Goal: Task Accomplishment & Management: Manage account settings

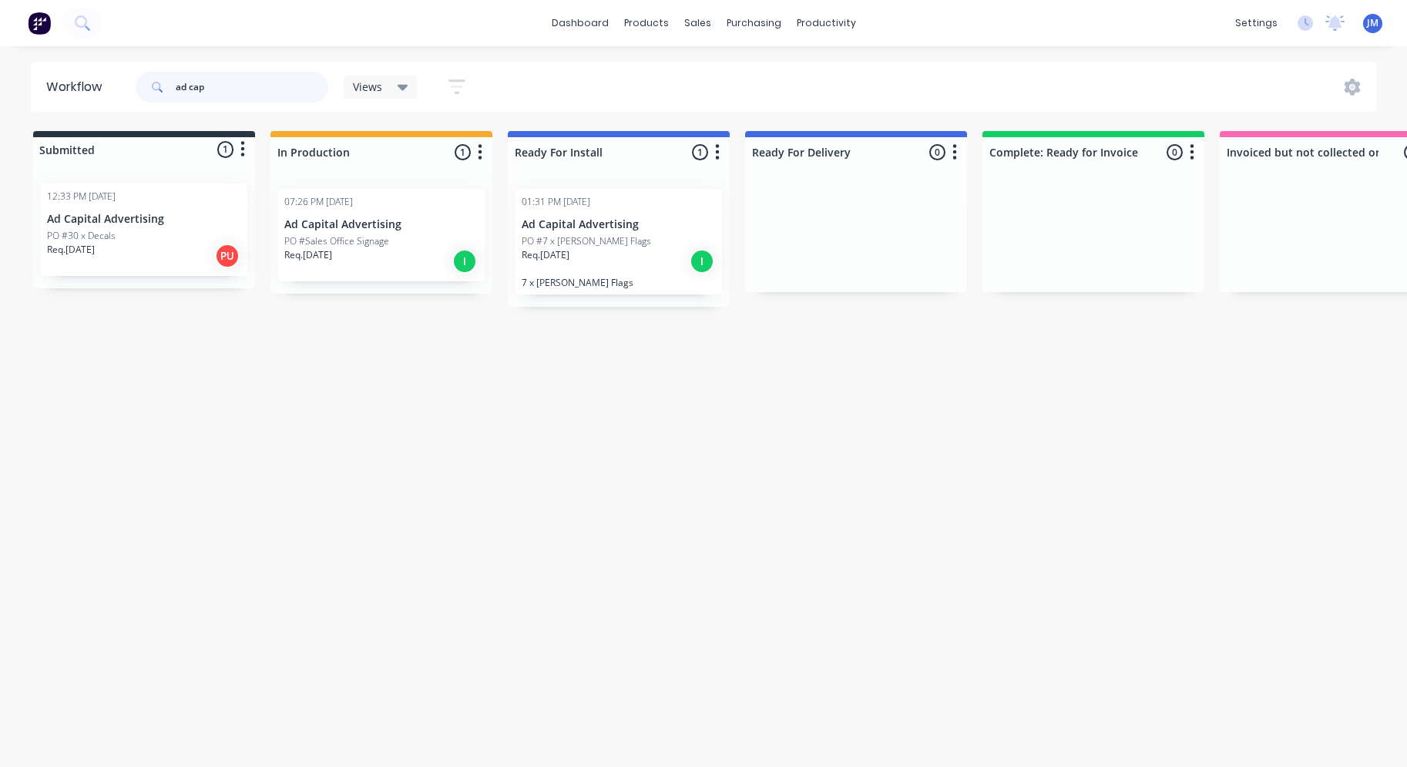
click at [223, 89] on input "ad cap" at bounding box center [252, 87] width 153 height 31
click at [744, 86] on link "Sales Orders" at bounding box center [779, 73] width 204 height 31
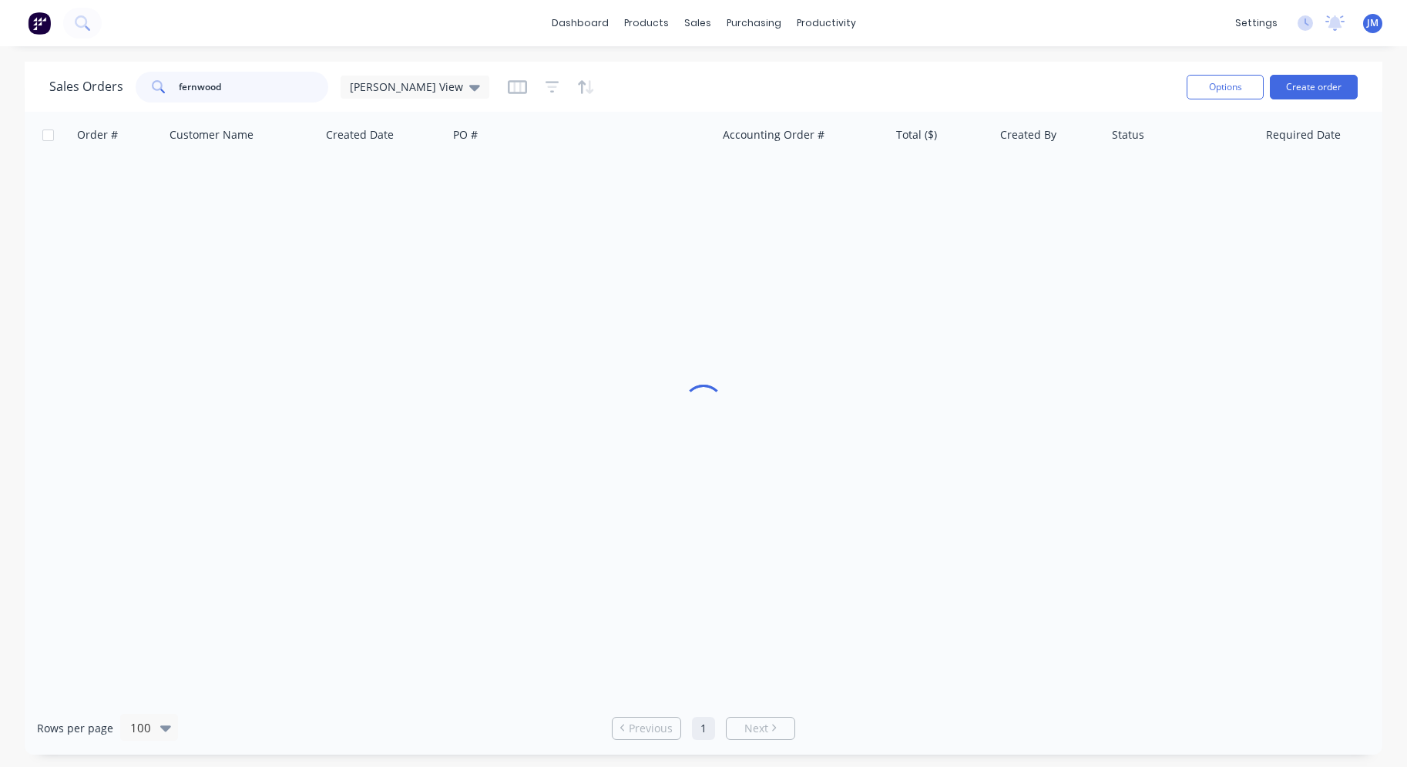
click at [232, 92] on input "fernwood" at bounding box center [254, 87] width 150 height 31
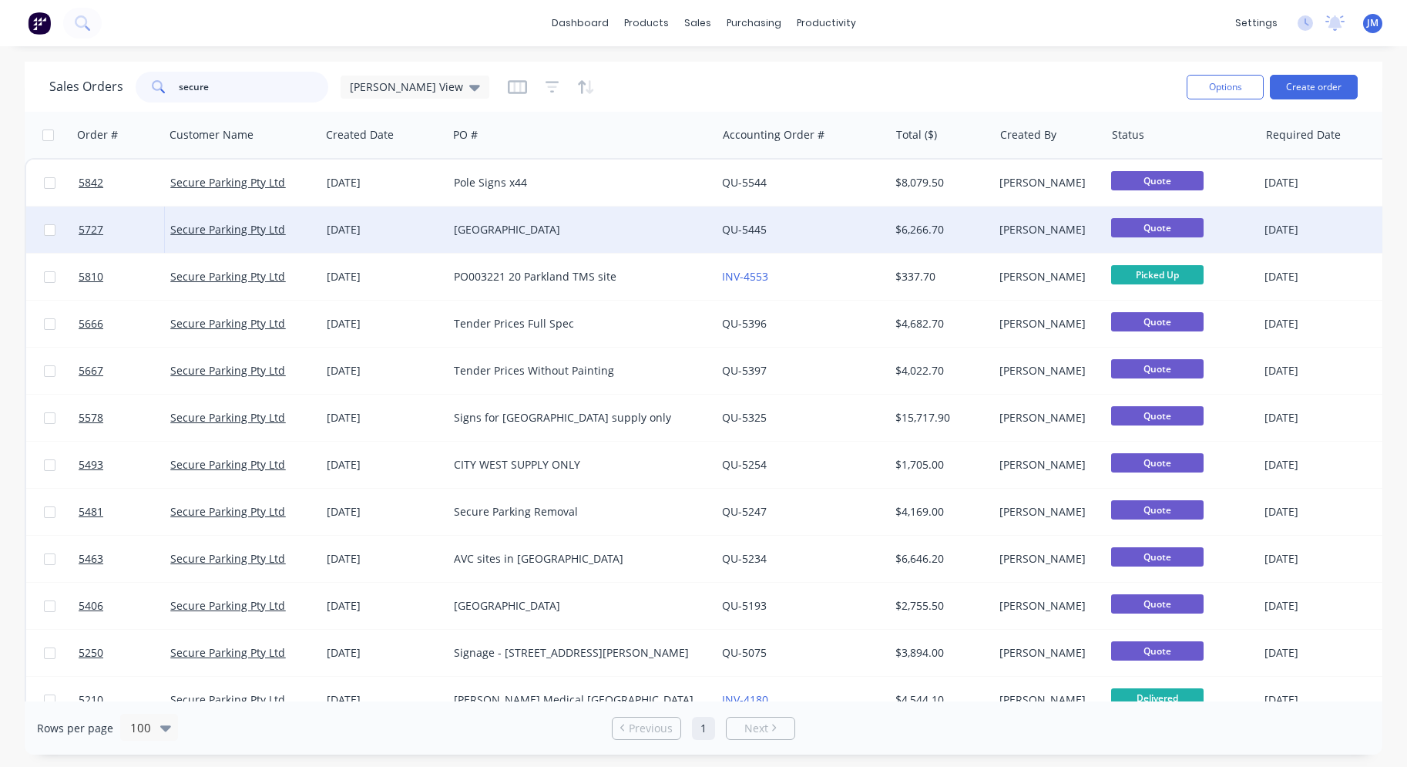
type input "secure"
click at [550, 233] on div "[GEOGRAPHIC_DATA]" at bounding box center [576, 229] width 244 height 15
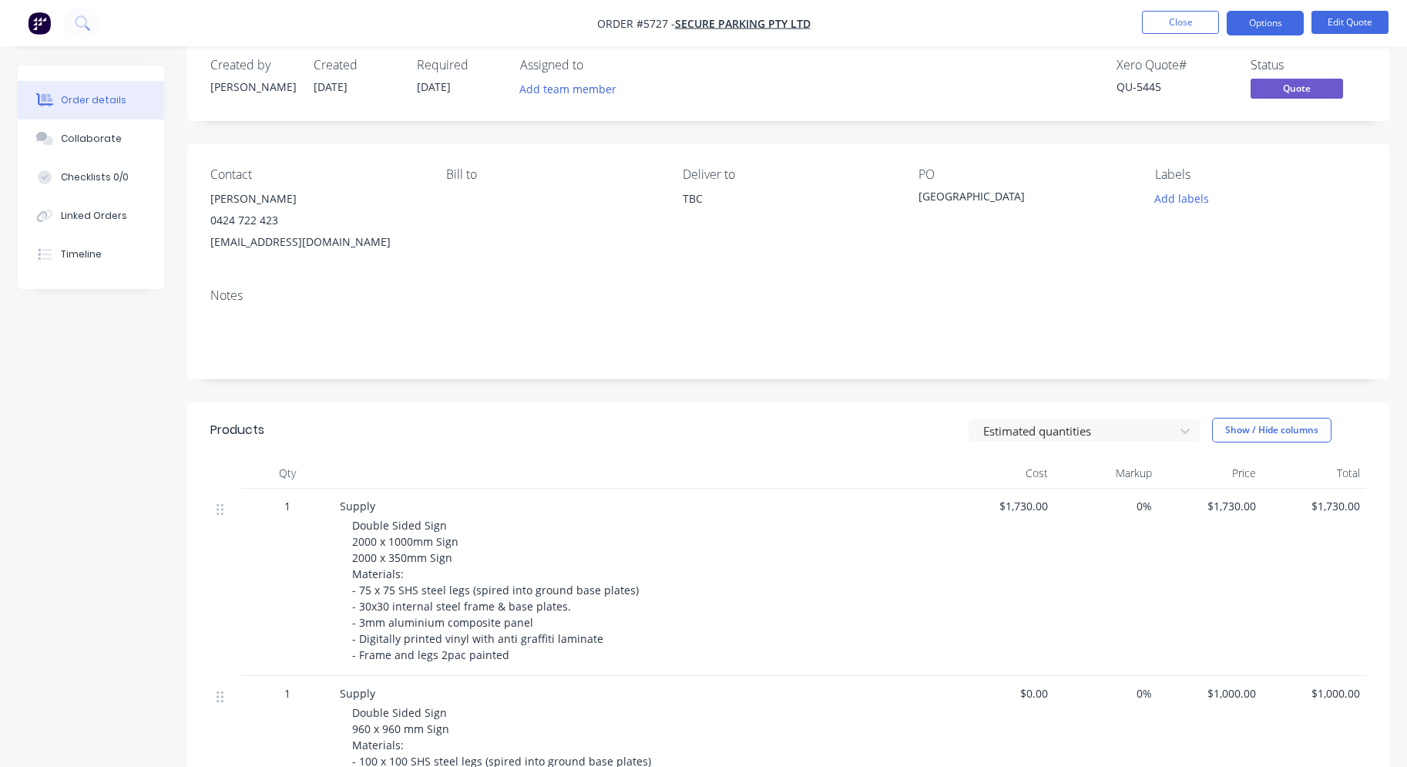
scroll to position [25, 0]
click at [1354, 25] on button "Edit Quote" at bounding box center [1350, 22] width 77 height 23
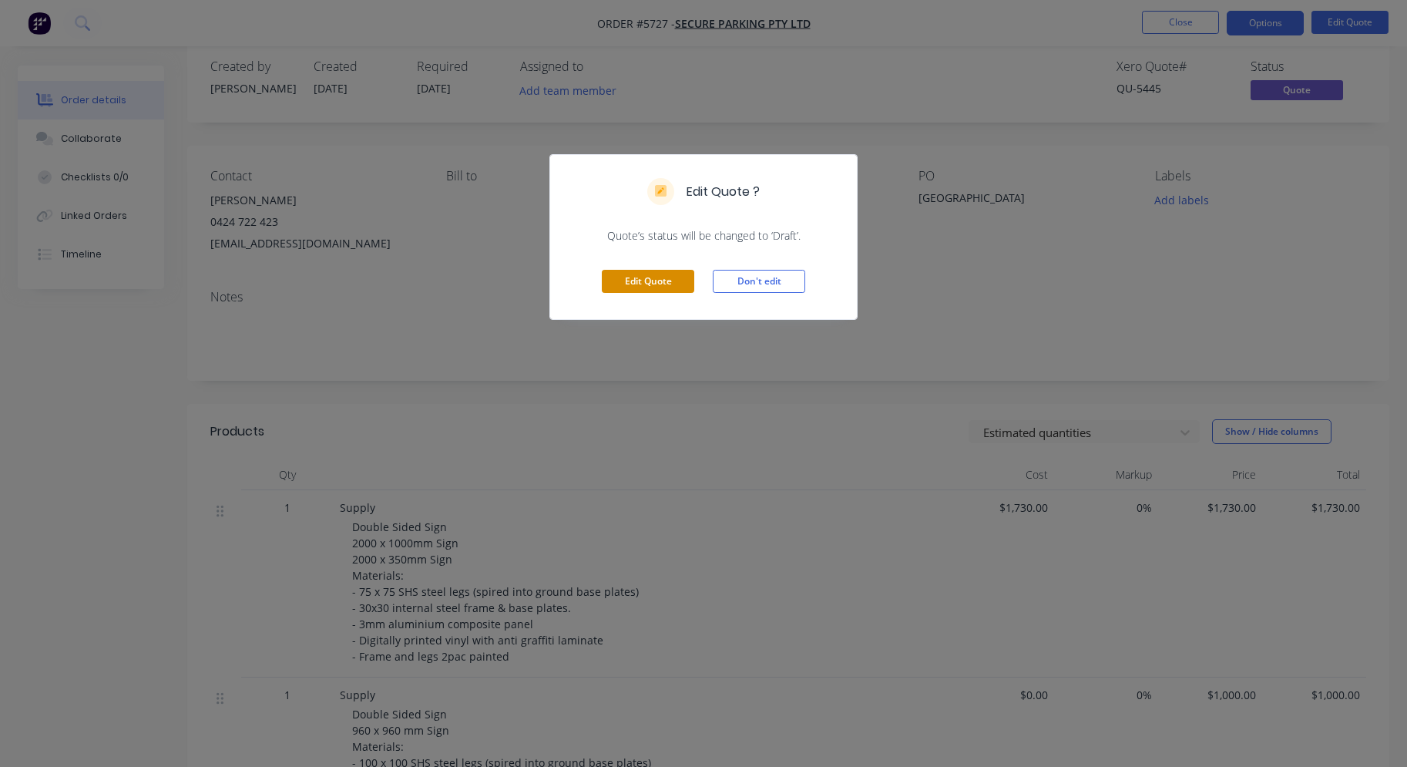
click at [649, 289] on button "Edit Quote" at bounding box center [648, 281] width 92 height 23
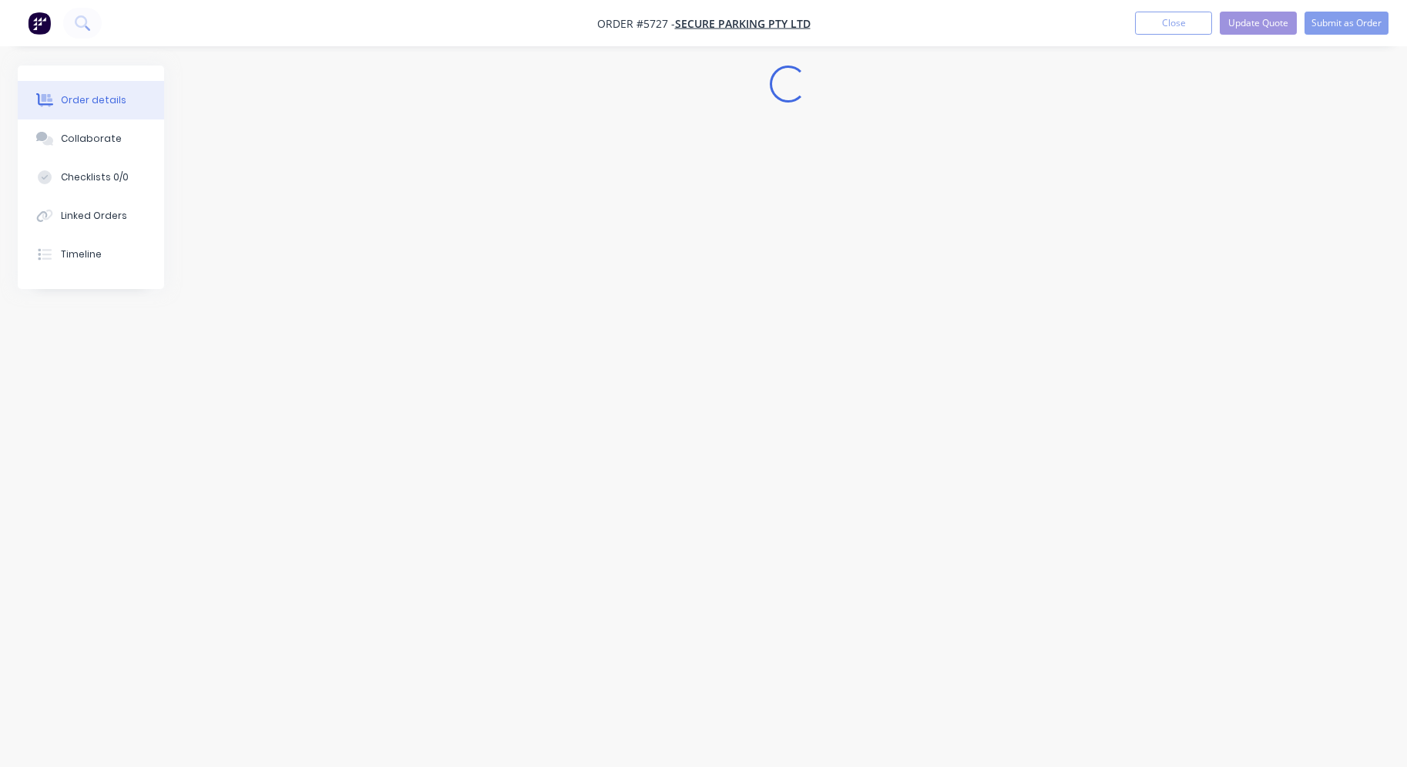
scroll to position [0, 0]
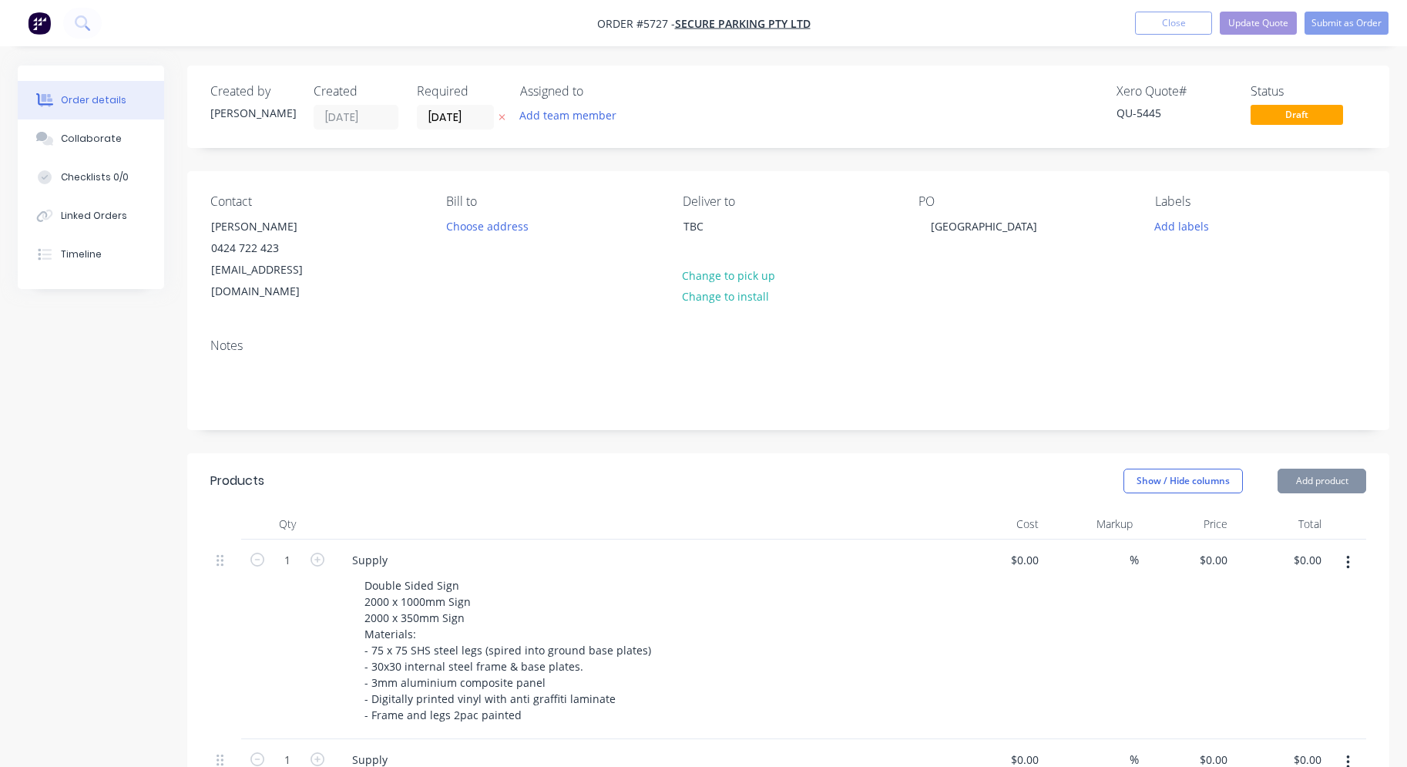
type input "$1,730.00"
type input "$1,000.00"
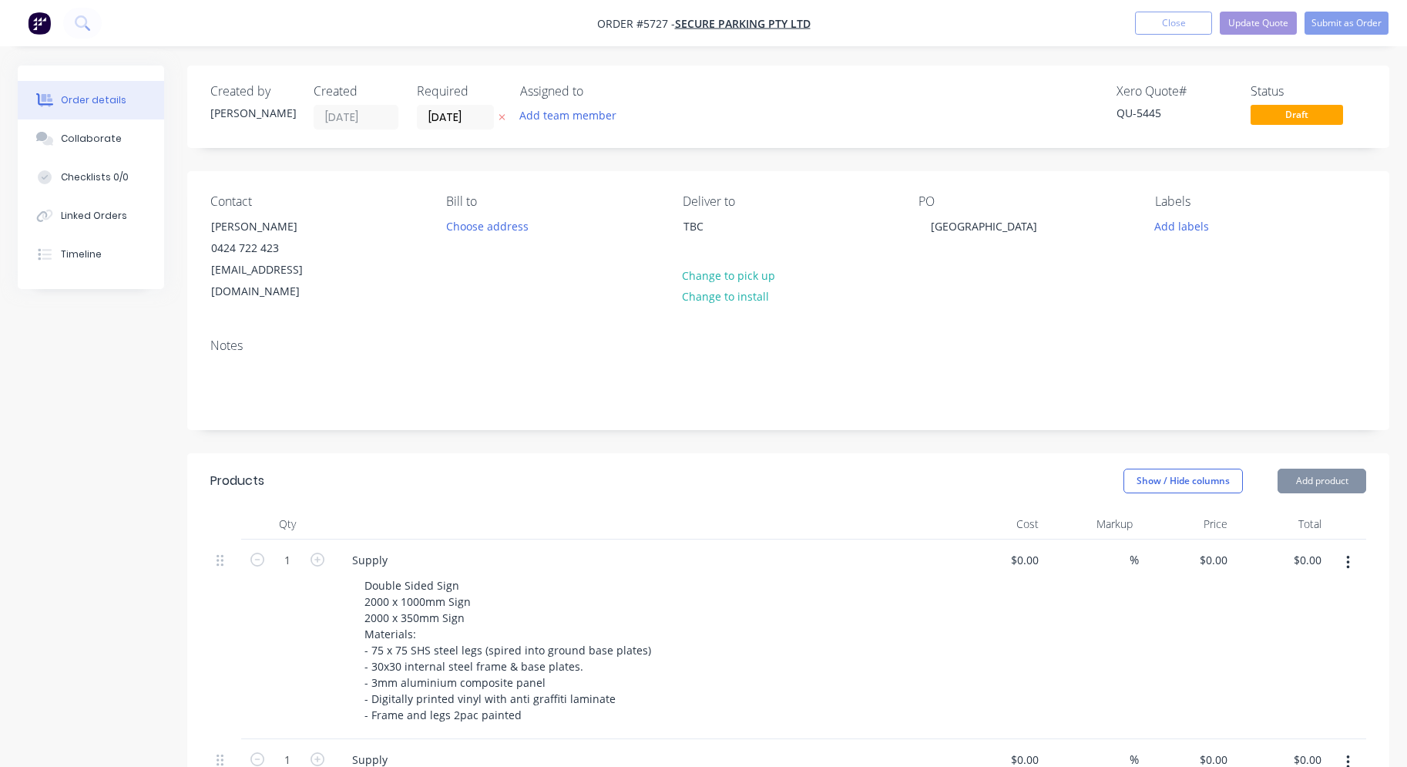
type input "$737.00"
type input "$320.00"
type input "$640.00"
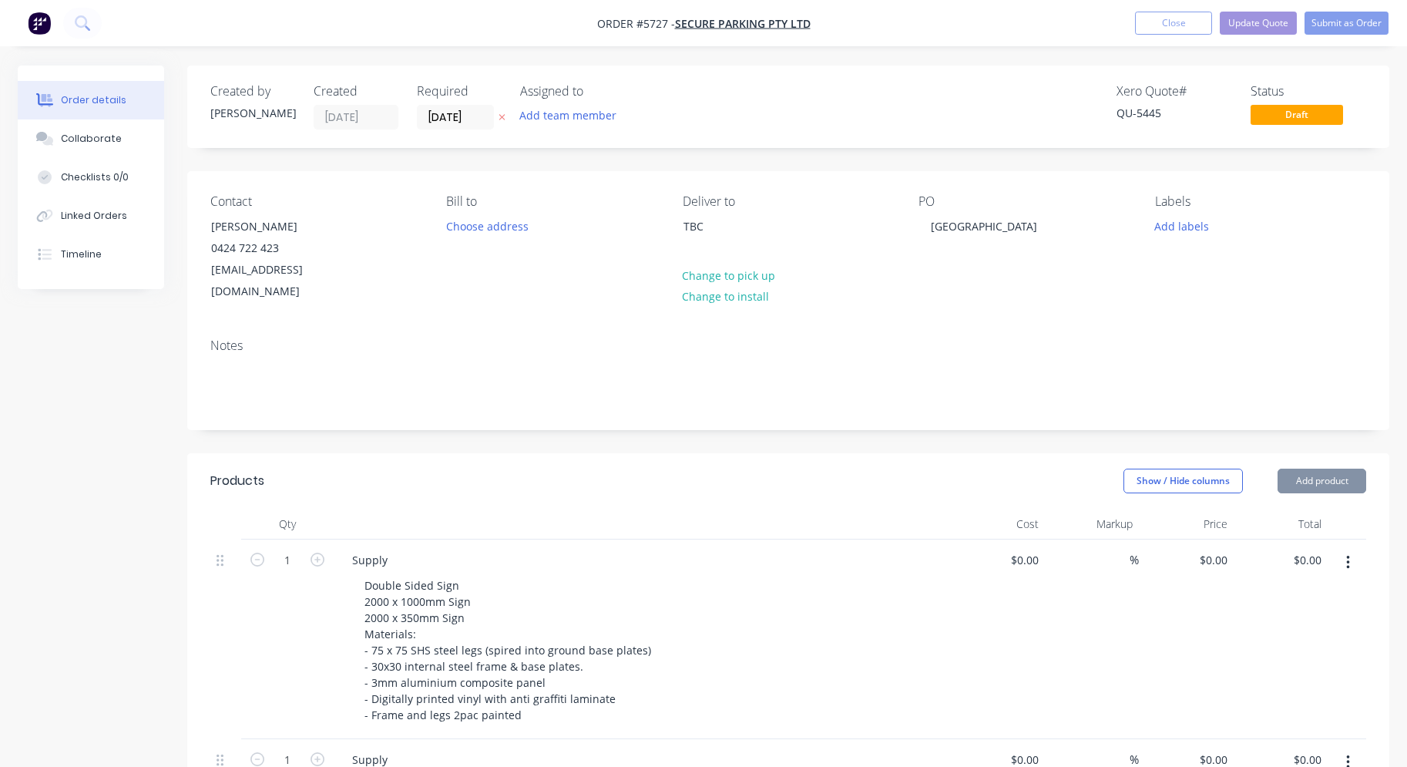
type input "$30.00"
type input "$300.00"
type input "$1,290.00"
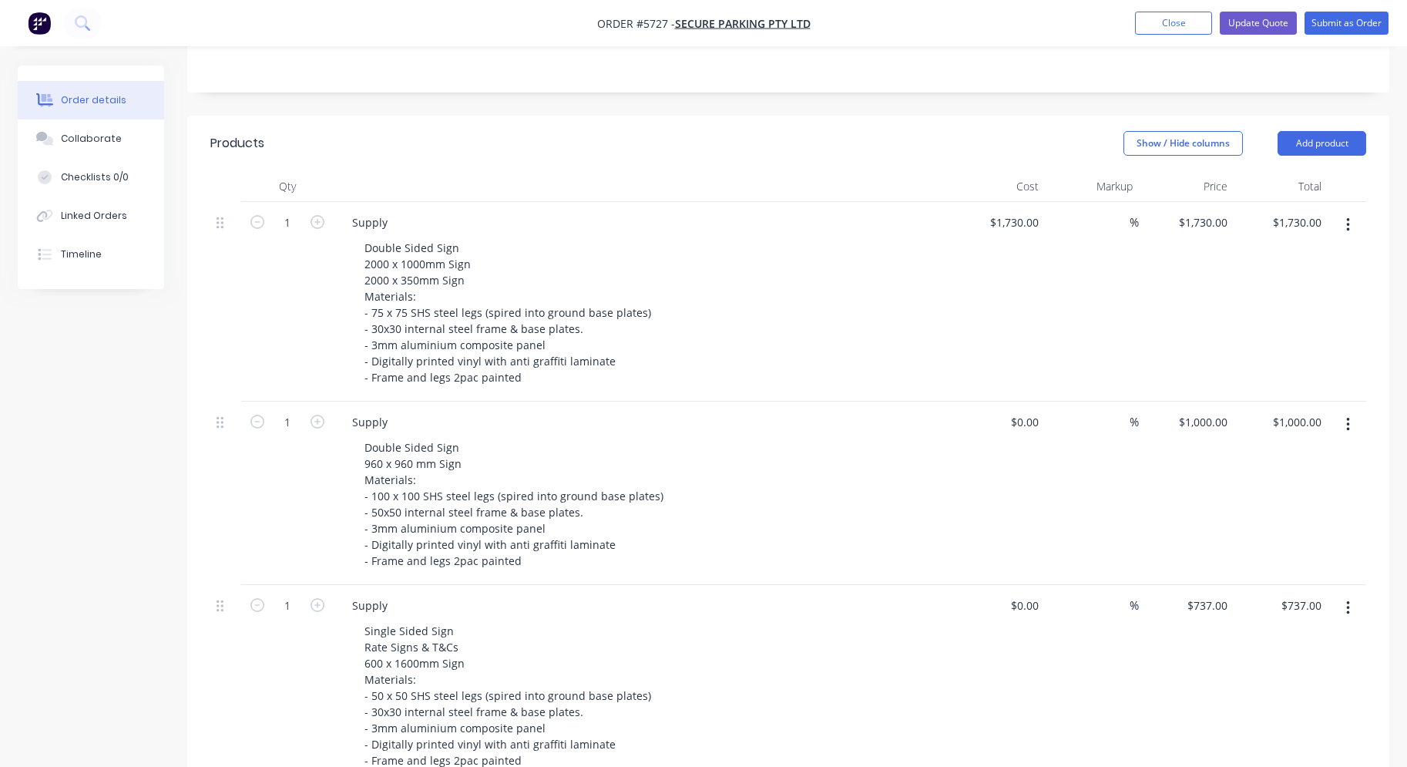
scroll to position [341, 0]
click at [317, 412] on icon "button" at bounding box center [318, 419] width 14 height 14
type input "2"
type input "$2,000.00"
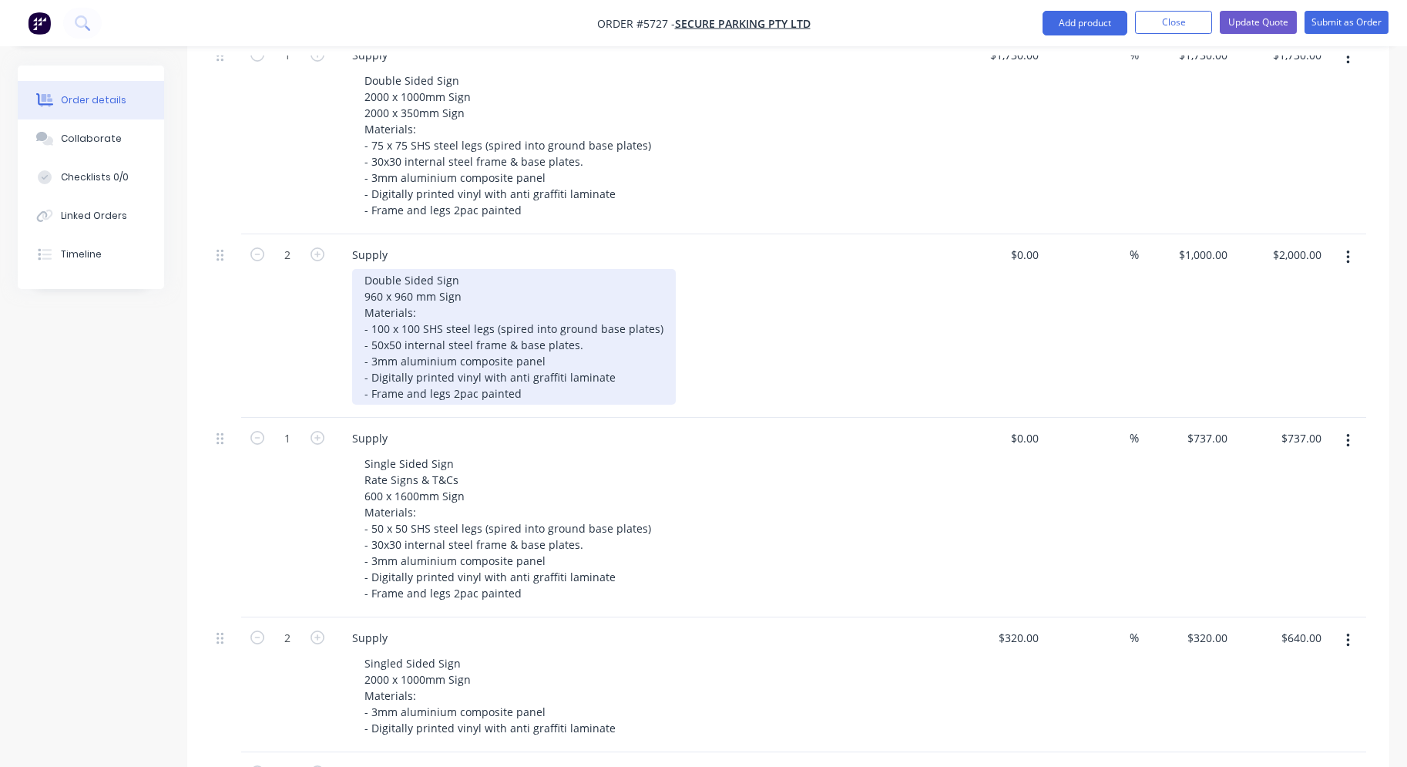
scroll to position [509, 0]
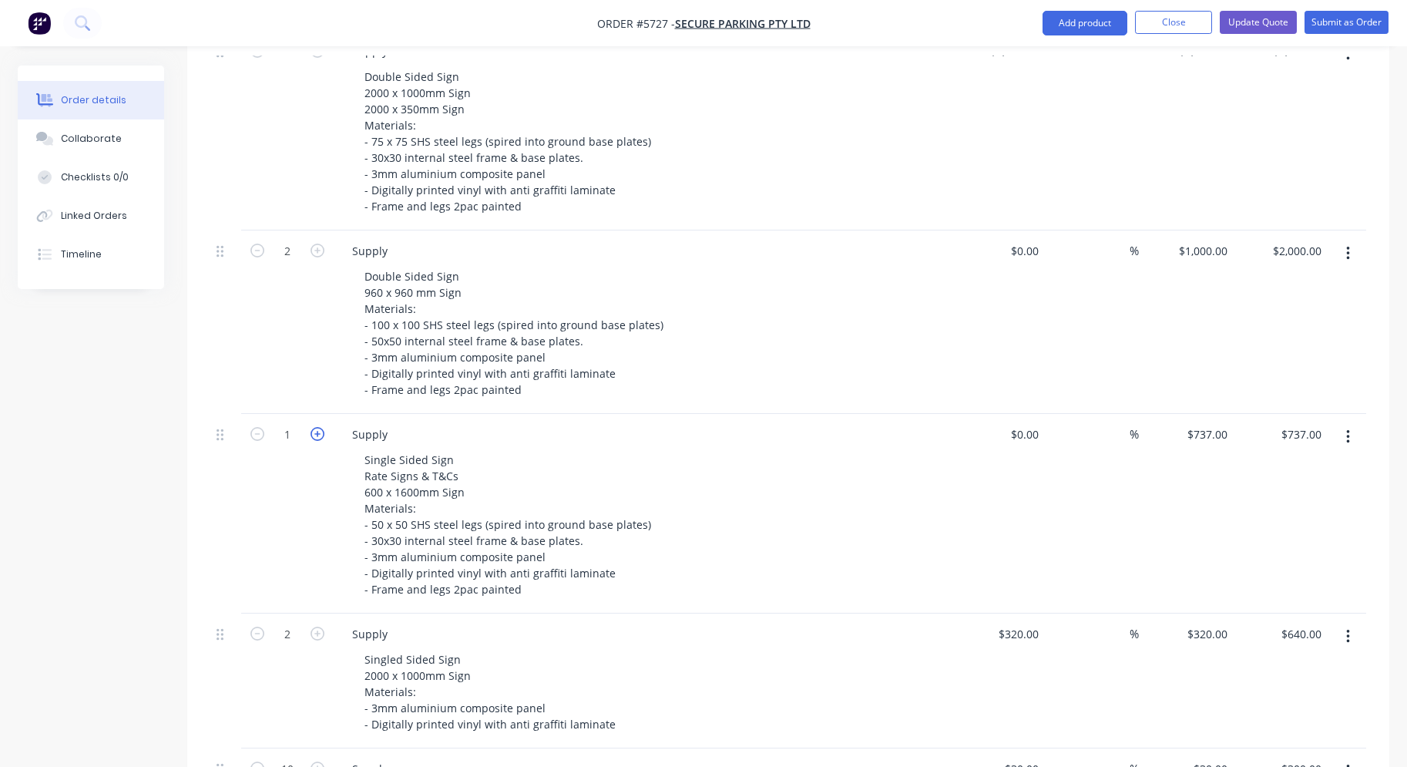
click at [321, 427] on icon "button" at bounding box center [318, 434] width 14 height 14
type input "2"
type input "$1,474.00"
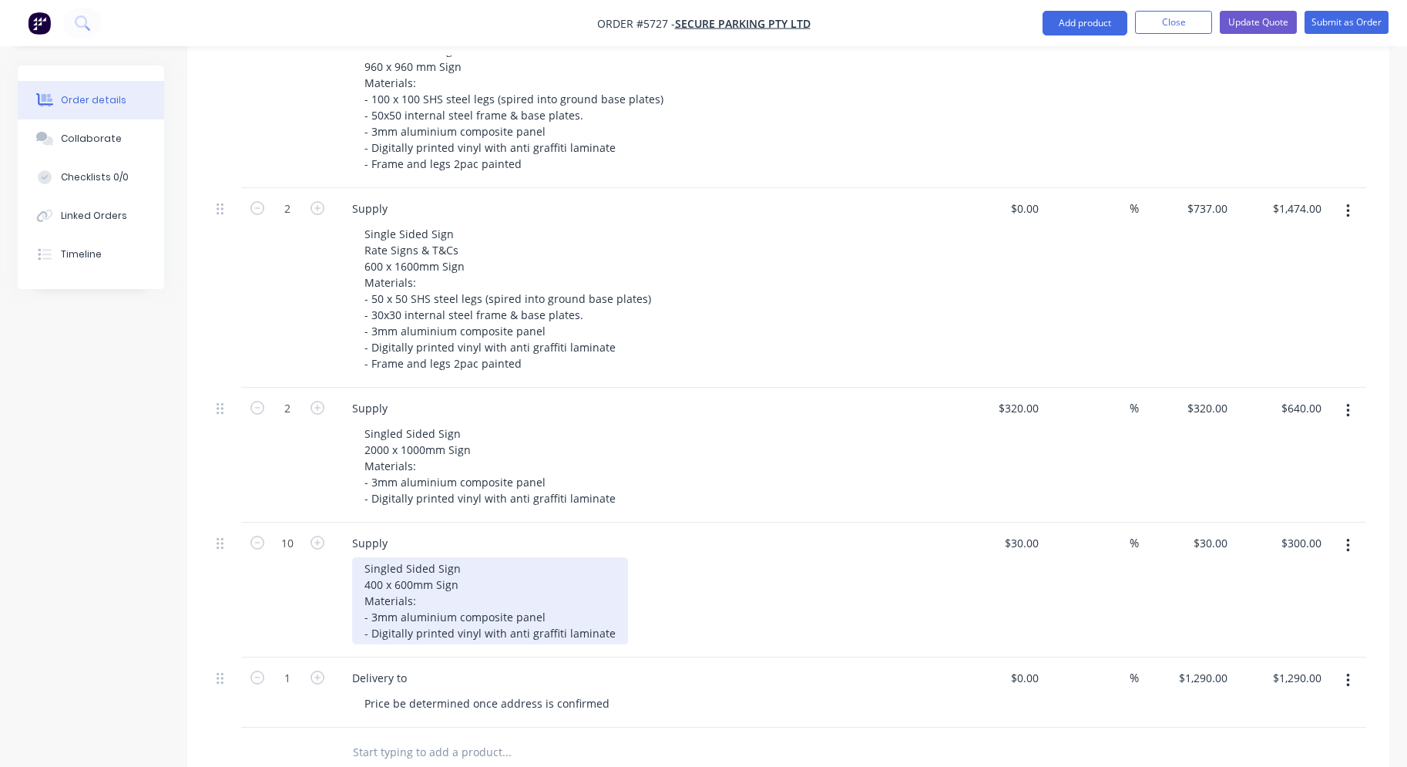
scroll to position [744, 0]
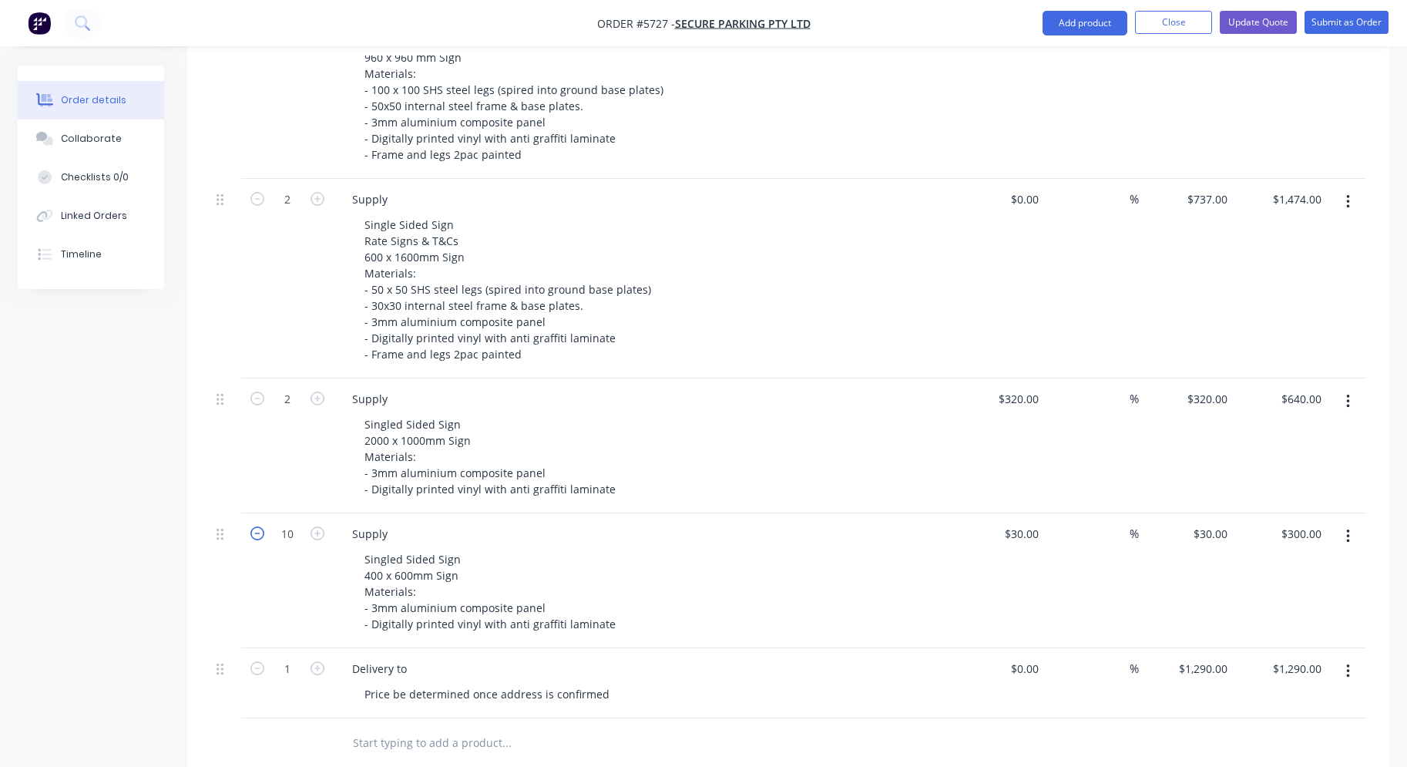
click at [252, 526] on icon "button" at bounding box center [257, 533] width 14 height 14
type input "9"
type input "$270.00"
click at [252, 526] on icon "button" at bounding box center [257, 533] width 14 height 14
type input "8"
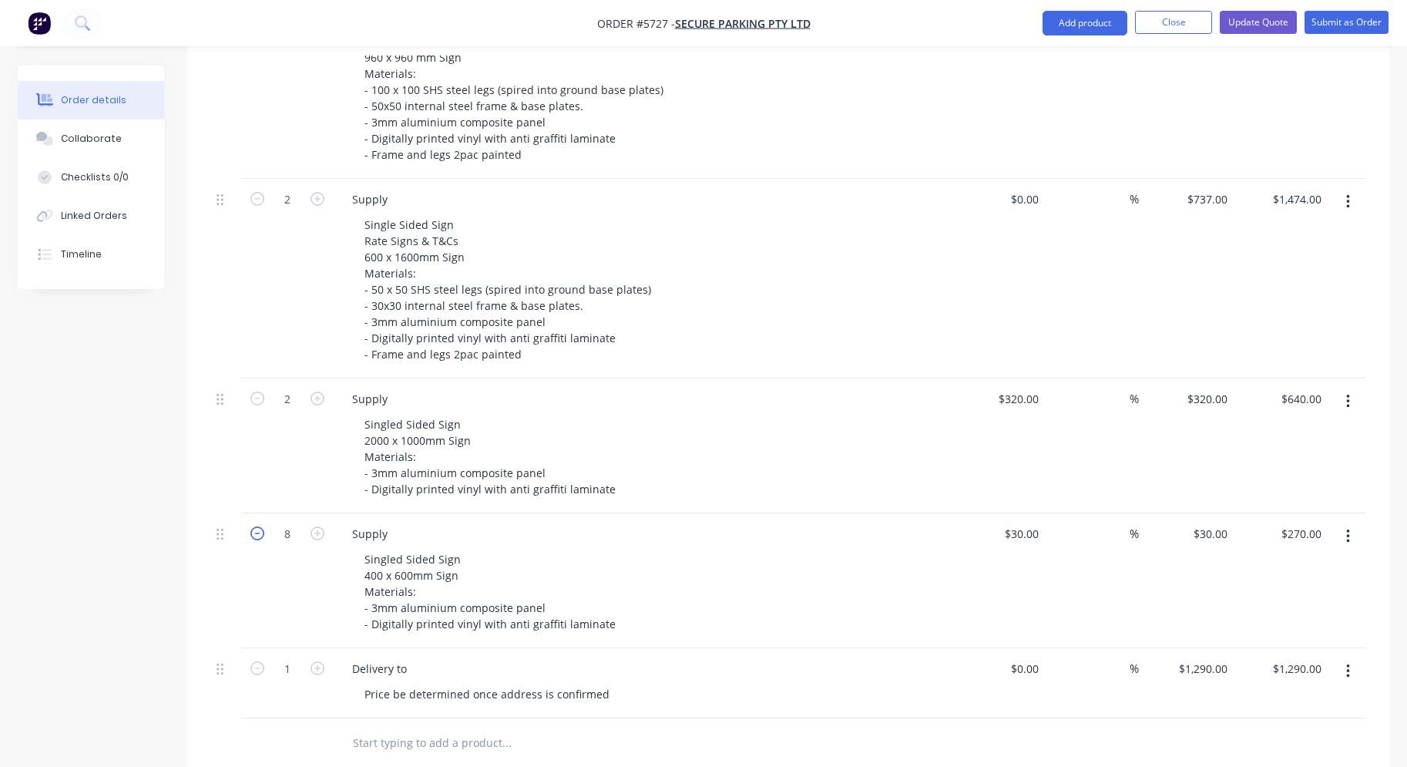
type input "$240.00"
click at [252, 526] on icon "button" at bounding box center [257, 533] width 14 height 14
type input "7"
type input "$210.00"
click at [252, 526] on icon "button" at bounding box center [257, 533] width 14 height 14
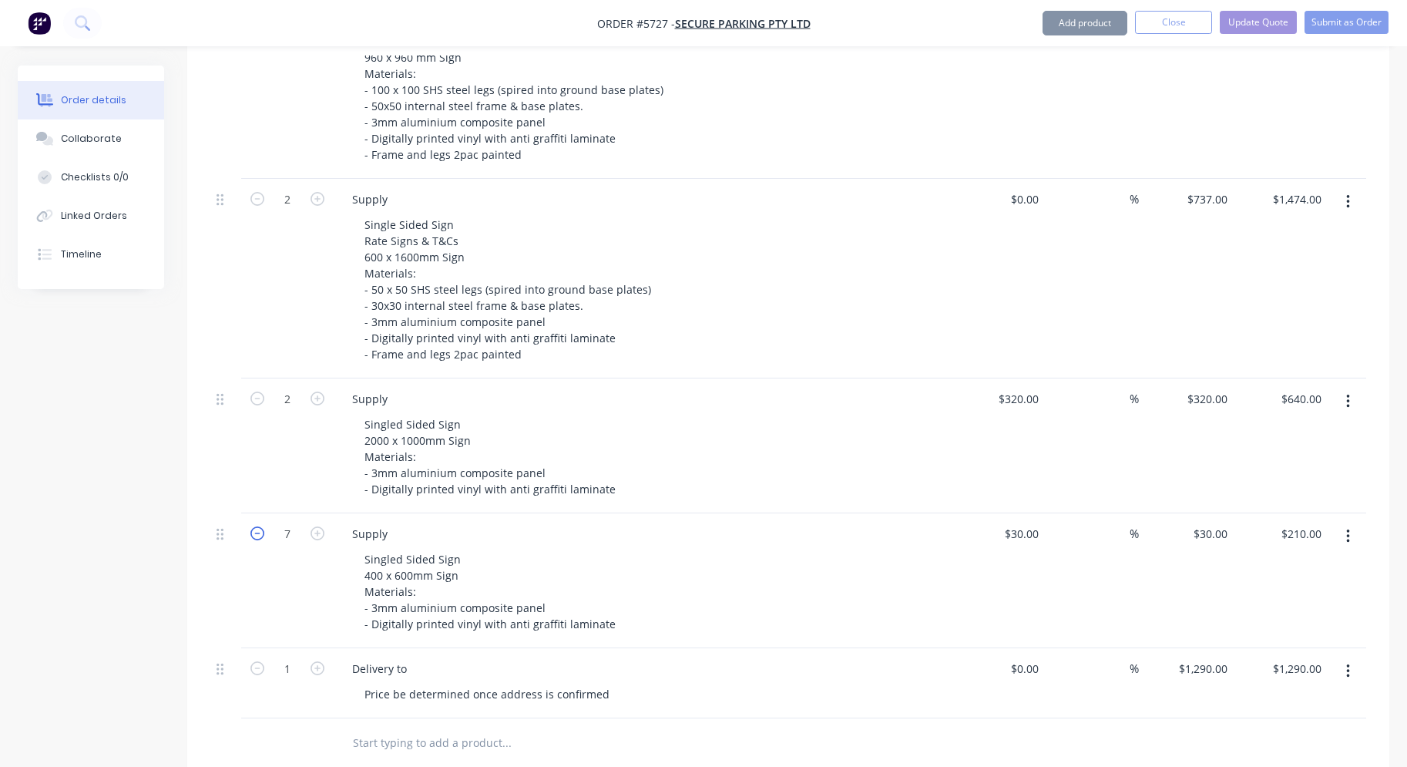
type input "6"
type input "$180.00"
click at [252, 526] on icon "button" at bounding box center [257, 533] width 14 height 14
type input "5"
type input "$150.00"
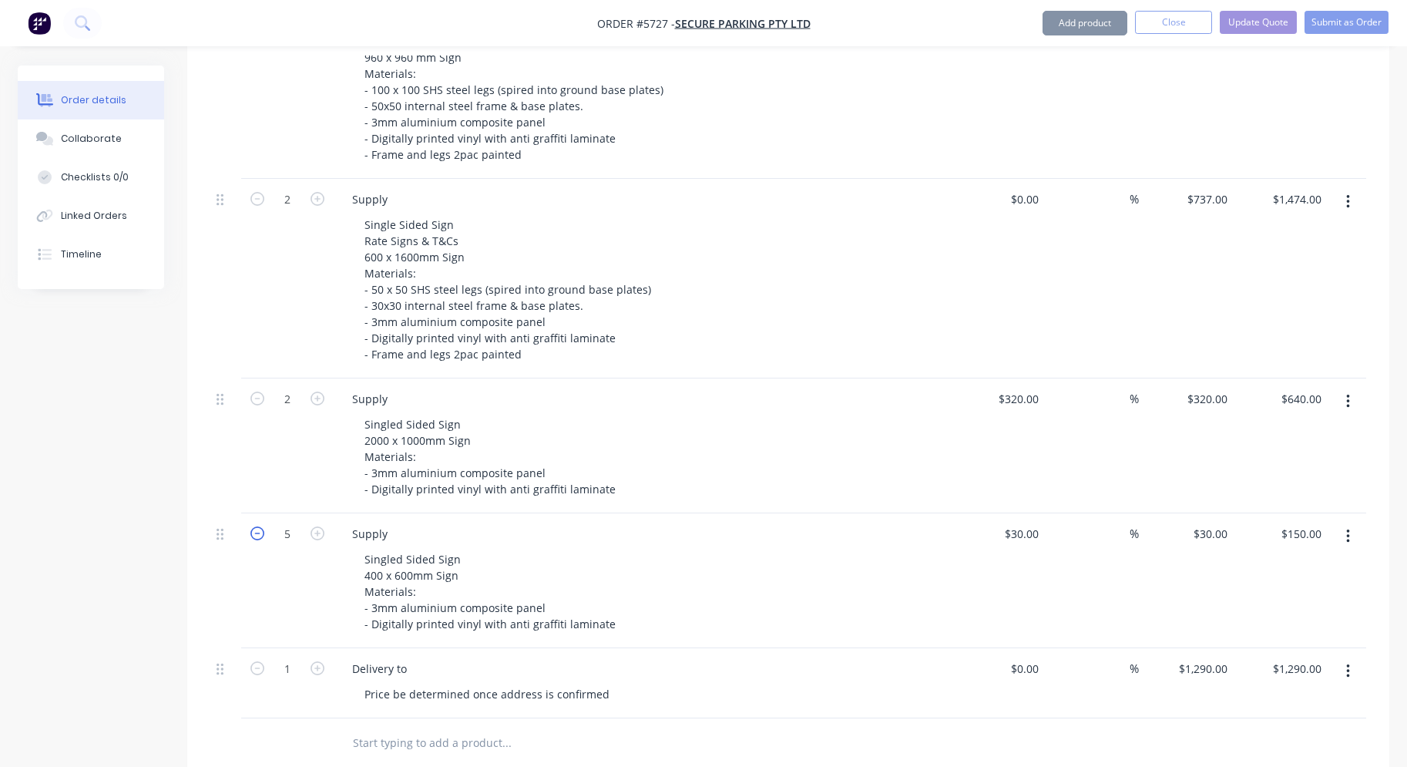
click at [252, 526] on icon "button" at bounding box center [257, 533] width 14 height 14
type input "4"
type input "$120.00"
click at [252, 526] on icon "button" at bounding box center [257, 533] width 14 height 14
type input "3"
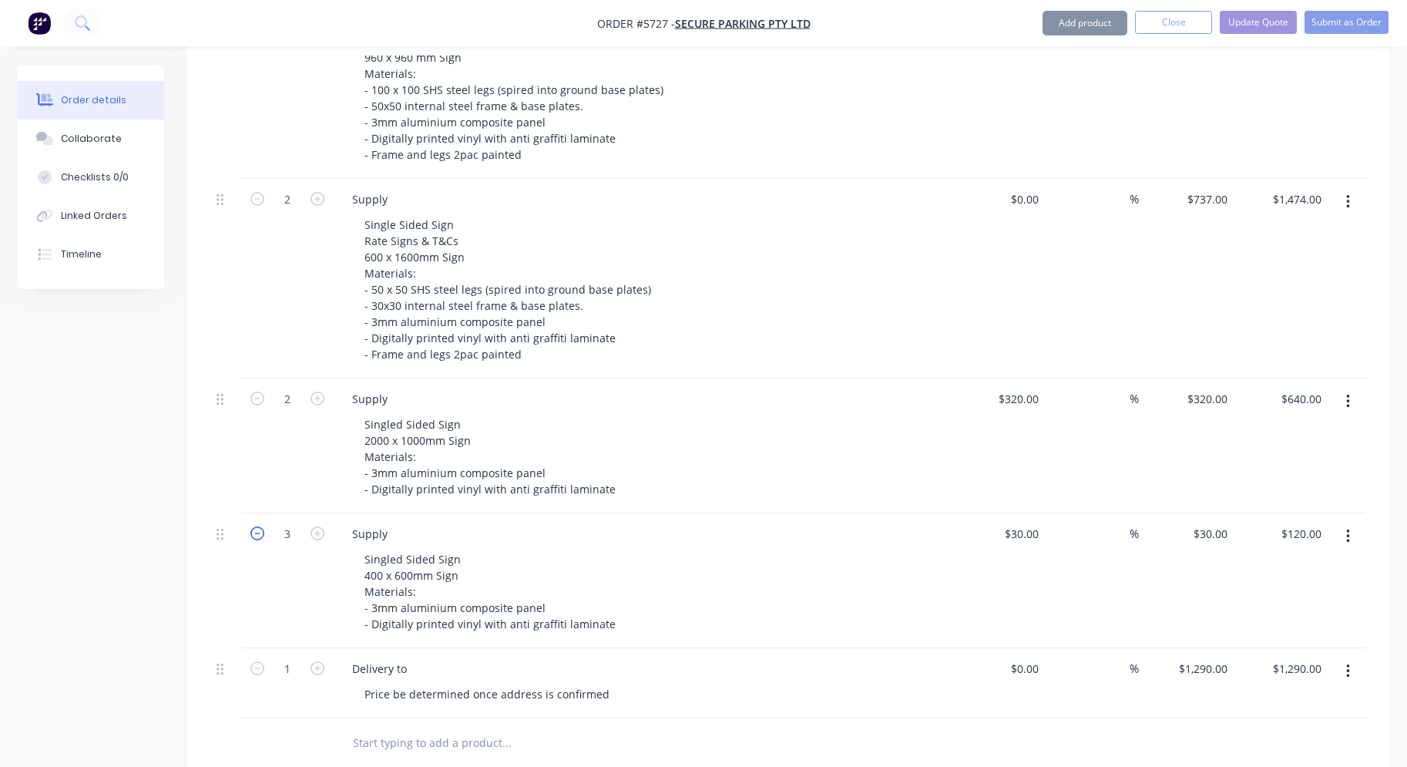
type input "$90.00"
click at [252, 526] on icon "button" at bounding box center [257, 533] width 14 height 14
type input "2"
type input "$60.00"
click at [1030, 522] on input "30" at bounding box center [1024, 533] width 42 height 22
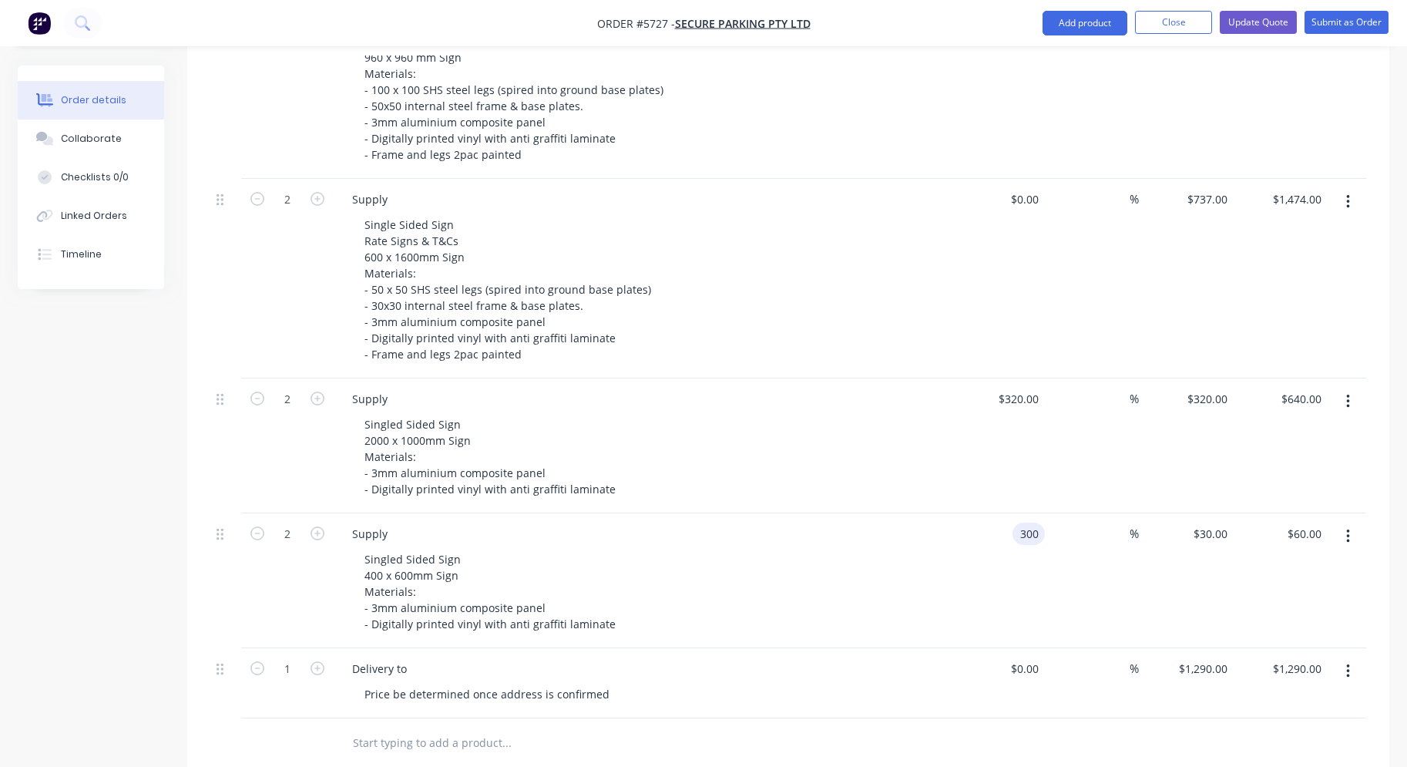
type input "$300.00"
type input "$600.00"
click at [912, 548] on div "Singled Sided Sign 400 x 600mm Sign Materials: - 3mm aluminium composite panel …" at bounding box center [648, 591] width 592 height 87
click at [1020, 522] on input "300" at bounding box center [1032, 533] width 26 height 22
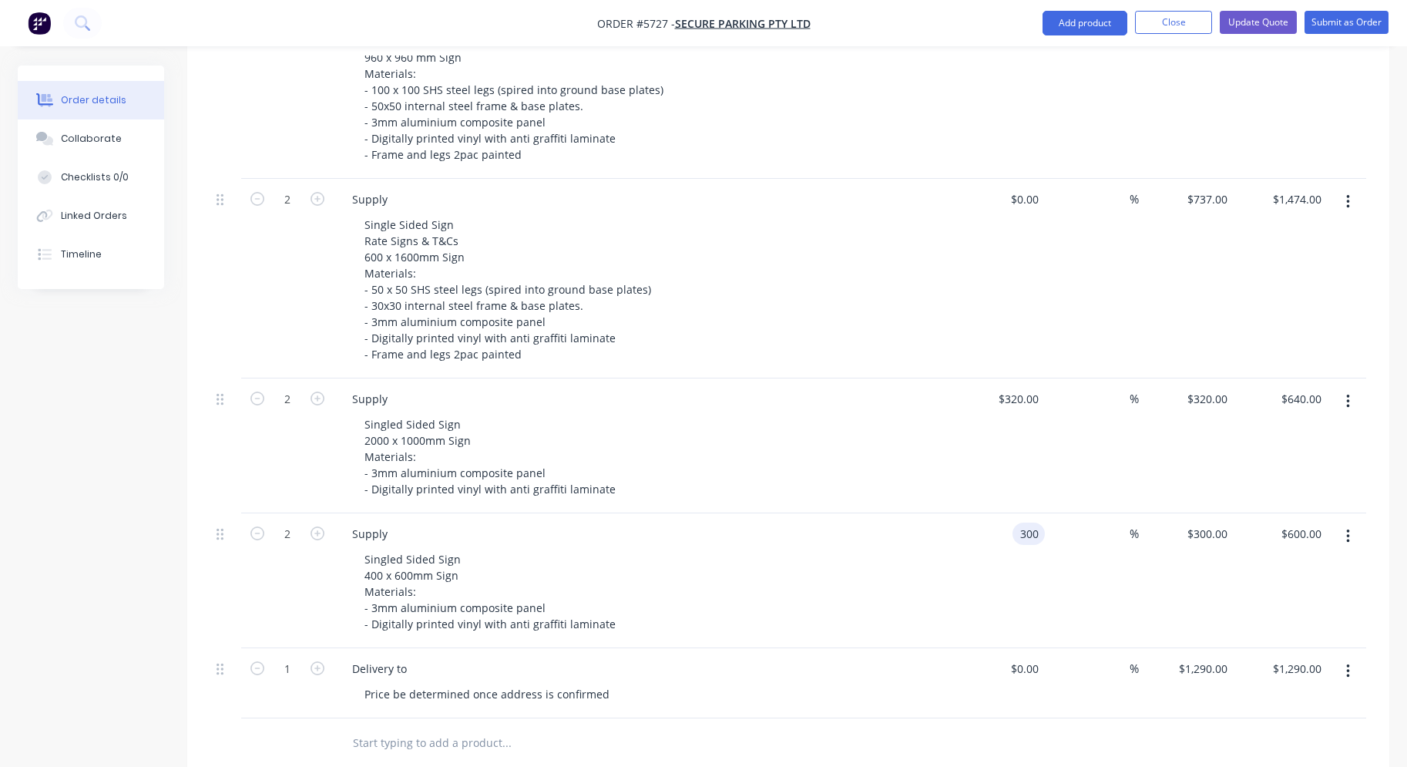
click at [1020, 522] on input "300" at bounding box center [1032, 533] width 26 height 22
type input "$250.00"
type input "$500.00"
click at [884, 594] on div "Singled Sided Sign 400 x 600mm Sign Materials: - 3mm aluminium composite panel …" at bounding box center [648, 591] width 592 height 87
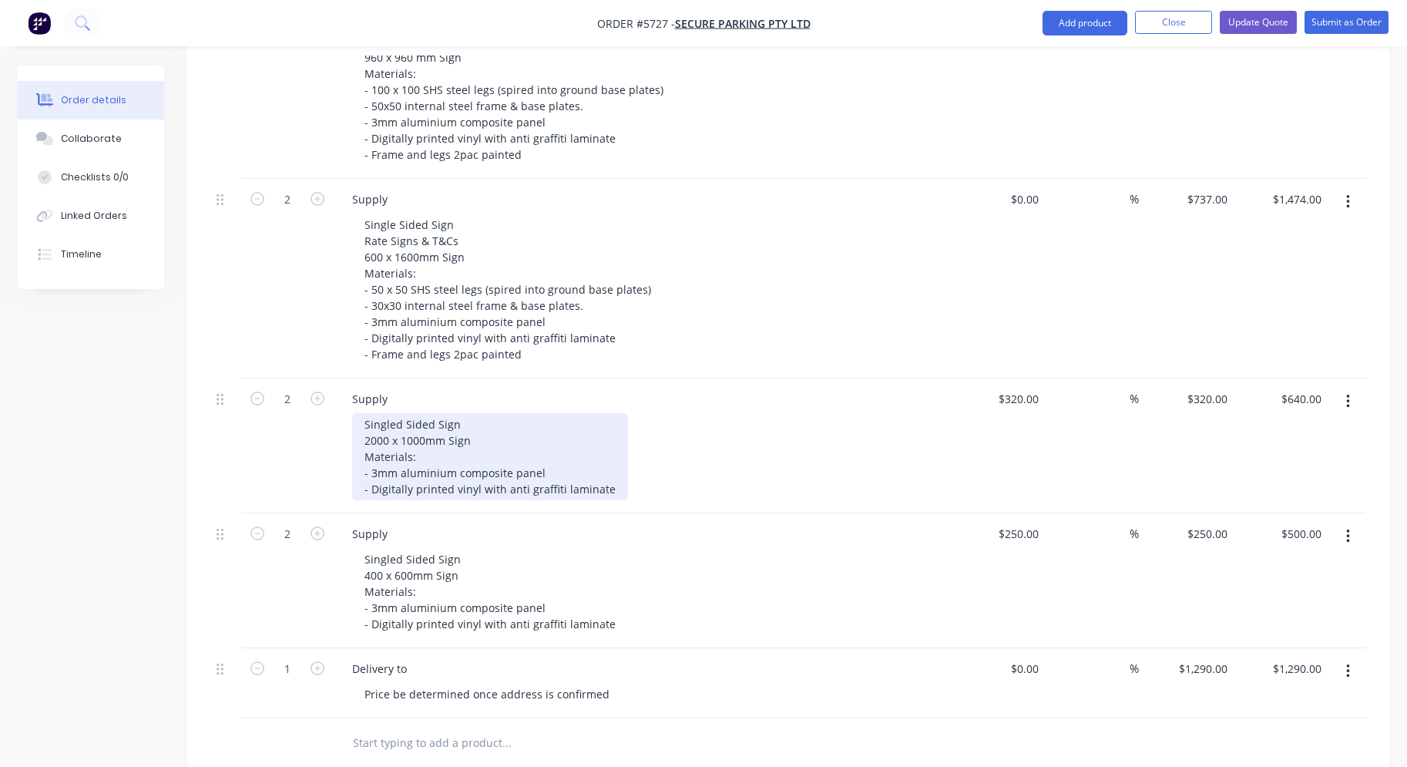
click at [607, 472] on div "Singled Sided Sign 2000 x 1000mm Sign Materials: - 3mm aluminium composite pane…" at bounding box center [490, 456] width 276 height 87
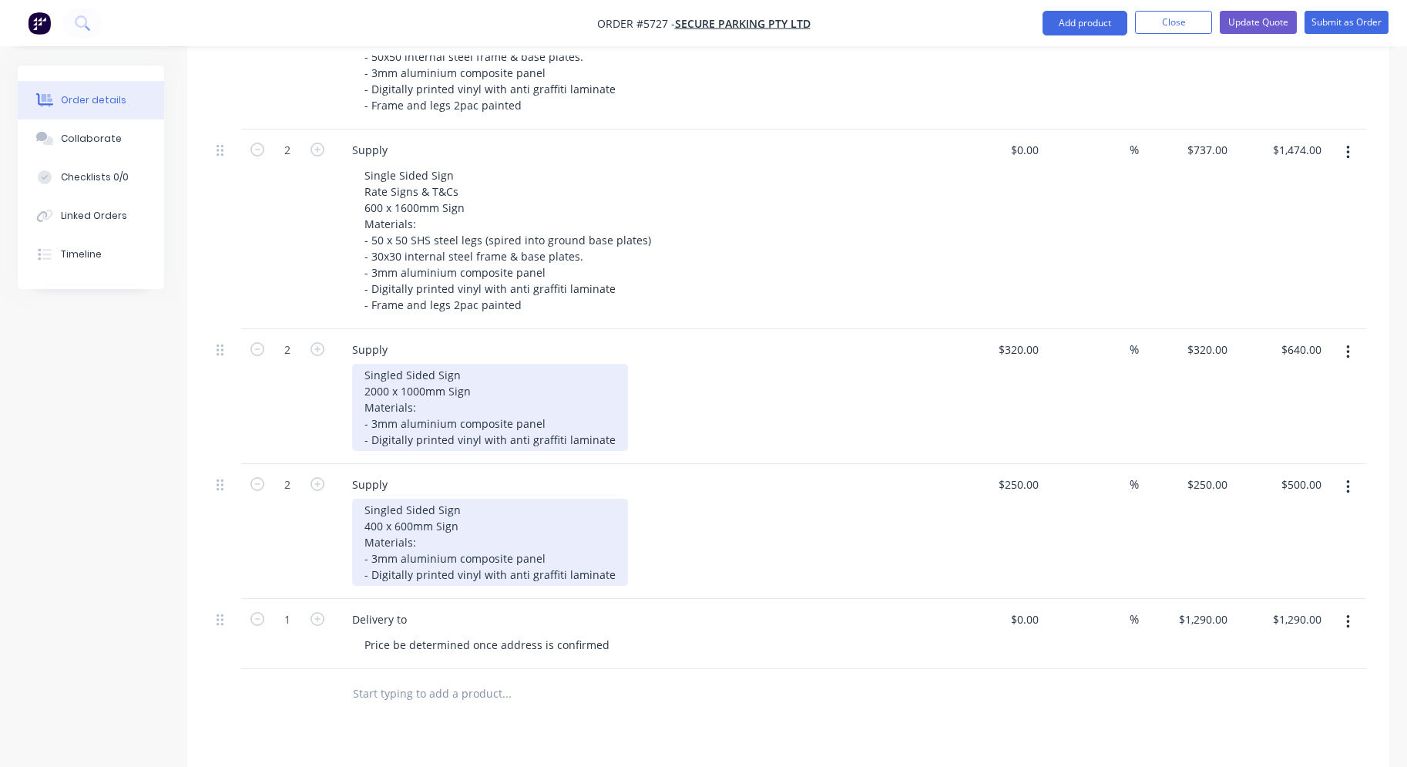
scroll to position [794, 0]
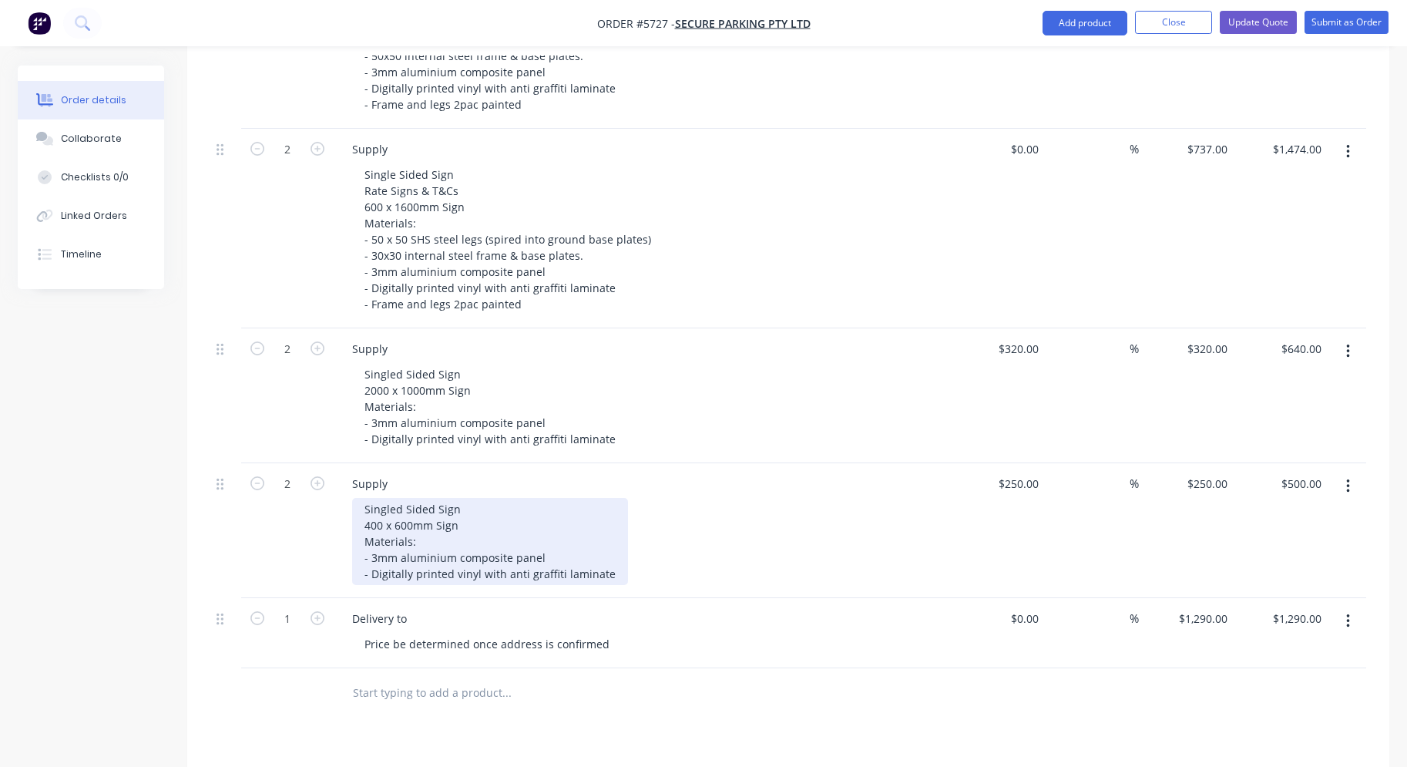
click at [606, 549] on div "Singled Sided Sign 400 x 600mm Sign Materials: - 3mm aluminium composite panel …" at bounding box center [490, 541] width 276 height 87
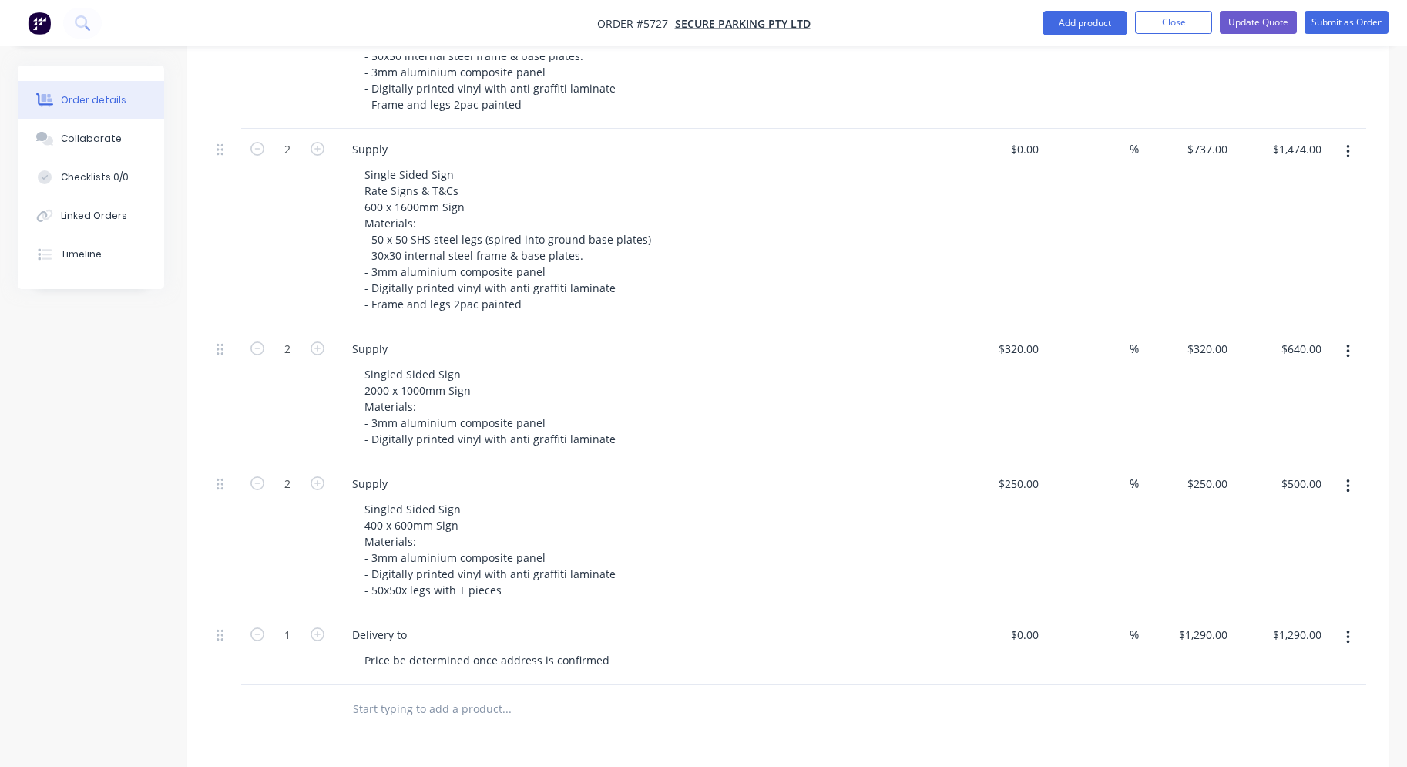
click at [847, 580] on div "Supply Singled Sided Sign 400 x 600mm Sign Materials: - 3mm aluminium composite…" at bounding box center [642, 538] width 616 height 151
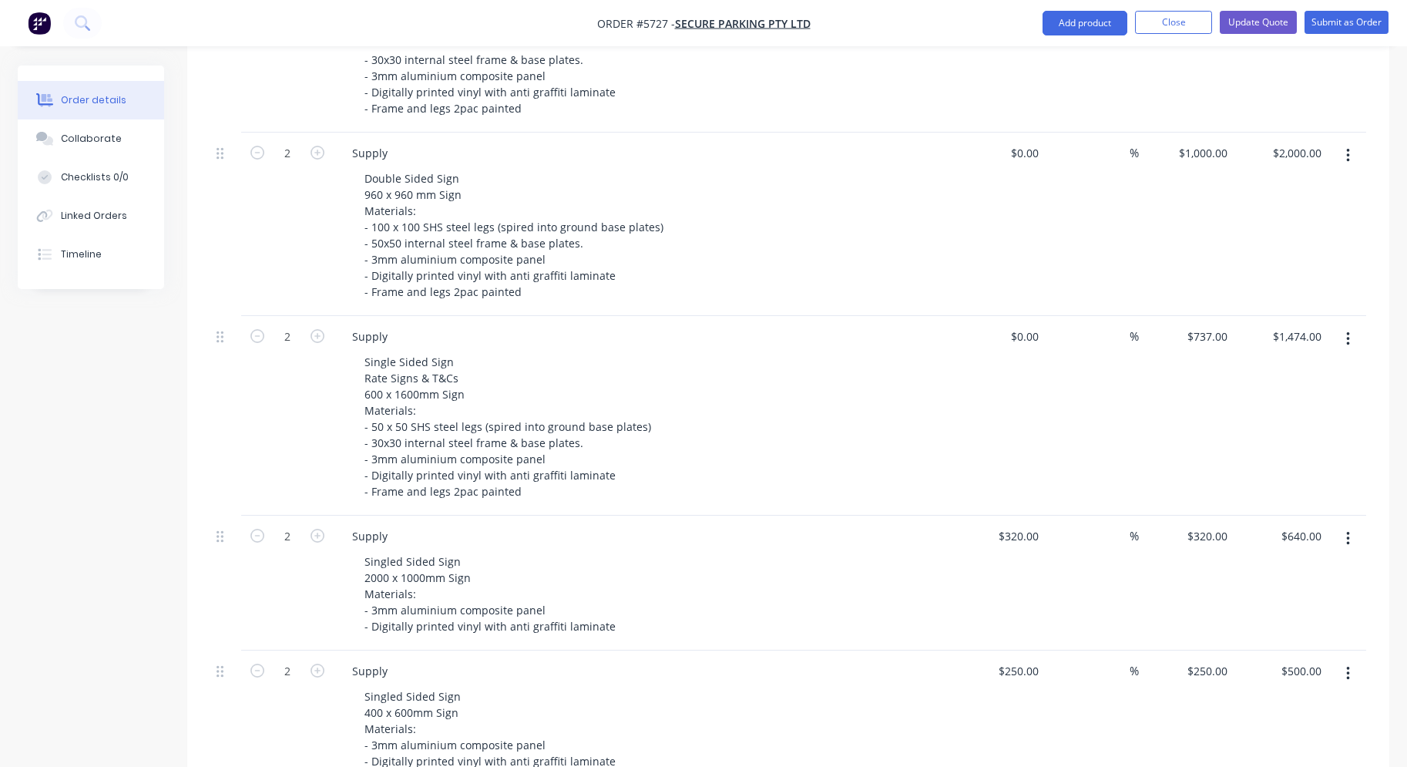
scroll to position [606, 0]
click at [1348, 531] on icon "button" at bounding box center [1348, 539] width 4 height 17
click at [1282, 661] on div "Delete" at bounding box center [1293, 672] width 119 height 22
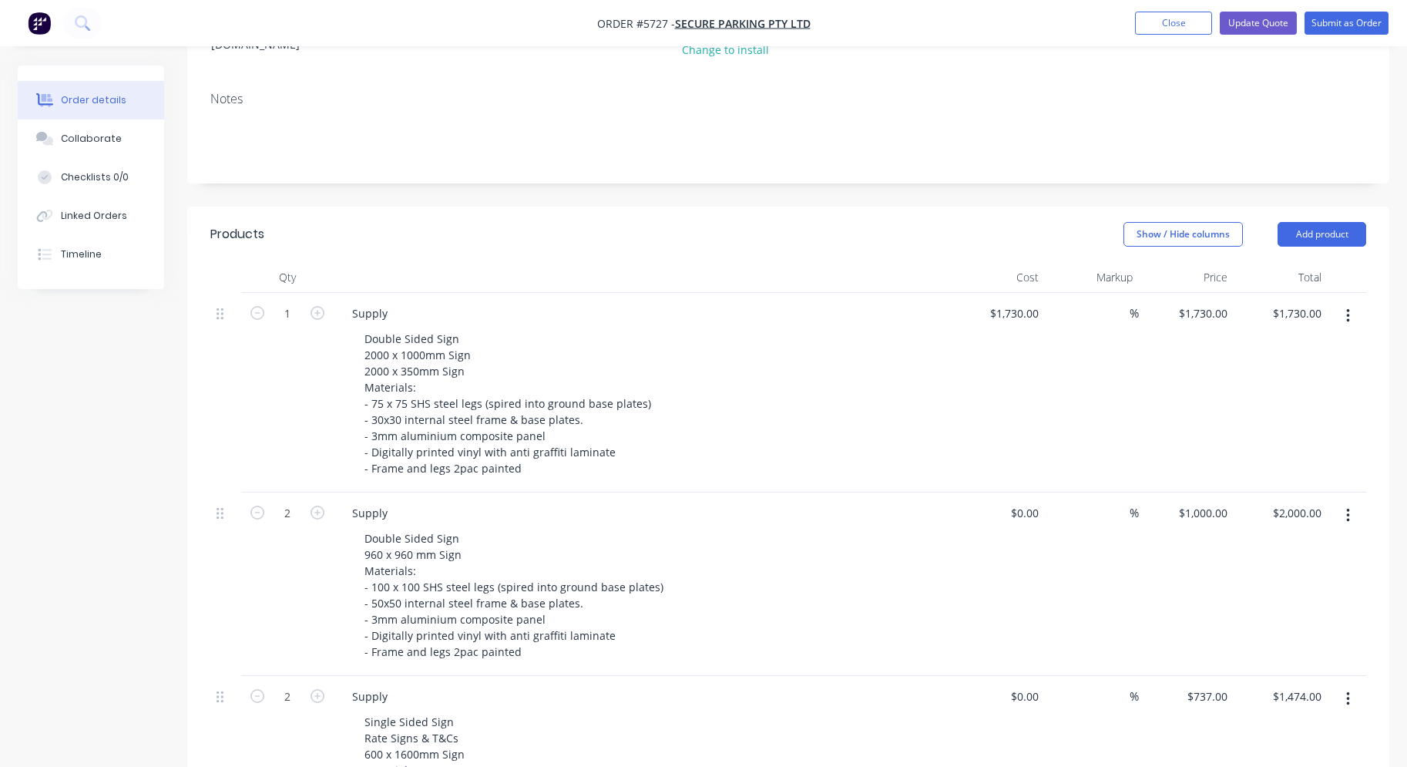
scroll to position [246, 0]
click at [314, 307] on icon "button" at bounding box center [318, 314] width 14 height 14
type input "2"
type input "$3,460.00"
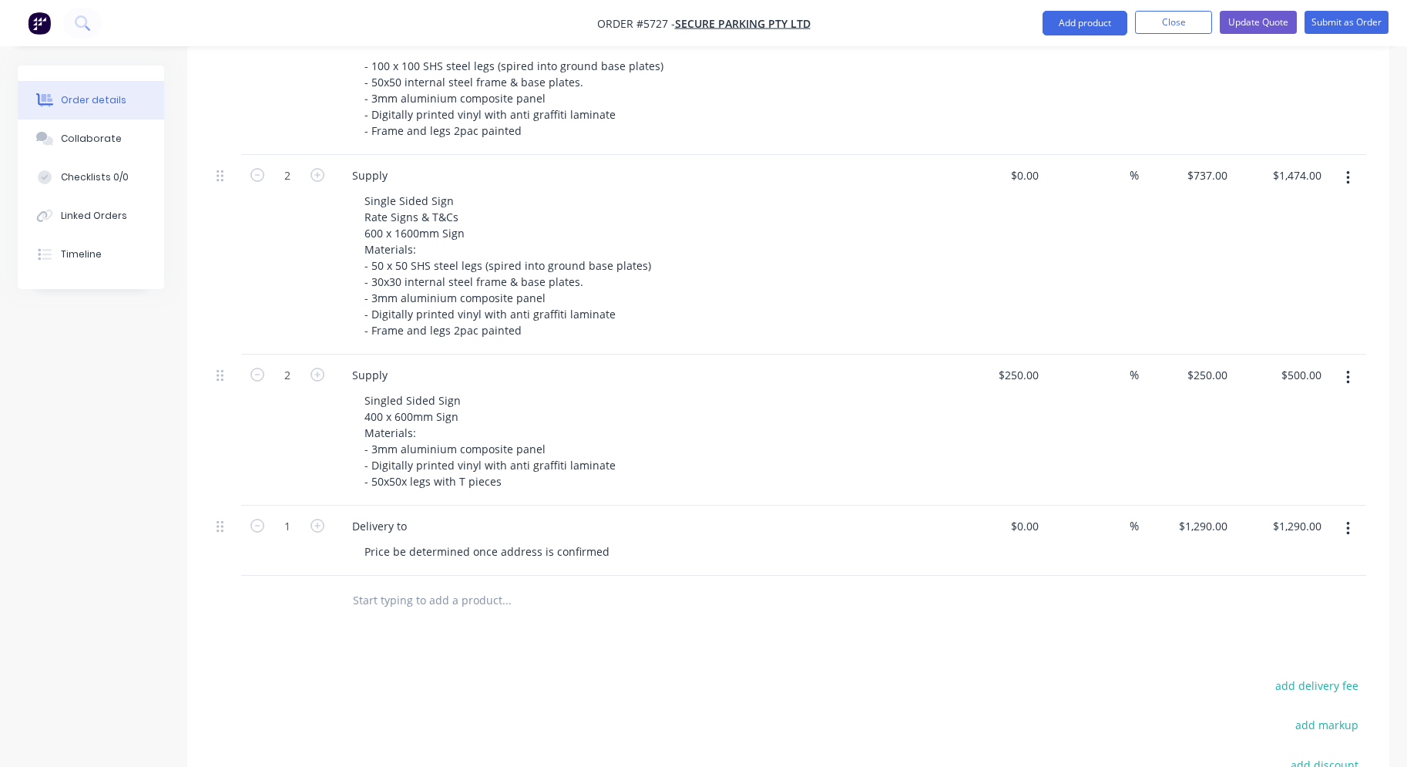
scroll to position [768, 0]
click at [728, 442] on div "Singled Sided Sign 400 x 600mm Sign Materials: - 3mm aluminium composite panel …" at bounding box center [648, 439] width 592 height 103
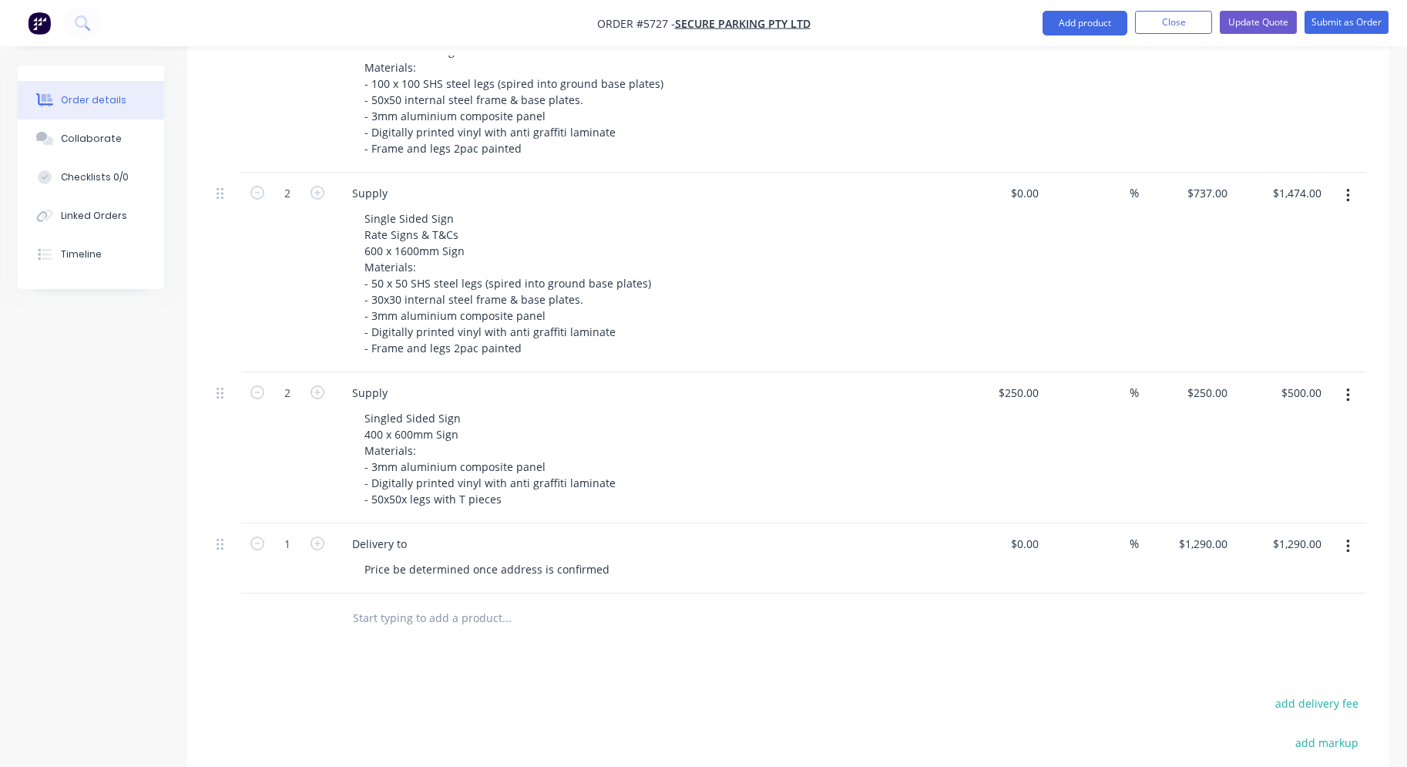
scroll to position [751, 0]
click at [1344, 381] on button "button" at bounding box center [1348, 395] width 36 height 28
click at [1293, 455] on div "Duplicate" at bounding box center [1293, 466] width 119 height 22
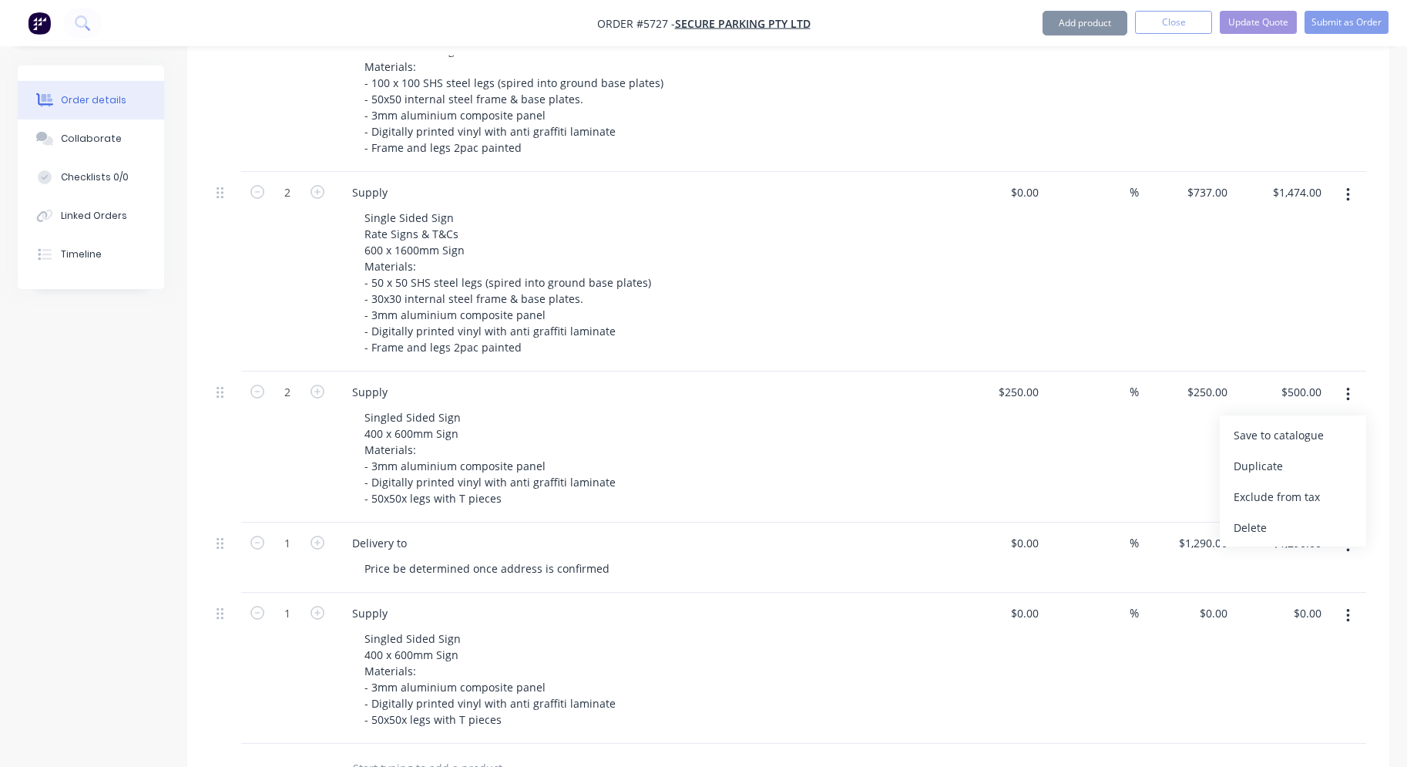
type input "$250.00"
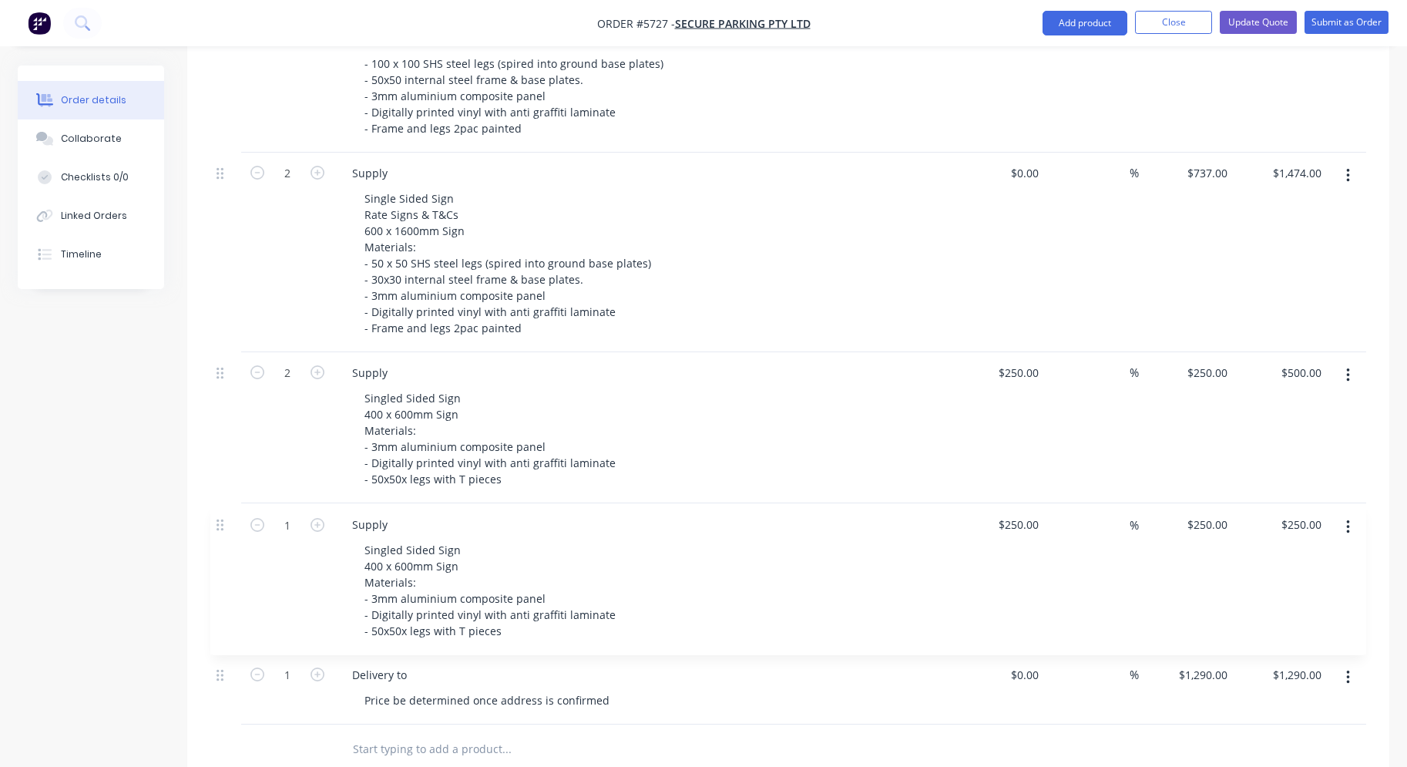
scroll to position [772, 0]
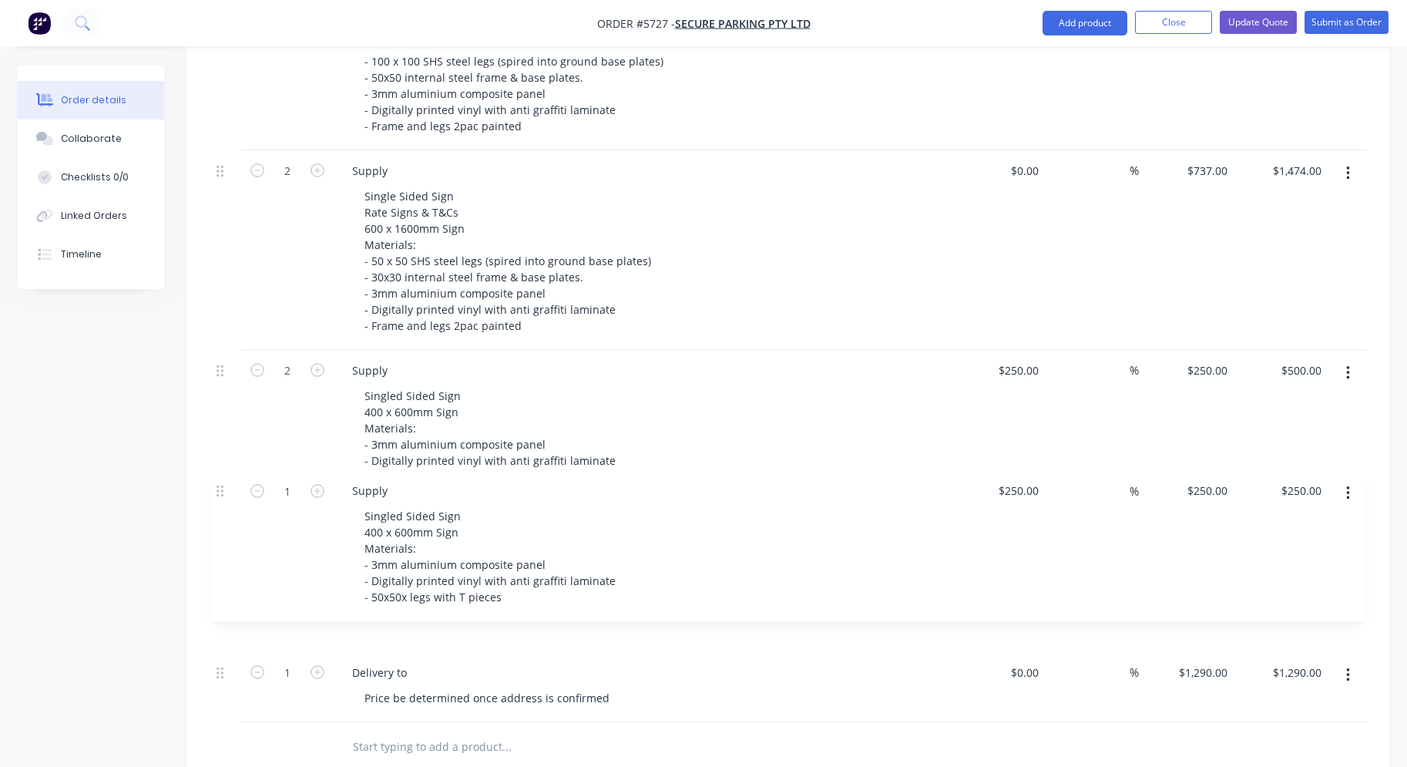
drag, startPoint x: 222, startPoint y: 593, endPoint x: 224, endPoint y: 479, distance: 114.1
click at [224, 479] on div "2 Supply Double Sided Sign 2000 x 1000mm Sign 2000 x 350mm Sign Materials: - 75…" at bounding box center [788, 244] width 1156 height 955
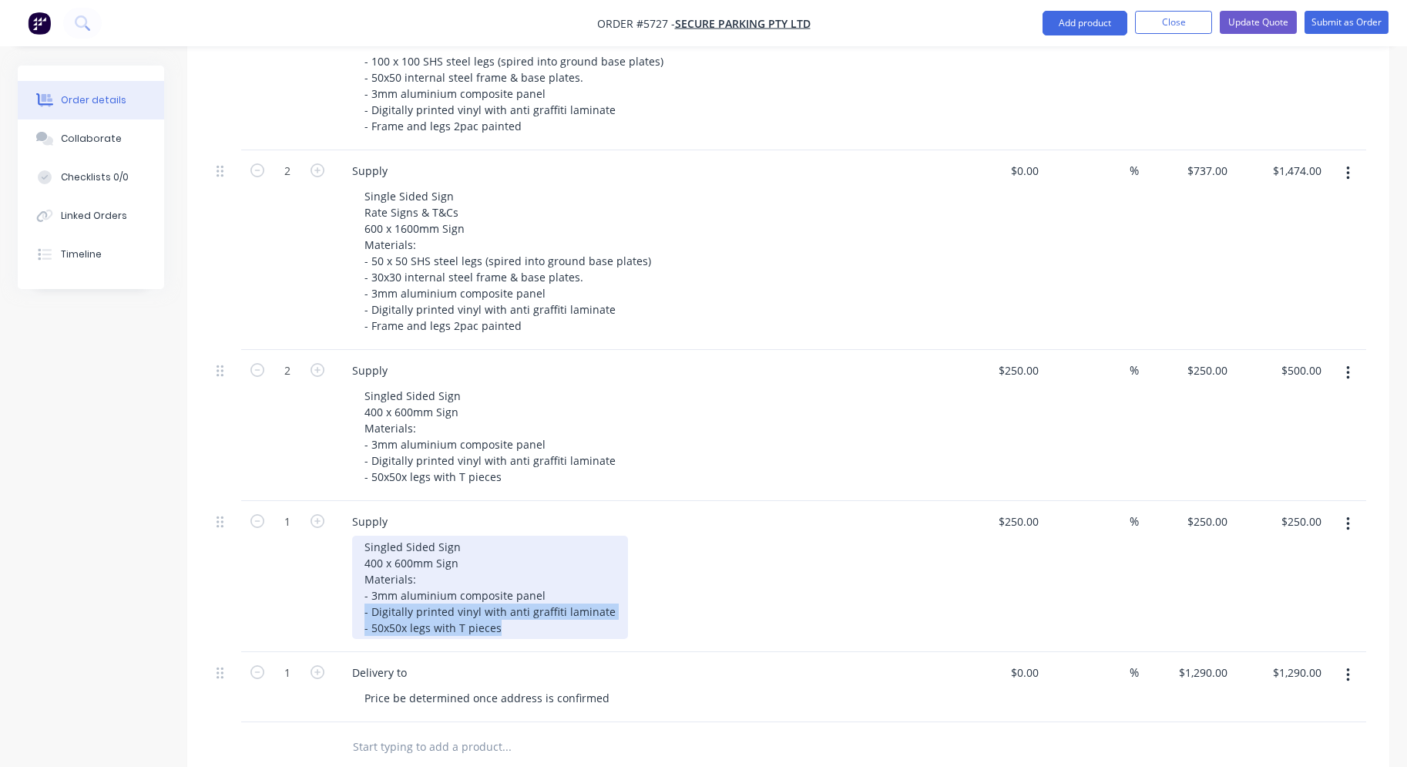
drag, startPoint x: 520, startPoint y: 608, endPoint x: 350, endPoint y: 593, distance: 171.0
click at [350, 593] on div "Supply Singled Sided Sign 400 x 600mm Sign Materials: - 3mm aluminium composite…" at bounding box center [642, 576] width 616 height 151
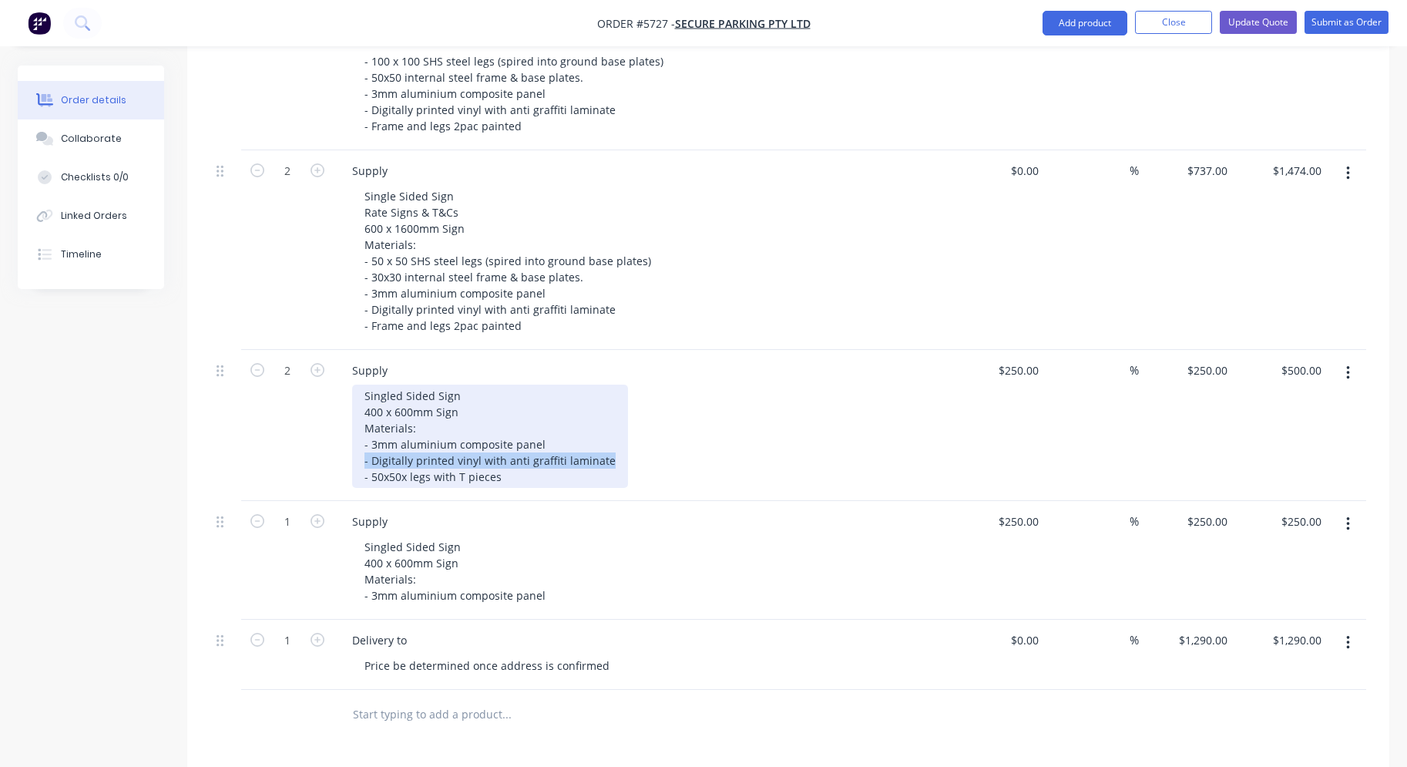
drag, startPoint x: 610, startPoint y: 438, endPoint x: 344, endPoint y: 435, distance: 265.9
click at [344, 435] on div "Supply Singled Sided Sign 400 x 600mm Sign Materials: - 3mm aluminium composite…" at bounding box center [642, 425] width 616 height 151
copy div "- Digitally printed vinyl with anti graffiti laminate"
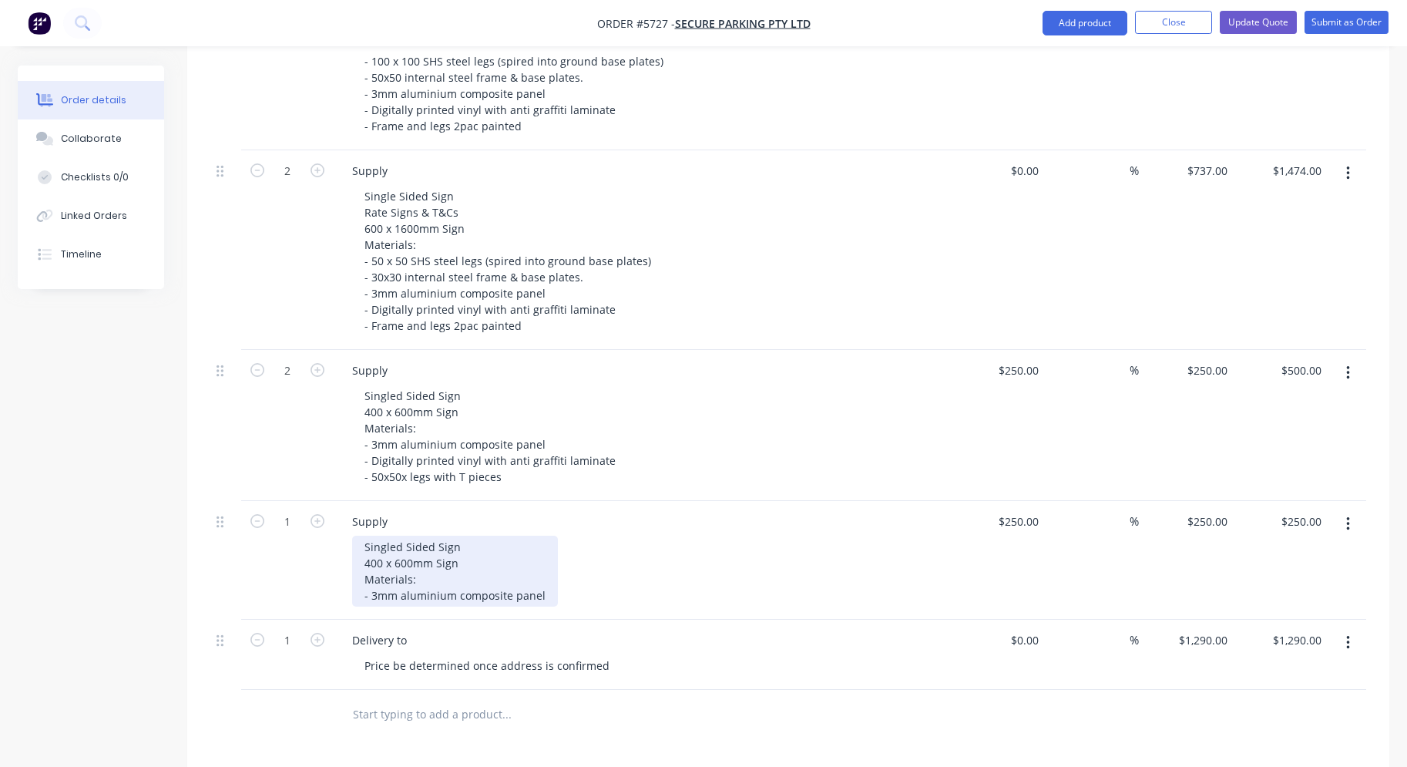
click at [546, 577] on div "Singled Sided Sign 400 x 600mm Sign Materials: - 3mm aluminium composite panel" at bounding box center [455, 571] width 206 height 71
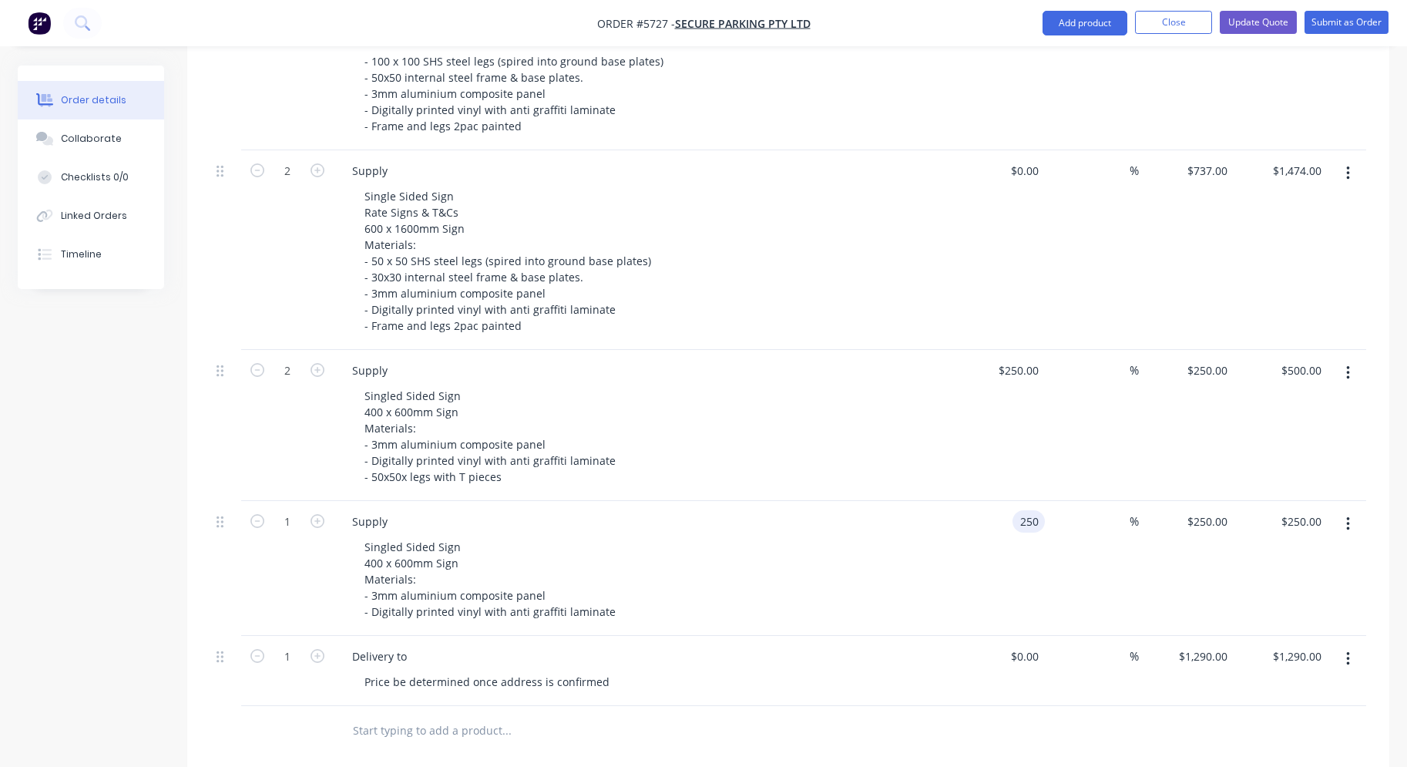
click at [1017, 510] on div "250 250" at bounding box center [1029, 521] width 32 height 22
type input "$250.00"
click at [287, 510] on input "1" at bounding box center [287, 521] width 40 height 23
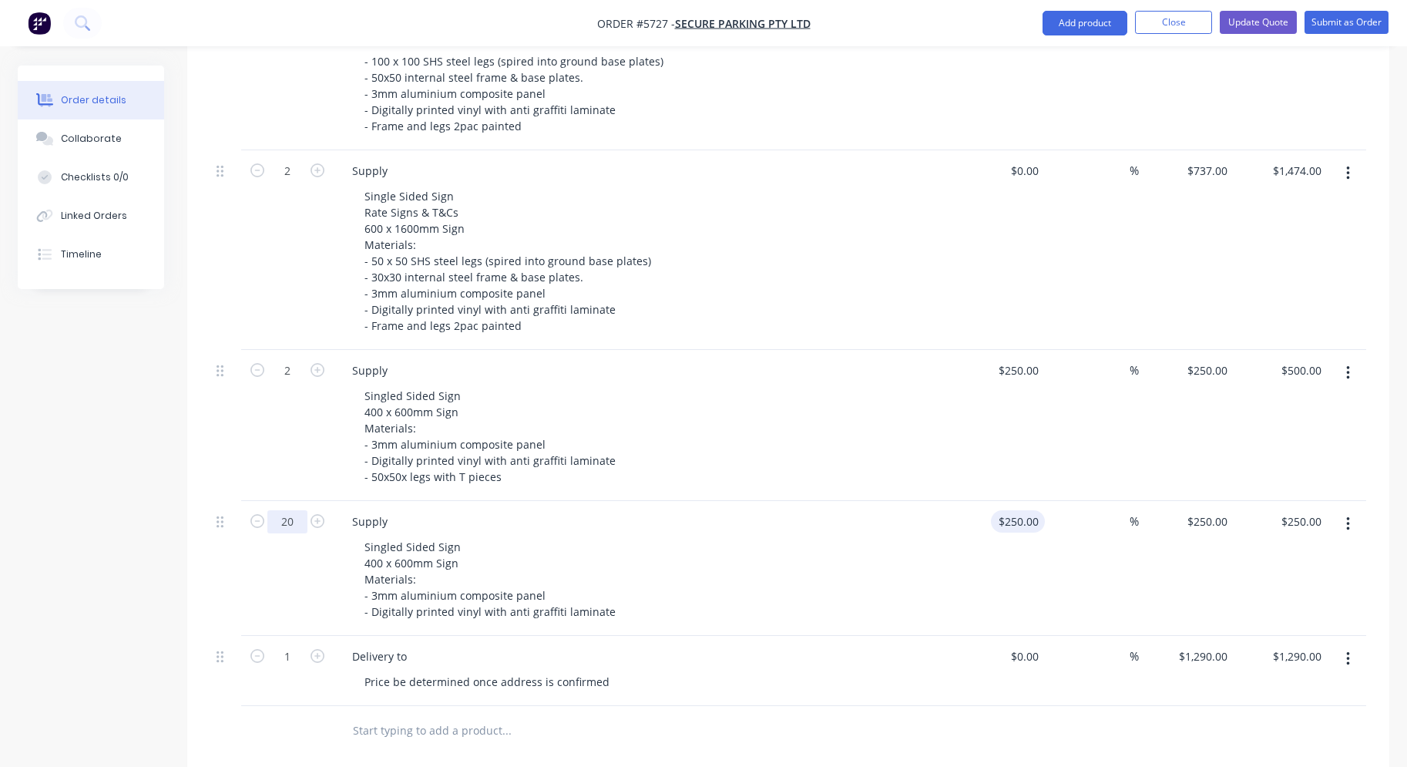
type input "20"
type input "250"
type input "$5,000.00"
click at [1016, 510] on div "250 $250.00" at bounding box center [1018, 521] width 54 height 22
type input "$30.00"
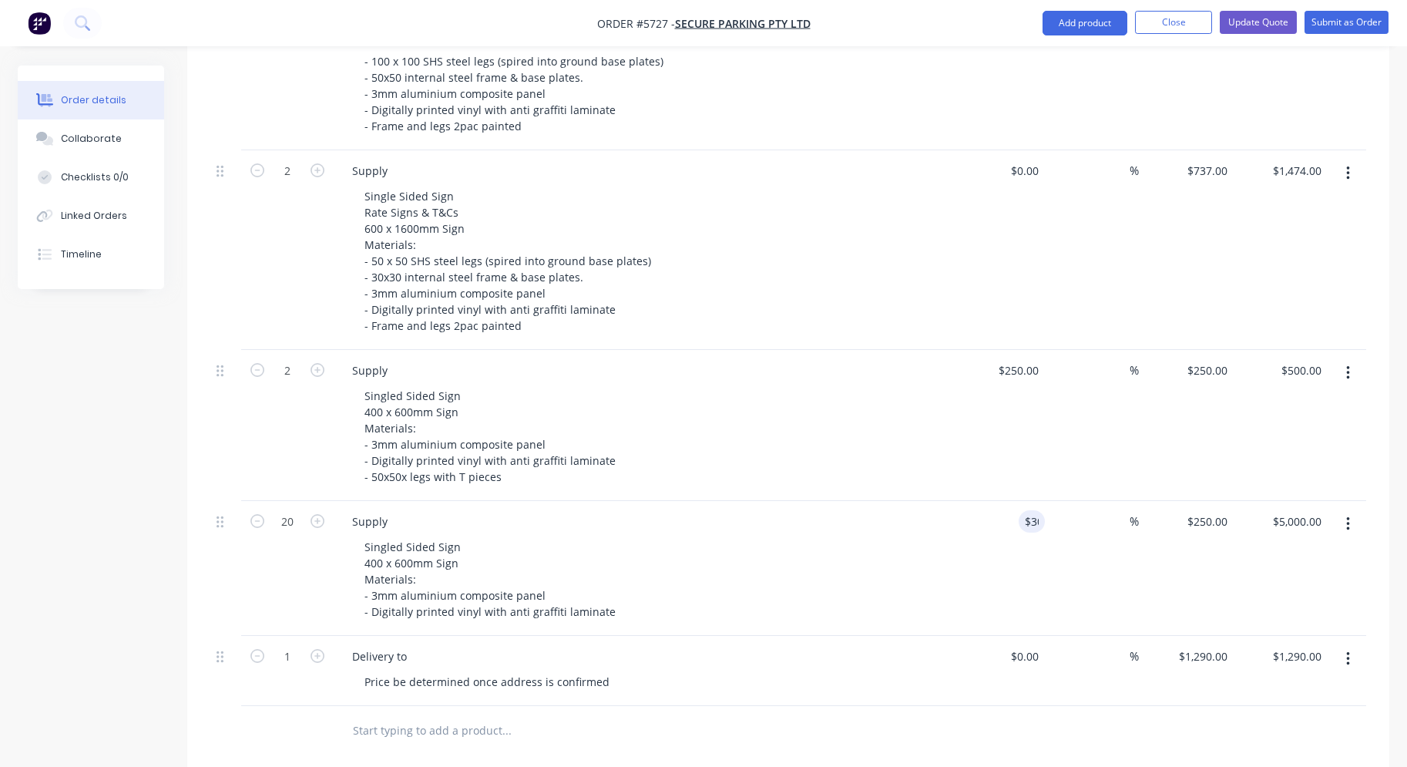
type input "$30.00"
type input "$600.00"
click at [986, 534] on div "$30.00 $30.00" at bounding box center [997, 568] width 95 height 135
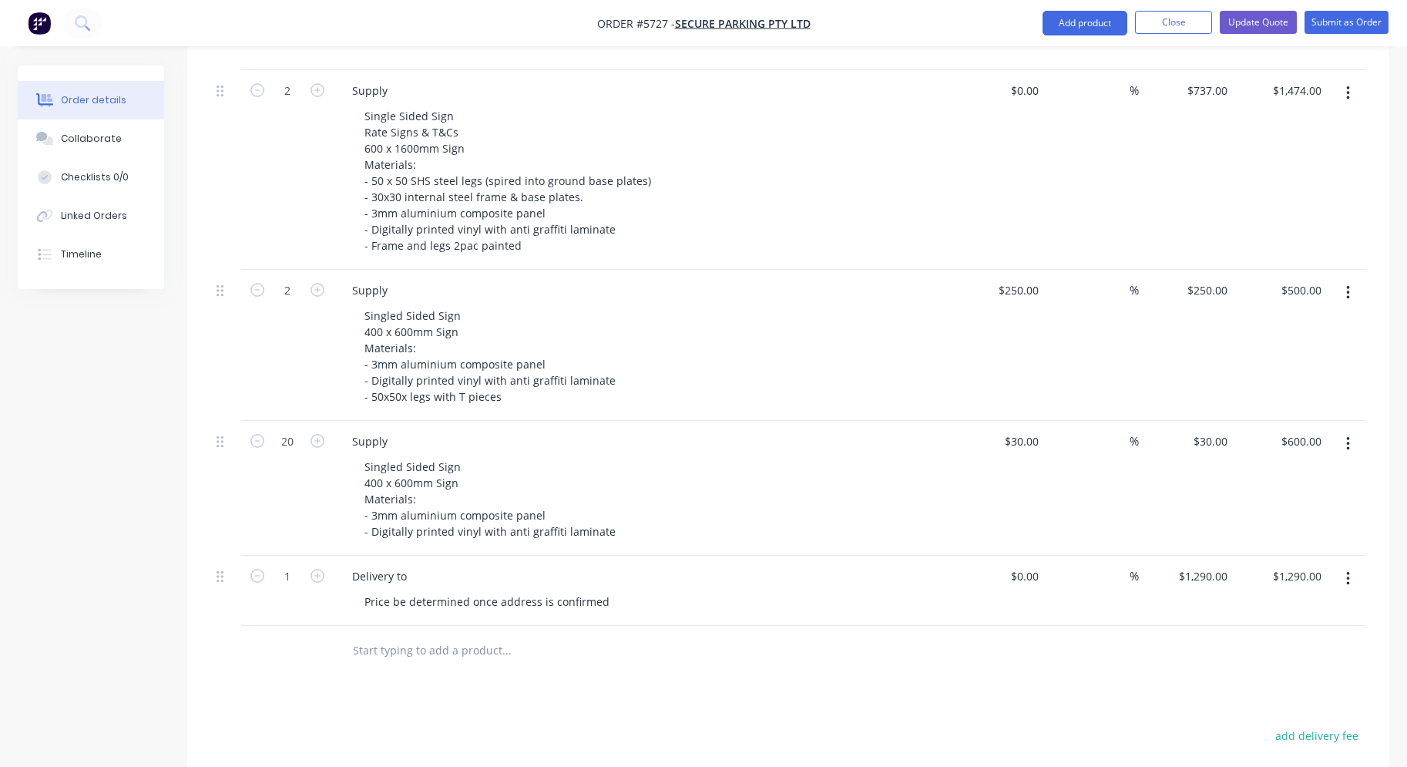
scroll to position [852, 0]
click at [1020, 565] on div "$0.00 $0.00" at bounding box center [997, 591] width 95 height 70
click at [1007, 556] on div "0 0" at bounding box center [997, 591] width 95 height 70
type input "$1,290.00"
click at [989, 603] on div "$1,290.00 $1,290.00" at bounding box center [997, 591] width 95 height 70
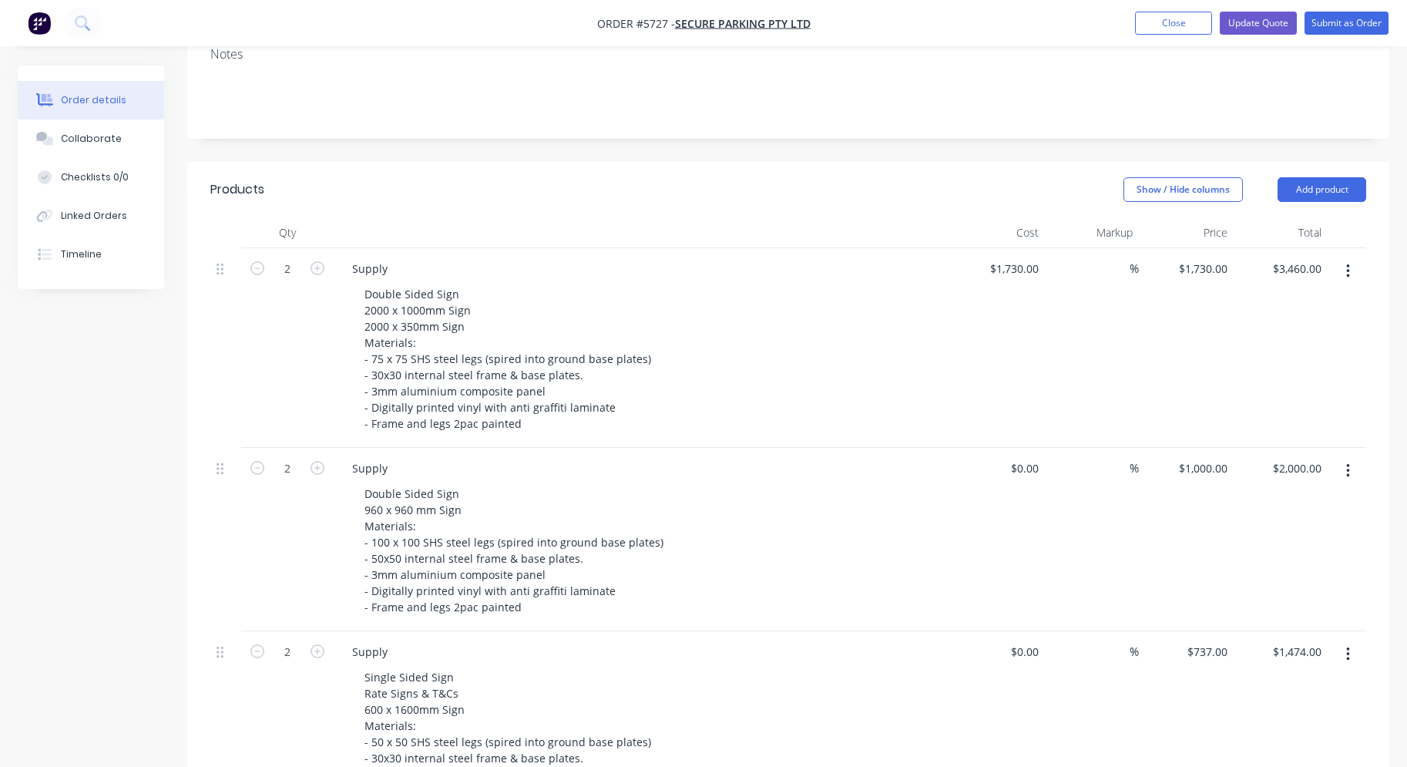
scroll to position [268, 0]
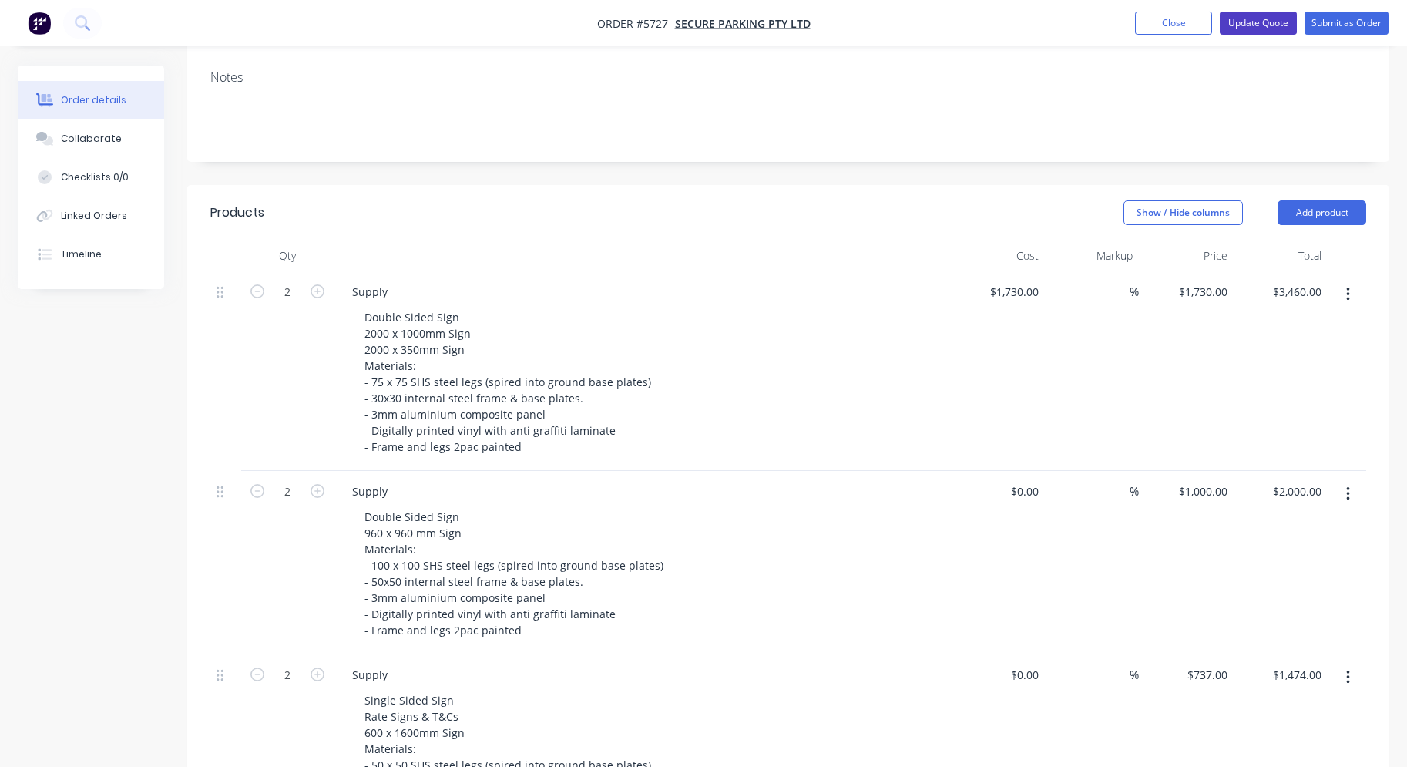
click at [1272, 29] on button "Update Quote" at bounding box center [1258, 23] width 77 height 23
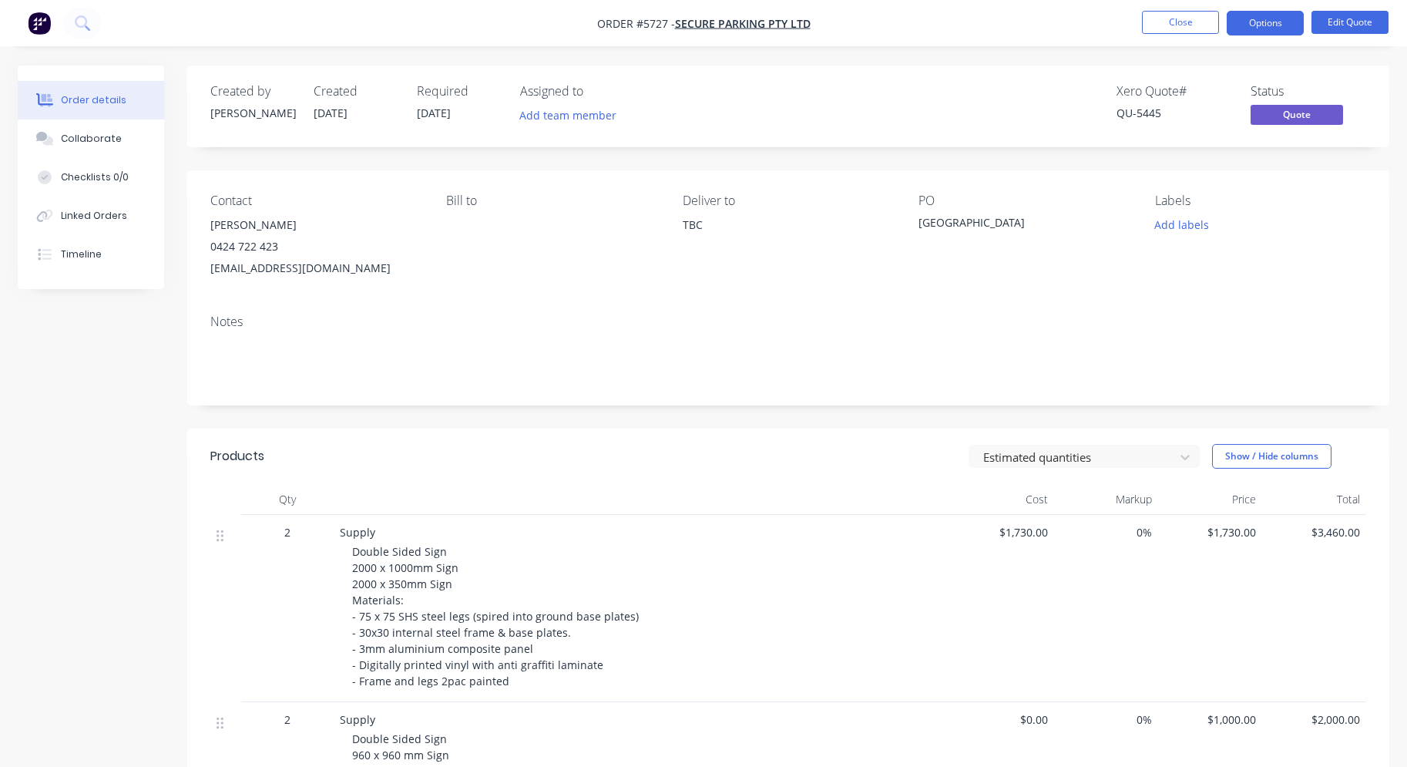
click at [1272, 29] on button "Options" at bounding box center [1265, 23] width 77 height 25
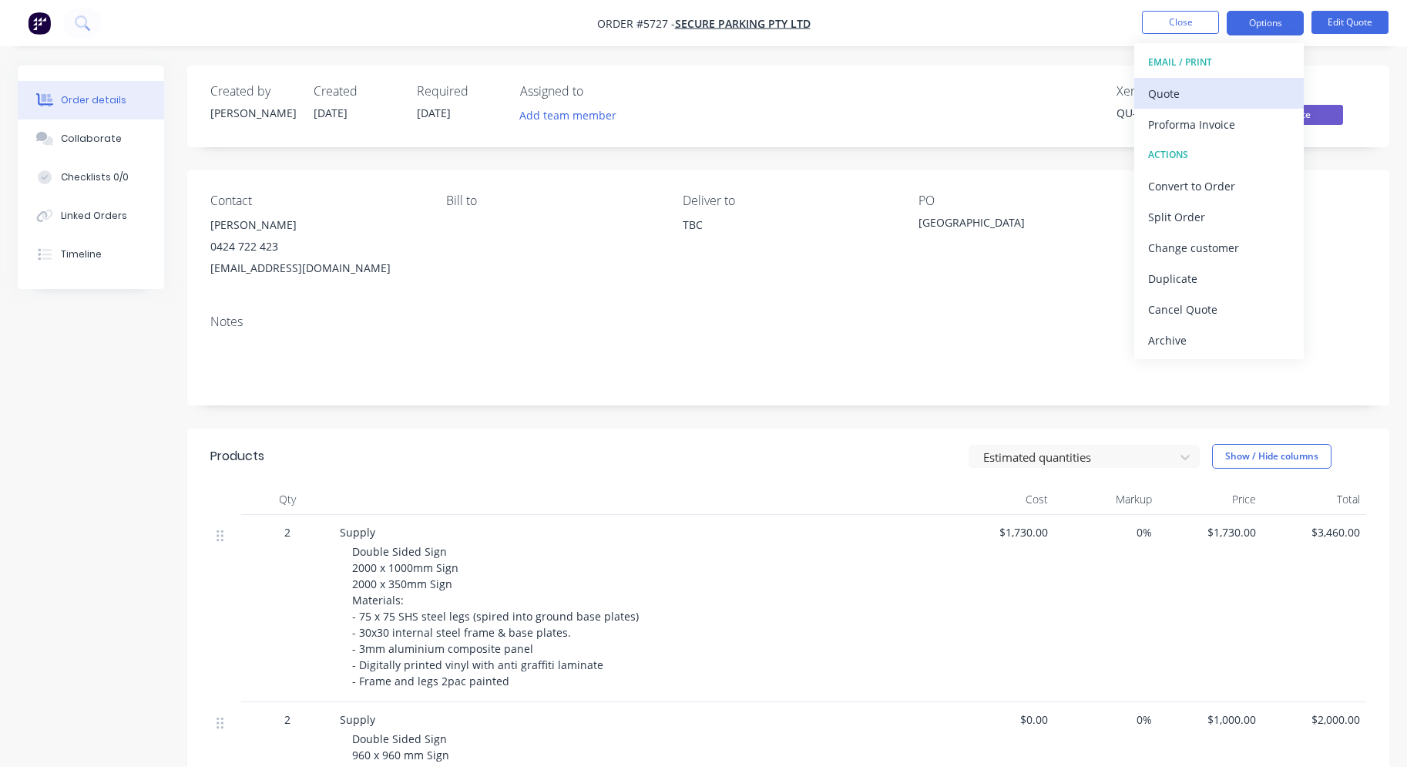
click at [1245, 95] on div "Quote" at bounding box center [1219, 93] width 142 height 22
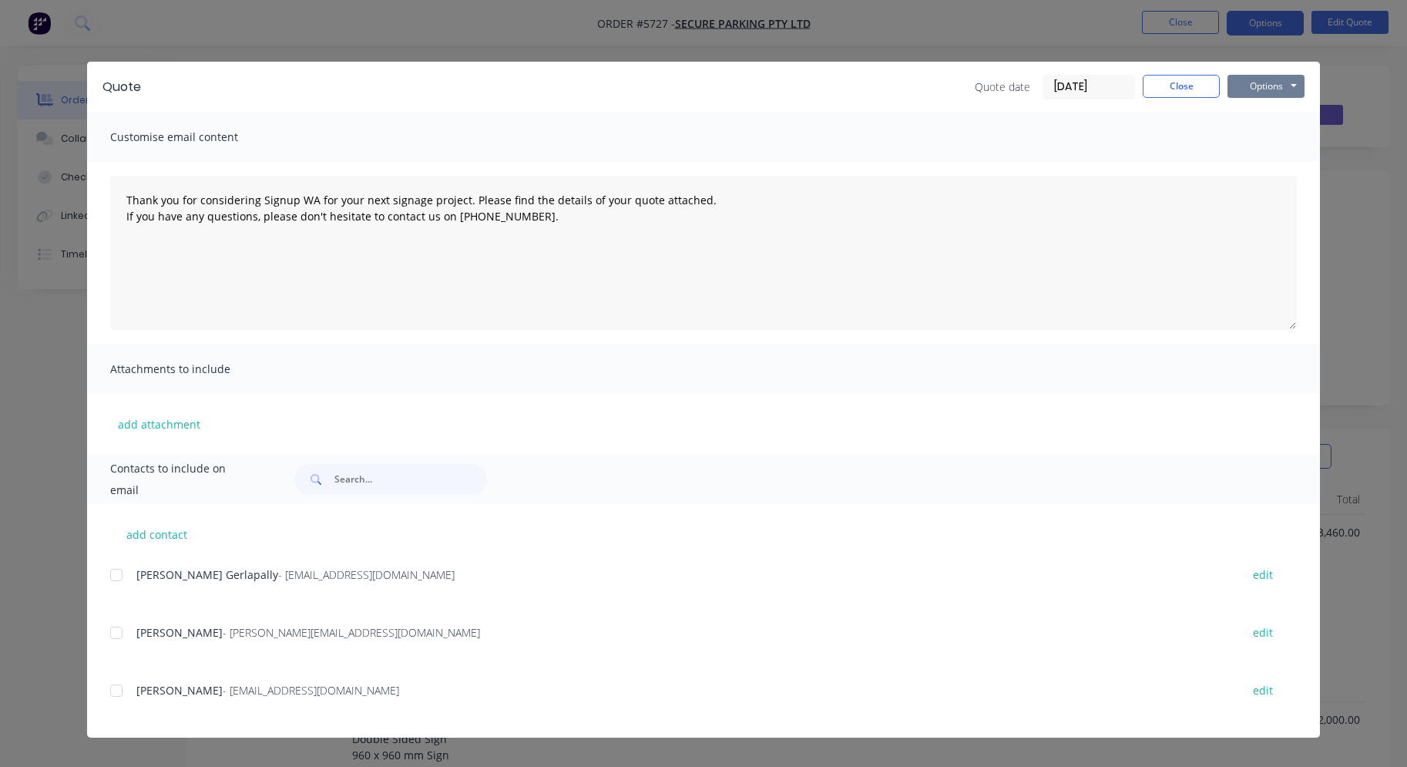
click at [1267, 88] on button "Options" at bounding box center [1266, 86] width 77 height 23
click at [1265, 149] on button "Print" at bounding box center [1277, 138] width 99 height 25
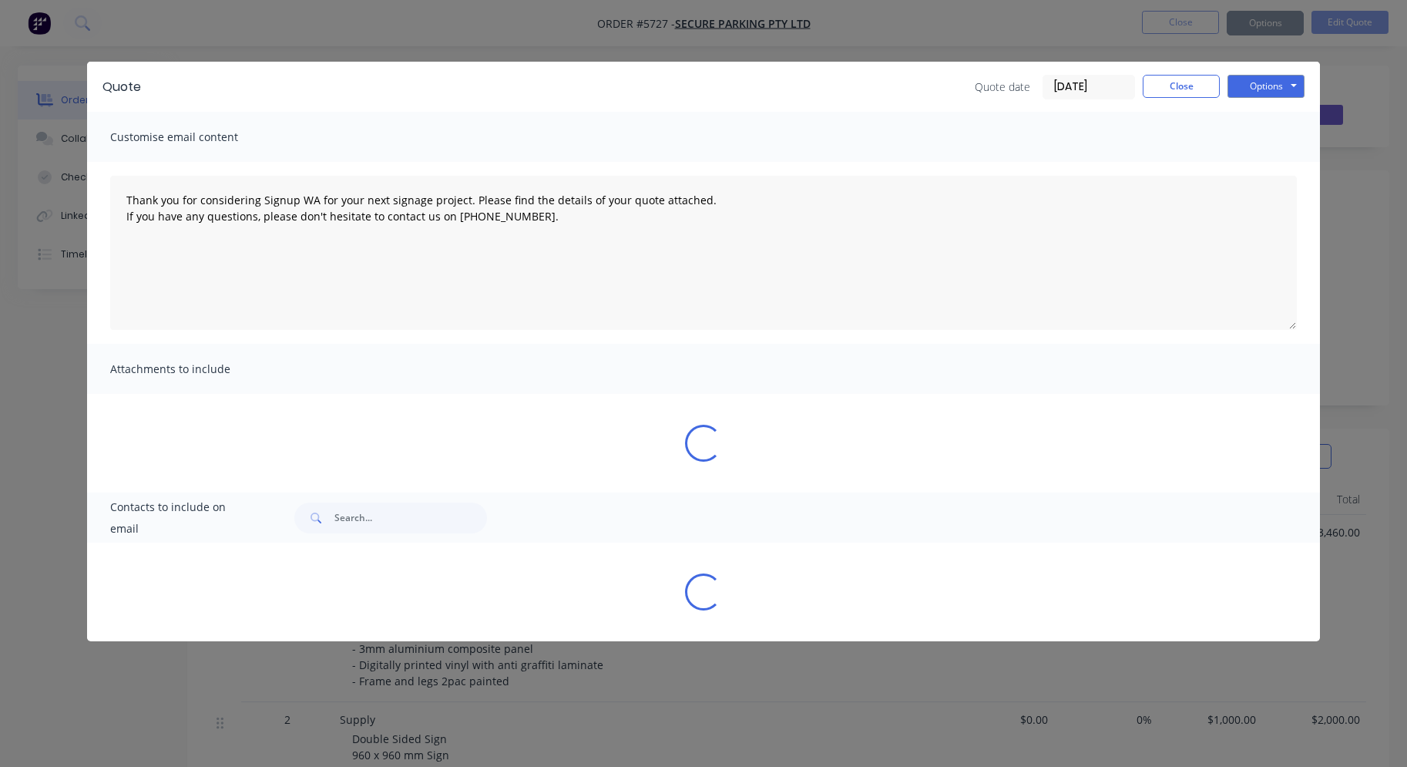
type textarea "Thank you for considering Signup WA for your next signage project. Please find …"
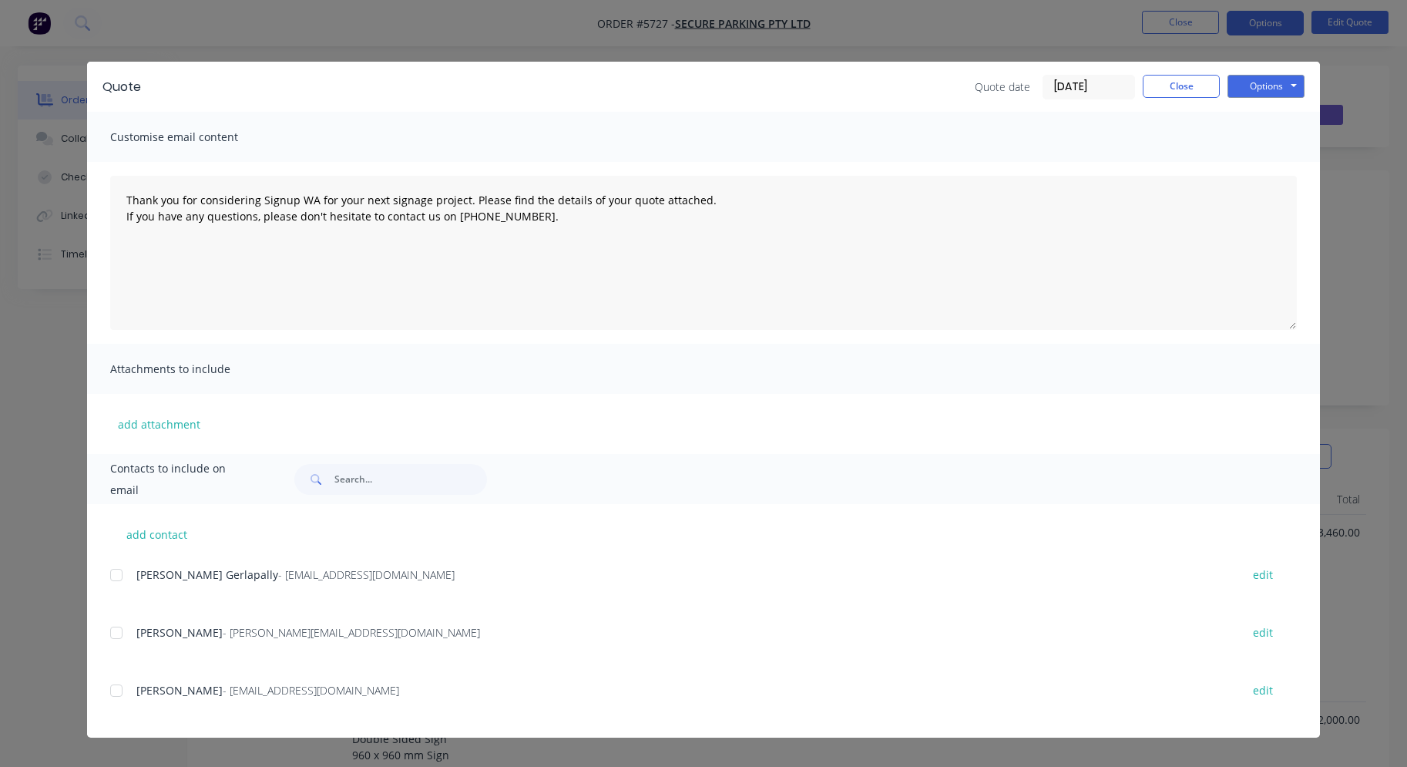
click at [1197, 60] on div "Quote Quote date [DATE] Close Options Preview Print Email Customise email conte…" at bounding box center [703, 383] width 1407 height 767
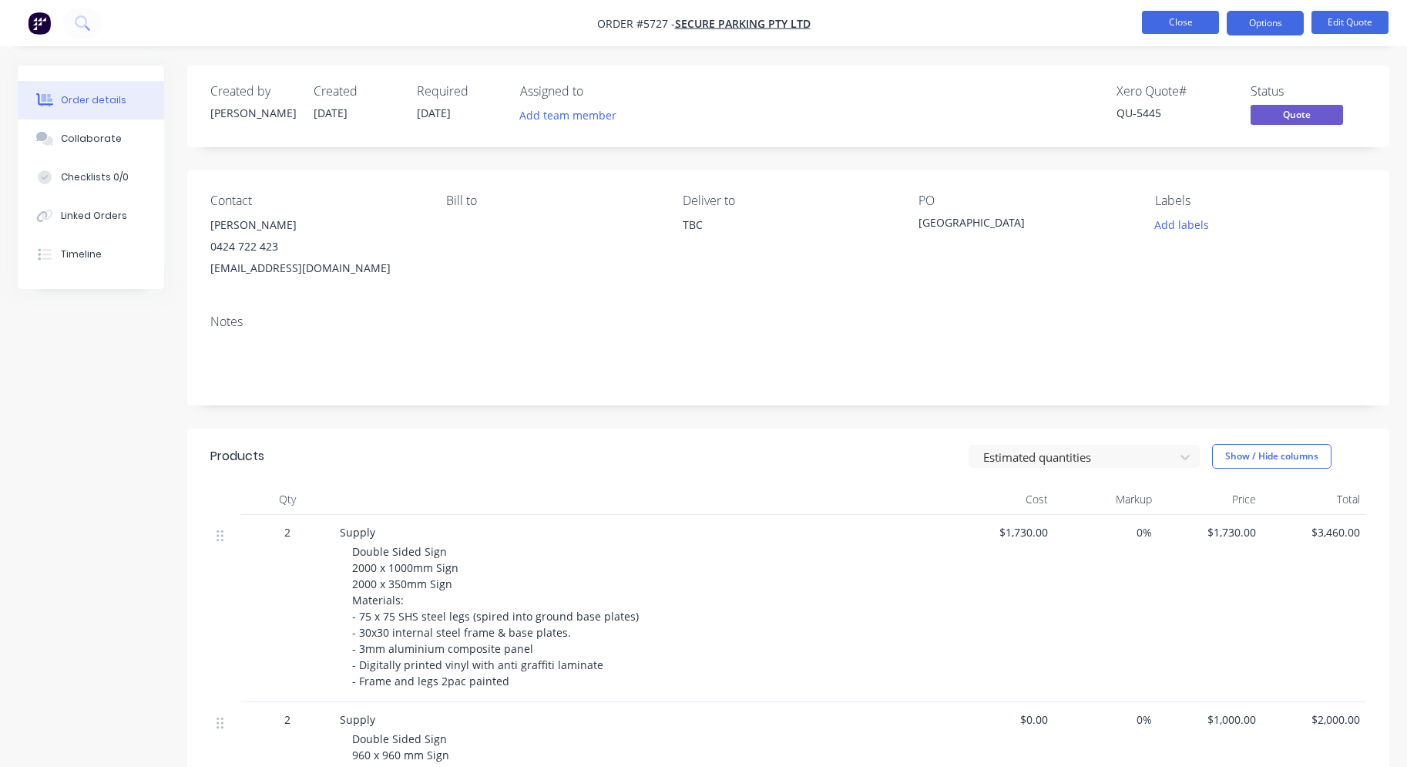
click at [1177, 22] on button "Close" at bounding box center [1180, 22] width 77 height 23
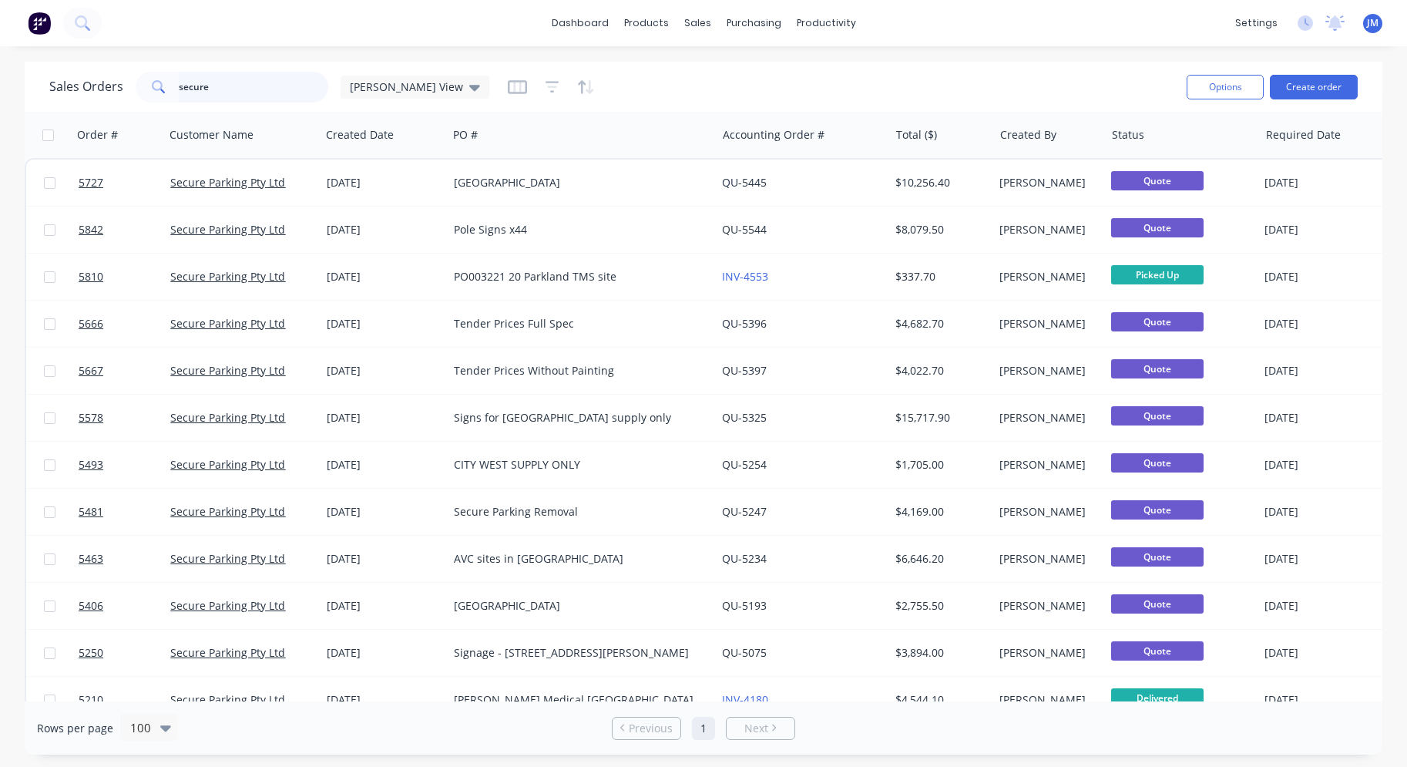
click at [294, 87] on input "secure" at bounding box center [254, 87] width 150 height 31
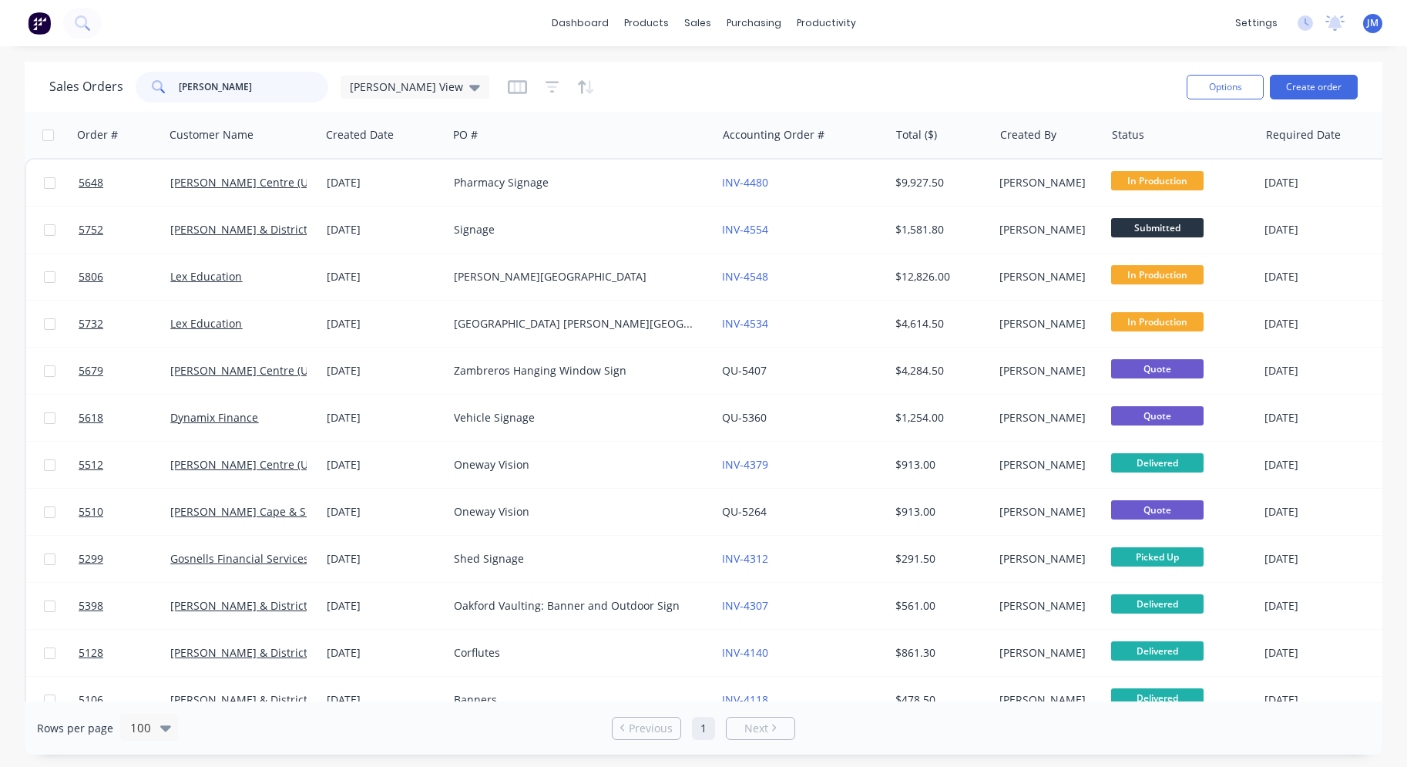
type input "[PERSON_NAME]"
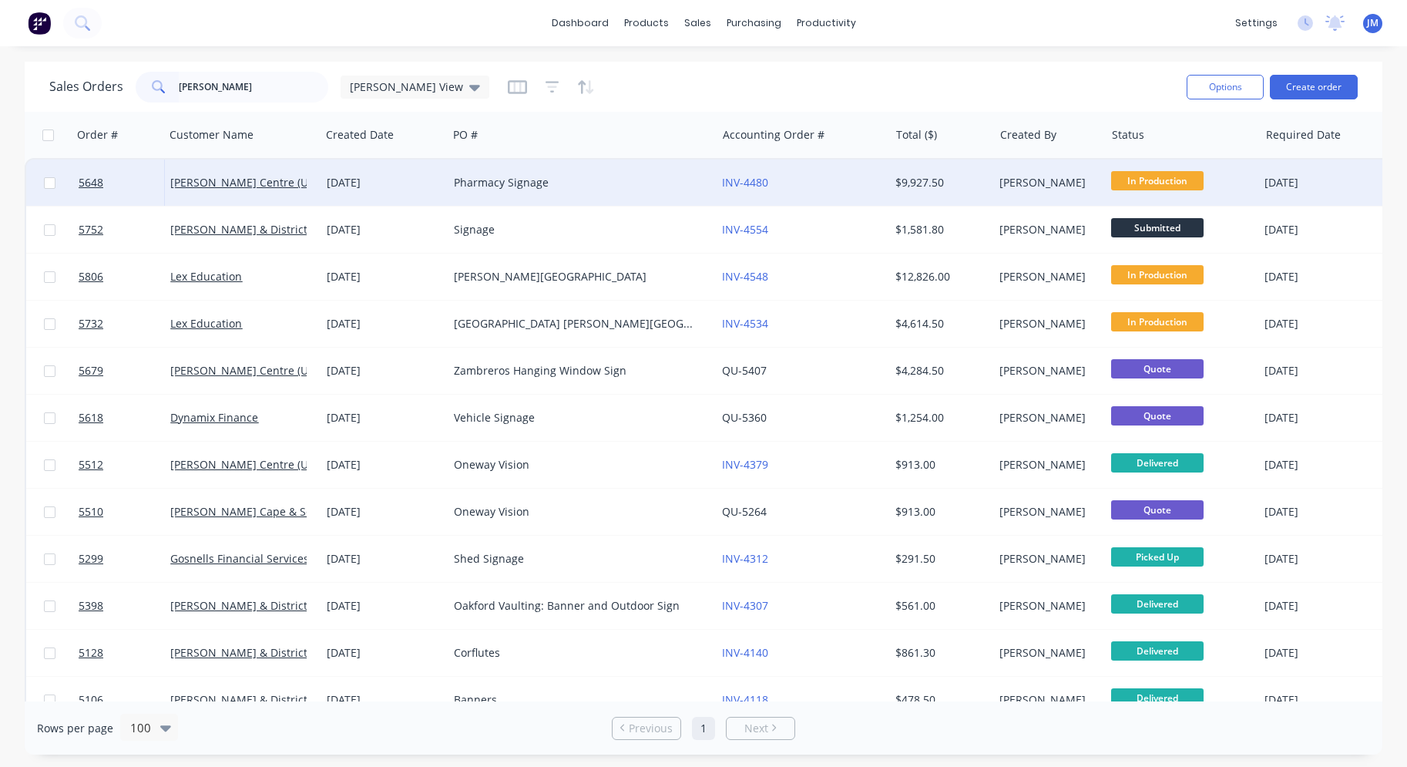
drag, startPoint x: 294, startPoint y: 87, endPoint x: 470, endPoint y: 184, distance: 201.4
click at [470, 184] on div "Pharmacy Signage" at bounding box center [576, 182] width 244 height 15
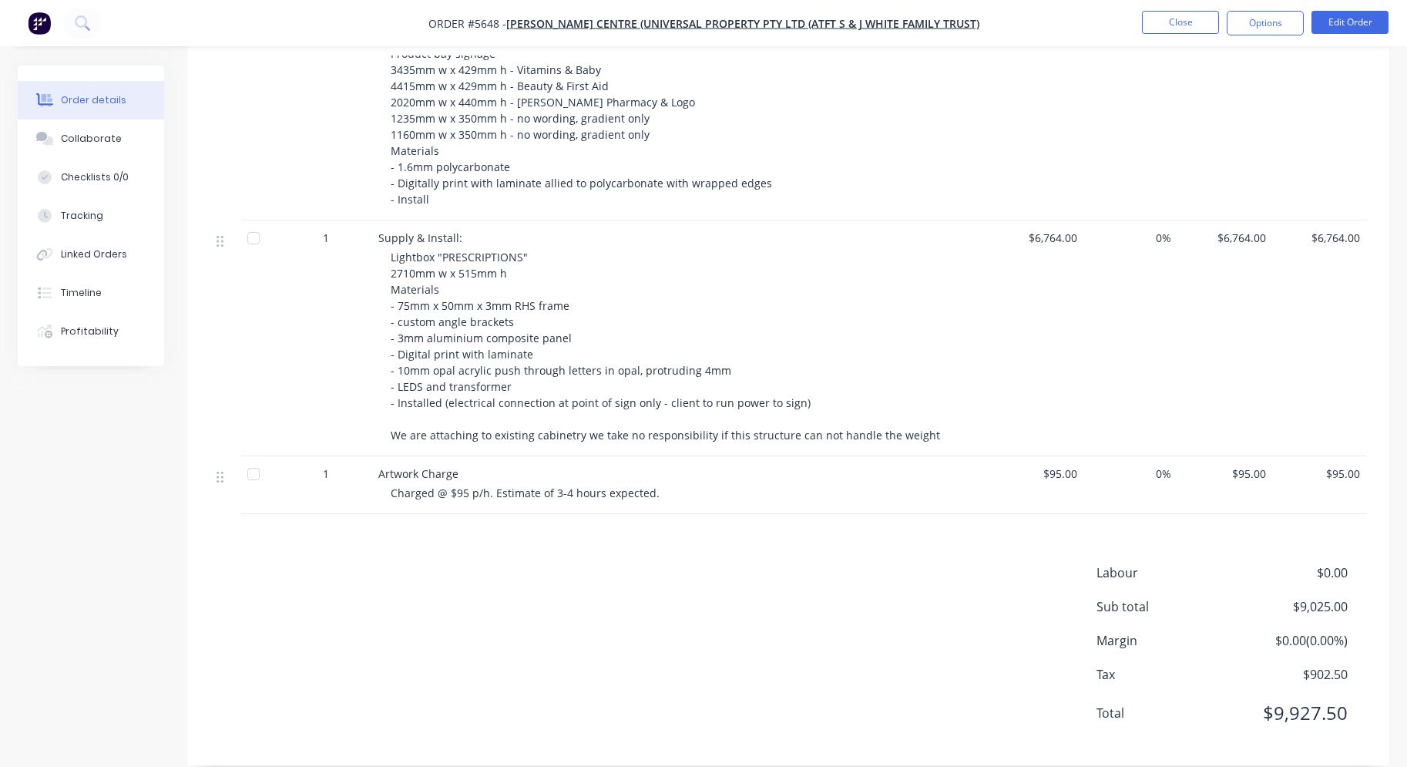
scroll to position [519, 0]
click at [1351, 22] on button "Edit Order" at bounding box center [1350, 22] width 77 height 23
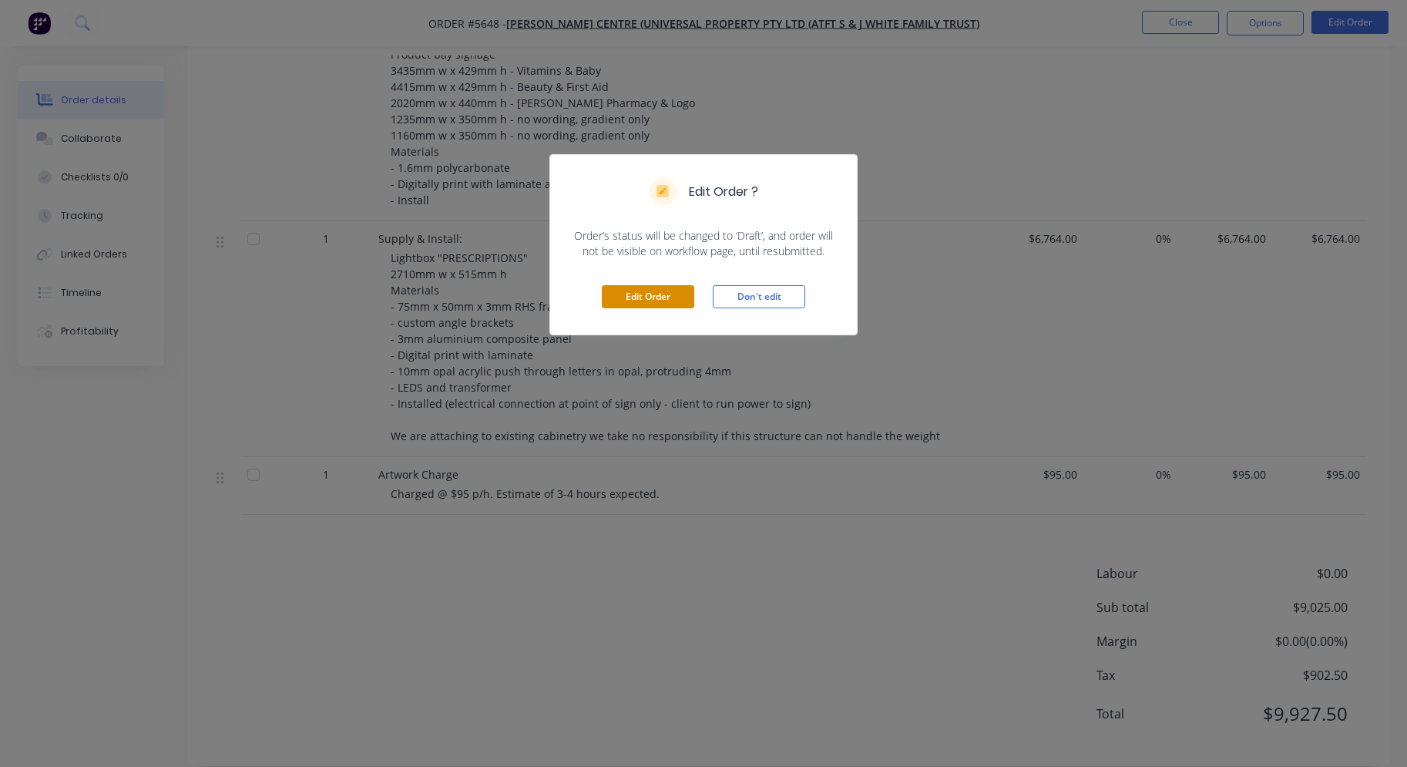
click at [636, 307] on button "Edit Order" at bounding box center [648, 296] width 92 height 23
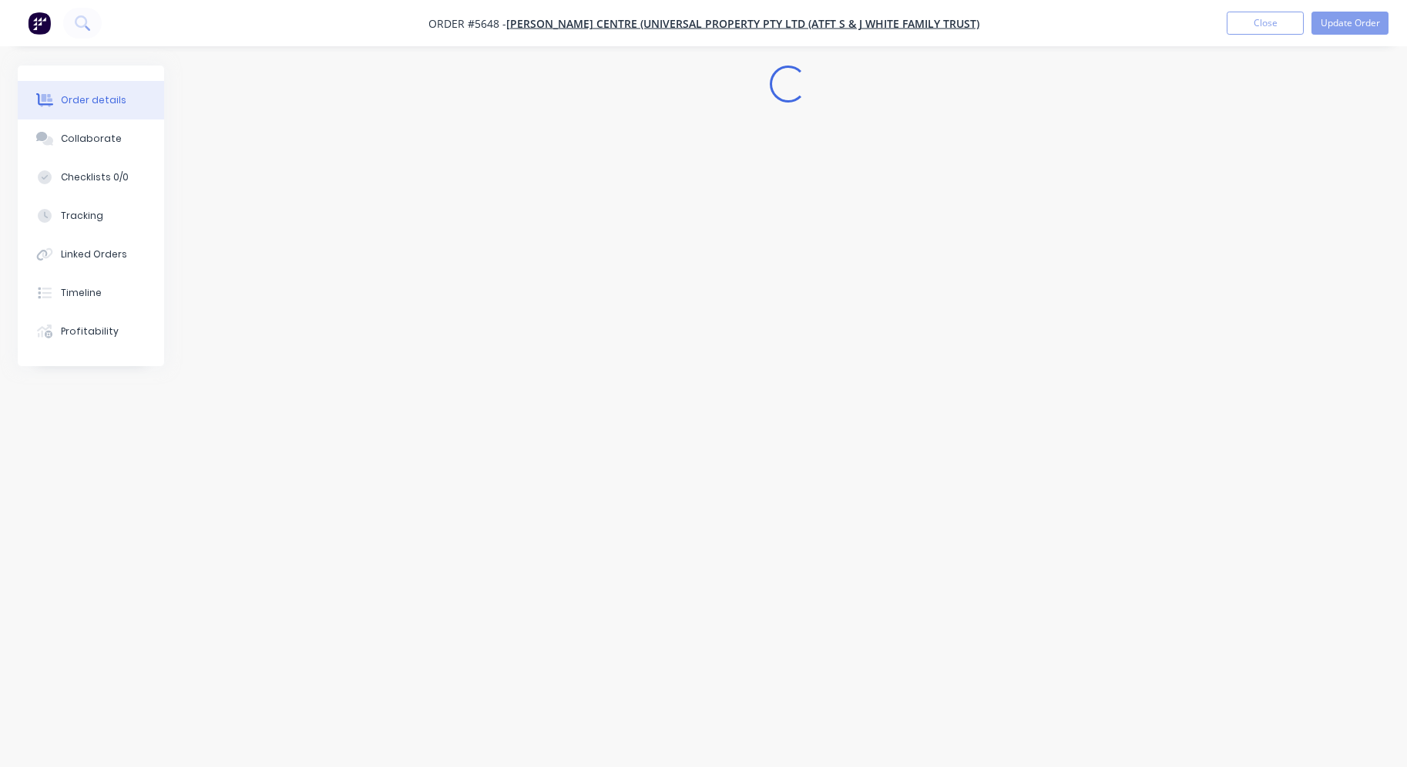
scroll to position [0, 0]
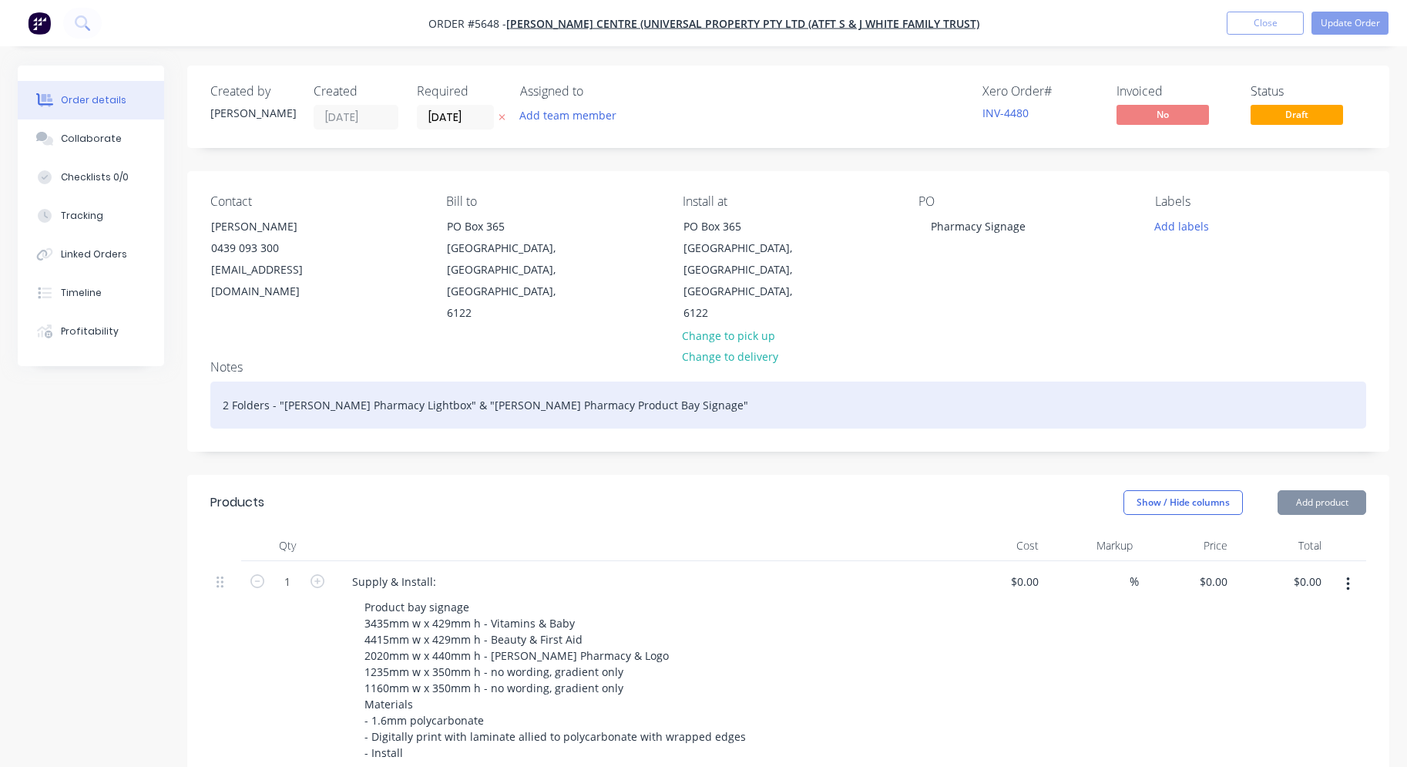
type input "$2,166.00"
type input "$6,764.00"
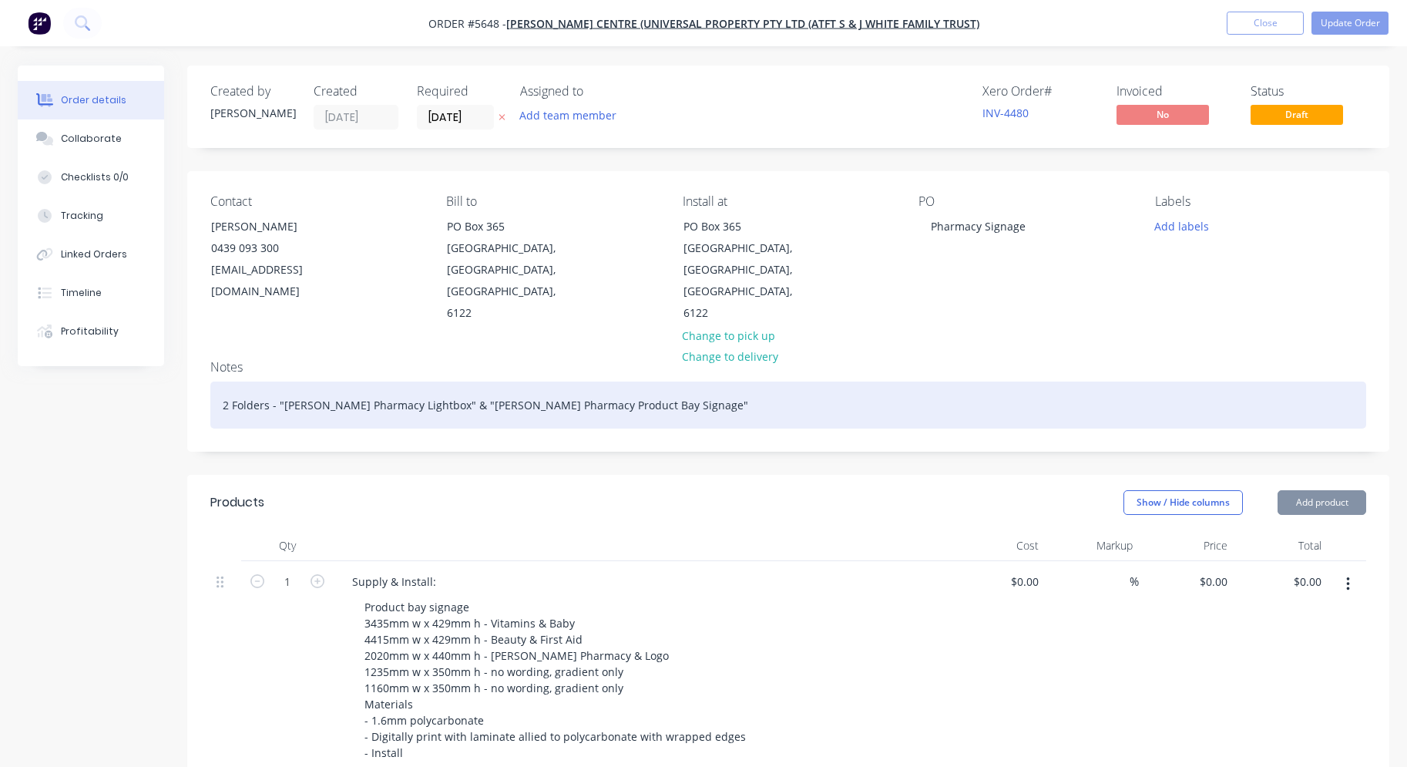
type input "$6,764.00"
type input "$95.00"
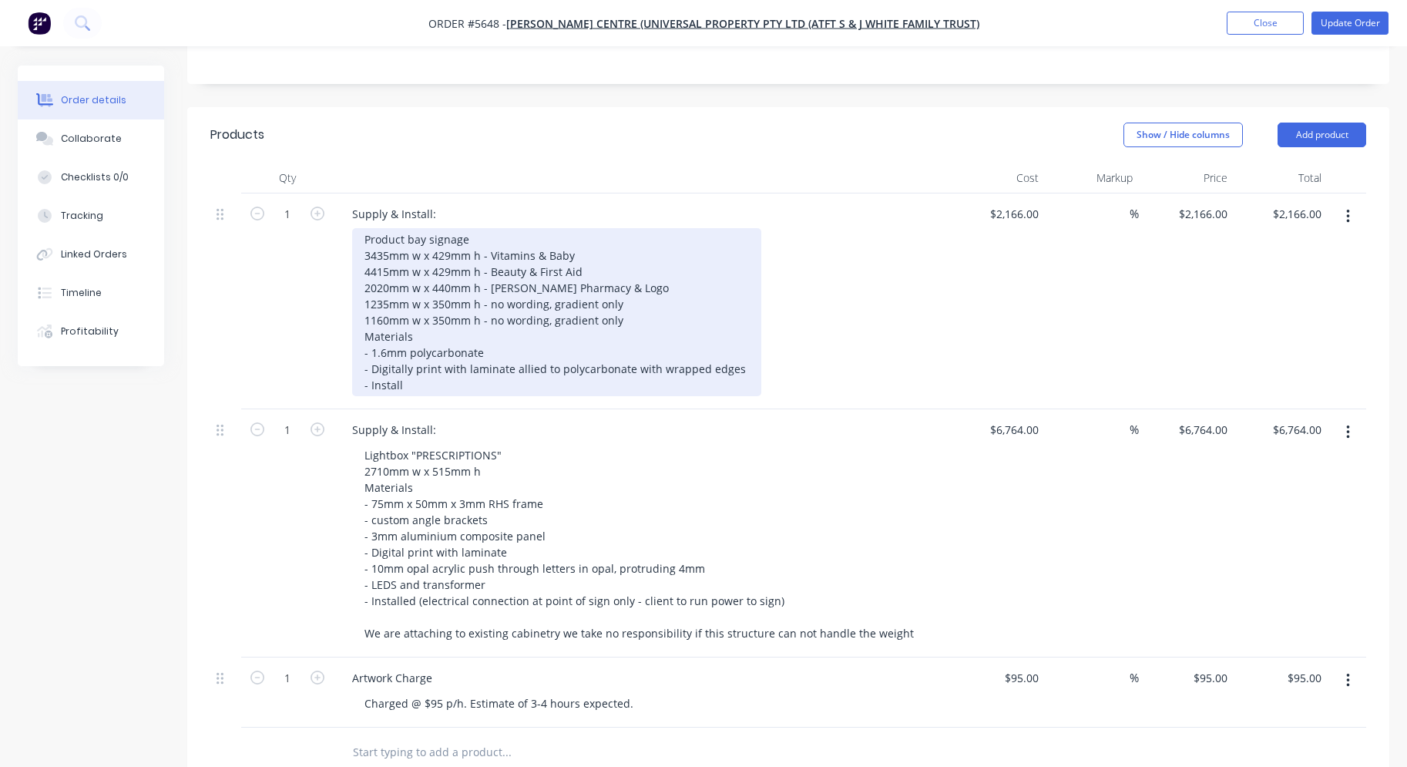
scroll to position [376, 0]
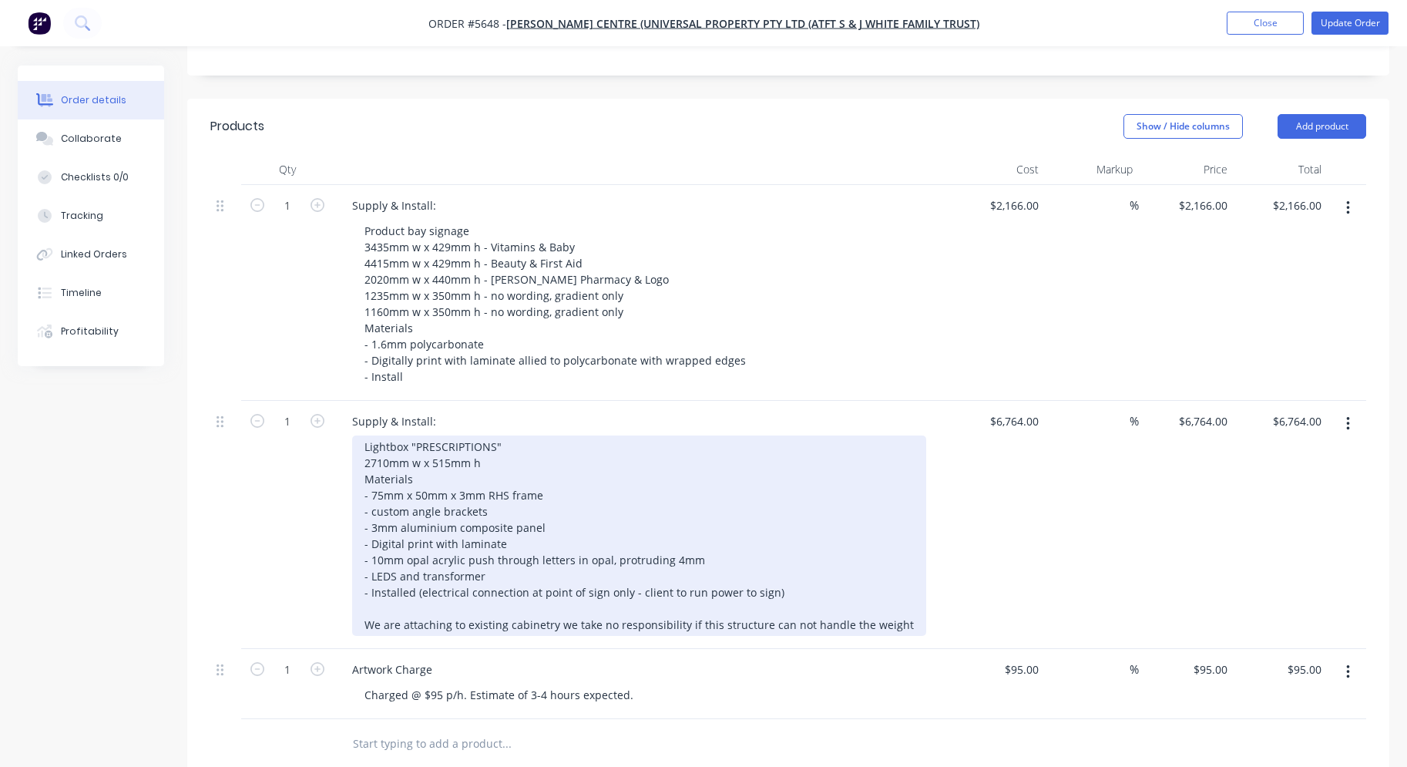
click at [523, 500] on div "Lightbox "PRESCRIPTIONS" 2710mm w x 515mm h Materials - 75mm x 50mm x 3mm RHS f…" at bounding box center [639, 535] width 574 height 200
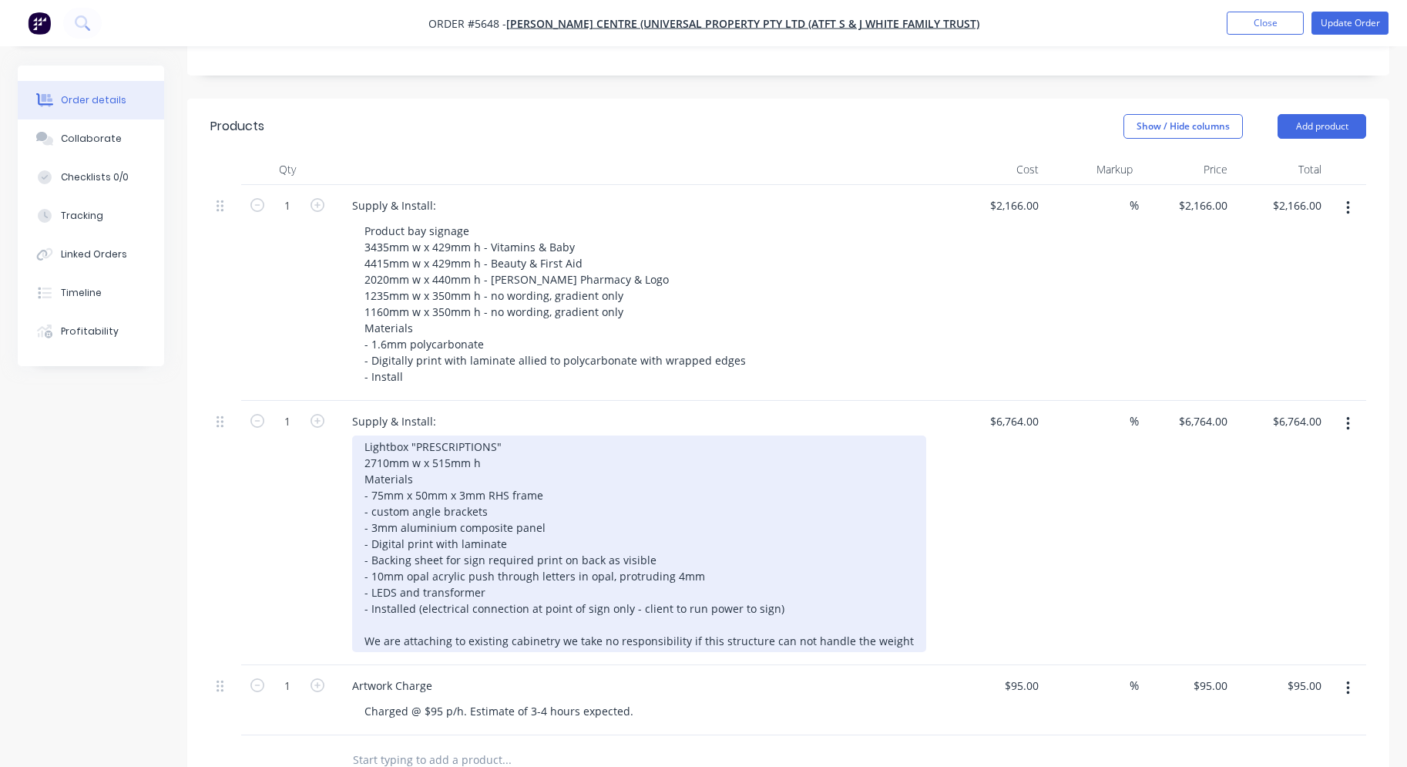
click at [543, 503] on div "Lightbox "PRESCRIPTIONS" 2710mm w x 515mm h Materials - 75mm x 50mm x 3mm RHS f…" at bounding box center [639, 543] width 574 height 217
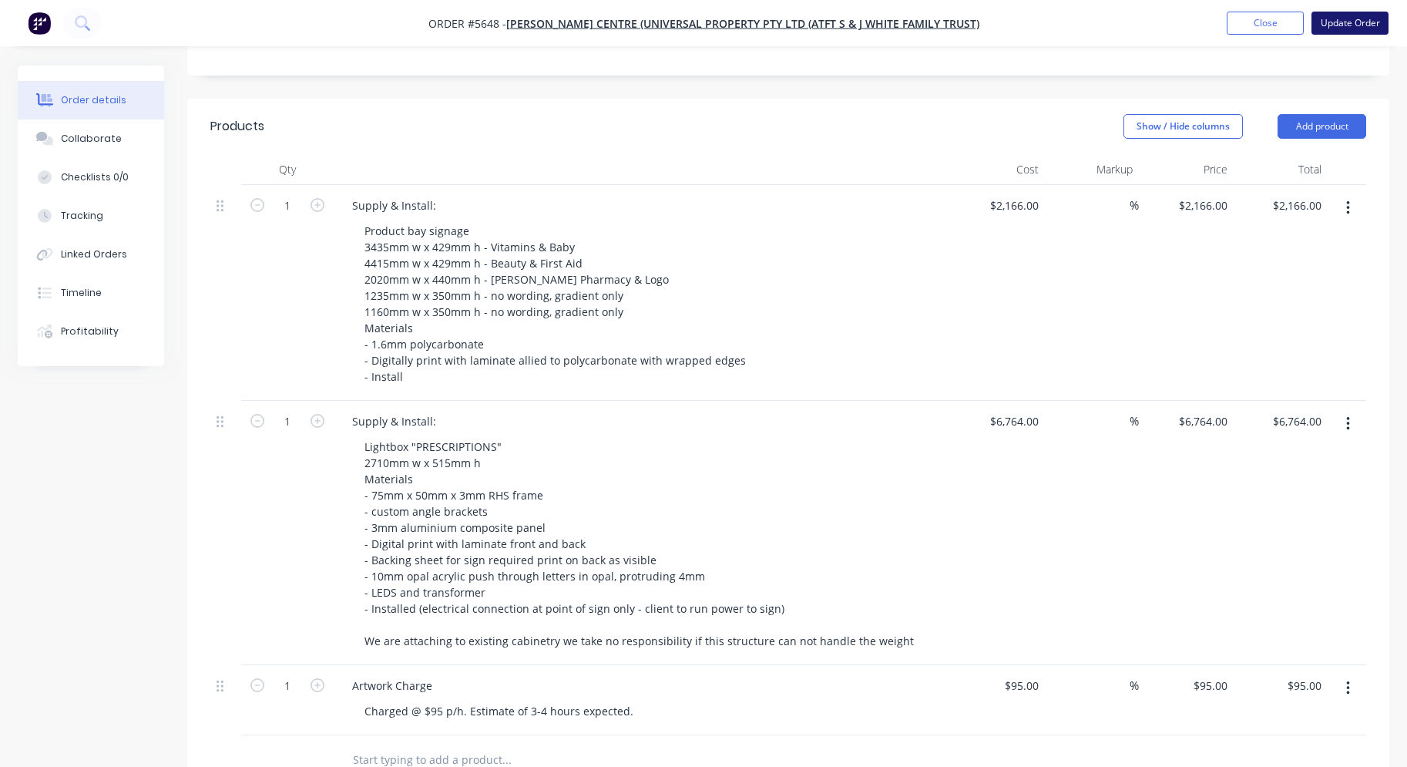
click at [1355, 30] on button "Update Order" at bounding box center [1350, 23] width 77 height 23
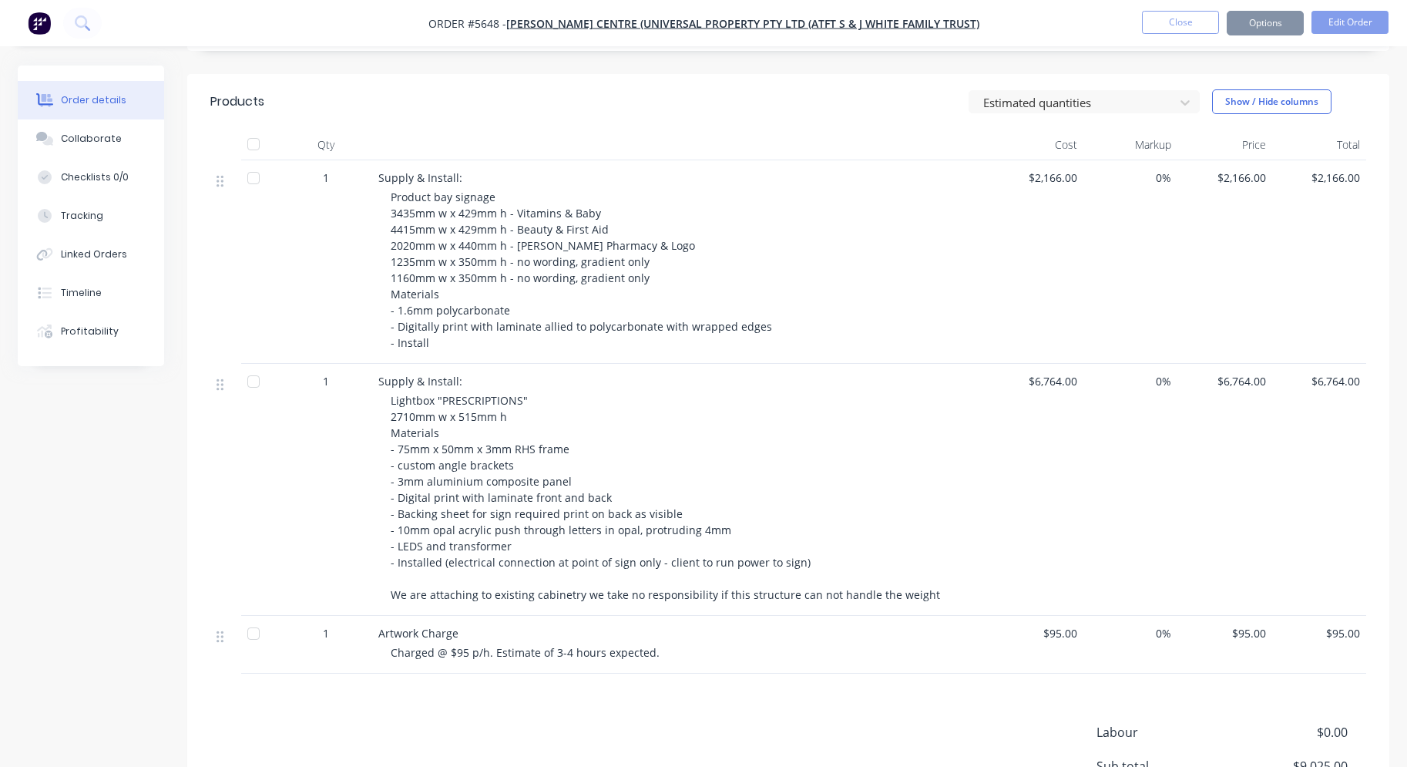
scroll to position [0, 0]
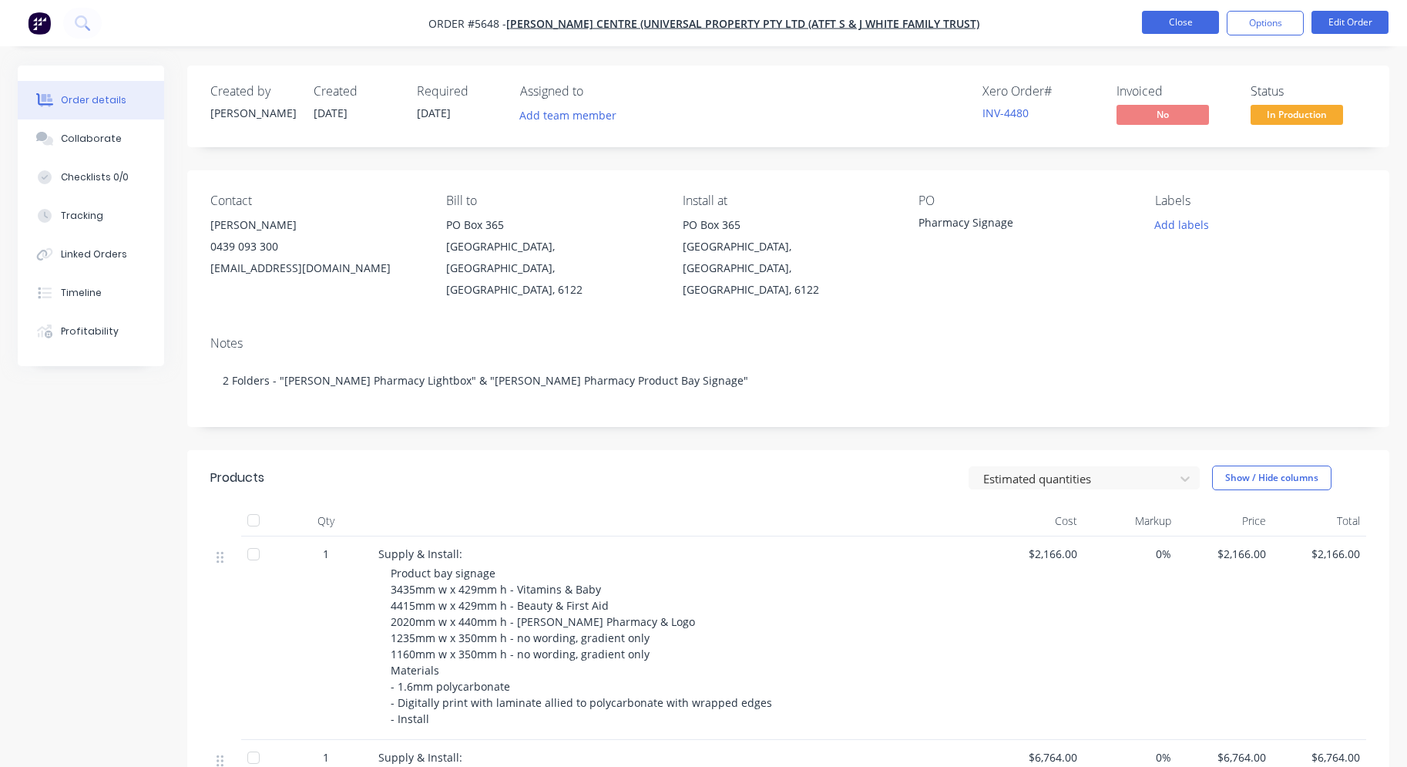
click at [1191, 28] on button "Close" at bounding box center [1180, 22] width 77 height 23
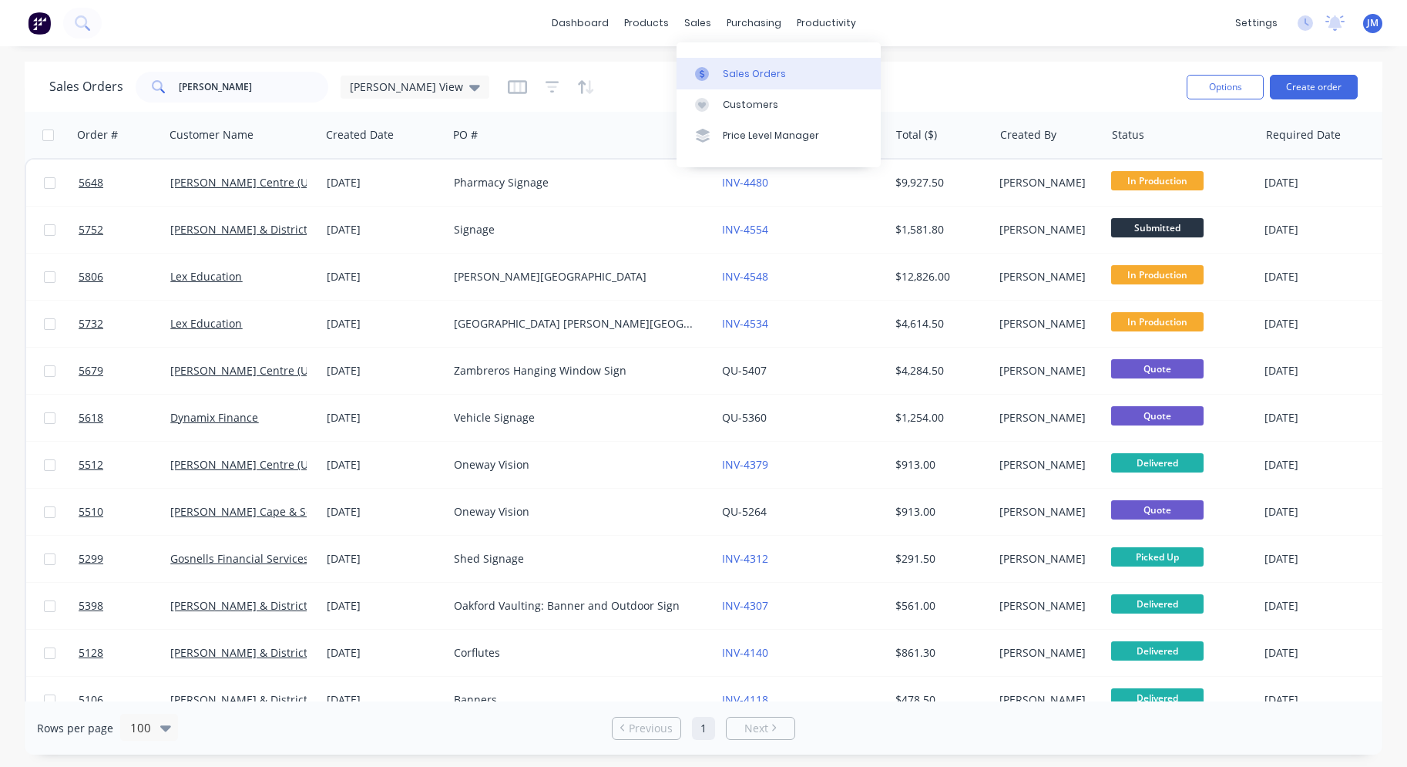
click at [734, 67] on div "Sales Orders" at bounding box center [754, 74] width 63 height 14
click at [1306, 93] on button "Create order" at bounding box center [1314, 87] width 88 height 25
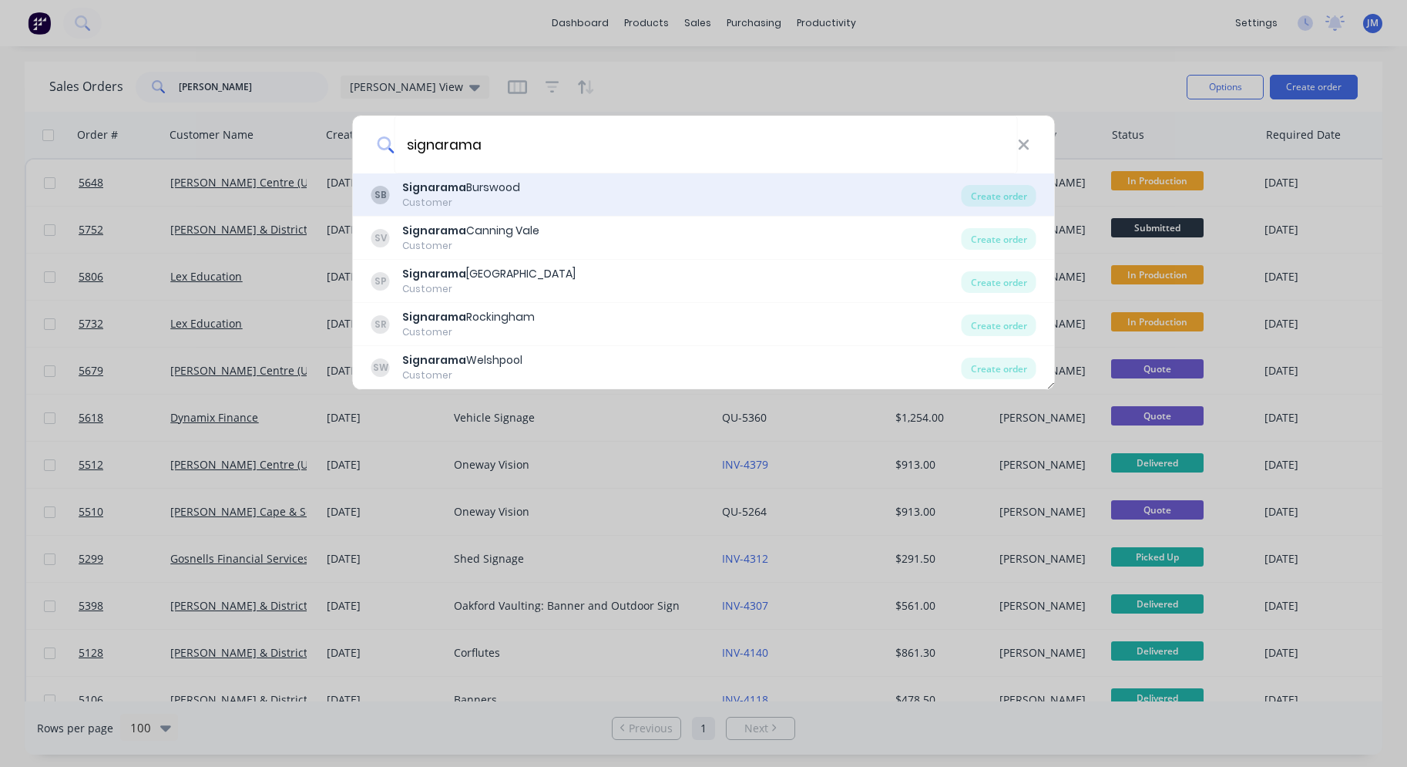
type input "signarama"
click at [606, 189] on div "SB Signarama Burswood Customer" at bounding box center [666, 195] width 590 height 30
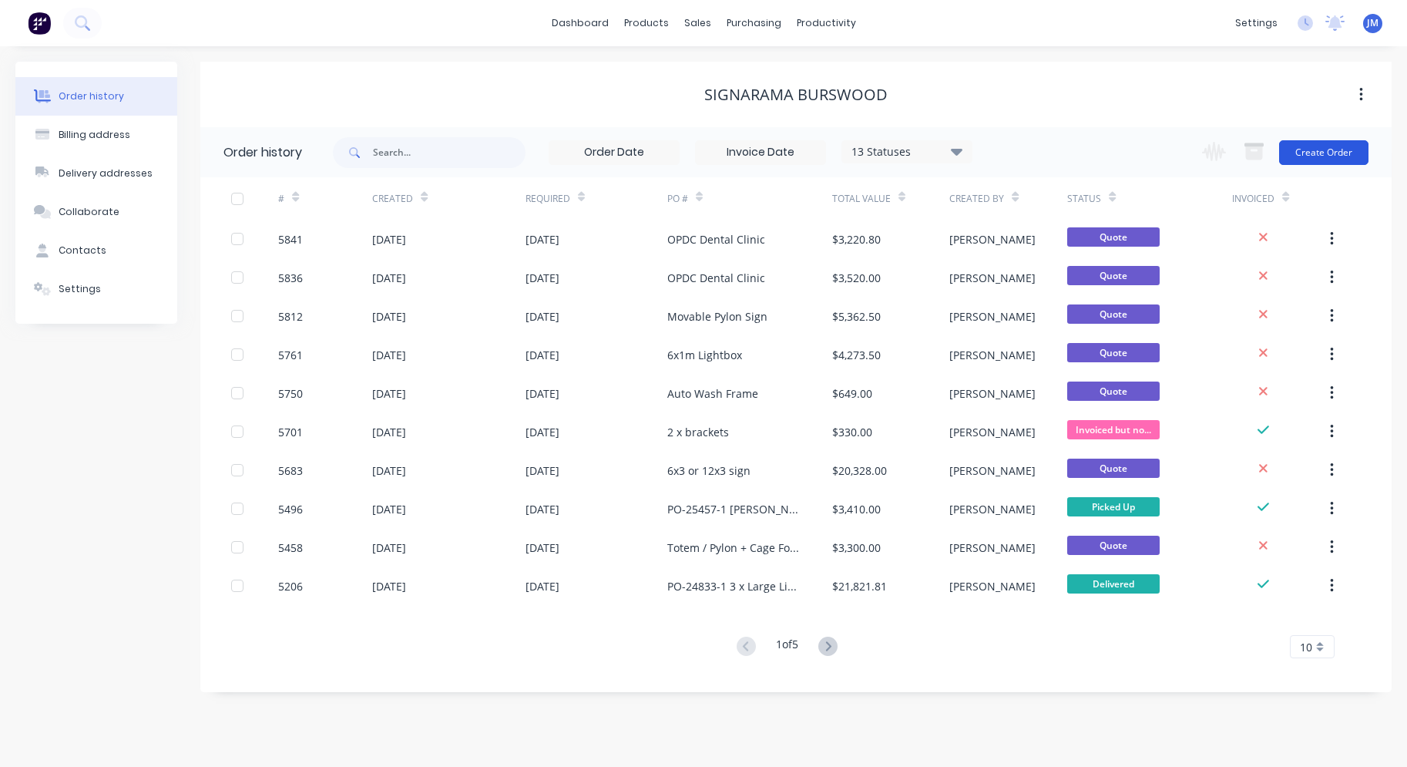
click at [1314, 162] on button "Create Order" at bounding box center [1323, 152] width 89 height 25
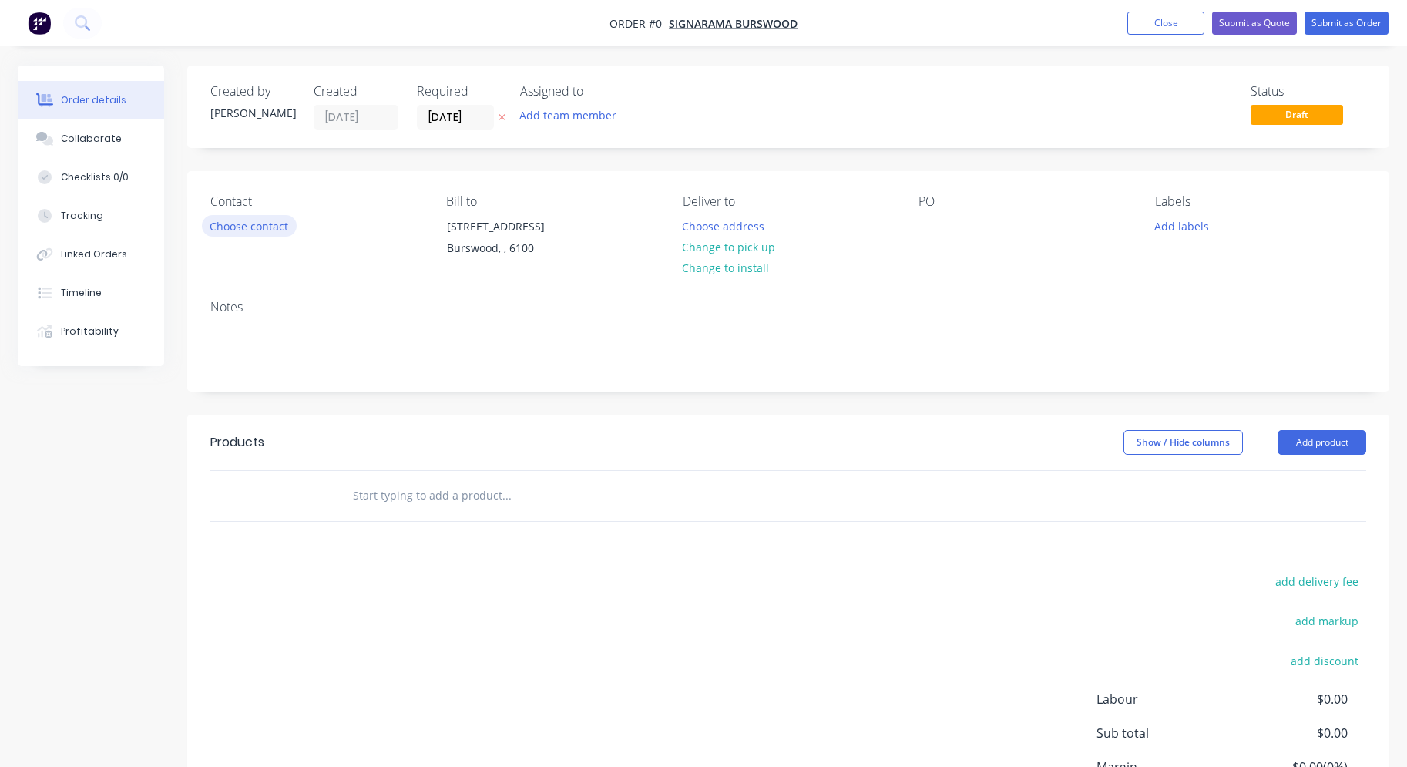
click at [285, 227] on button "Choose contact" at bounding box center [249, 225] width 95 height 21
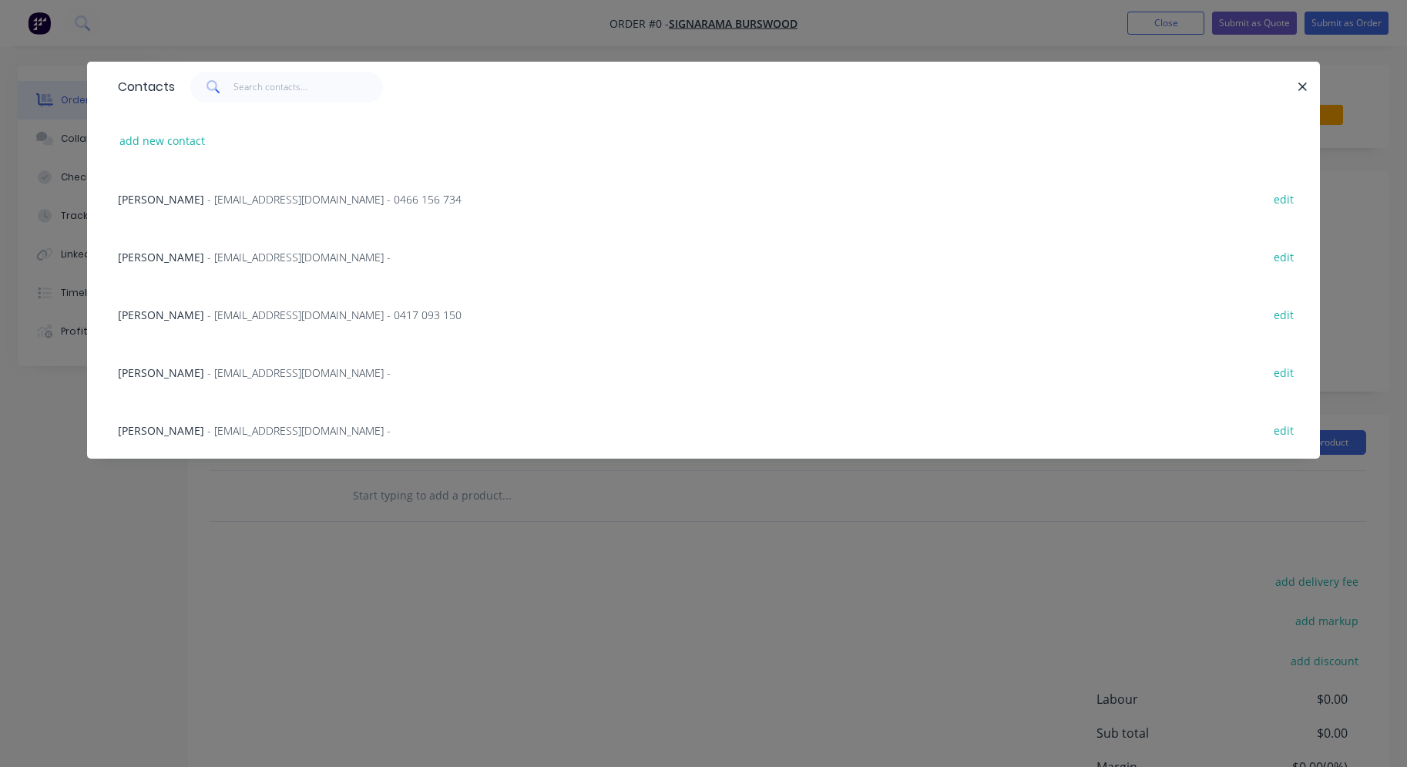
click at [236, 201] on span "- [EMAIL_ADDRESS][DOMAIN_NAME] - 0466 156 734" at bounding box center [334, 199] width 254 height 15
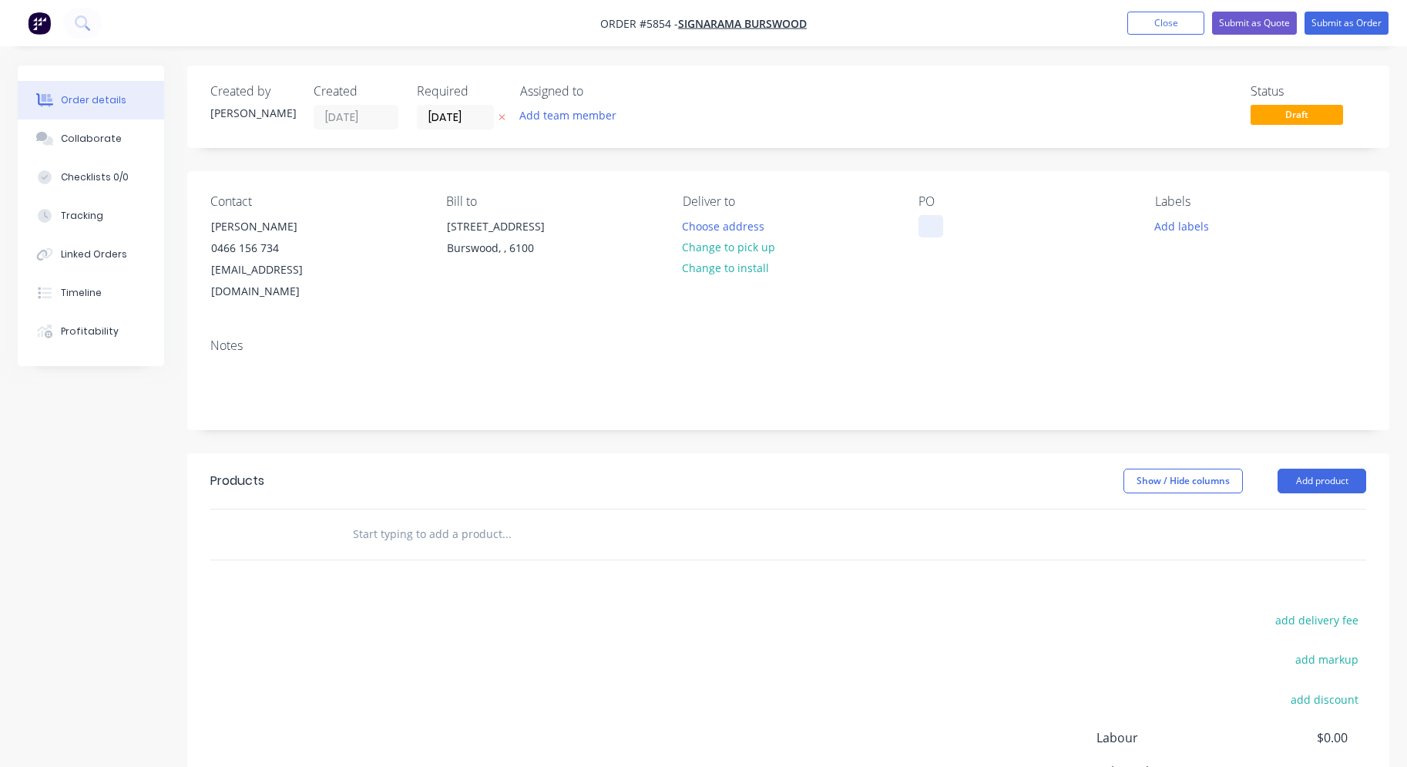
click at [925, 226] on div at bounding box center [931, 226] width 25 height 22
paste div
click at [467, 519] on input "text" at bounding box center [506, 534] width 308 height 31
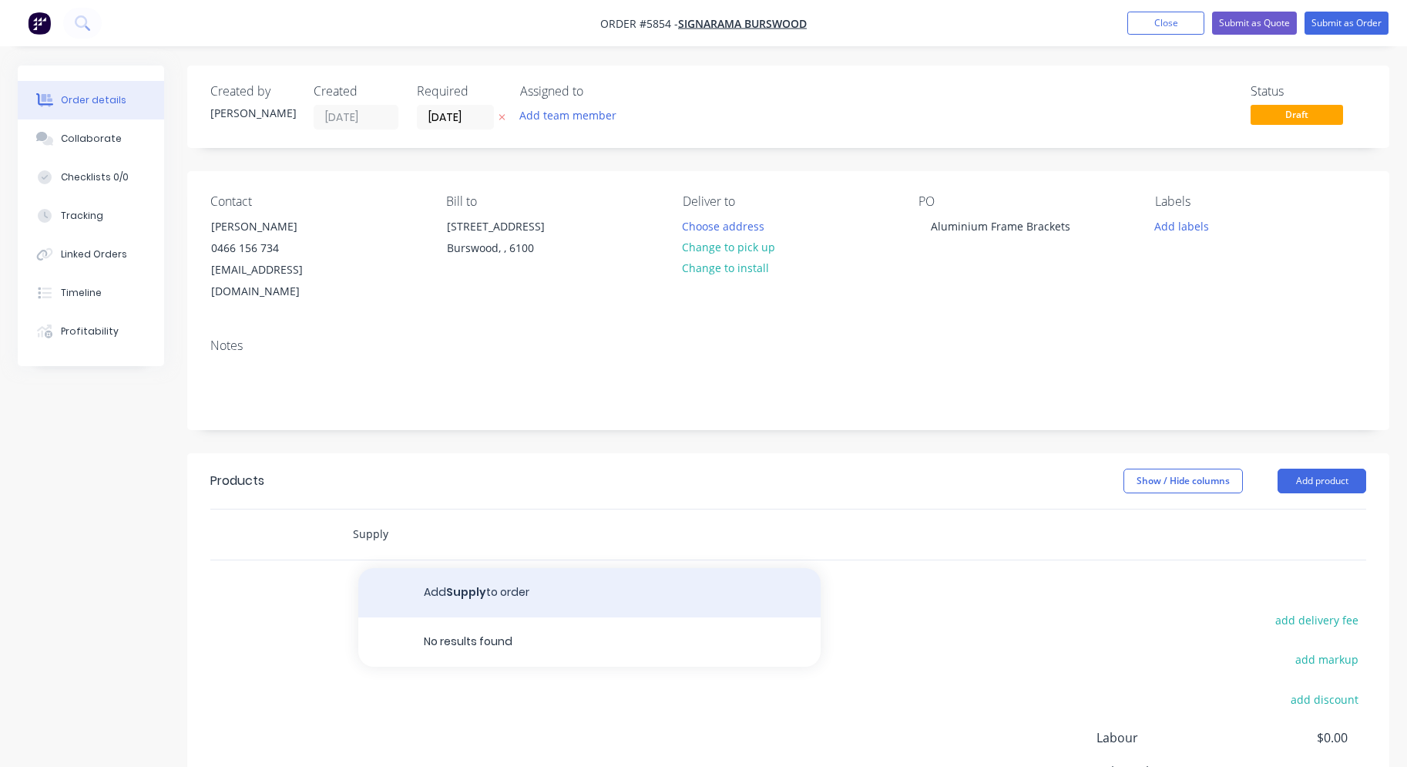
type input "Supply"
click at [481, 568] on button "Add Supply to order" at bounding box center [589, 592] width 462 height 49
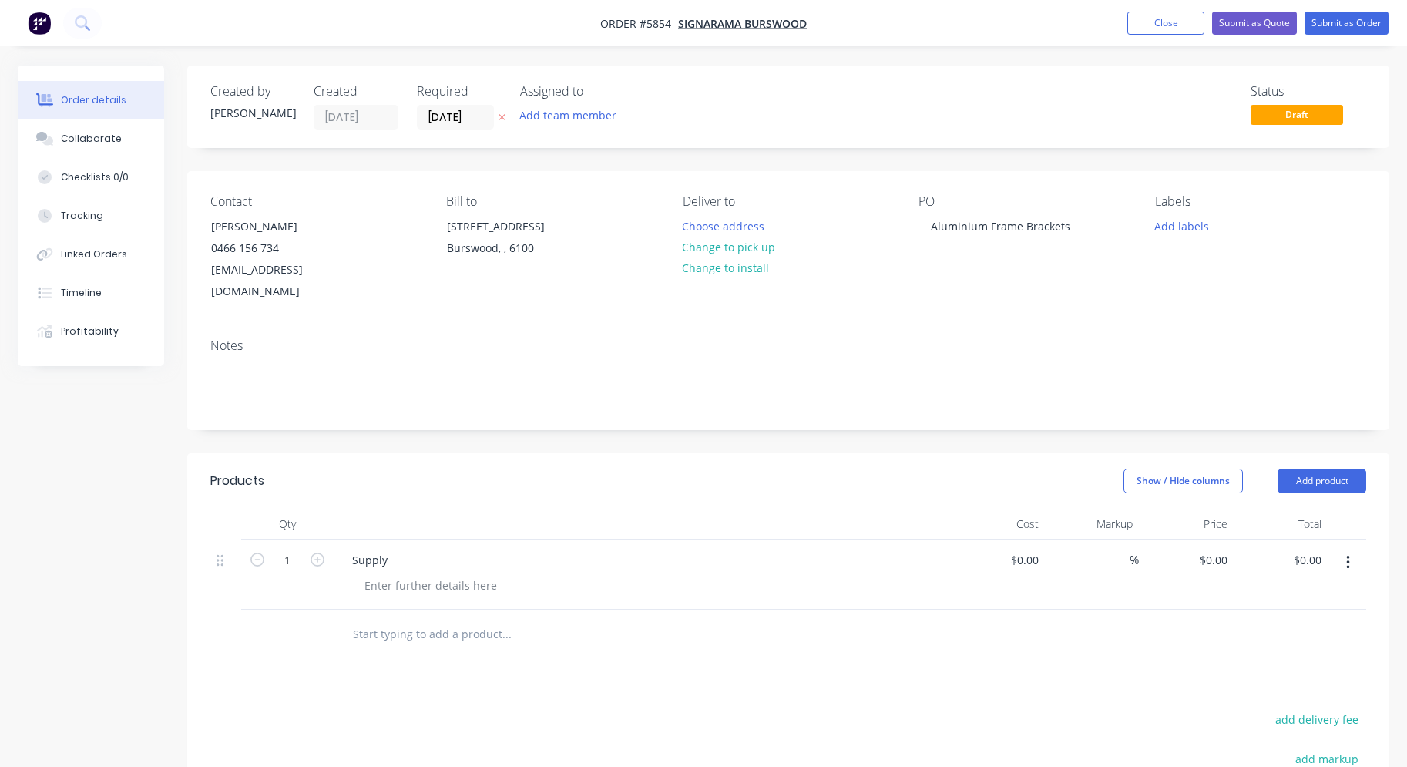
click at [308, 550] on button "button" at bounding box center [317, 558] width 20 height 16
type input "5"
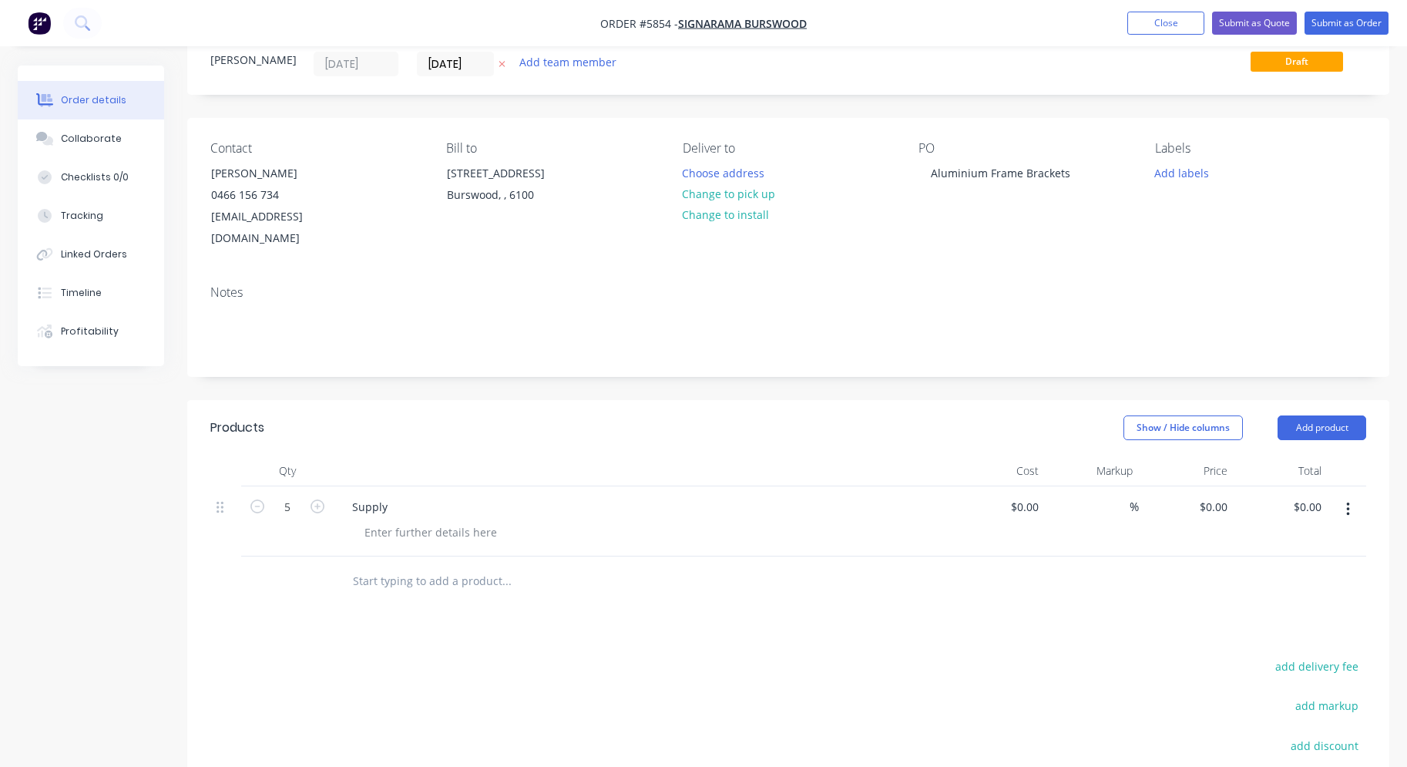
scroll to position [62, 0]
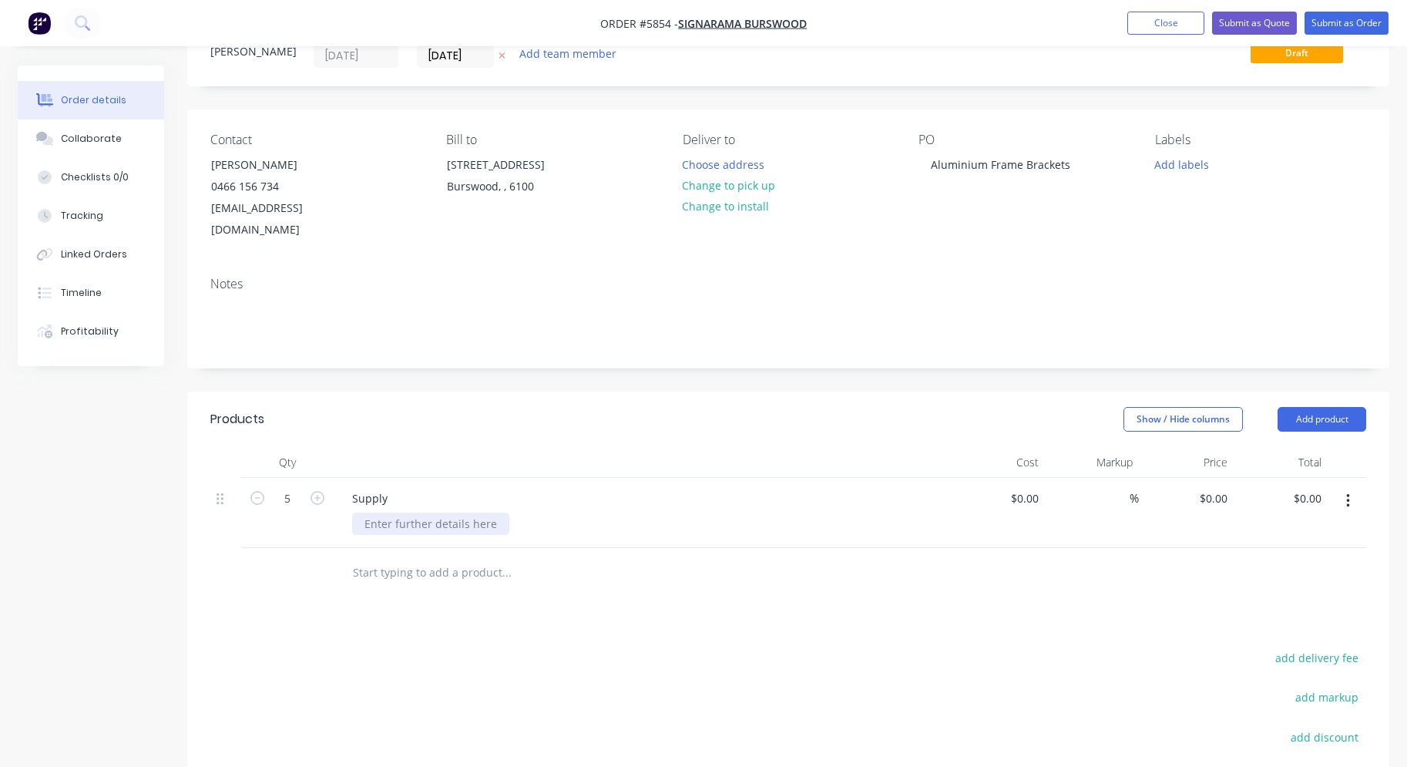
click at [435, 512] on div at bounding box center [430, 523] width 157 height 22
click at [1349, 494] on icon "button" at bounding box center [1347, 501] width 3 height 14
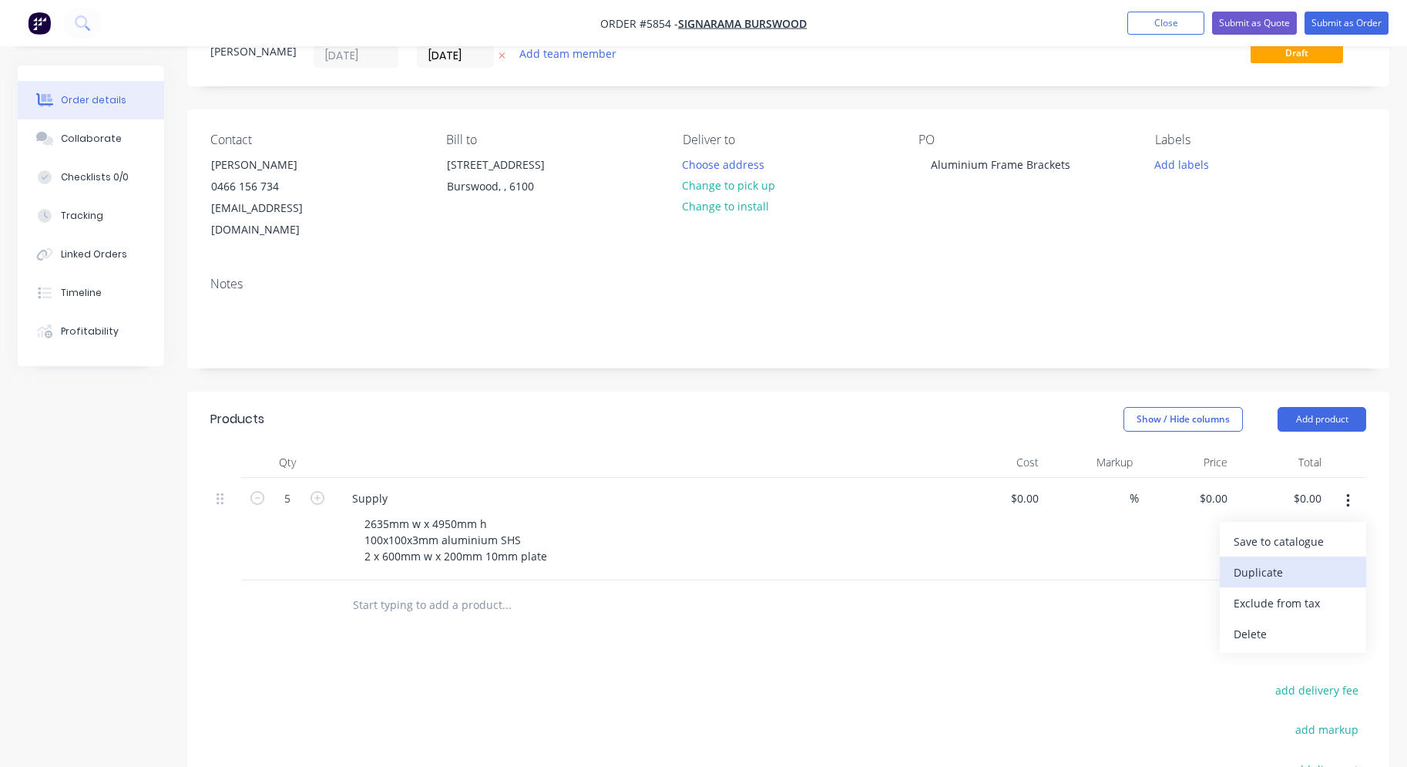
click at [1293, 561] on div "Duplicate" at bounding box center [1293, 572] width 119 height 22
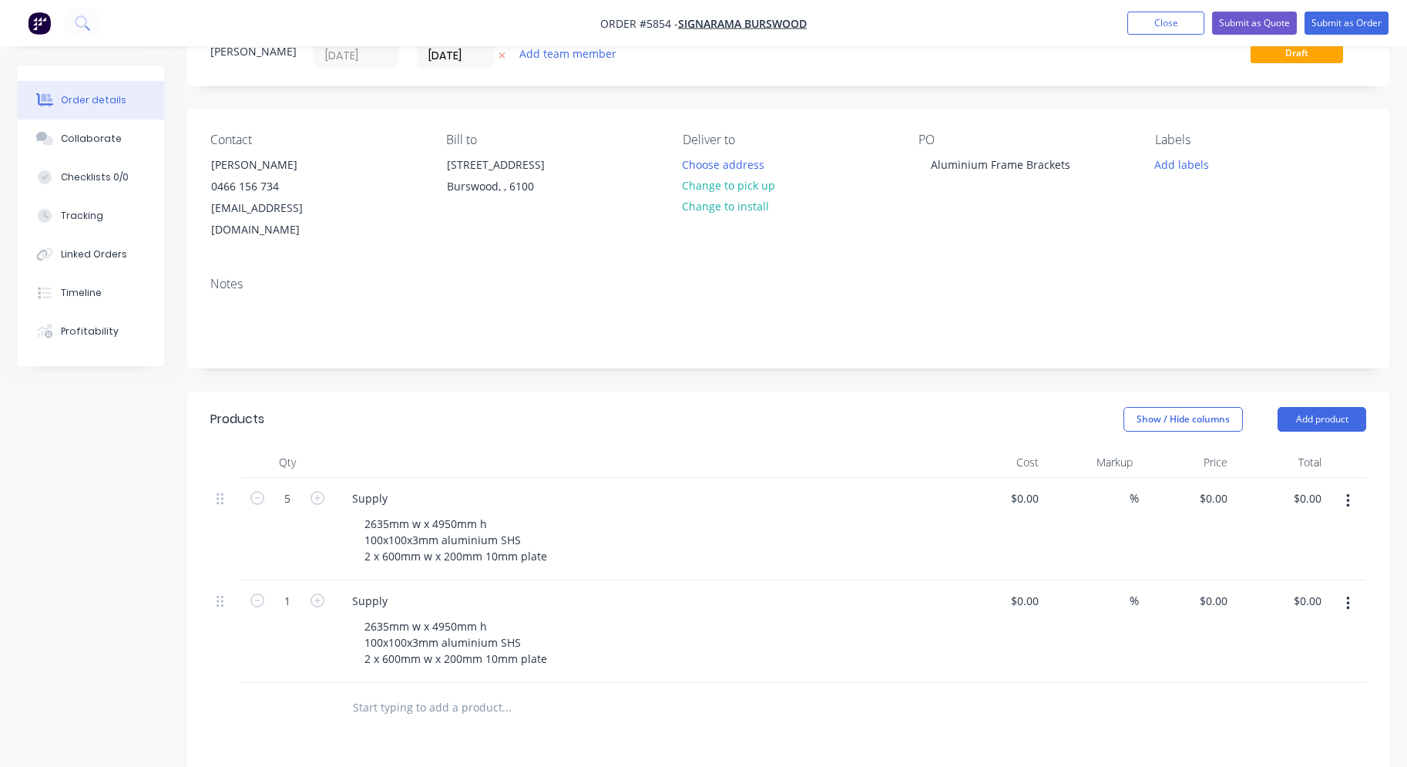
click at [309, 591] on button "button" at bounding box center [317, 599] width 20 height 16
type input "2"
drag, startPoint x: 384, startPoint y: 620, endPoint x: 351, endPoint y: 620, distance: 33.1
click at [351, 620] on div "Supply 2635mm w x 4950mm h 100x100x3mm aluminium SHS 2 x 600mm w x 200mm 10mm p…" at bounding box center [642, 631] width 616 height 102
drag, startPoint x: 402, startPoint y: 616, endPoint x: 384, endPoint y: 615, distance: 18.6
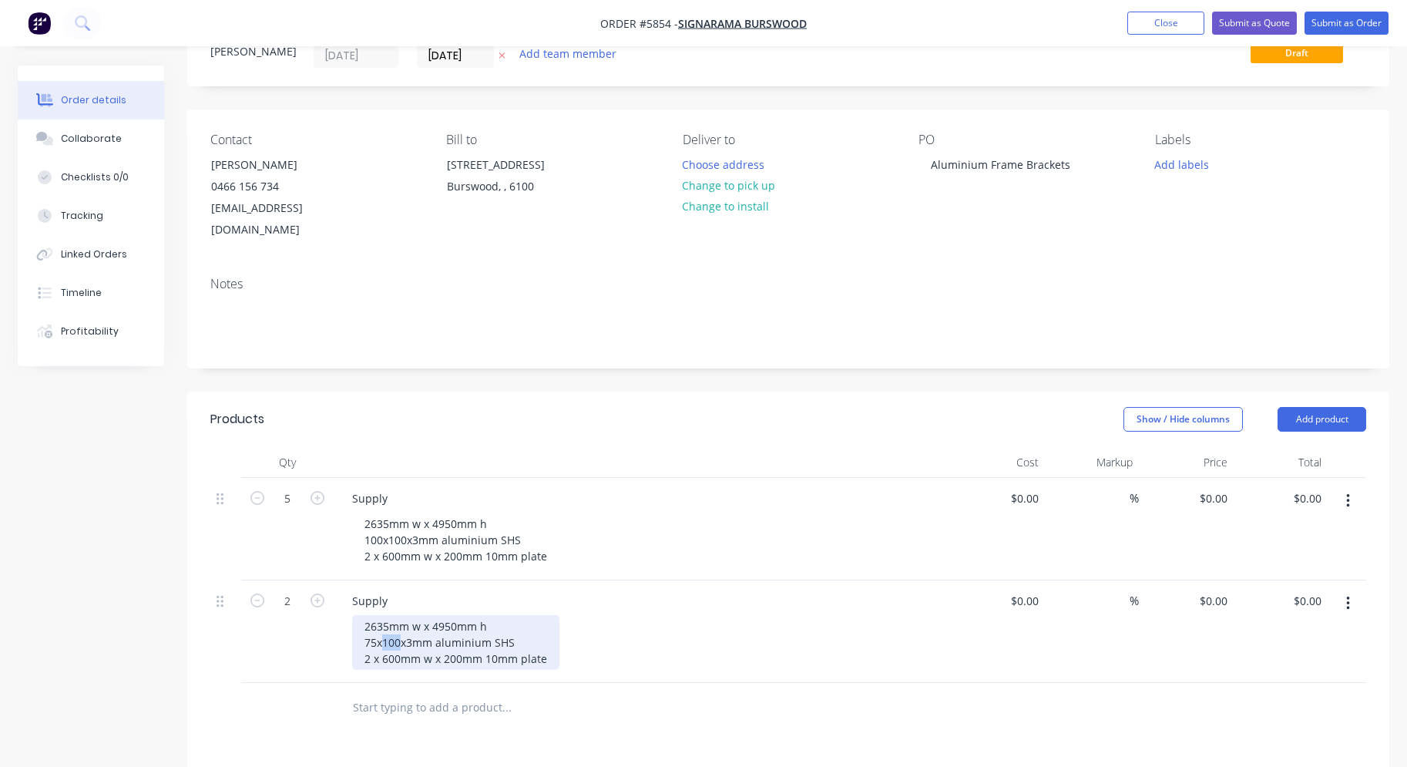
click at [384, 615] on div "2635mm w x 4950mm h 75x100x3mm aluminium SHS 2 x 600mm w x 200mm 10mm plate" at bounding box center [455, 642] width 207 height 55
drag, startPoint x: 386, startPoint y: 603, endPoint x: 364, endPoint y: 603, distance: 21.6
click at [364, 615] on div "2635mm w x 4950mm h 75x75x3mm aluminium SHS 2 x 600mm w x 200mm 10mm plate" at bounding box center [455, 642] width 207 height 55
drag, startPoint x: 388, startPoint y: 604, endPoint x: 354, endPoint y: 603, distance: 33.1
click at [355, 615] on div "2635mm w x 4950mm h 75x75x3mm aluminium SHS 2 x 600mm w x 200mm 10mm plate" at bounding box center [455, 642] width 207 height 55
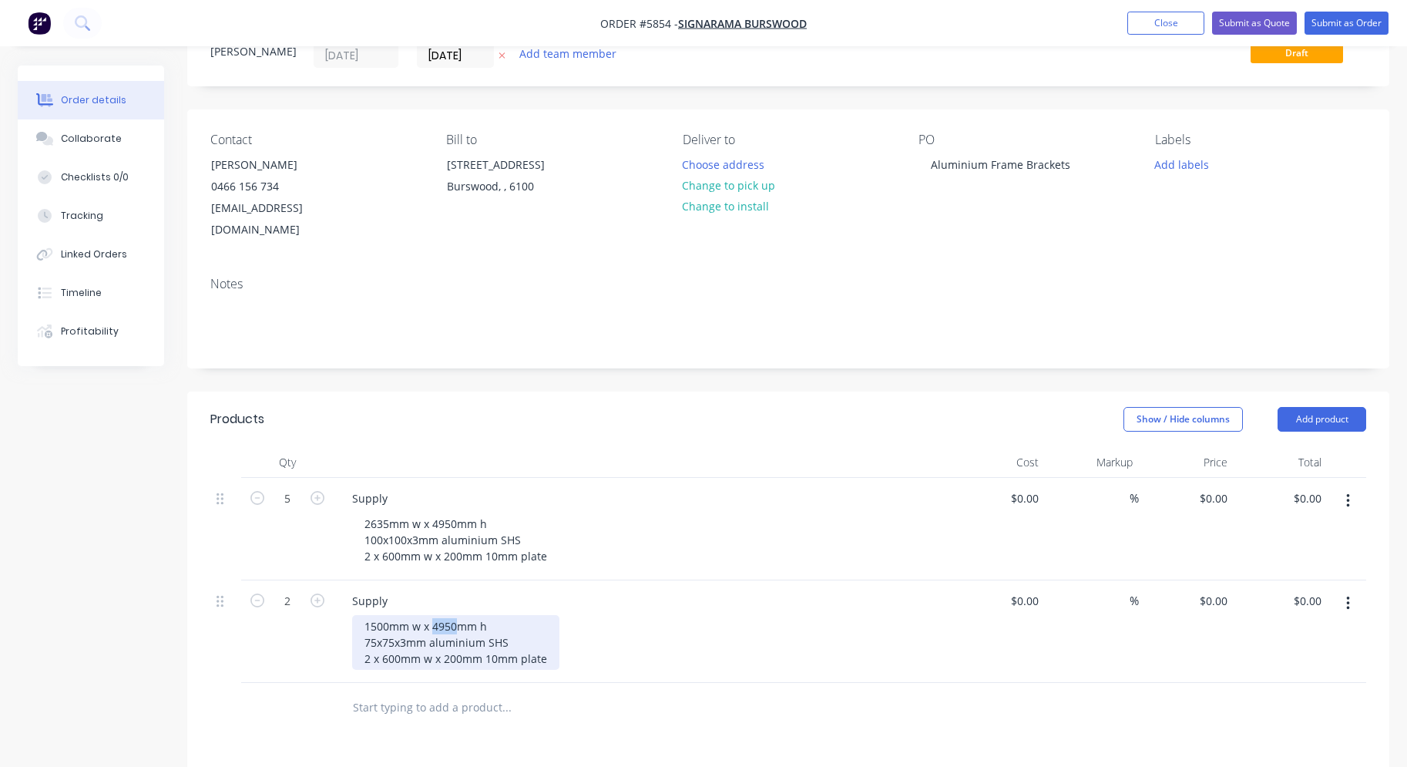
drag, startPoint x: 454, startPoint y: 603, endPoint x: 433, endPoint y: 603, distance: 20.8
click at [433, 615] on div "1500mm w x 4950mm h 75x75x3mm aluminium SHS 2 x 600mm w x 200mm 10mm plate" at bounding box center [455, 642] width 207 height 55
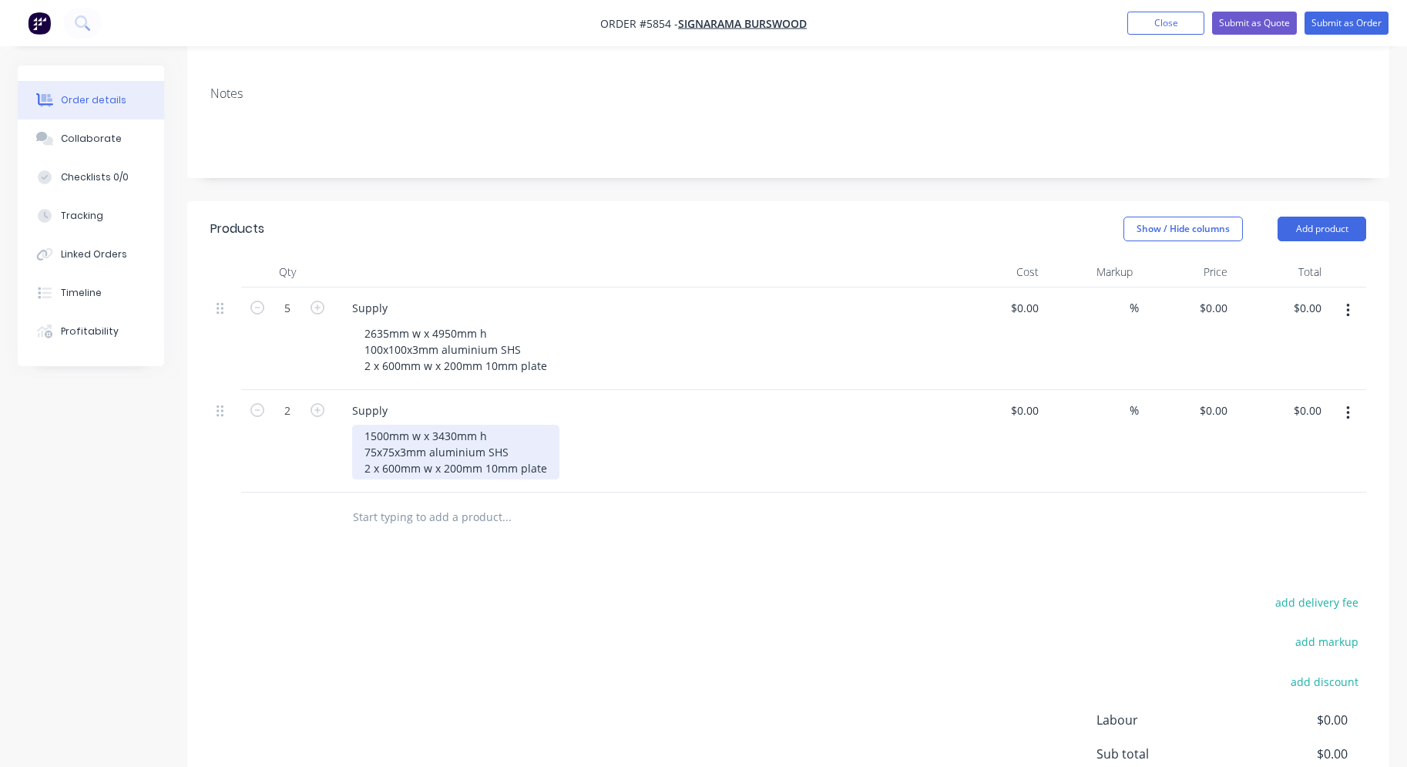
scroll to position [254, 0]
drag, startPoint x: 401, startPoint y: 446, endPoint x: 384, endPoint y: 446, distance: 17.0
click at [384, 446] on div "1500mm w x 3430mm h 75x75x3mm aluminium SHS 2 x 600mm w x 200mm 10mm plate" at bounding box center [455, 450] width 207 height 55
drag, startPoint x: 459, startPoint y: 442, endPoint x: 445, endPoint y: 441, distance: 13.9
click at [445, 441] on div "1500mm w x 3430mm h 75x75x3mm aluminium SHS 2 x 300mm w x 200mm 10mm plate" at bounding box center [455, 450] width 207 height 55
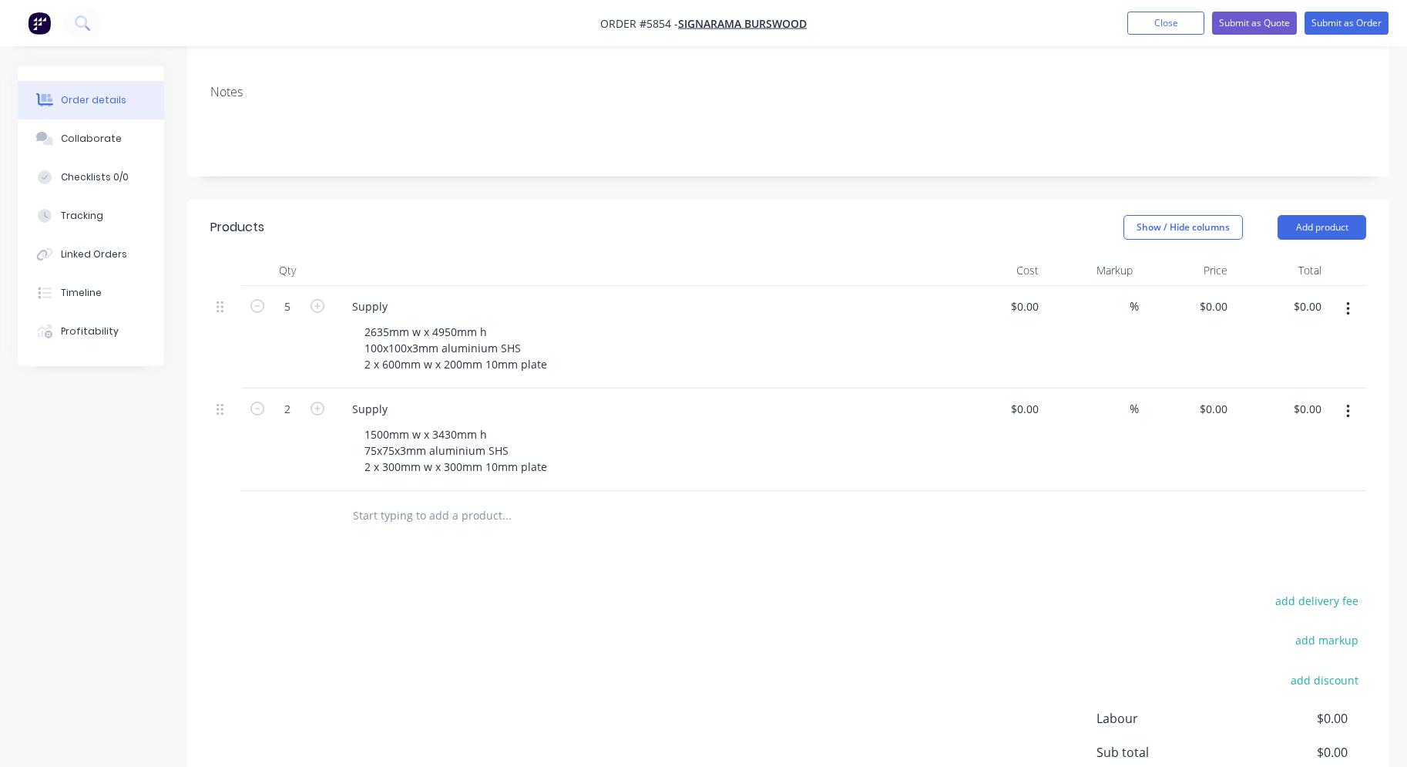
click at [634, 563] on div "Products Show / Hide columns Add product Qty Cost Markup Price Total 5 Supply 2…" at bounding box center [788, 555] width 1202 height 711
click at [1346, 403] on icon "button" at bounding box center [1348, 411] width 4 height 17
click at [1318, 472] on div "Duplicate" at bounding box center [1293, 483] width 119 height 22
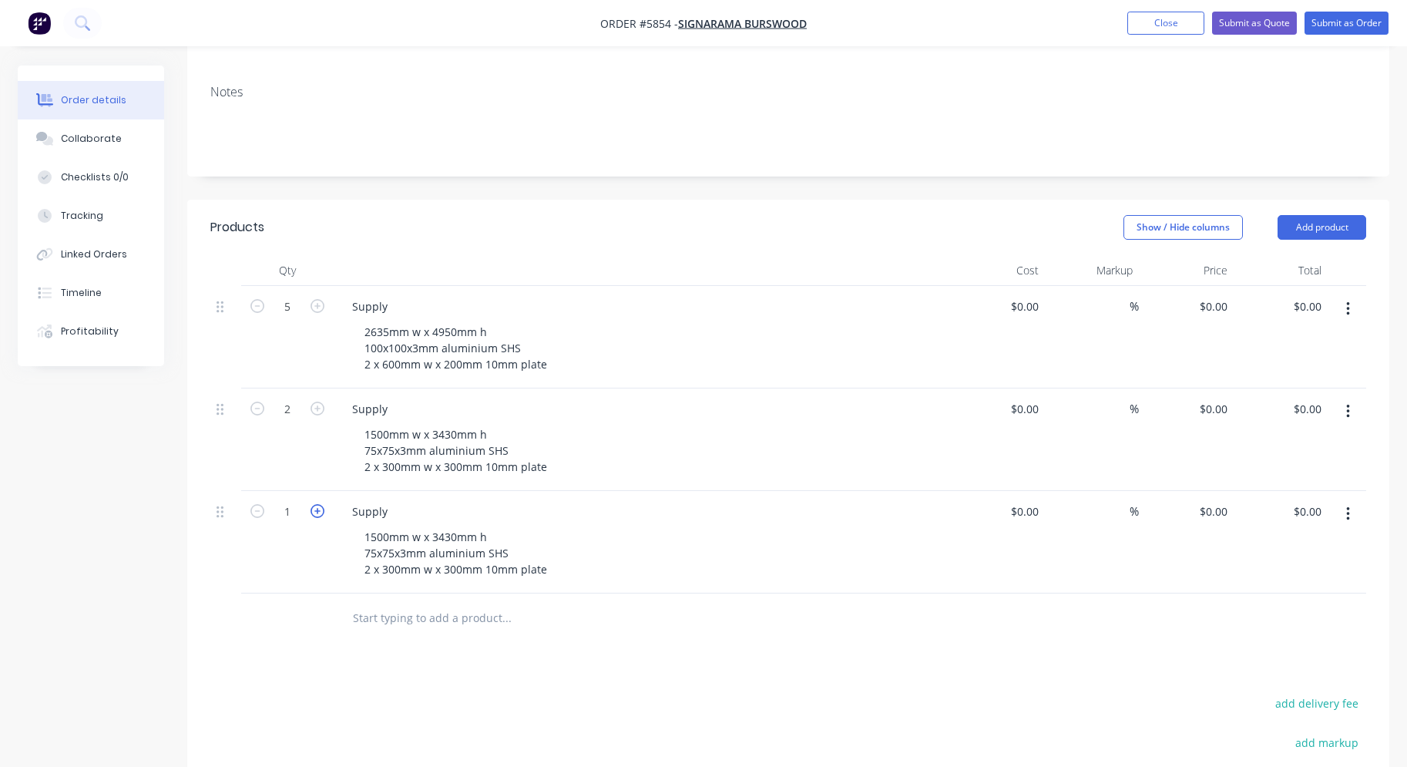
click at [321, 504] on icon "button" at bounding box center [318, 511] width 14 height 14
type input "3"
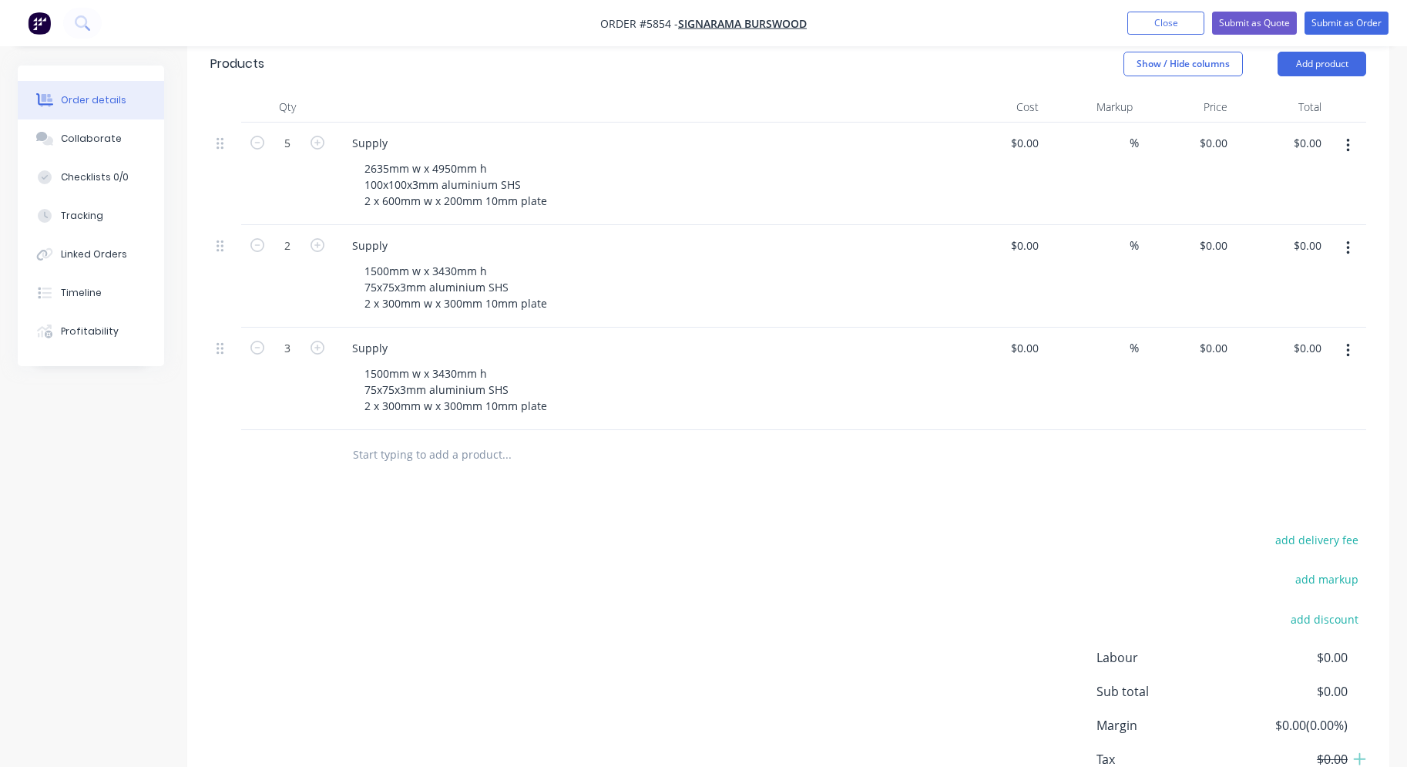
scroll to position [418, 0]
click at [1029, 335] on input at bounding box center [1026, 346] width 35 height 22
type input "1200"
type input "$1,200.00"
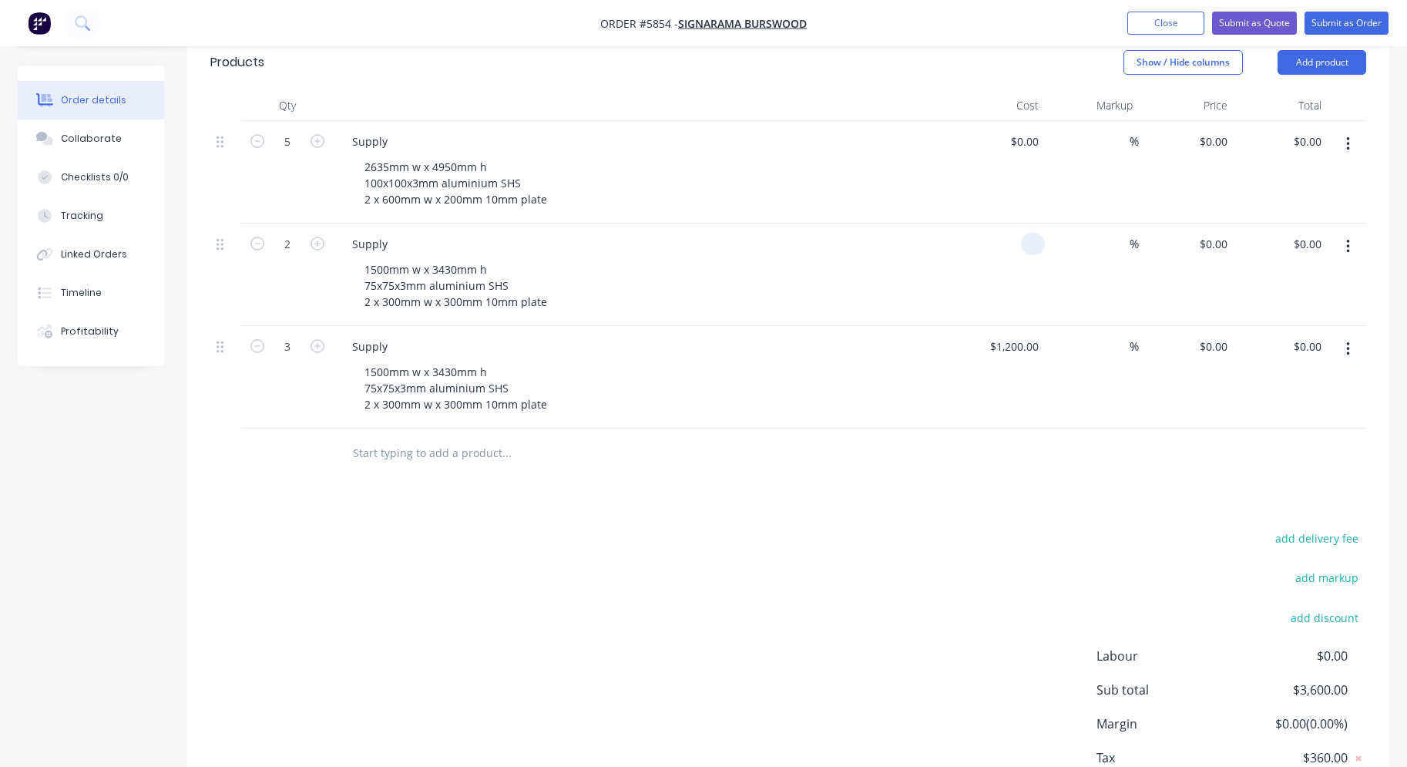
type input "$3,600.00"
click at [1027, 233] on div at bounding box center [1036, 244] width 18 height 22
type input "$1,200.00"
type input "$2,400.00"
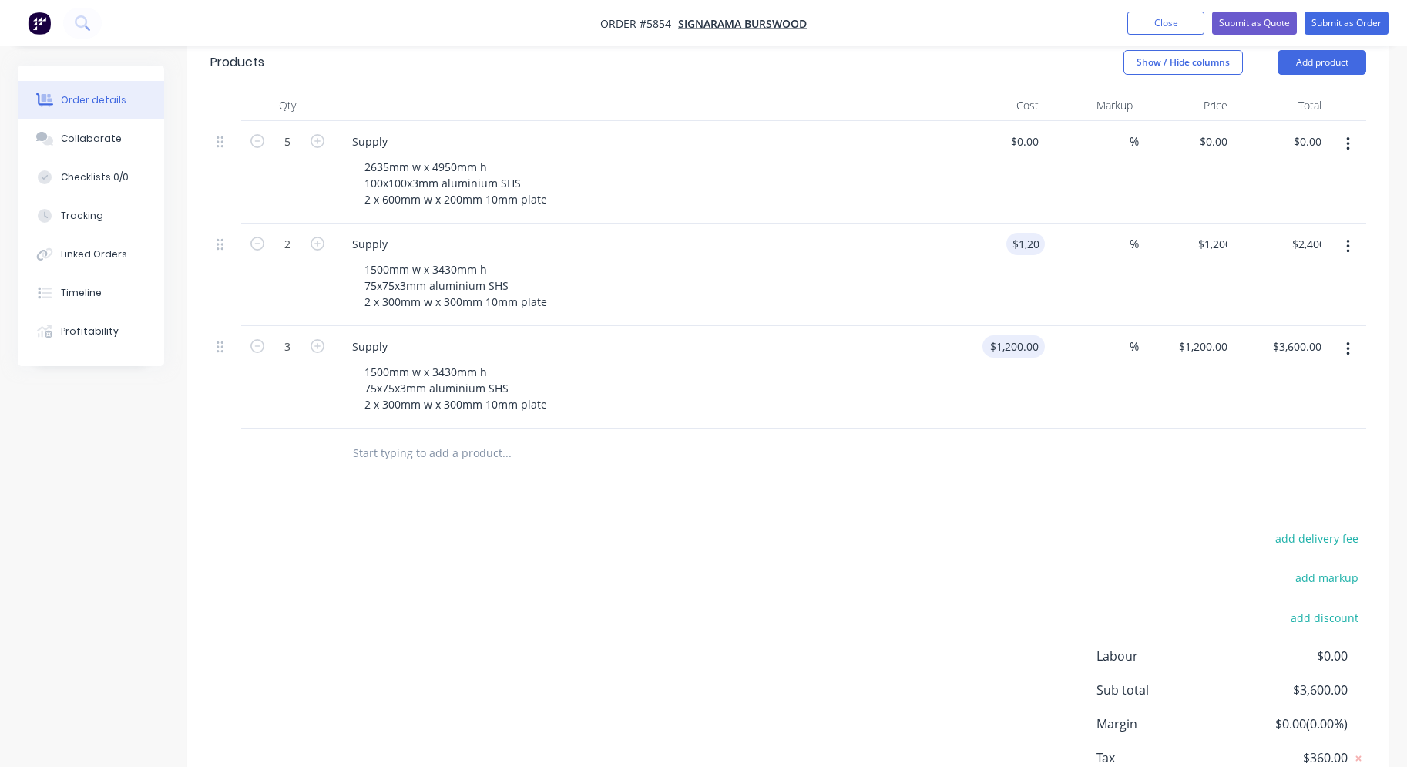
click at [996, 326] on div "$1,200.00 $1,200.00" at bounding box center [997, 377] width 95 height 102
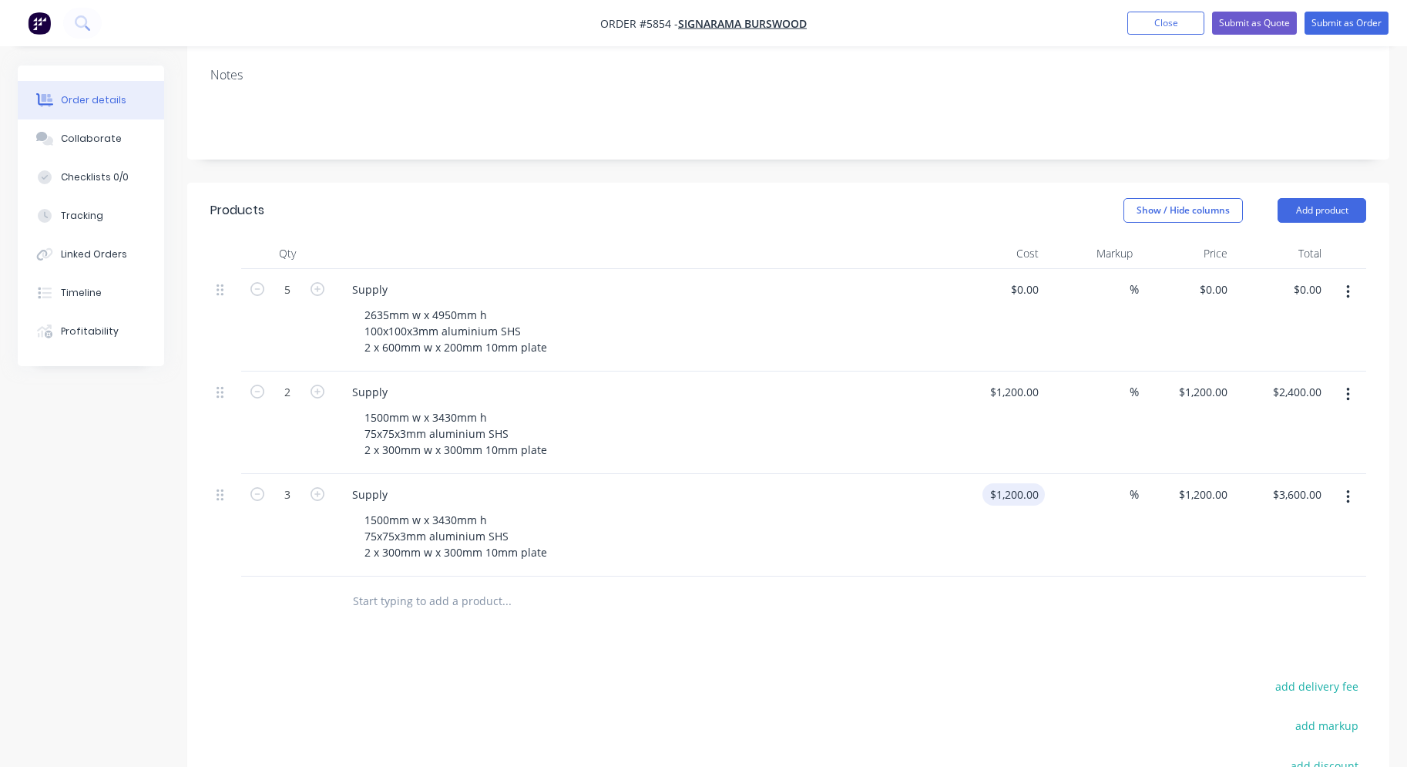
scroll to position [269, 0]
click at [1030, 280] on input at bounding box center [1036, 291] width 18 height 22
type input "$1,400.00"
type input "$7,000.00"
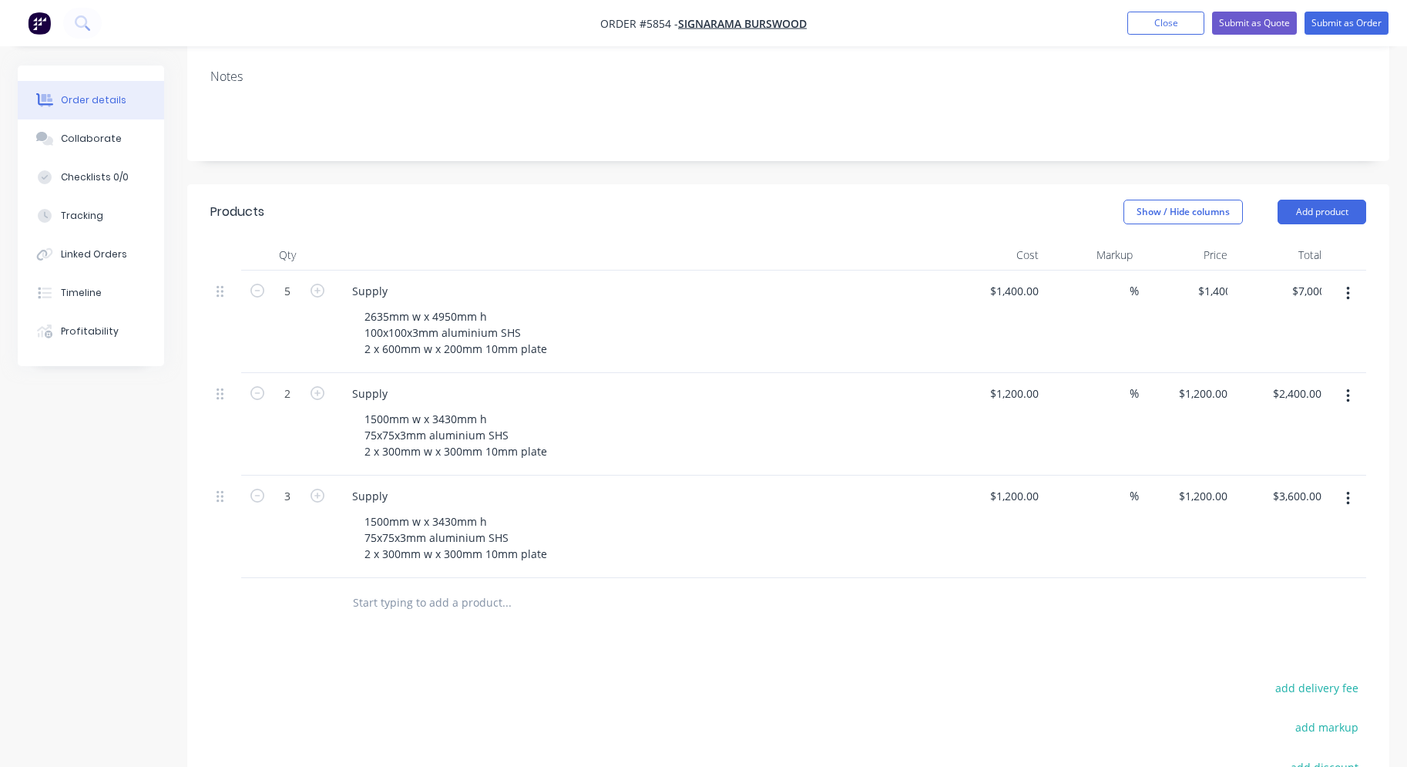
click at [741, 408] on div "1500mm w x 3430mm h 75x75x3mm aluminium SHS 2 x 300mm w x 300mm 10mm plate" at bounding box center [648, 435] width 592 height 55
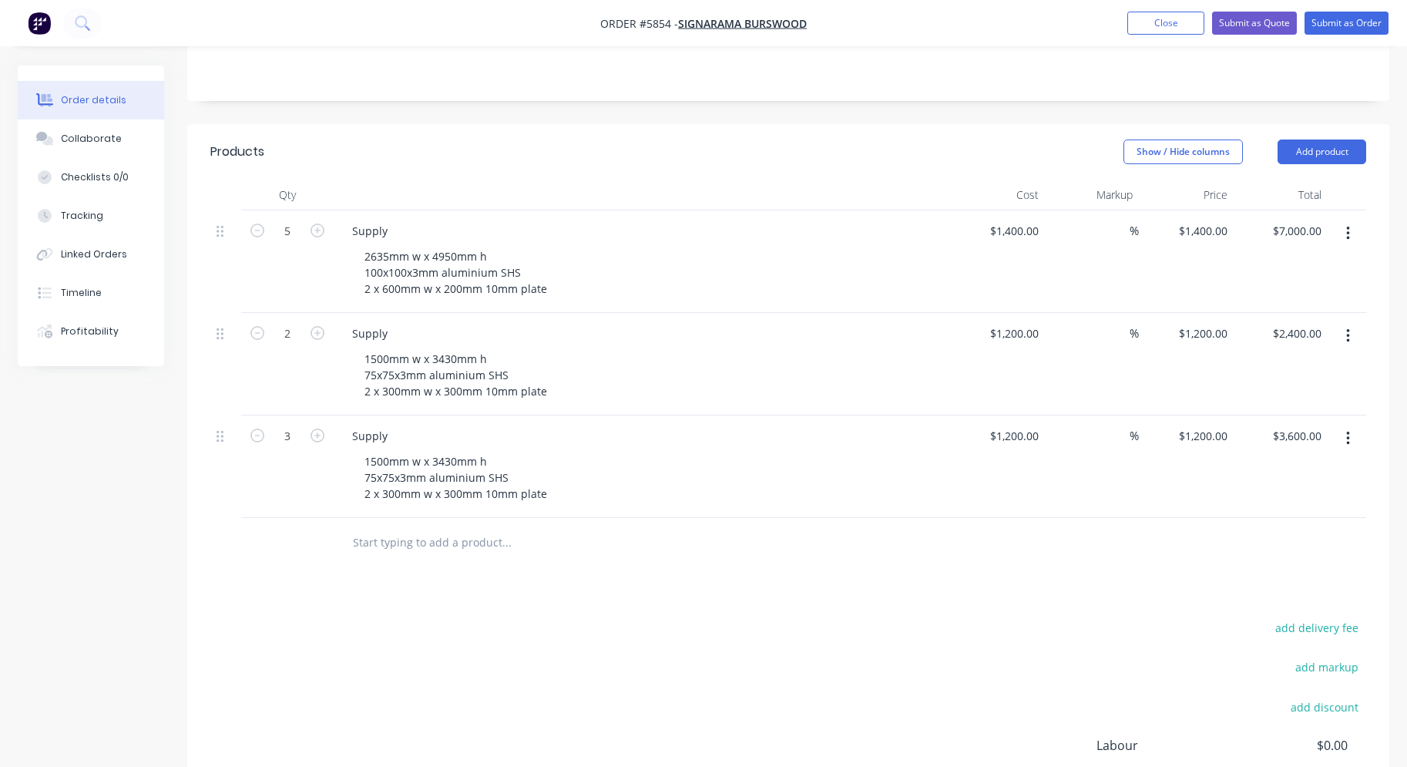
scroll to position [328, 0]
click at [1016, 220] on input "1400" at bounding box center [1029, 231] width 32 height 22
type input "$1,300.00"
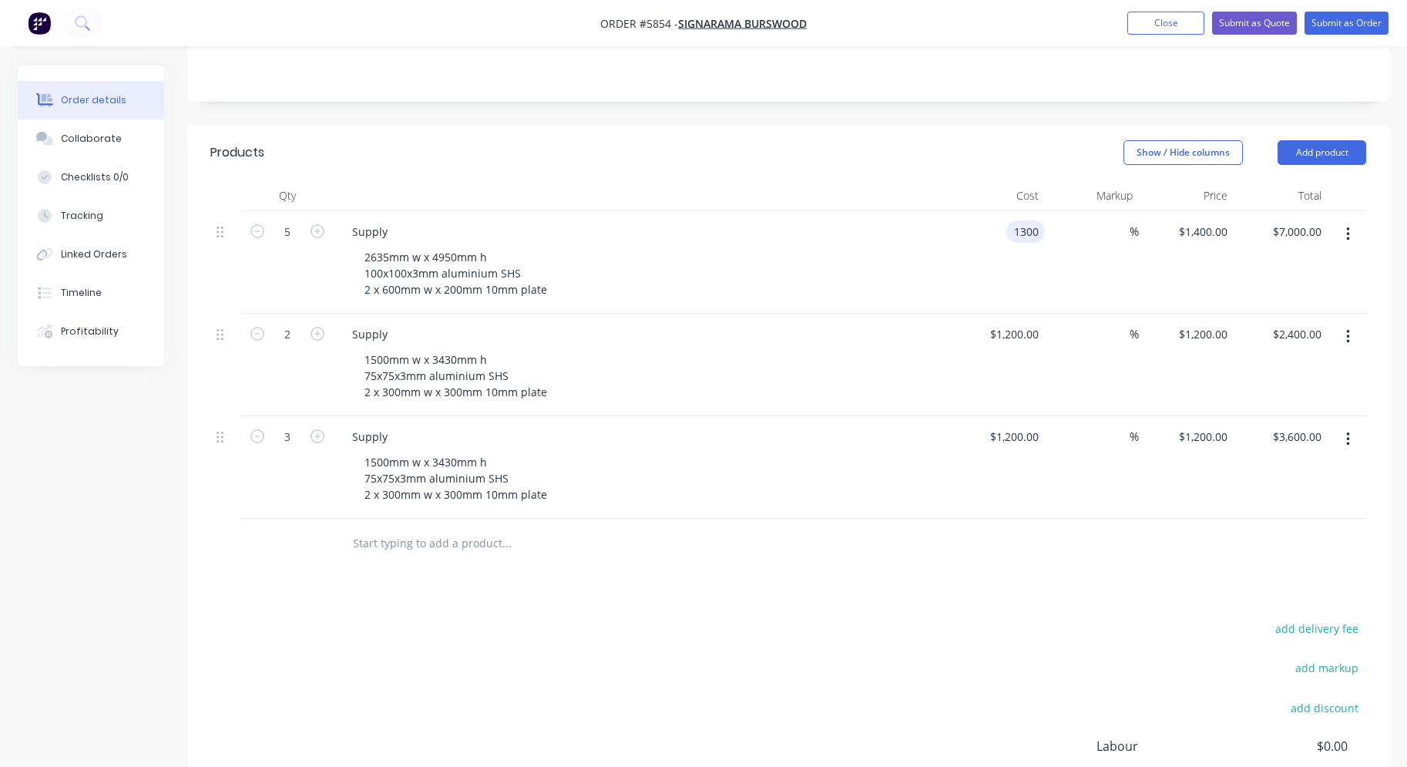
type input "$6,500.00"
click at [929, 348] on div "1500mm w x 3430mm h 75x75x3mm aluminium SHS 2 x 300mm w x 300mm 10mm plate" at bounding box center [648, 375] width 592 height 55
click at [1043, 323] on div "1200 $1,200.00" at bounding box center [1017, 334] width 56 height 22
click at [1026, 323] on input "1200" at bounding box center [1029, 334] width 32 height 22
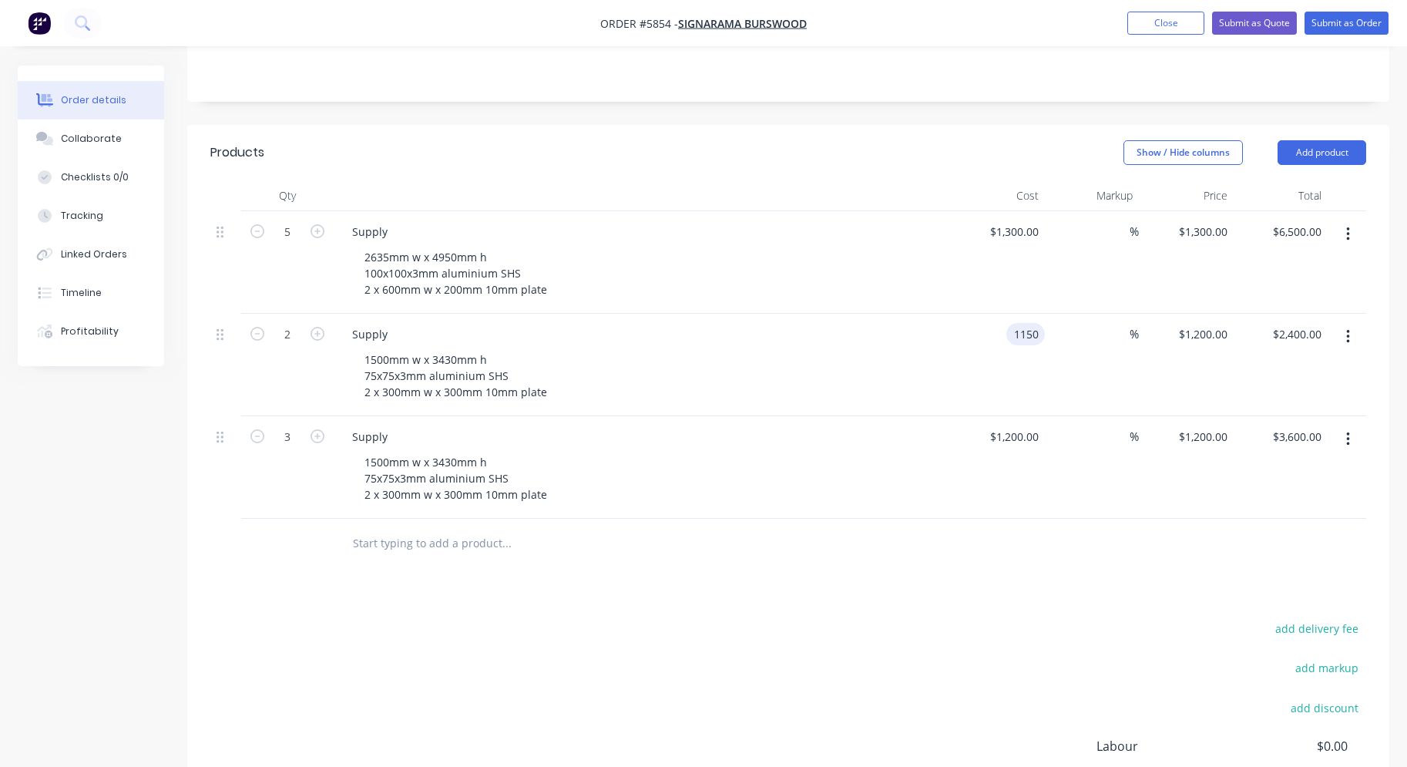
type input "$1,150.00"
type input "$2,300.00"
click at [976, 378] on div "$1,150.00 $1,150.00" at bounding box center [997, 365] width 95 height 102
click at [1017, 425] on input "1200" at bounding box center [1029, 436] width 32 height 22
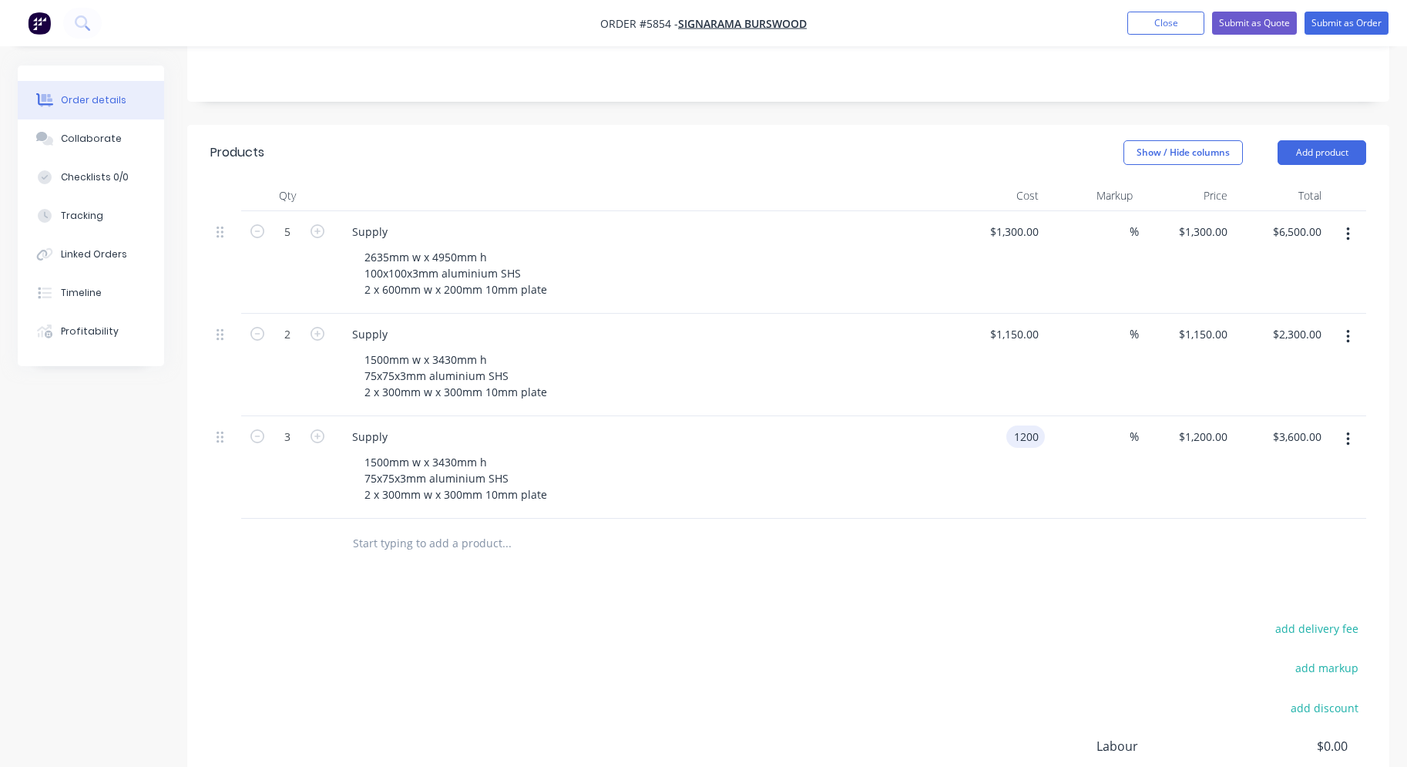
click at [1017, 425] on input "1200" at bounding box center [1029, 436] width 32 height 22
type input "$1,150.00"
type input "$3,450.00"
click at [936, 523] on div at bounding box center [788, 544] width 1156 height 50
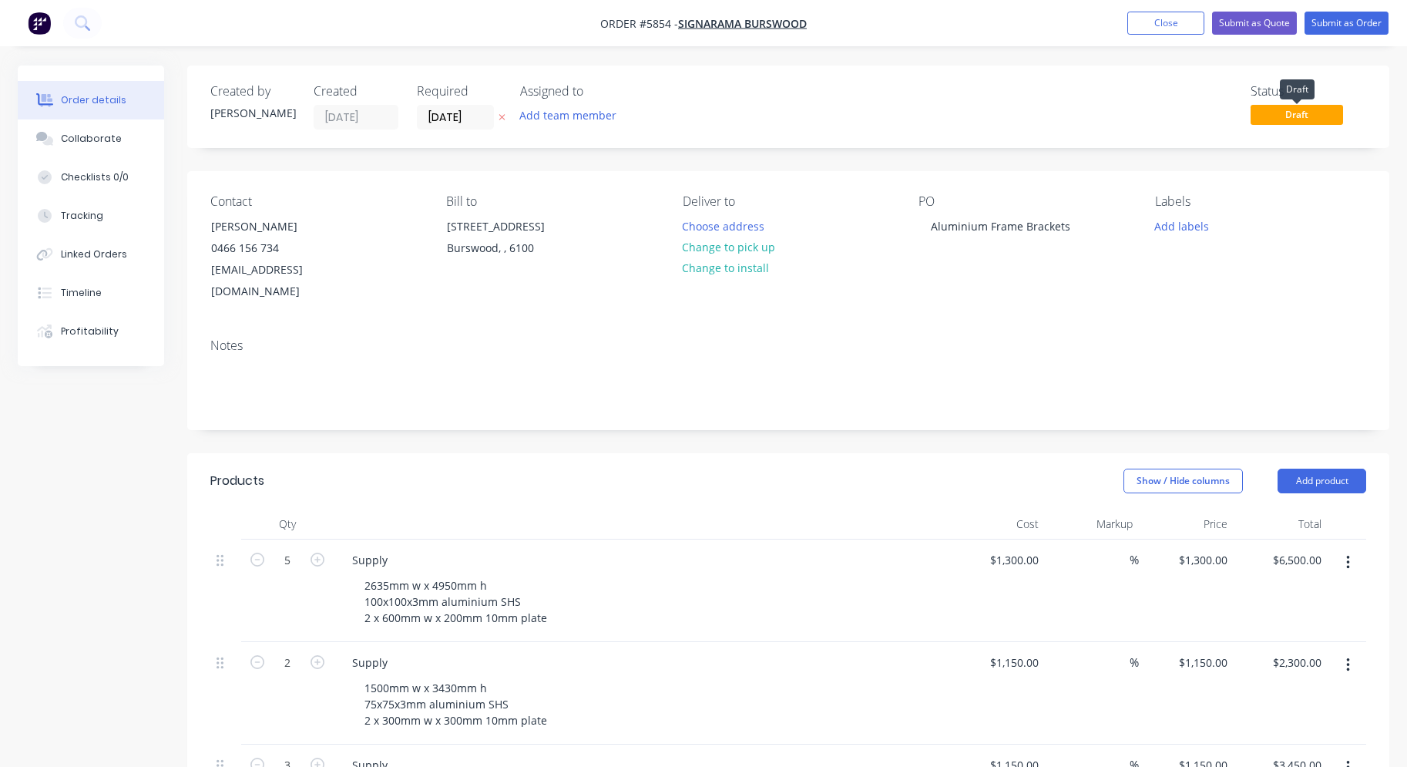
scroll to position [0, 0]
click at [1267, 19] on button "Submit as Quote" at bounding box center [1254, 23] width 85 height 23
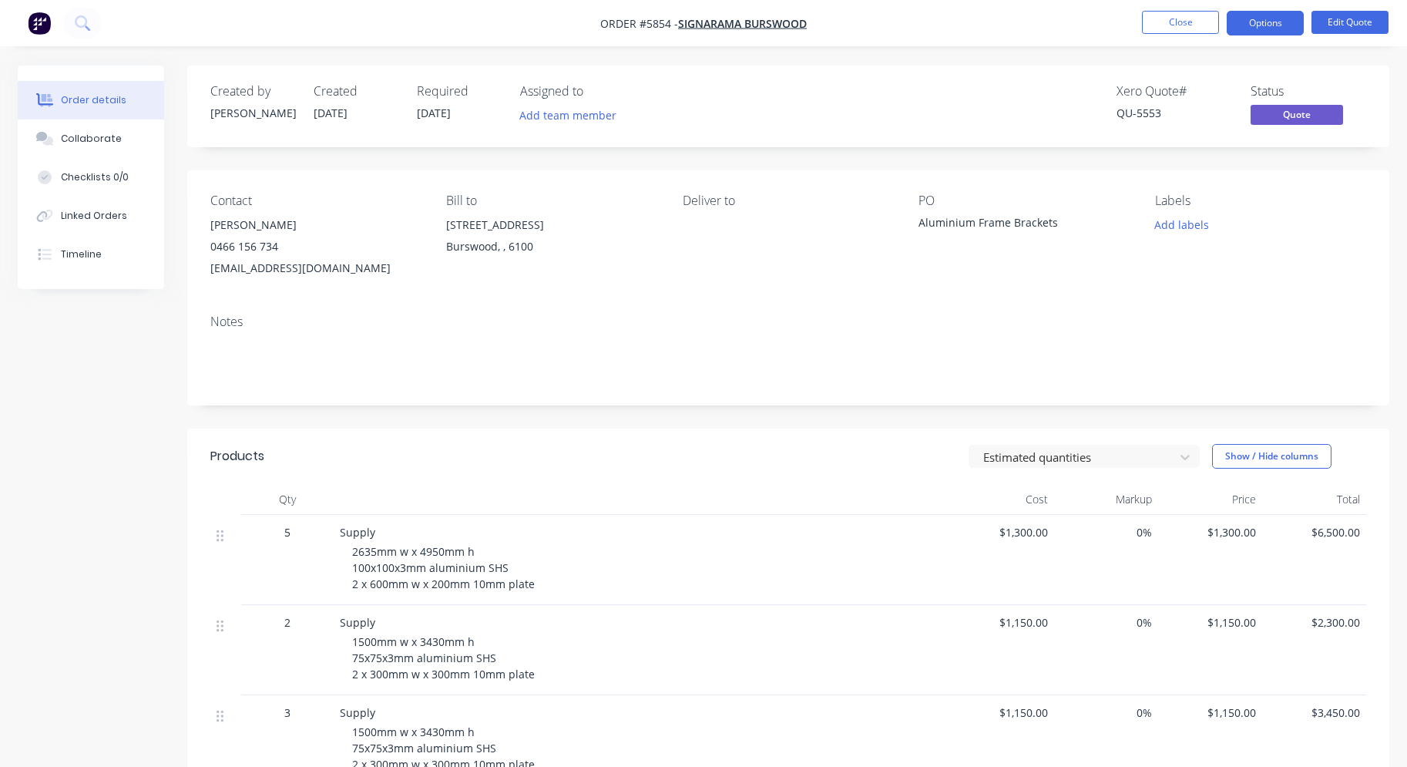
click at [1267, 19] on button "Options" at bounding box center [1265, 23] width 77 height 25
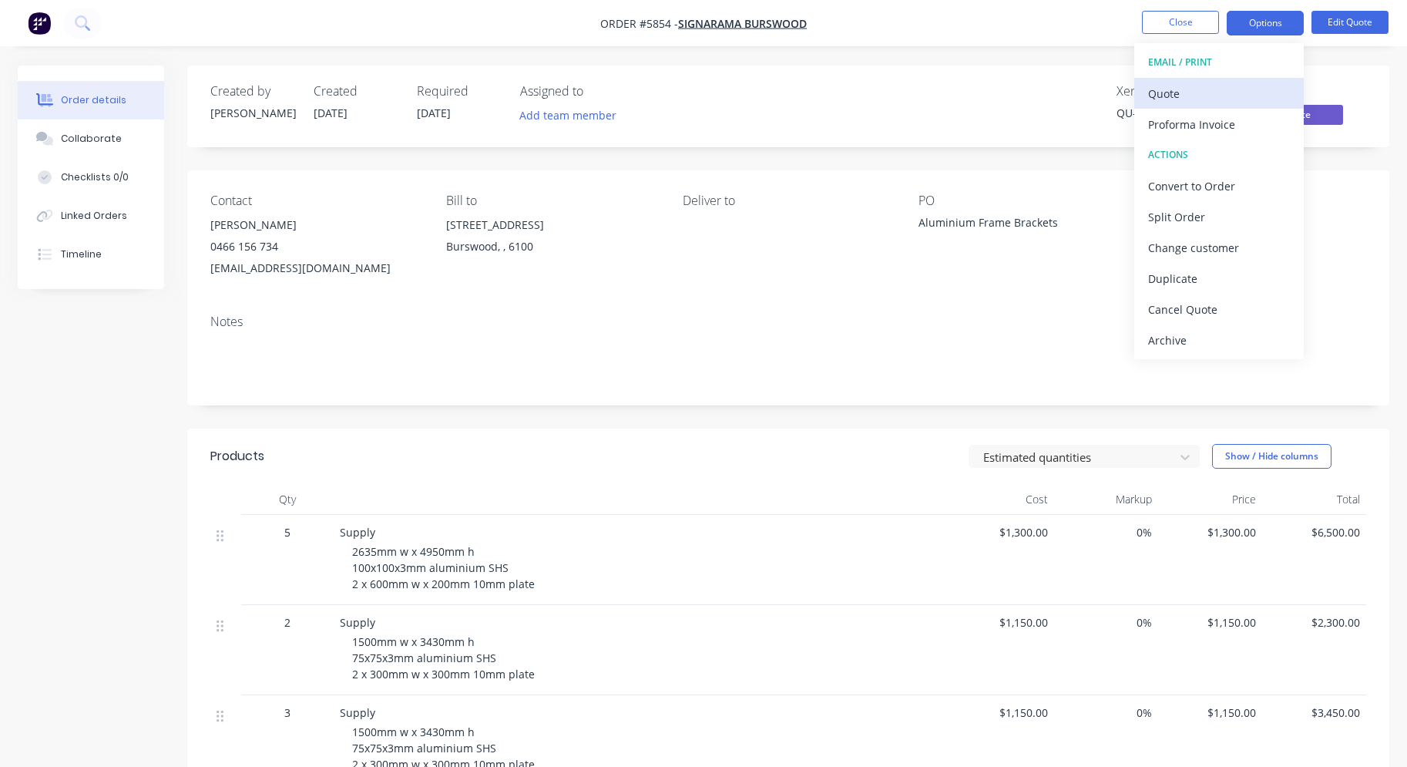
click at [1238, 89] on div "Quote" at bounding box center [1219, 93] width 142 height 22
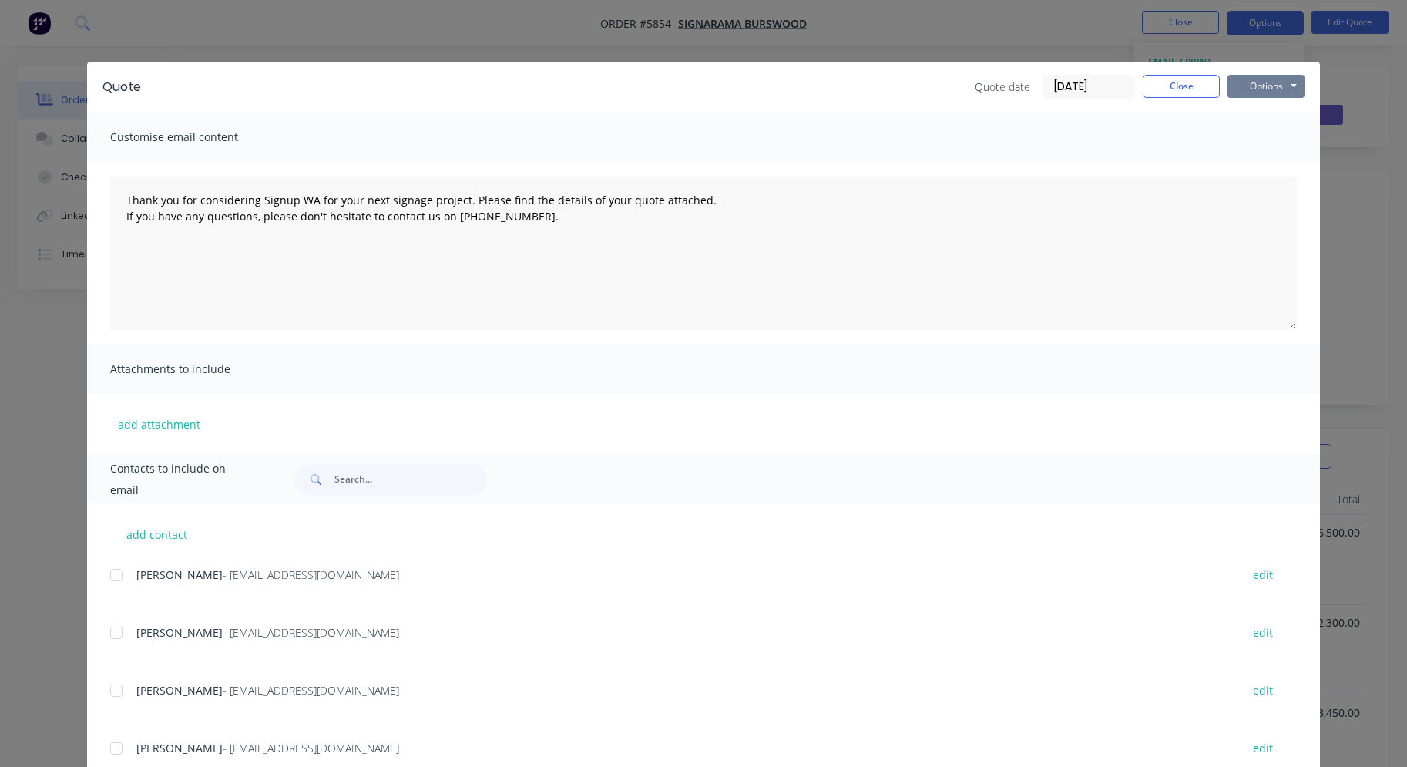
click at [1265, 92] on button "Options" at bounding box center [1266, 86] width 77 height 23
click at [1265, 140] on button "Print" at bounding box center [1277, 138] width 99 height 25
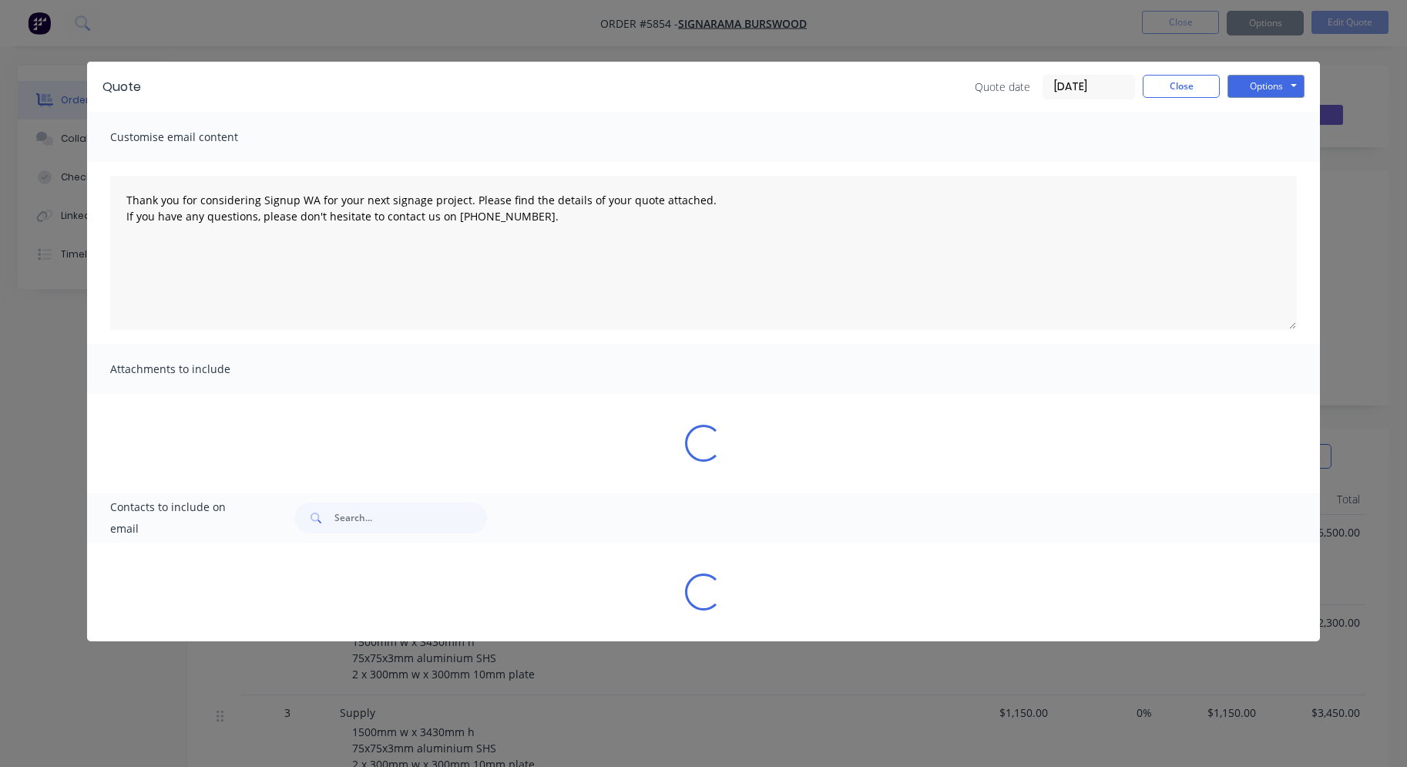
type textarea "Thank you for considering Signup WA for your next signage project. Please find …"
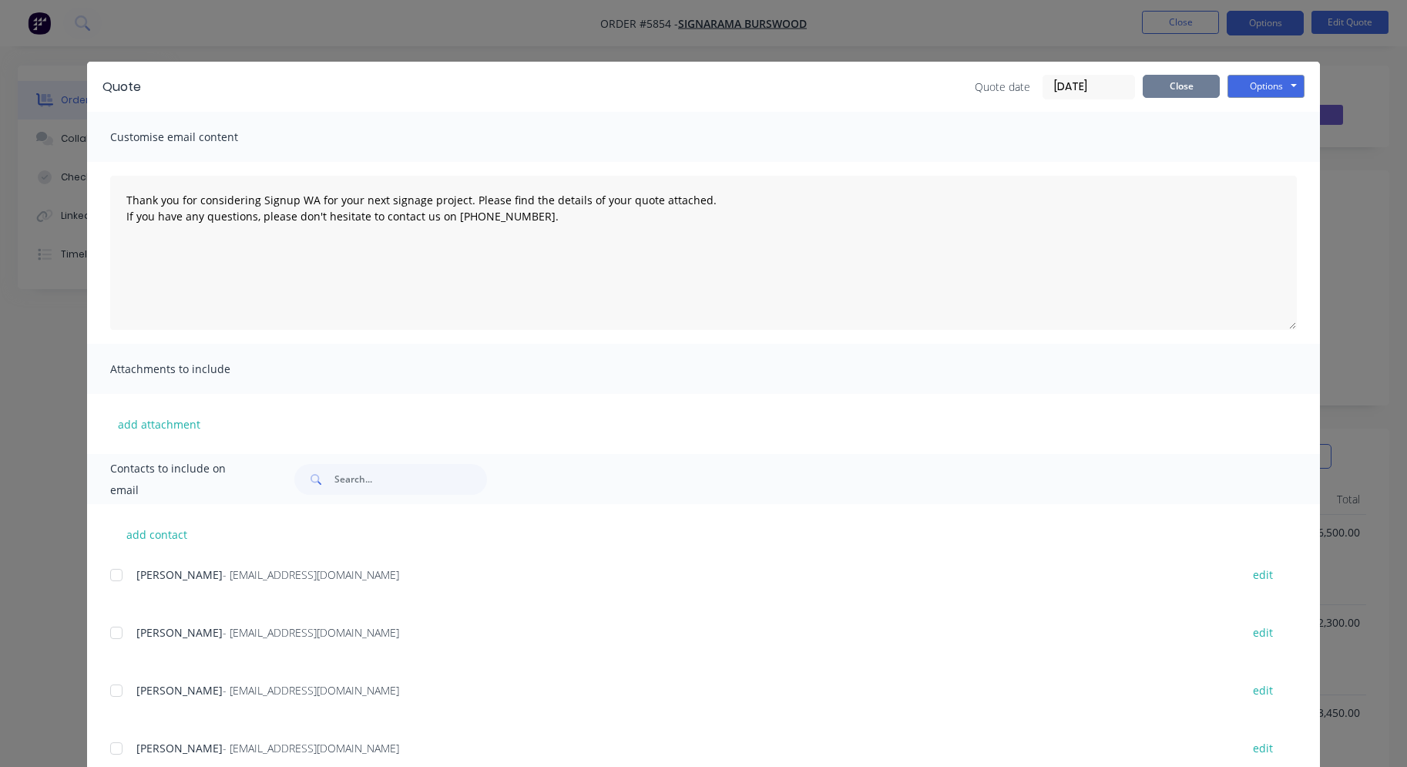
click at [1175, 86] on button "Close" at bounding box center [1181, 86] width 77 height 23
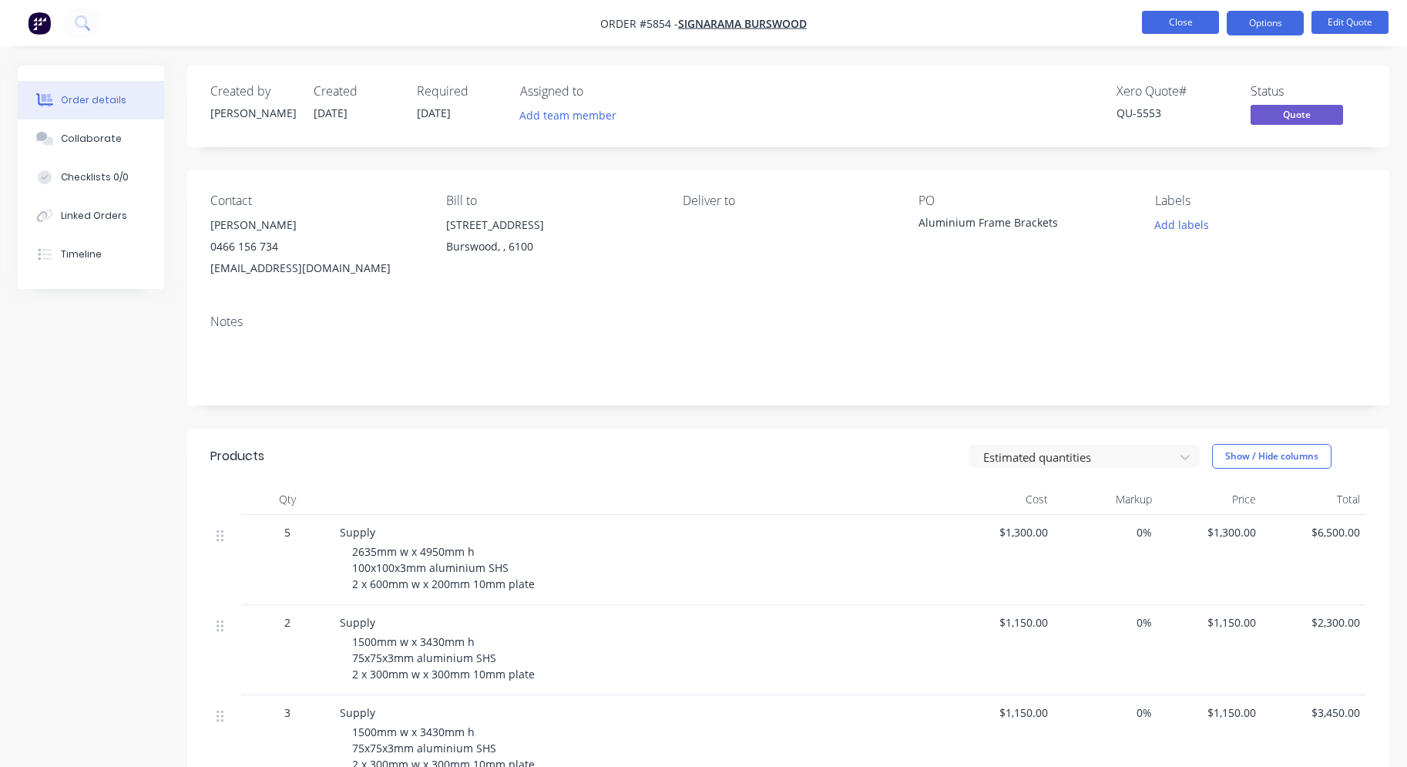
click at [1188, 21] on button "Close" at bounding box center [1180, 22] width 77 height 23
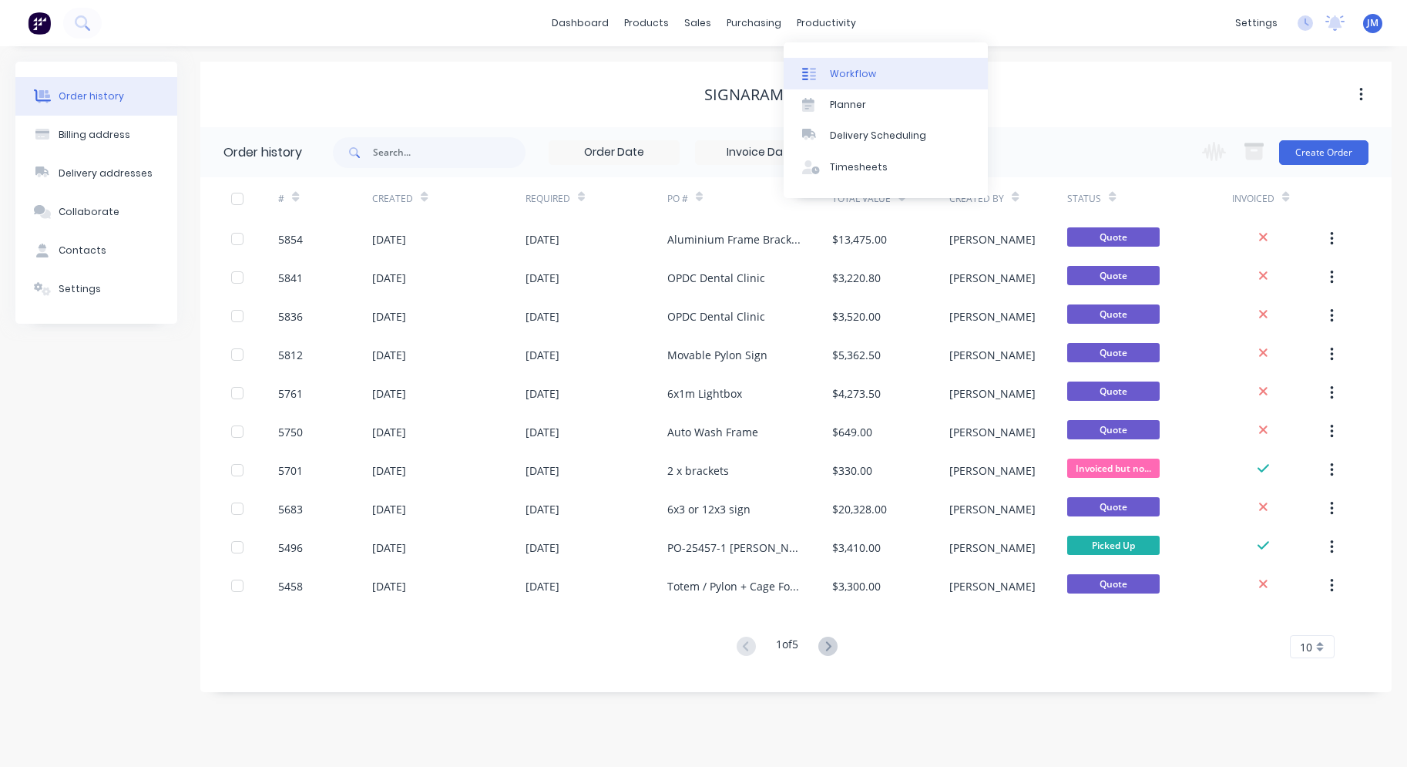
click at [895, 79] on link "Workflow" at bounding box center [886, 73] width 204 height 31
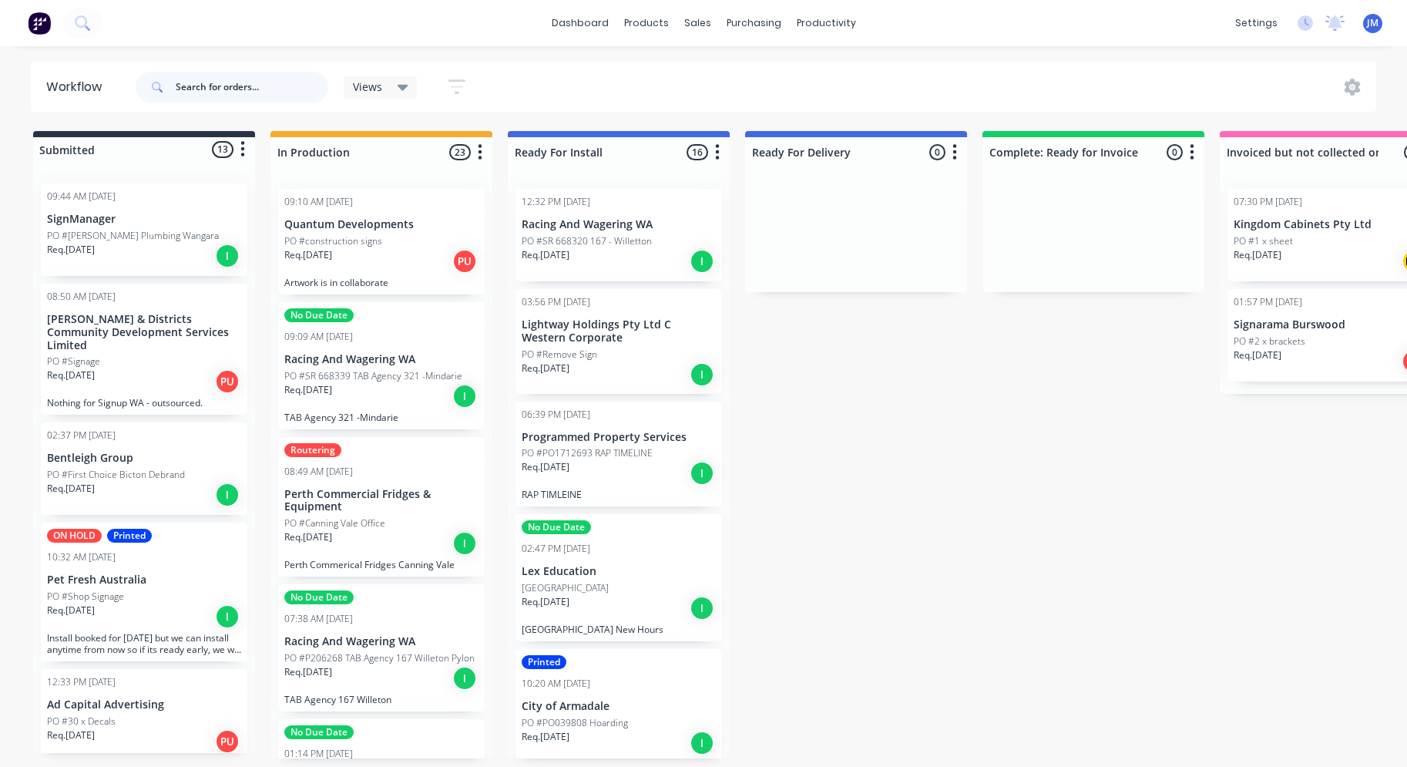
click at [207, 86] on input "text" at bounding box center [252, 87] width 153 height 31
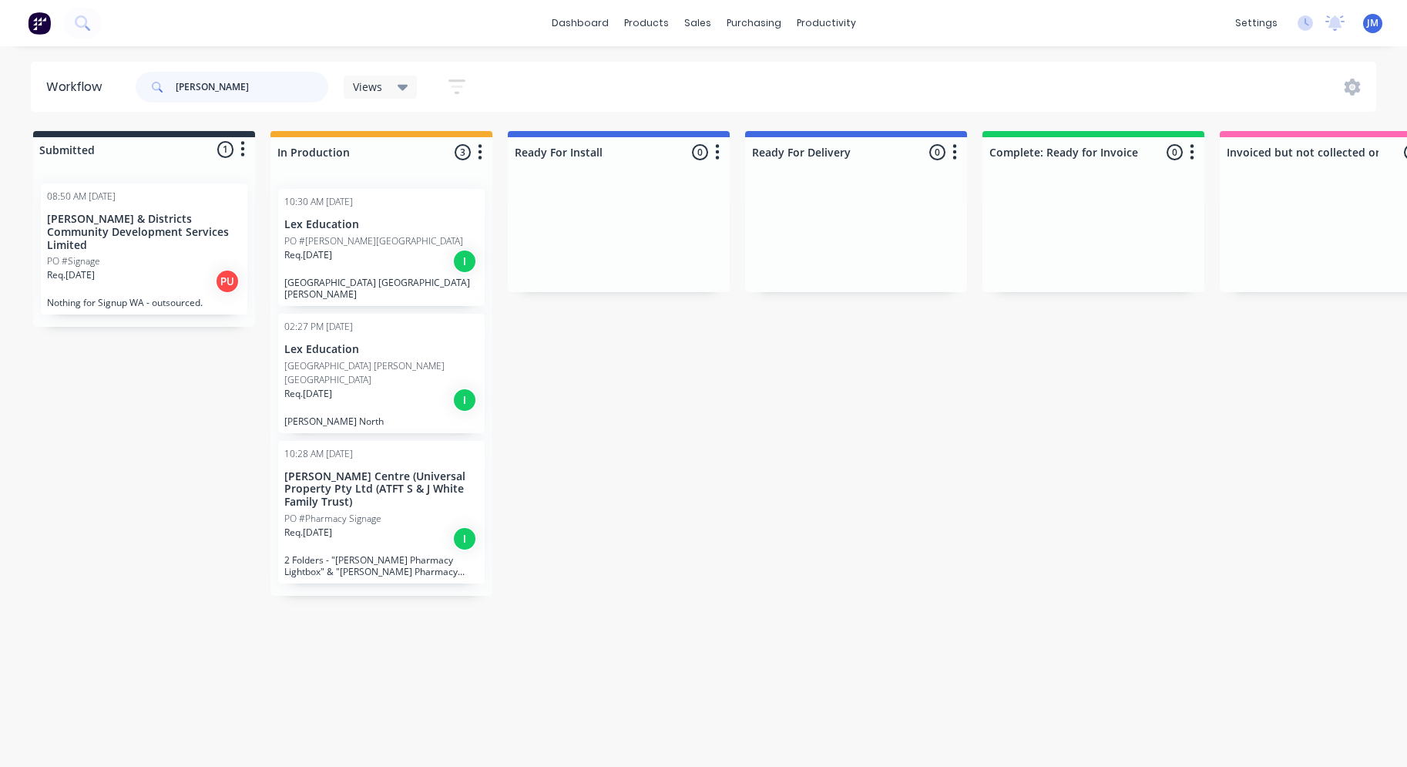
type input "[PERSON_NAME]"
click at [237, 86] on input "[PERSON_NAME]" at bounding box center [252, 87] width 153 height 31
click at [387, 512] on div "PO #Pharmacy Signage" at bounding box center [381, 519] width 194 height 14
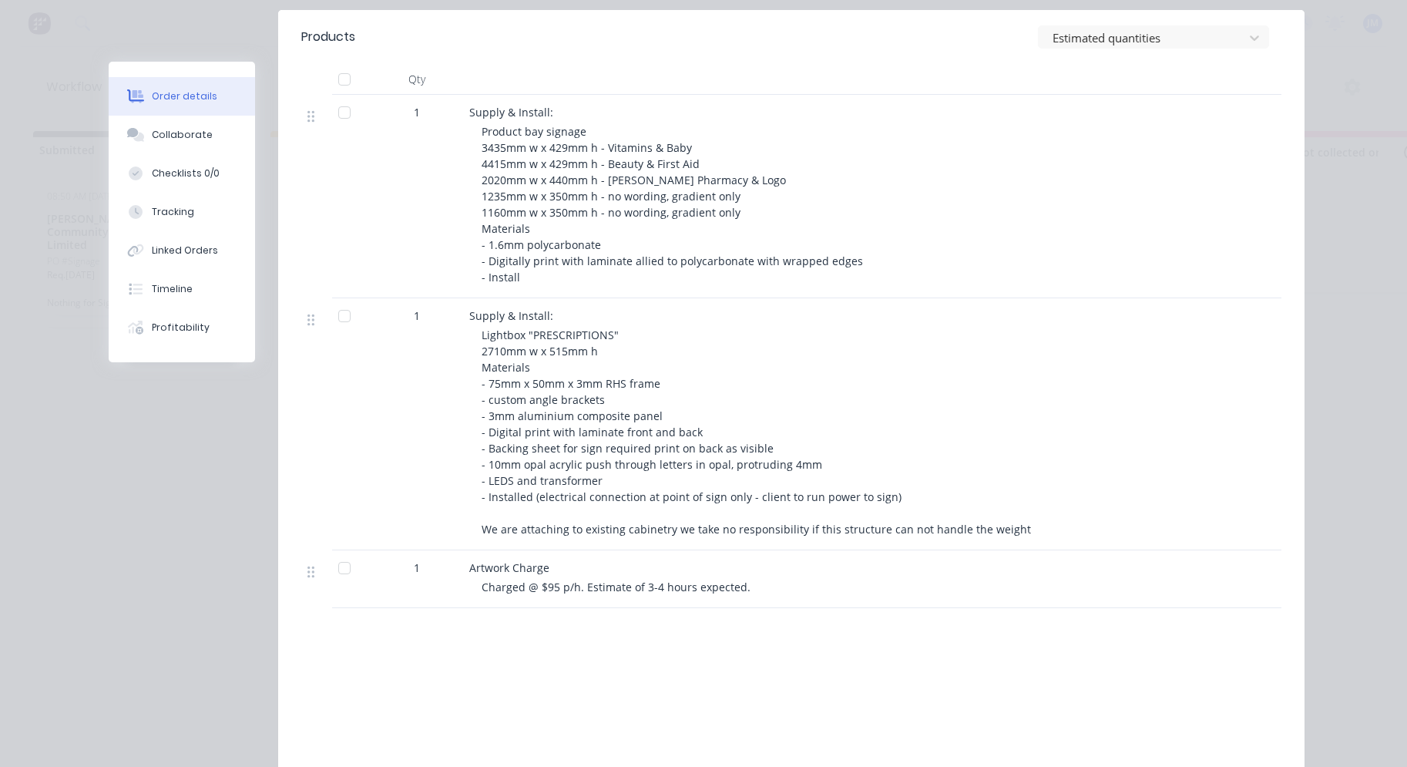
scroll to position [484, 0]
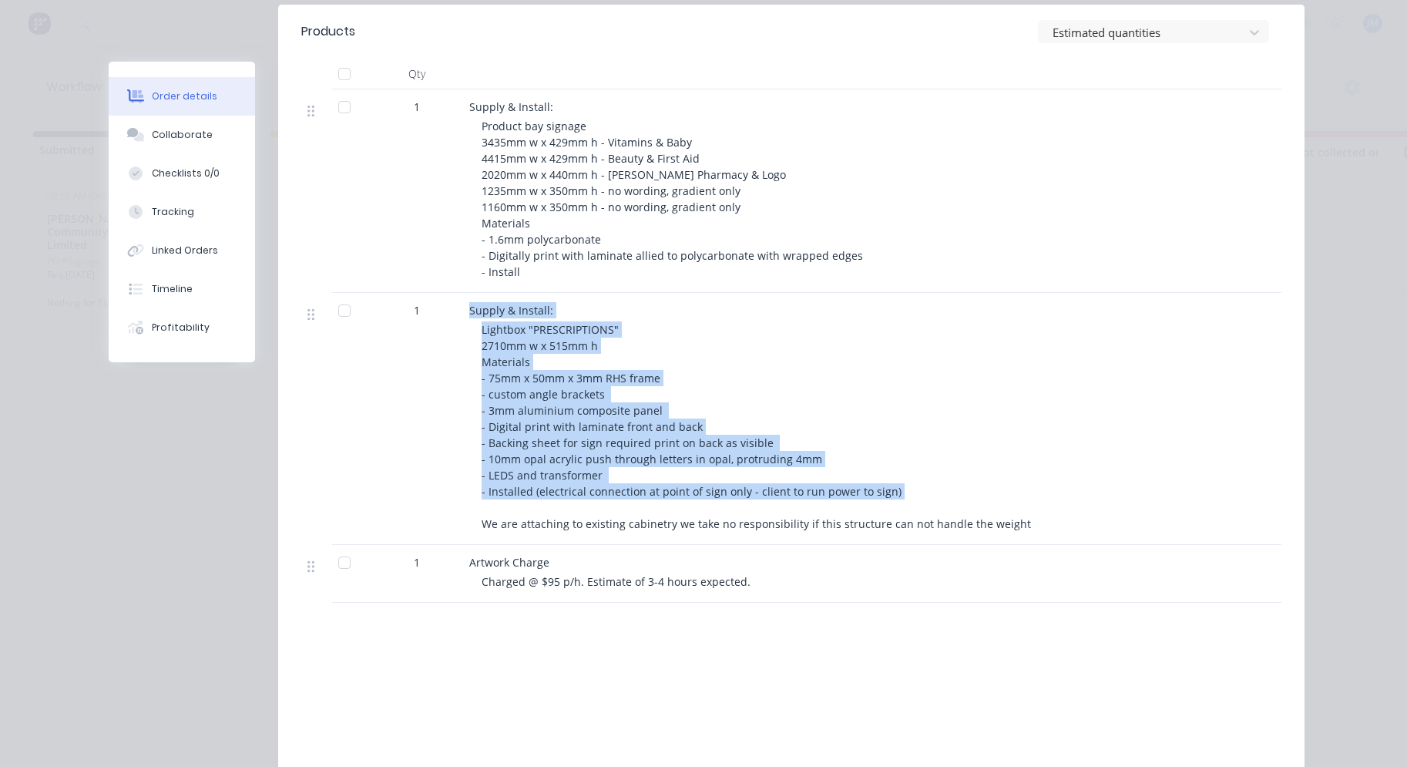
drag, startPoint x: 468, startPoint y: 288, endPoint x: 990, endPoint y: 484, distance: 557.9
click at [990, 484] on div "Supply & Install: Lightbox "PRESCRIPTIONS" 2710mm w x 515mm h Materials - 75mm …" at bounding box center [771, 419] width 616 height 252
copy div "Supply & Install: Lightbox "PRESCRIPTIONS" 2710mm w x 515mm h Materials - 75mm …"
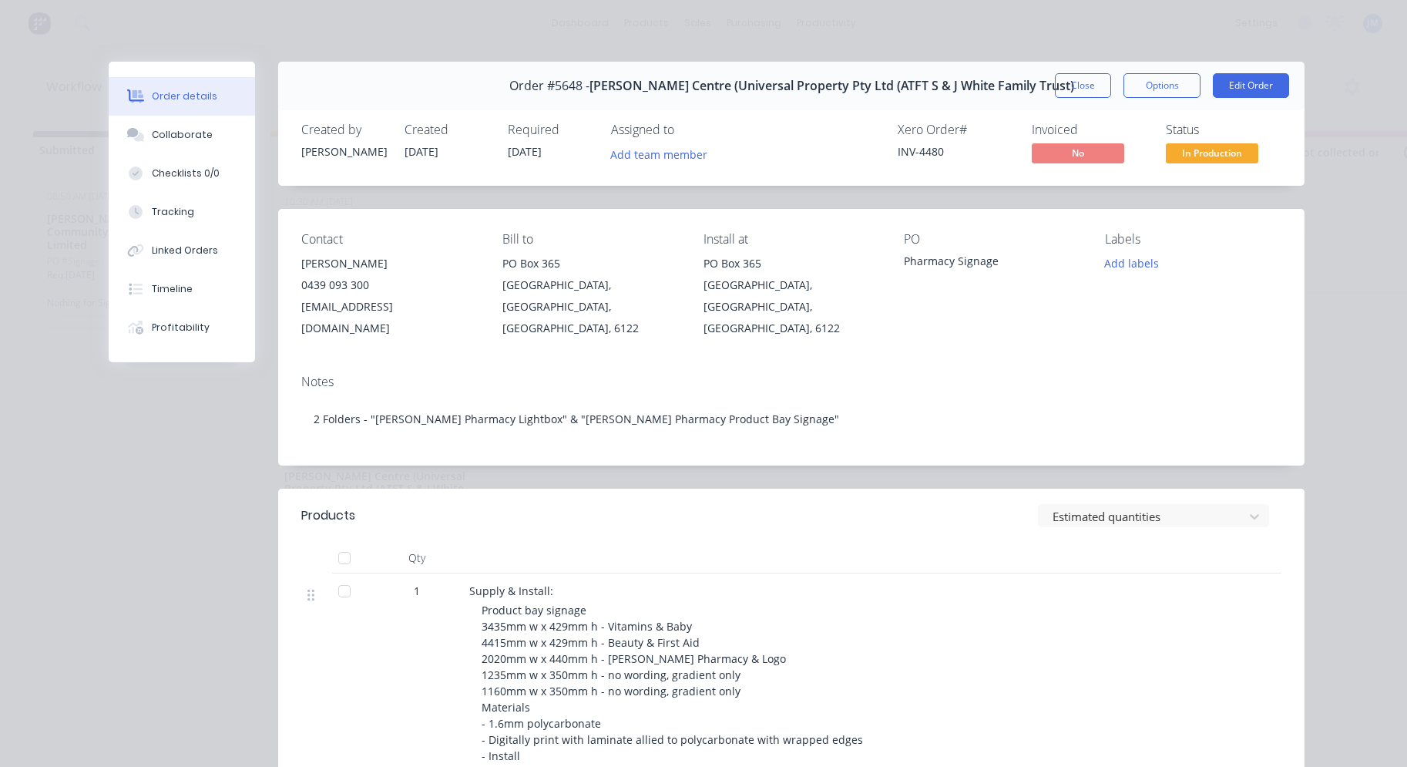
scroll to position [0, 0]
click at [1090, 90] on button "Close" at bounding box center [1083, 85] width 56 height 25
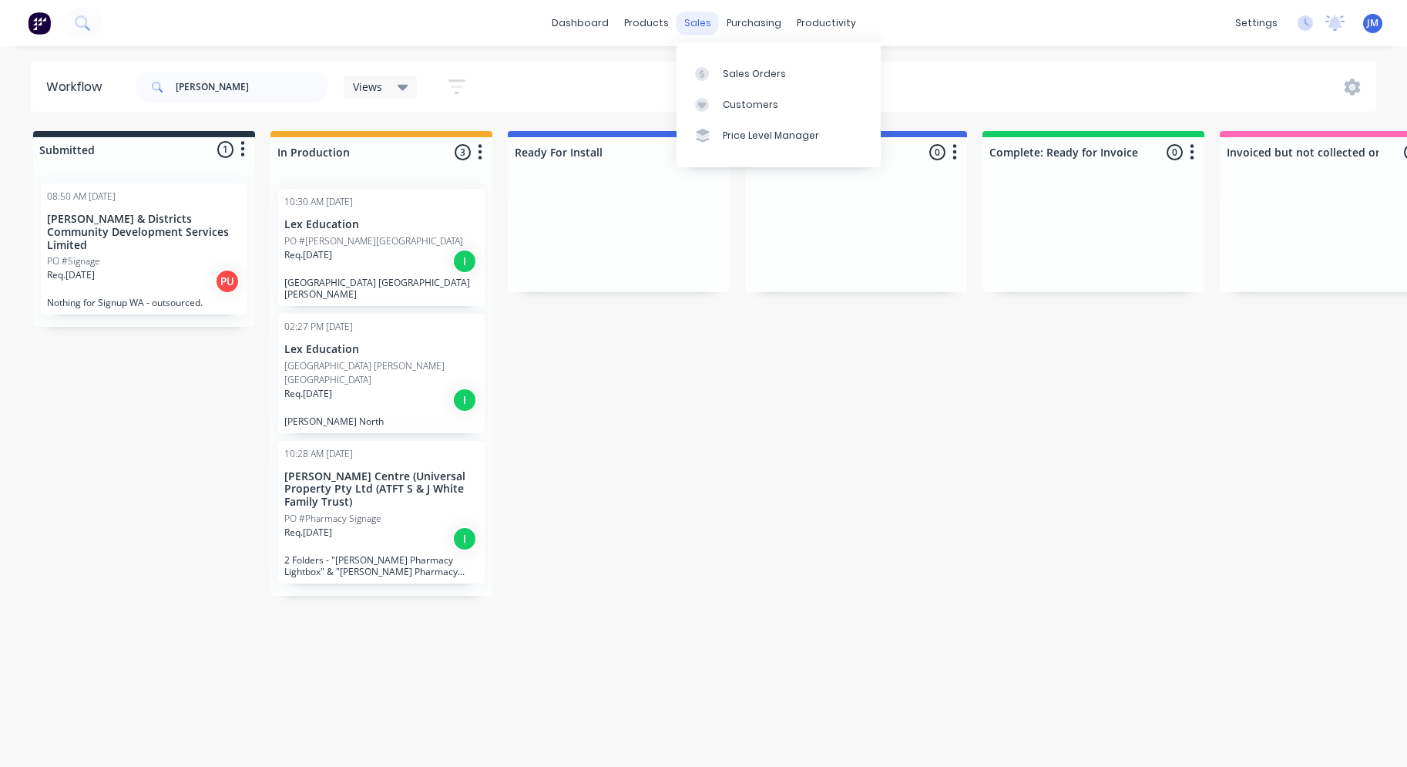
drag, startPoint x: 826, startPoint y: 67, endPoint x: 690, endPoint y: 28, distance: 141.9
click at [690, 28] on div "sales" at bounding box center [698, 23] width 42 height 23
click at [724, 65] on link "Sales Orders" at bounding box center [779, 73] width 204 height 31
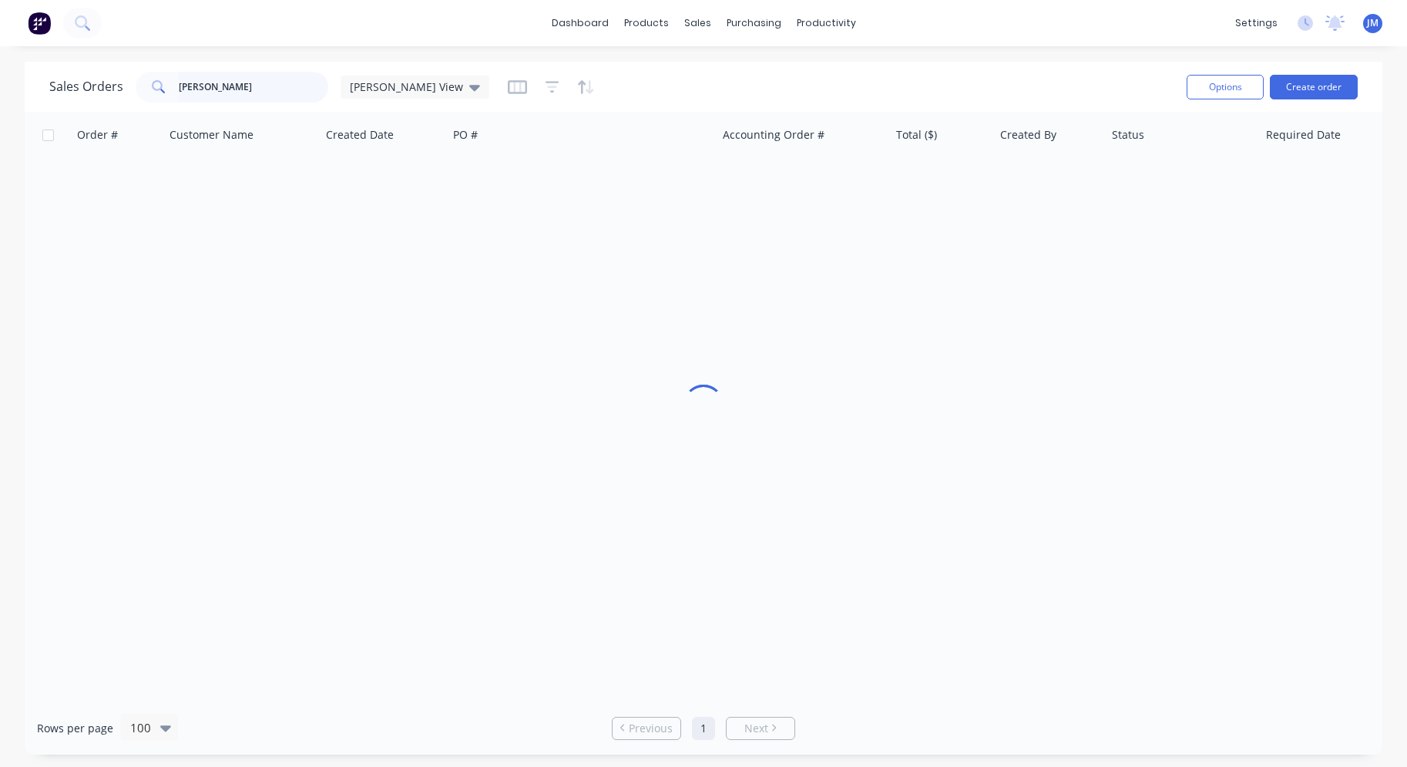
click at [253, 91] on input "[PERSON_NAME]" at bounding box center [254, 87] width 150 height 31
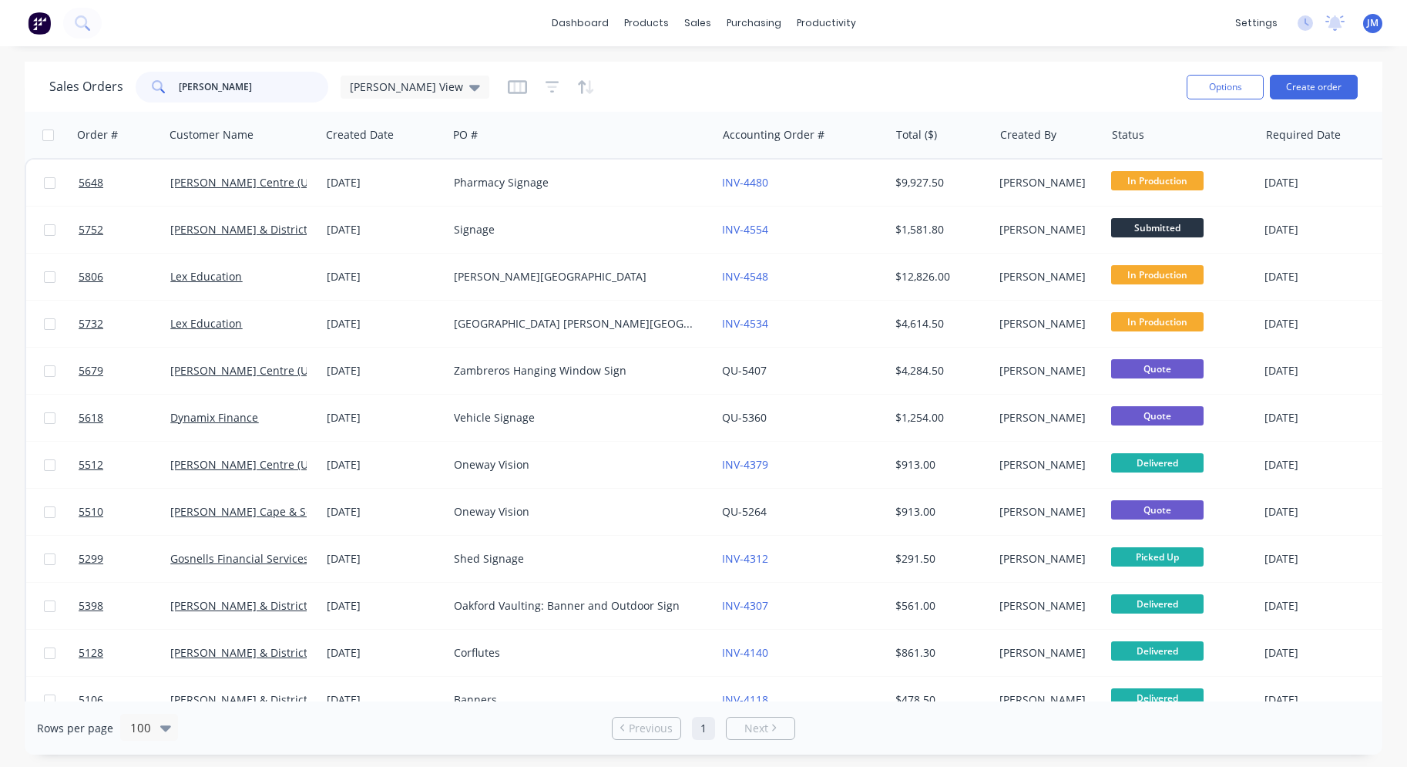
click at [253, 91] on input "[PERSON_NAME]" at bounding box center [254, 87] width 150 height 31
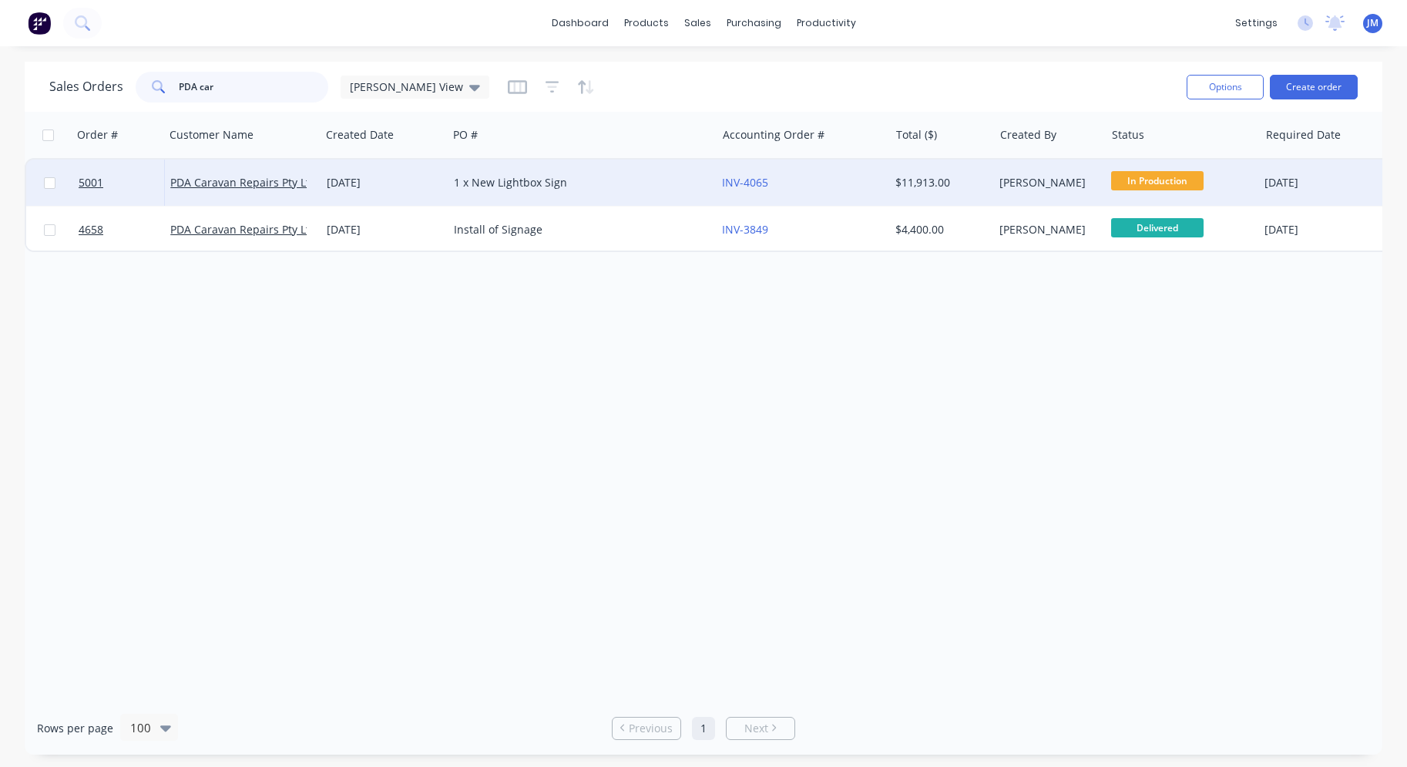
type input "PDA car"
click at [469, 184] on div "1 x New Lightbox Sign" at bounding box center [576, 182] width 244 height 15
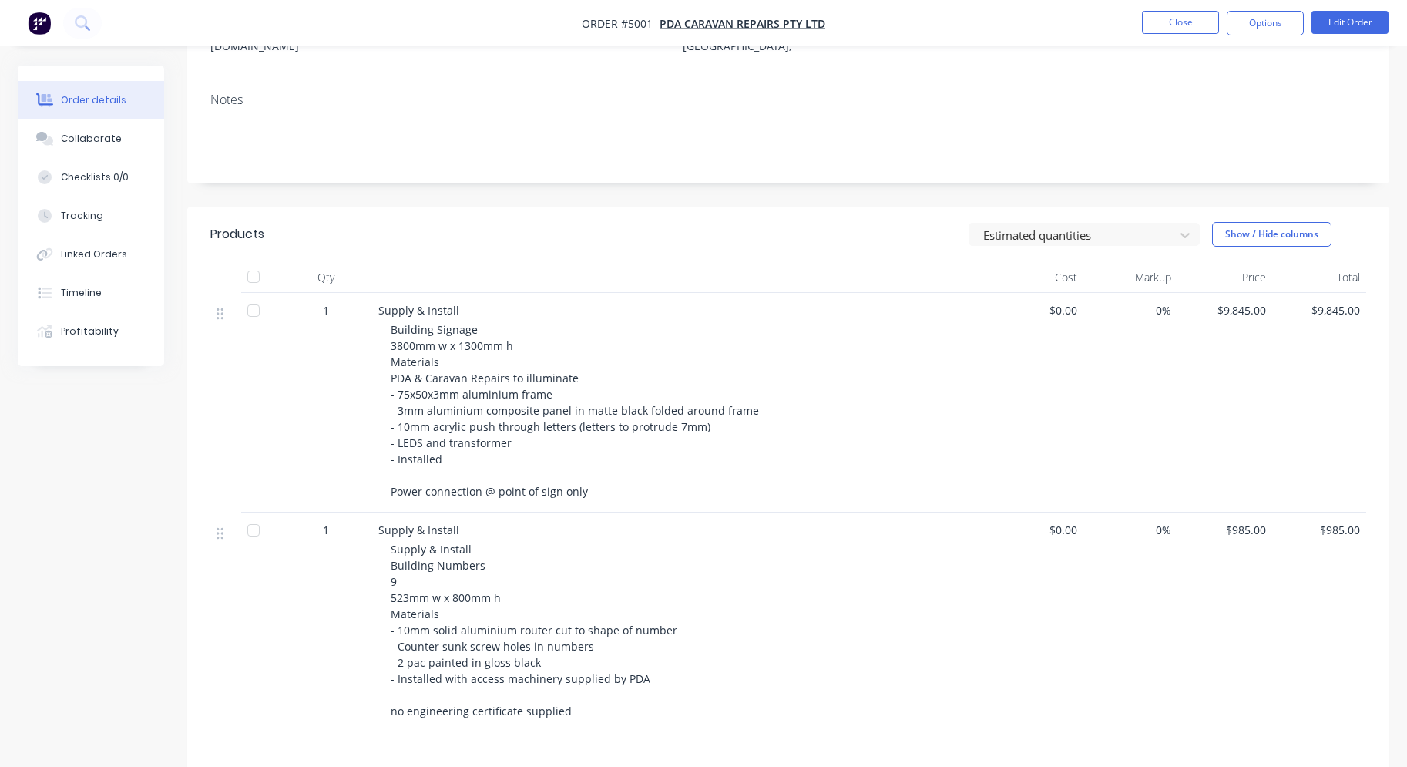
scroll to position [244, 0]
click at [1261, 18] on button "Options" at bounding box center [1265, 23] width 77 height 25
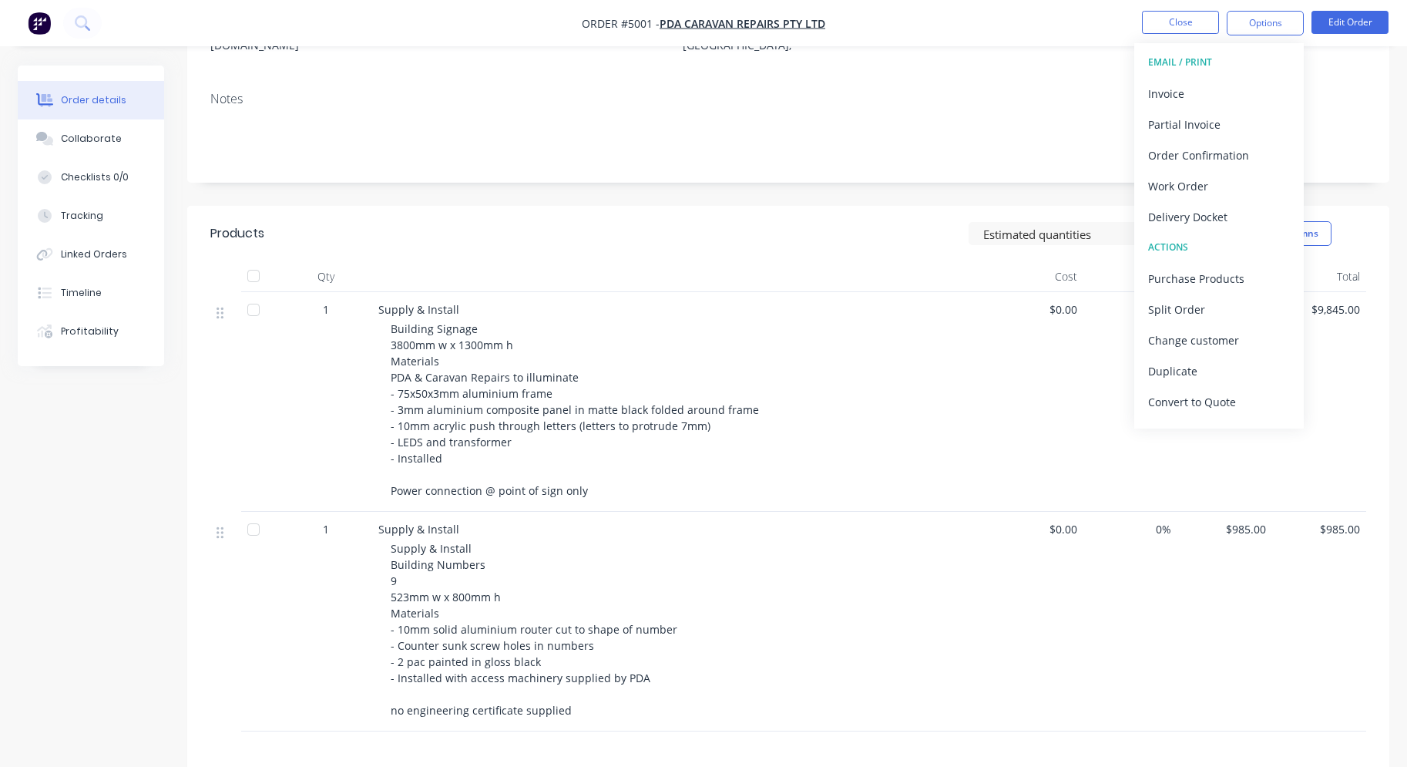
click at [754, 405] on div "Building Signage 3800mm w x 1300mm h Materials PDA & Caravan Repairs to illumin…" at bounding box center [687, 410] width 592 height 178
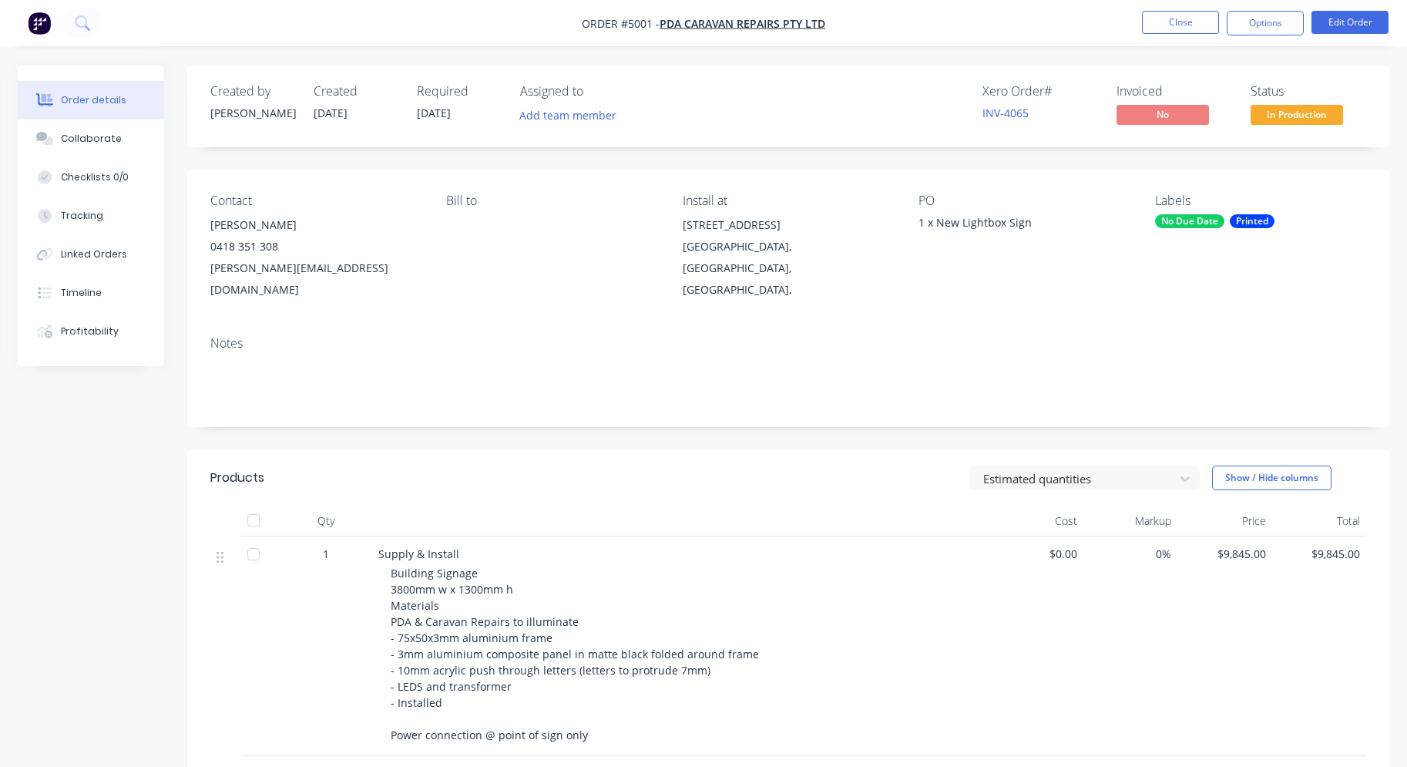
scroll to position [0, 0]
click at [1180, 28] on button "Close" at bounding box center [1180, 22] width 77 height 23
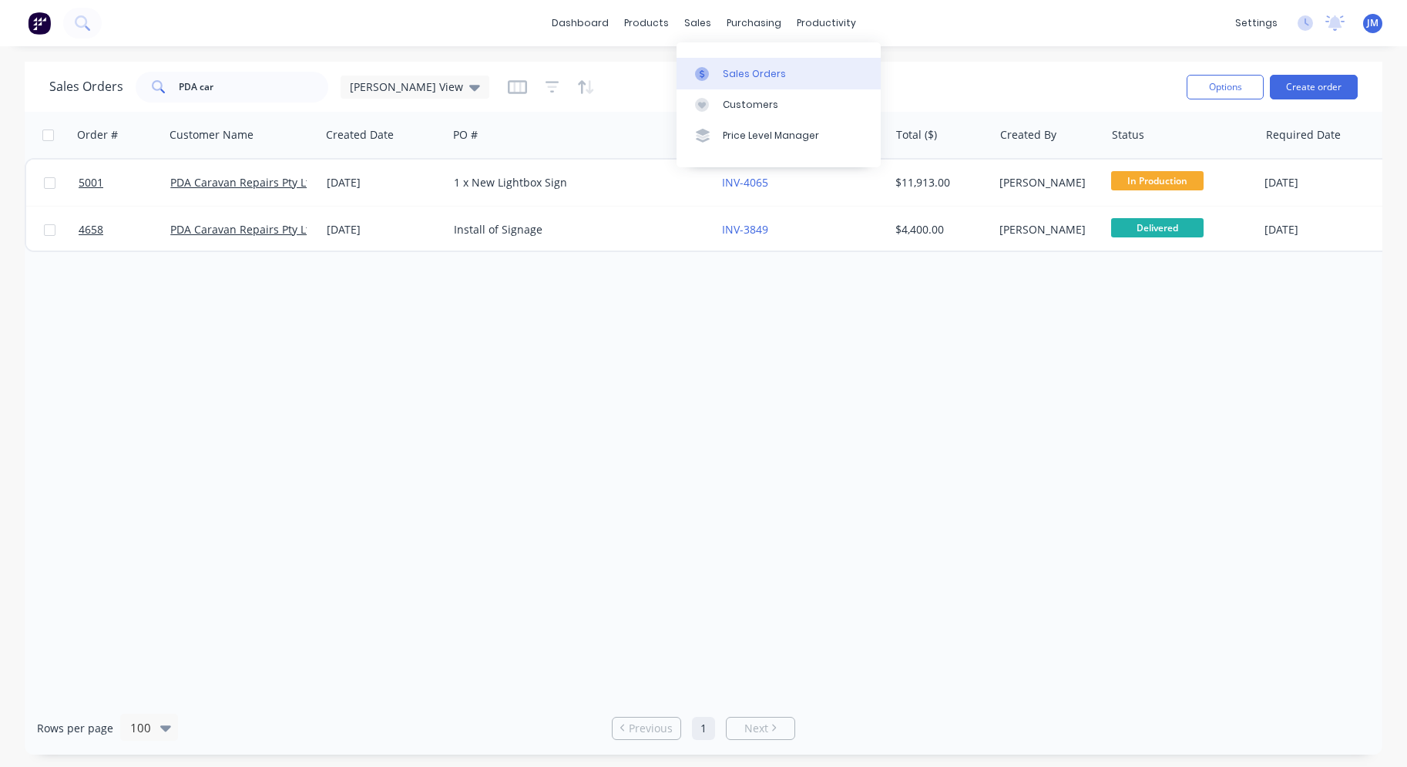
click at [737, 62] on link "Sales Orders" at bounding box center [779, 73] width 204 height 31
click at [1302, 87] on button "Create order" at bounding box center [1314, 87] width 88 height 25
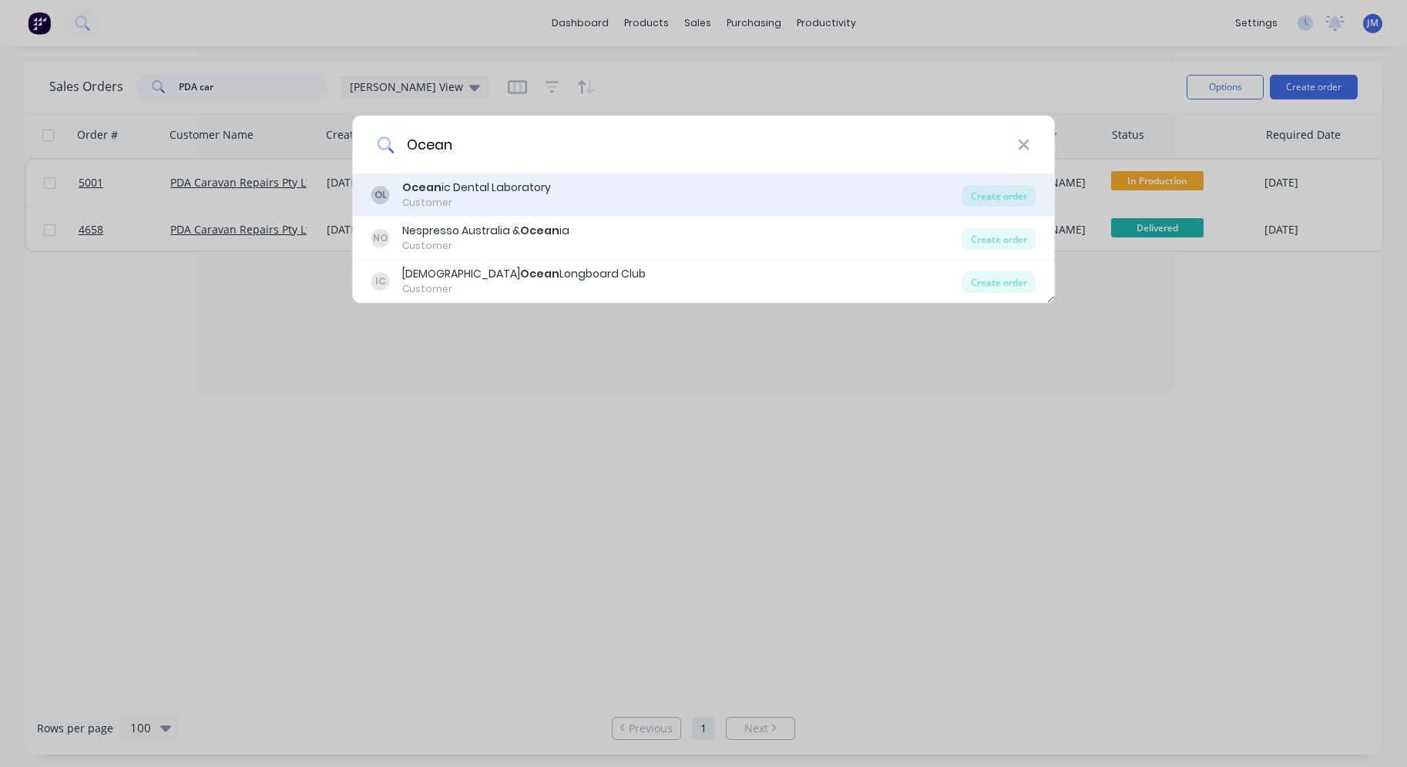
type input "Ocean"
click at [493, 193] on div "Ocean ic Dental Laboratory" at bounding box center [476, 188] width 149 height 16
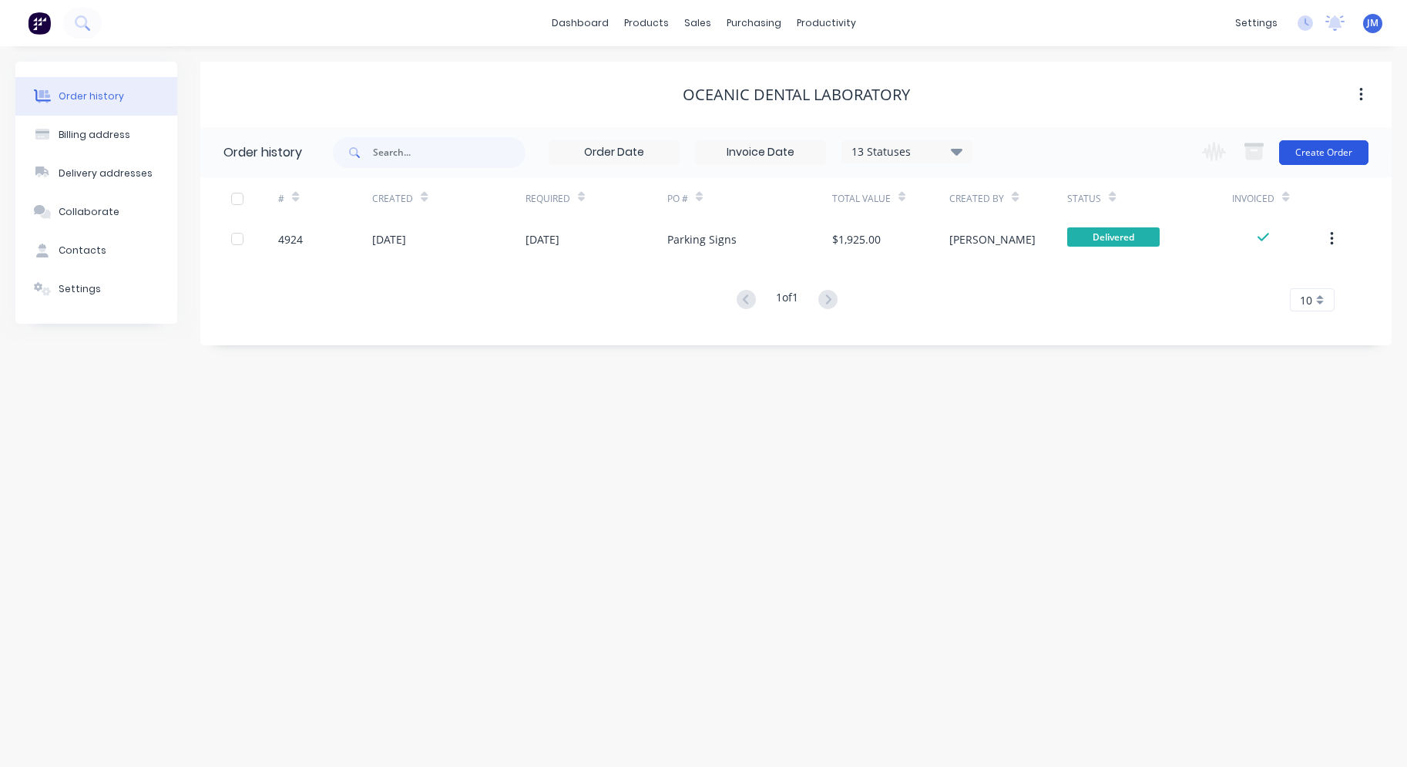
click at [1341, 153] on button "Create Order" at bounding box center [1323, 152] width 89 height 25
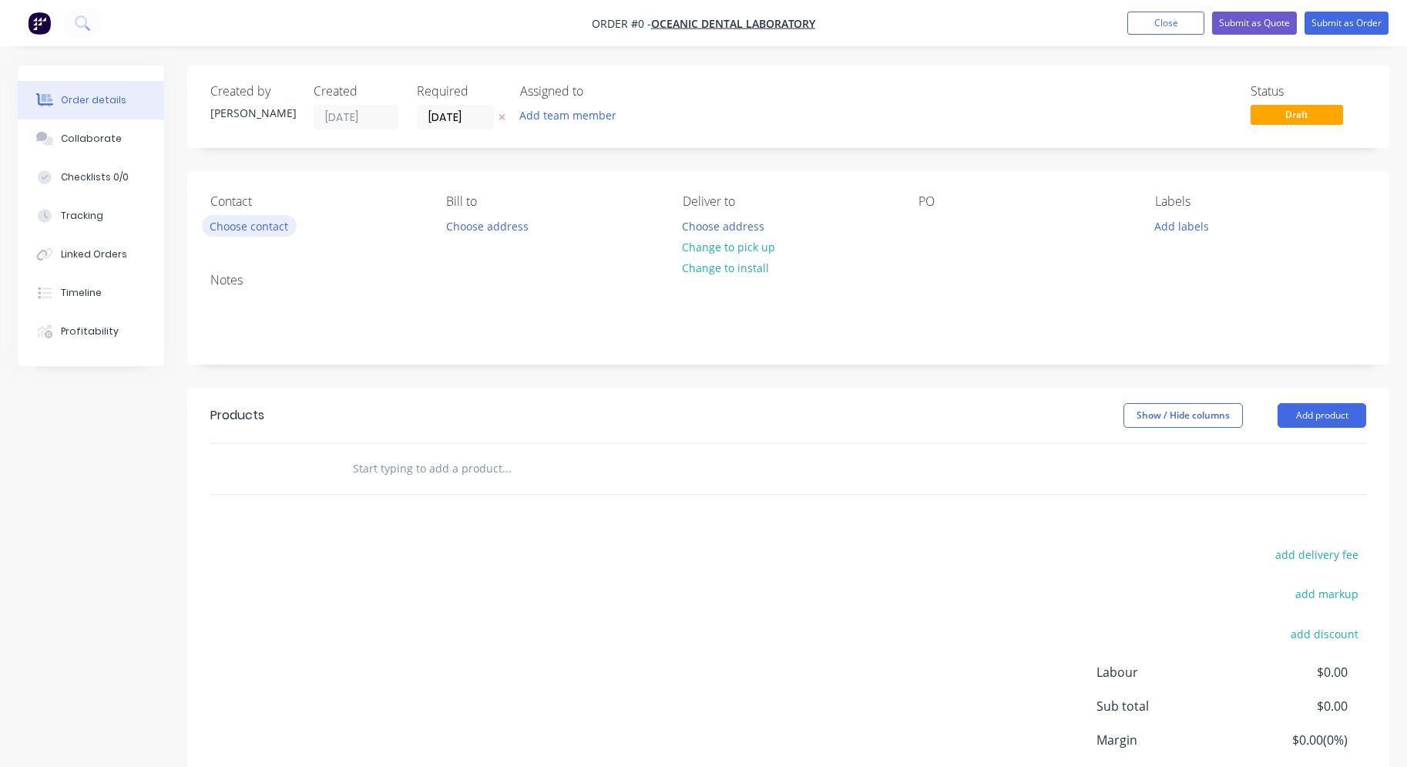
click at [213, 218] on button "Choose contact" at bounding box center [249, 225] width 95 height 21
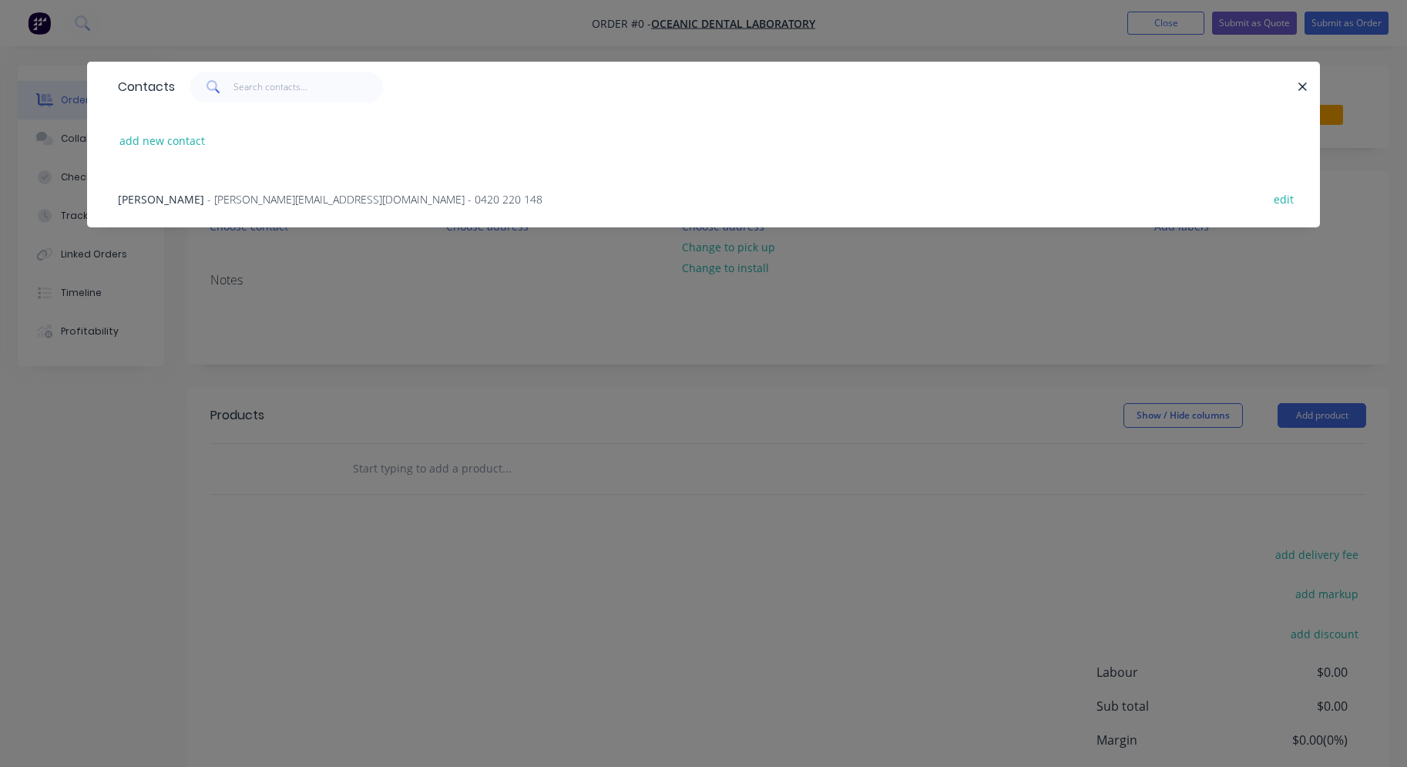
click at [212, 203] on span "- [PERSON_NAME][EMAIL_ADDRESS][DOMAIN_NAME] - 0420 220 148" at bounding box center [374, 199] width 335 height 15
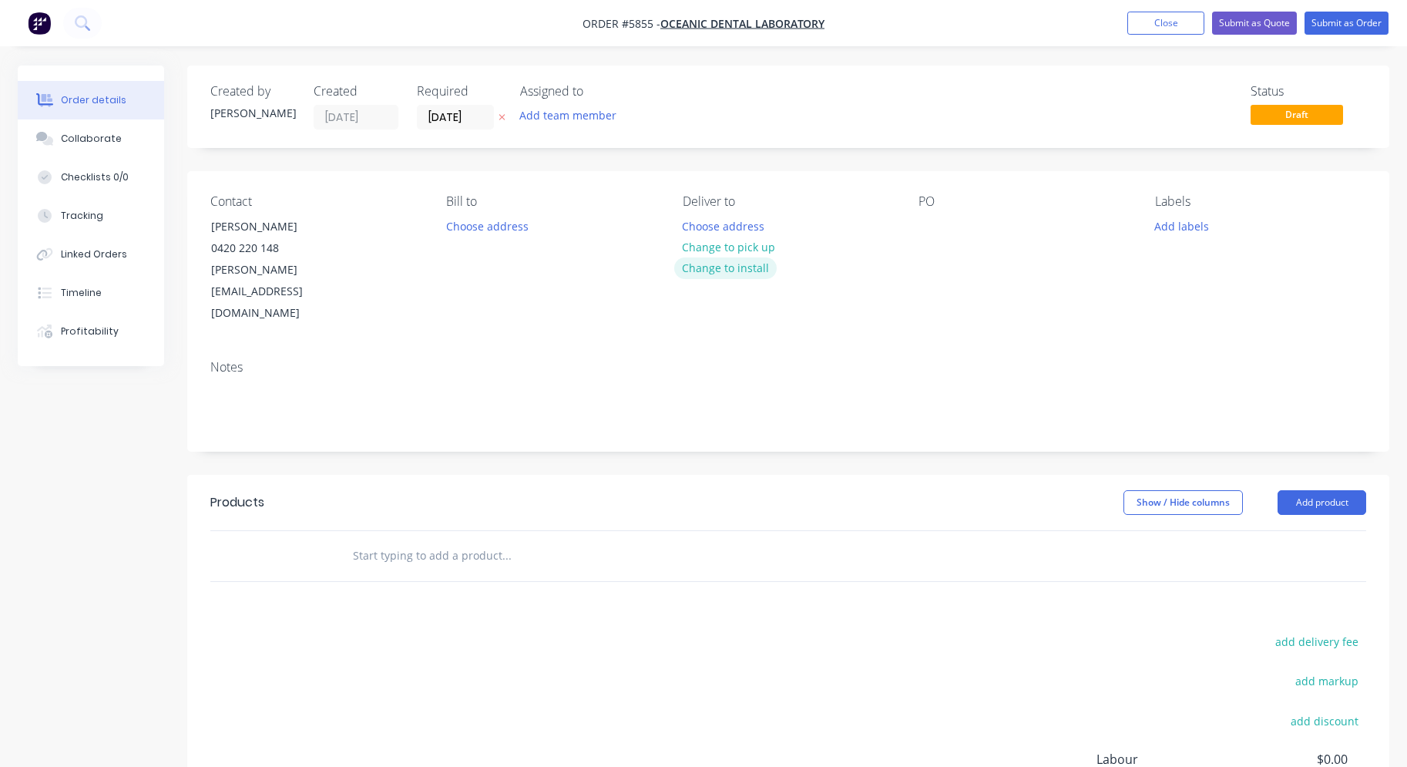
click at [703, 266] on button "Change to install" at bounding box center [725, 267] width 103 height 21
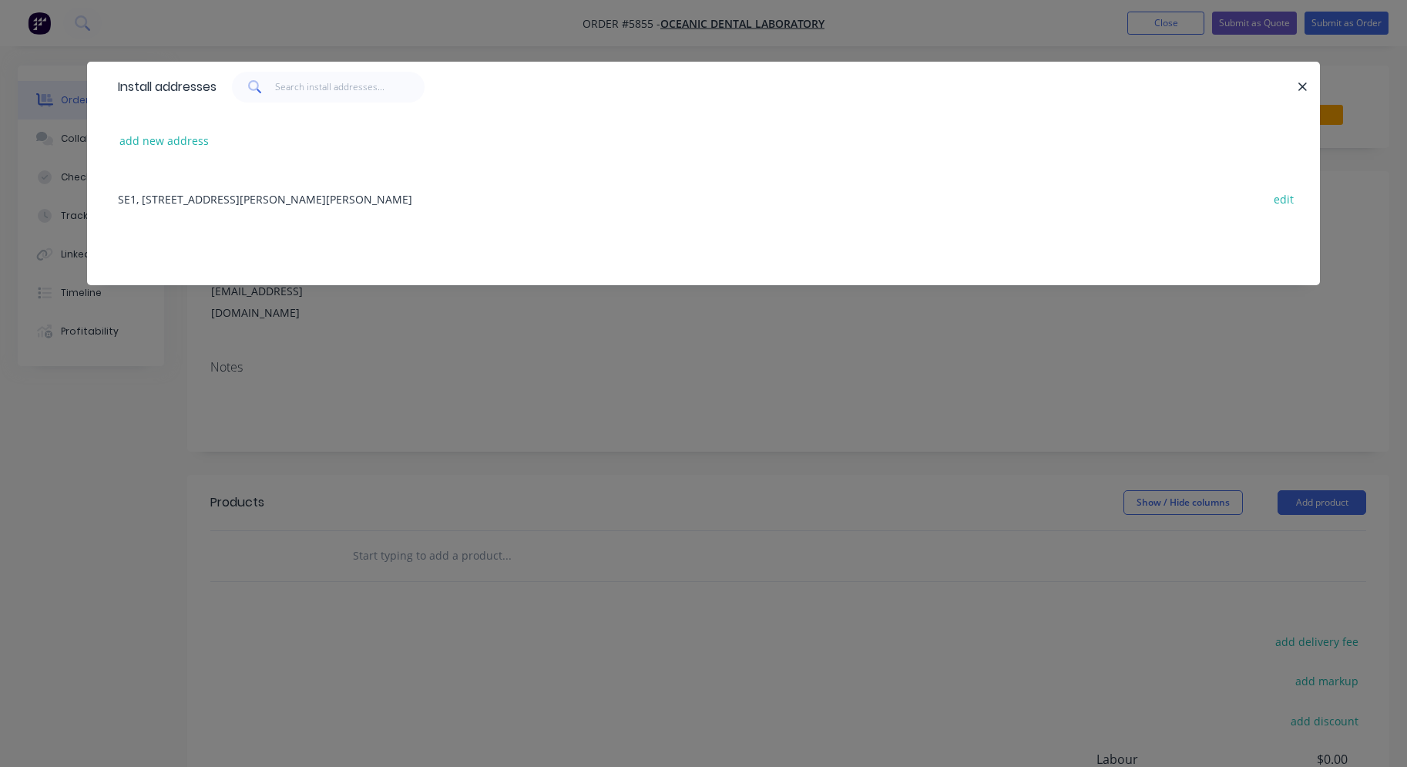
click at [233, 201] on div "SE1, [STREET_ADDRESS][PERSON_NAME][PERSON_NAME] edit" at bounding box center [703, 199] width 1187 height 58
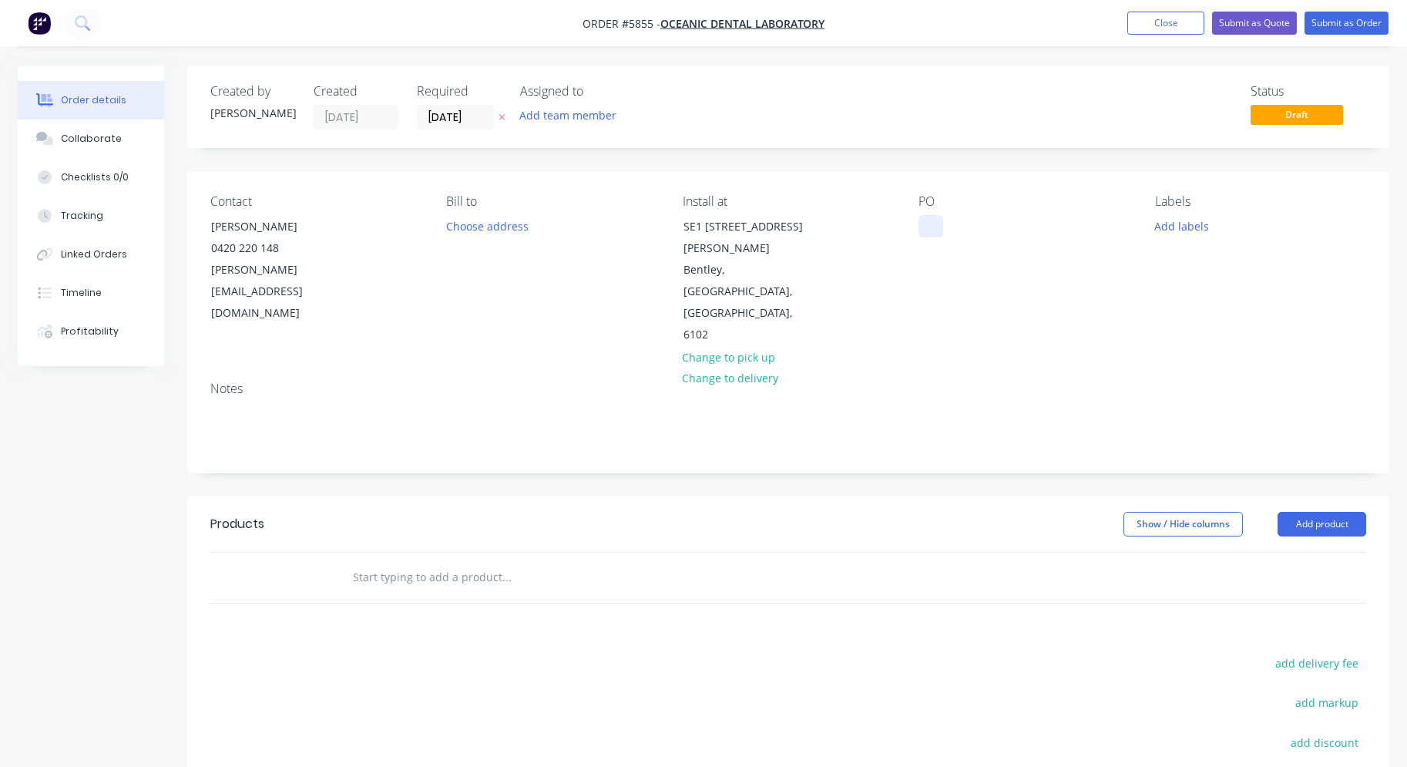
click at [929, 221] on div at bounding box center [931, 226] width 25 height 22
click at [416, 562] on input "text" at bounding box center [506, 577] width 308 height 31
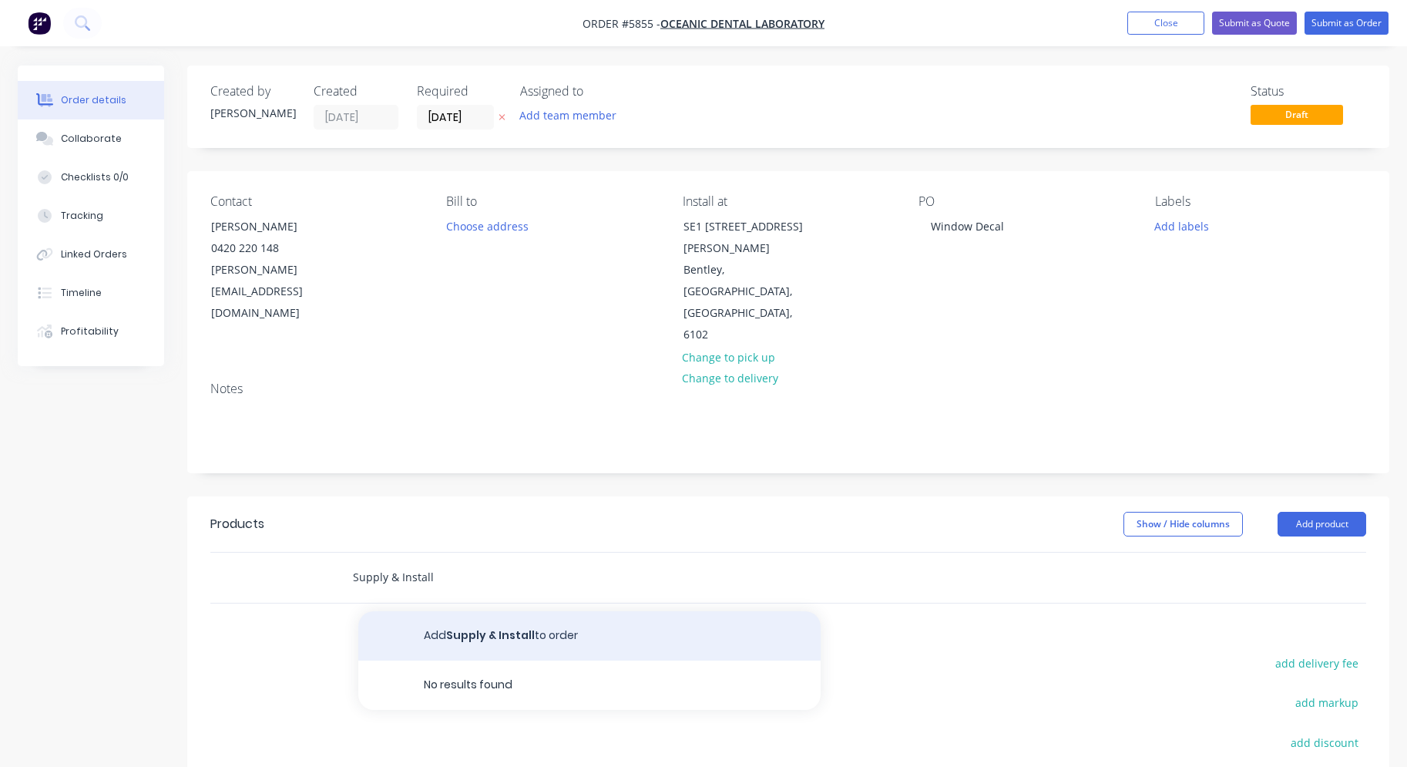
type input "Supply & Install"
click at [453, 611] on button "Add Supply & Install to order" at bounding box center [589, 635] width 462 height 49
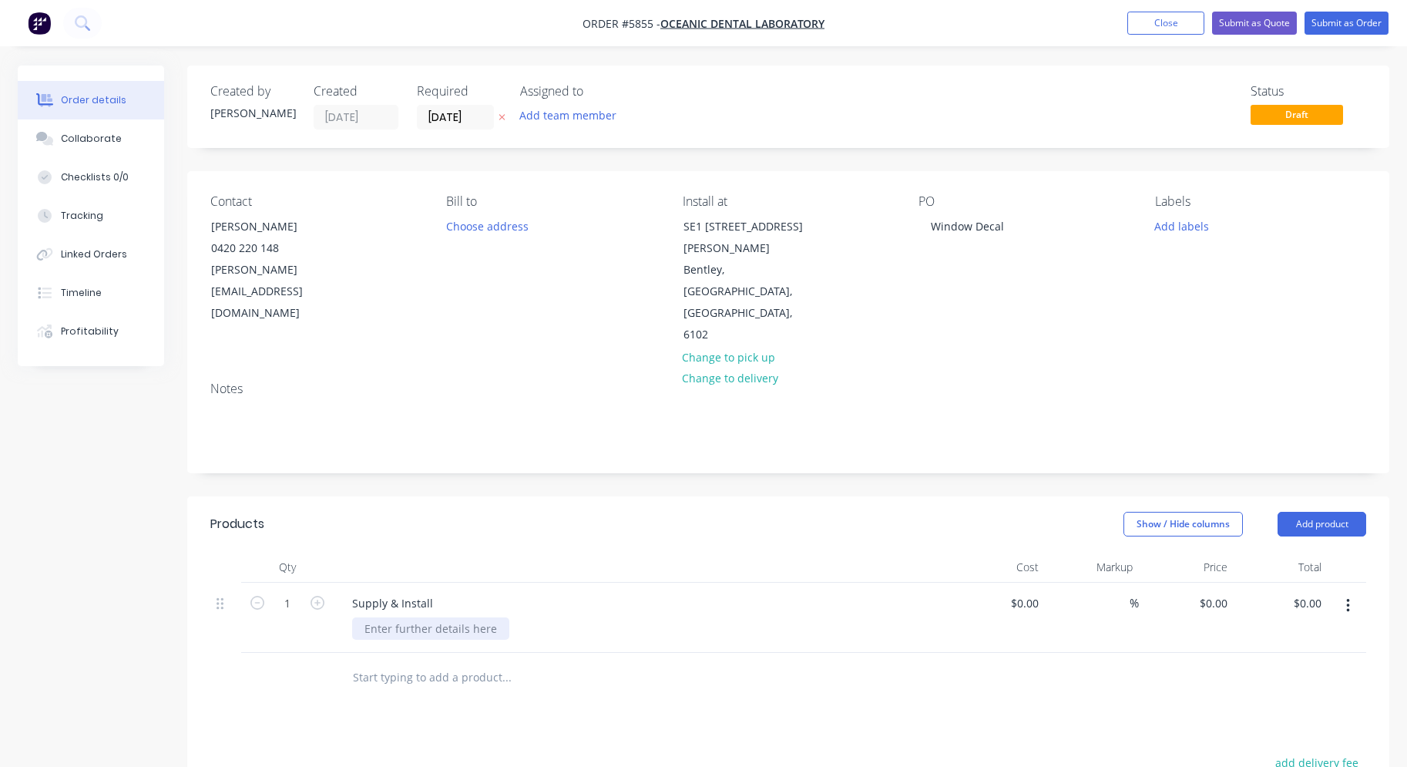
click at [392, 617] on div at bounding box center [430, 628] width 157 height 22
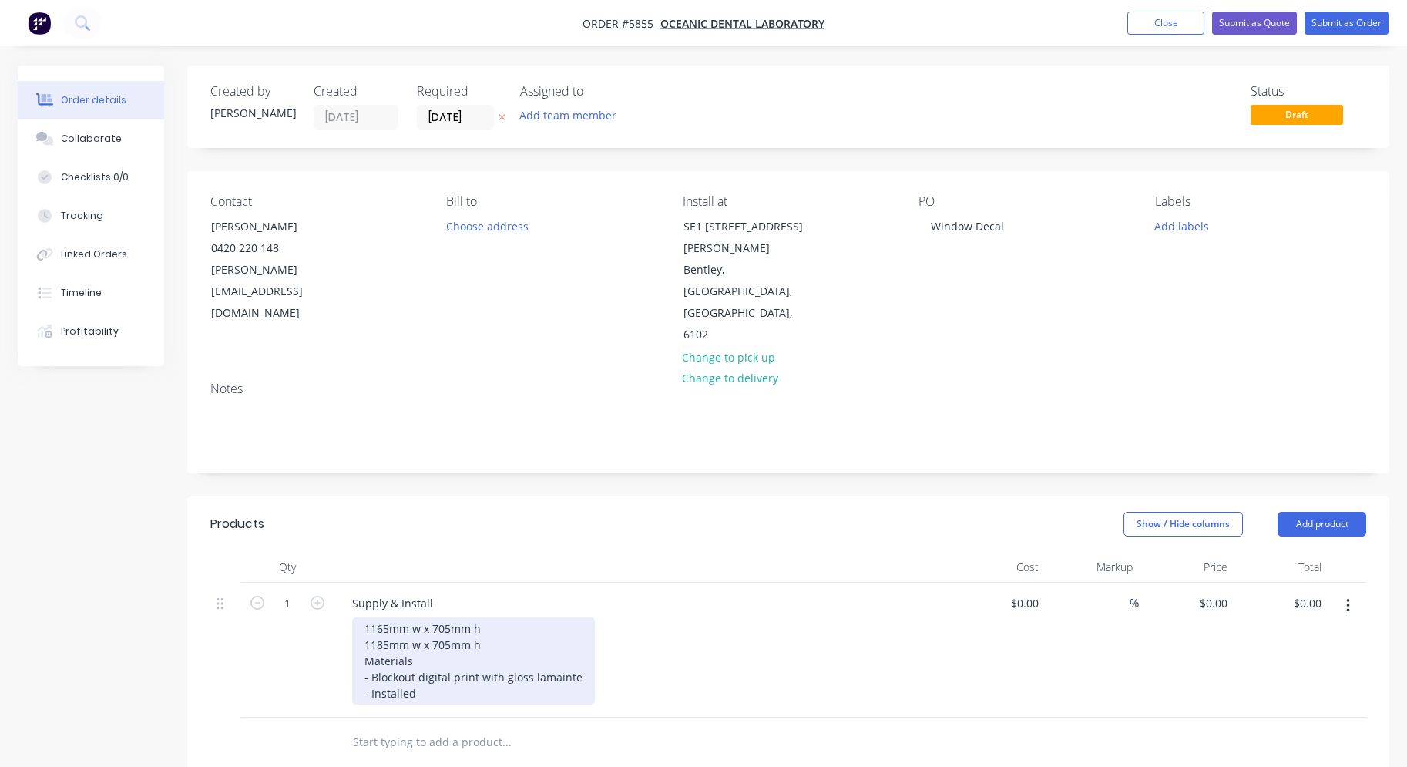
click at [357, 617] on div "1165mm w x 705mm h 1185mm w x 705mm h Materials - Blockout digital print with g…" at bounding box center [473, 660] width 243 height 87
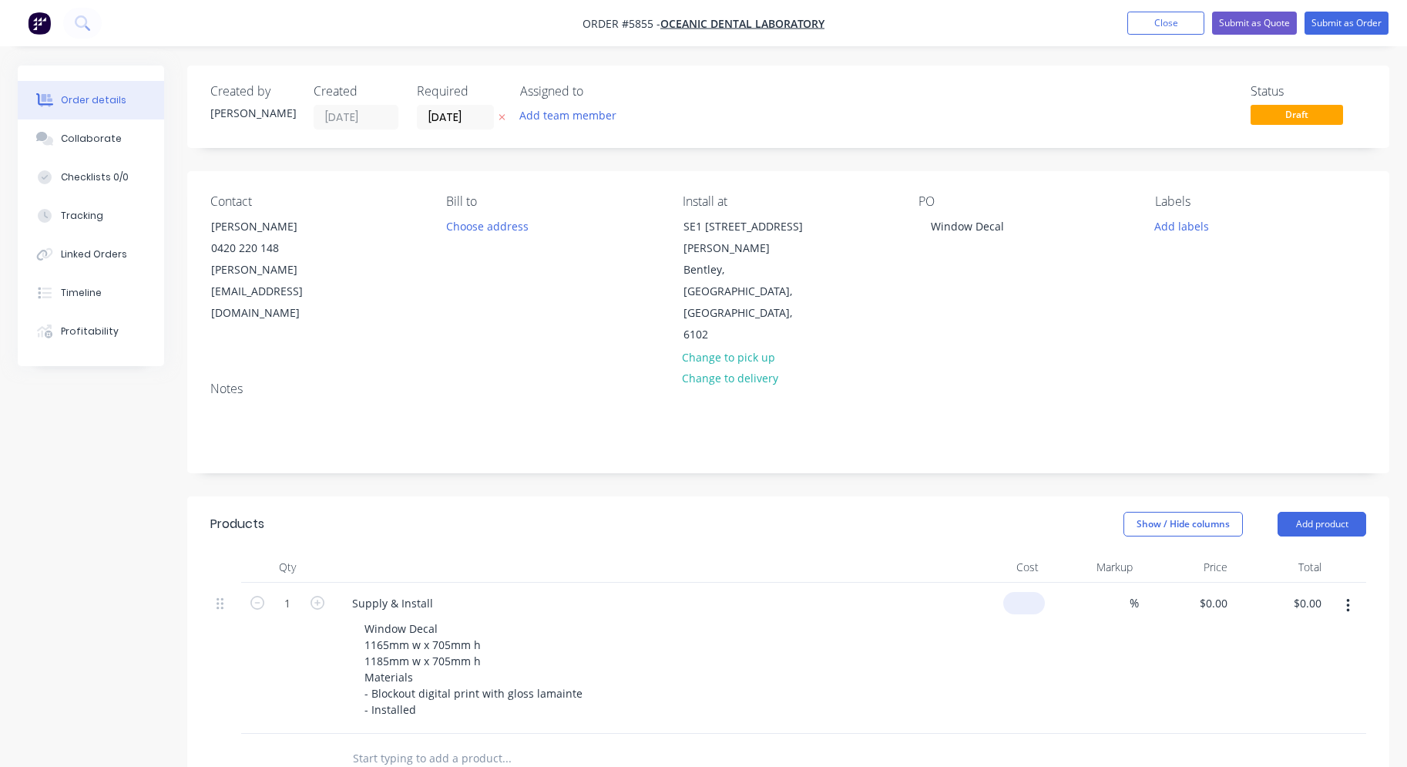
click at [1031, 592] on input at bounding box center [1026, 603] width 35 height 22
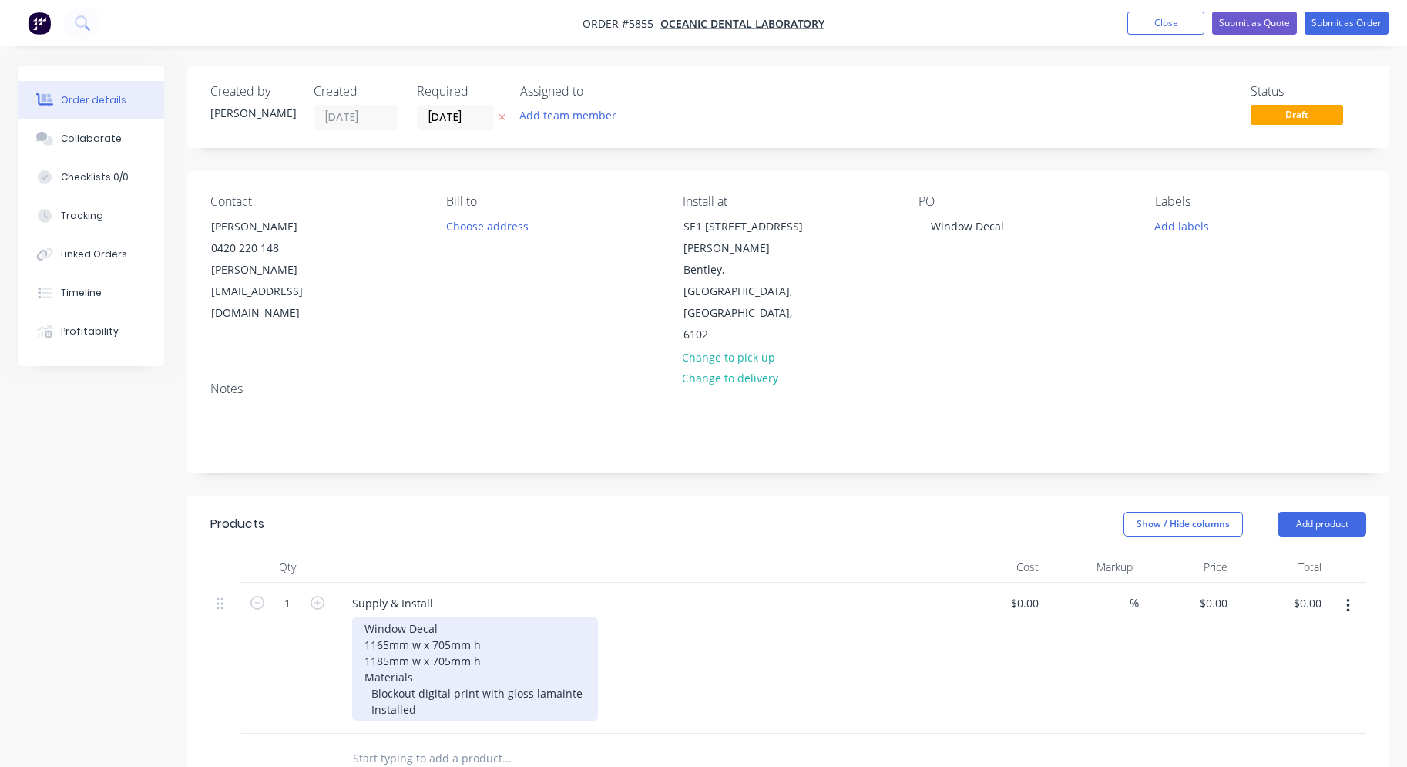
click at [357, 617] on div "Window Decal 1165mm w x 705mm h 1185mm w x 705mm h Materials - Blockout digital…" at bounding box center [475, 668] width 246 height 103
click at [359, 617] on div "Window Decal 1 x 1165mm w x 705mm h 1185mm w x 705mm h Materials - Blockout dig…" at bounding box center [475, 668] width 246 height 103
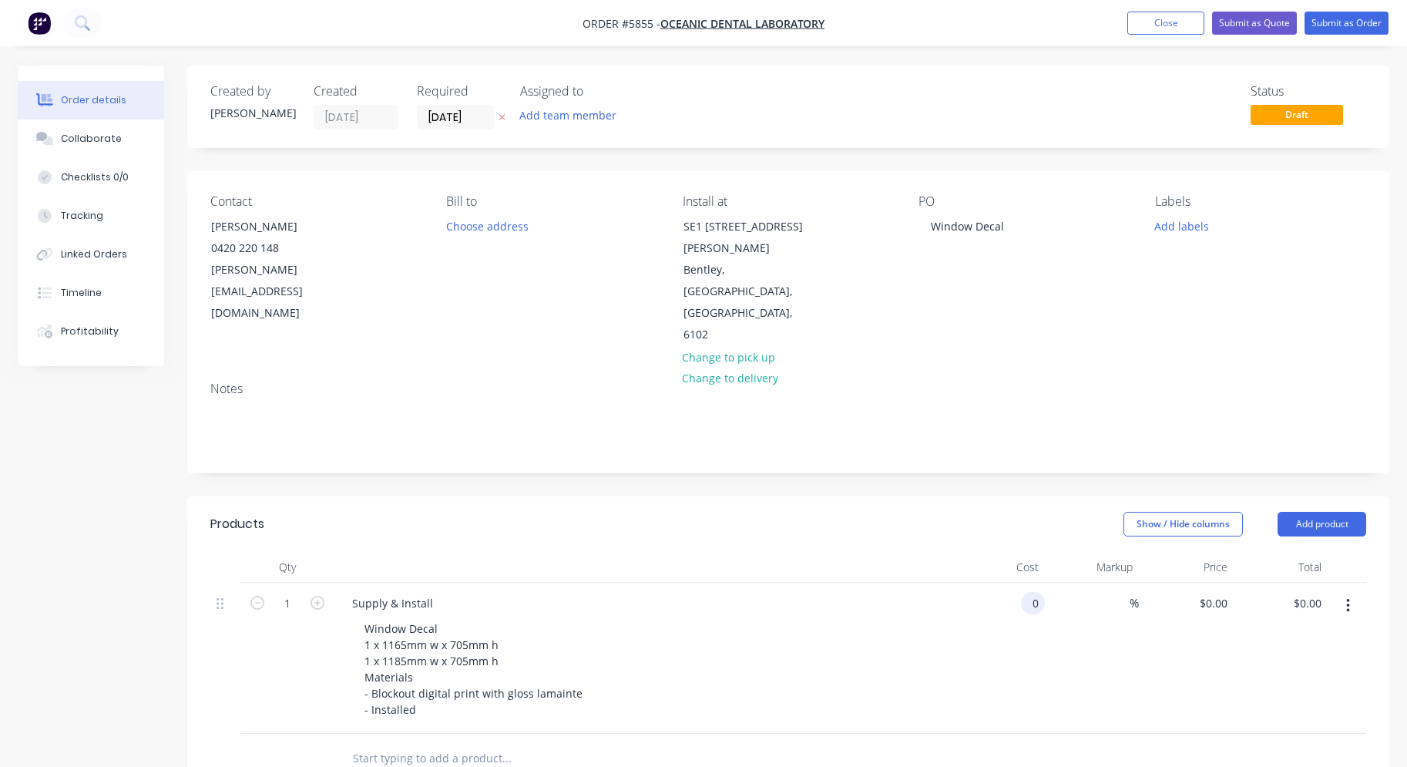
click at [1016, 583] on div "0 0" at bounding box center [997, 658] width 95 height 151
type input "$490.00"
click at [1045, 583] on div "%" at bounding box center [1092, 658] width 95 height 151
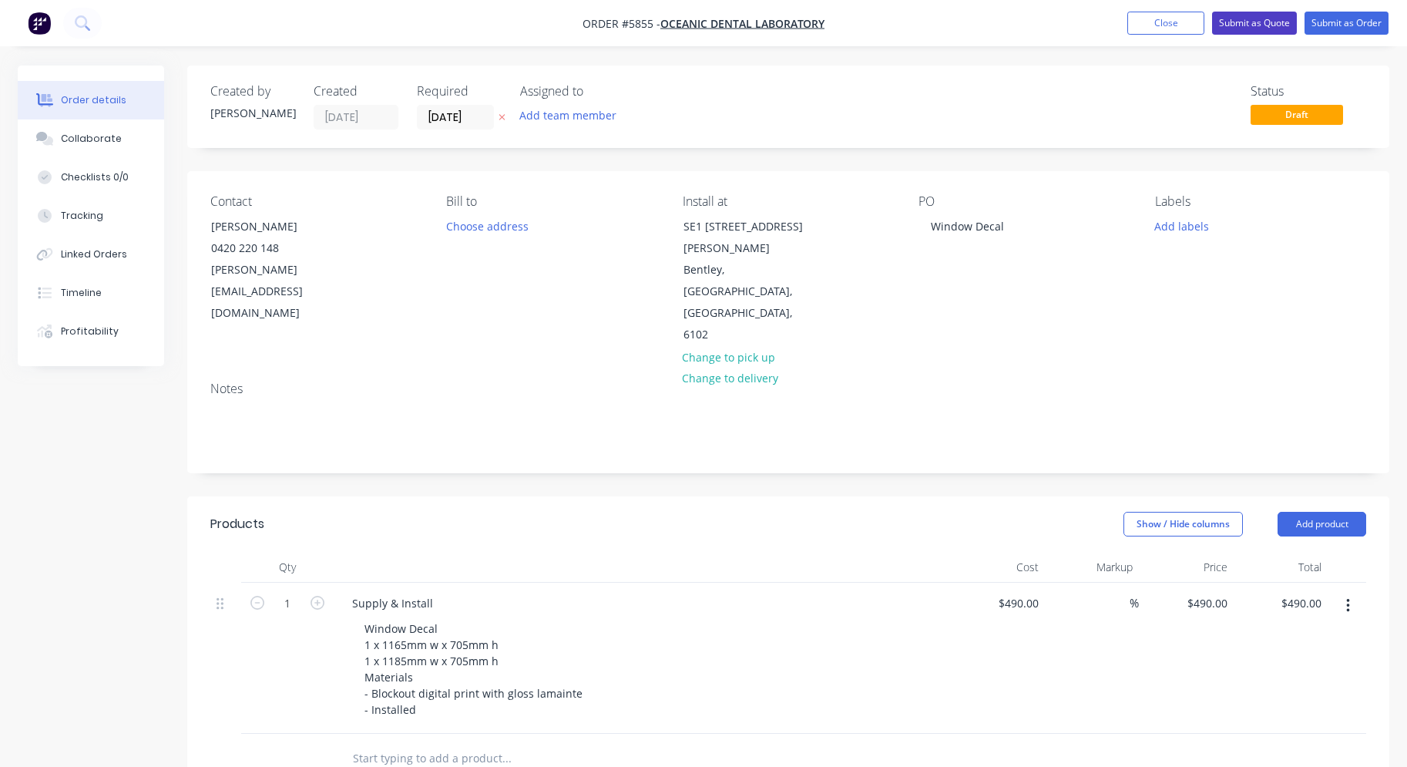
click at [1238, 25] on button "Submit as Quote" at bounding box center [1254, 23] width 85 height 23
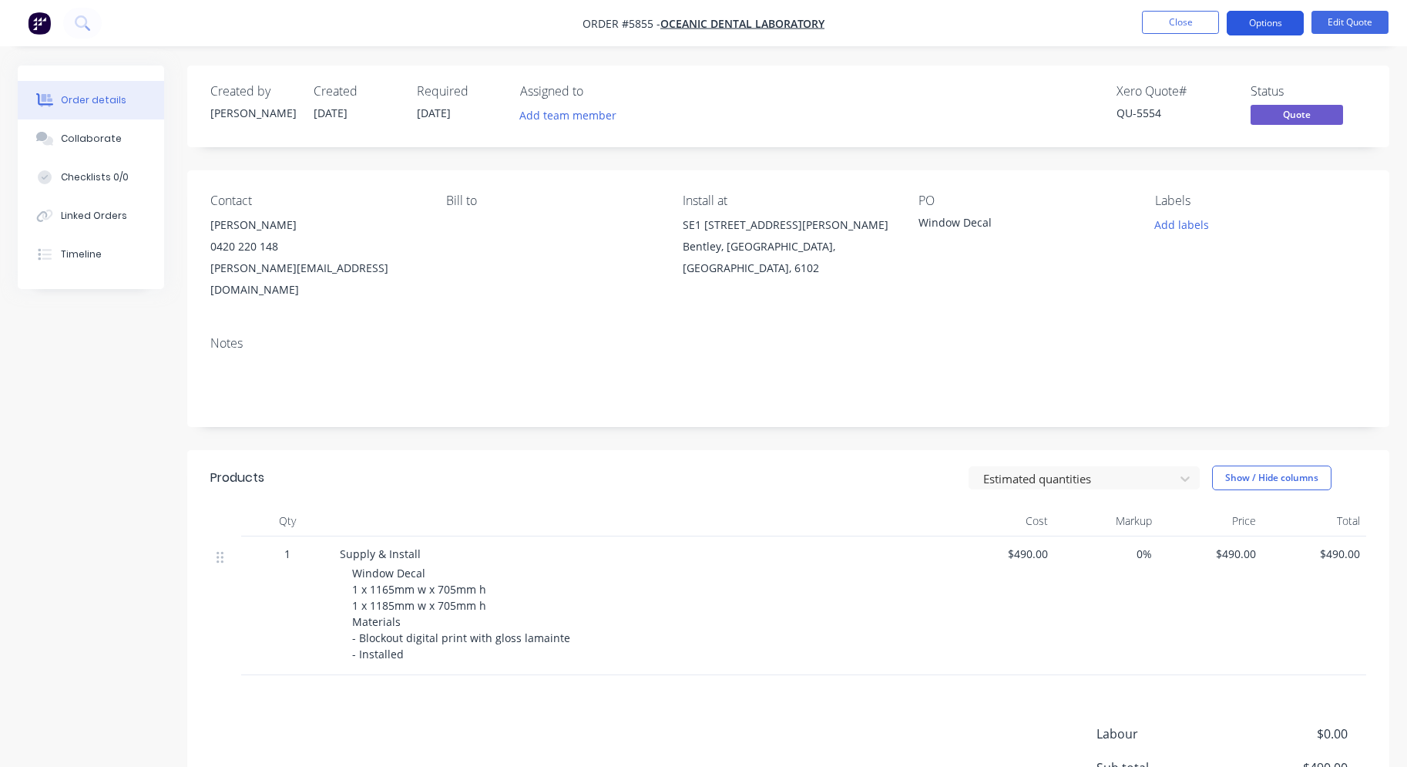
click at [1259, 32] on button "Options" at bounding box center [1265, 23] width 77 height 25
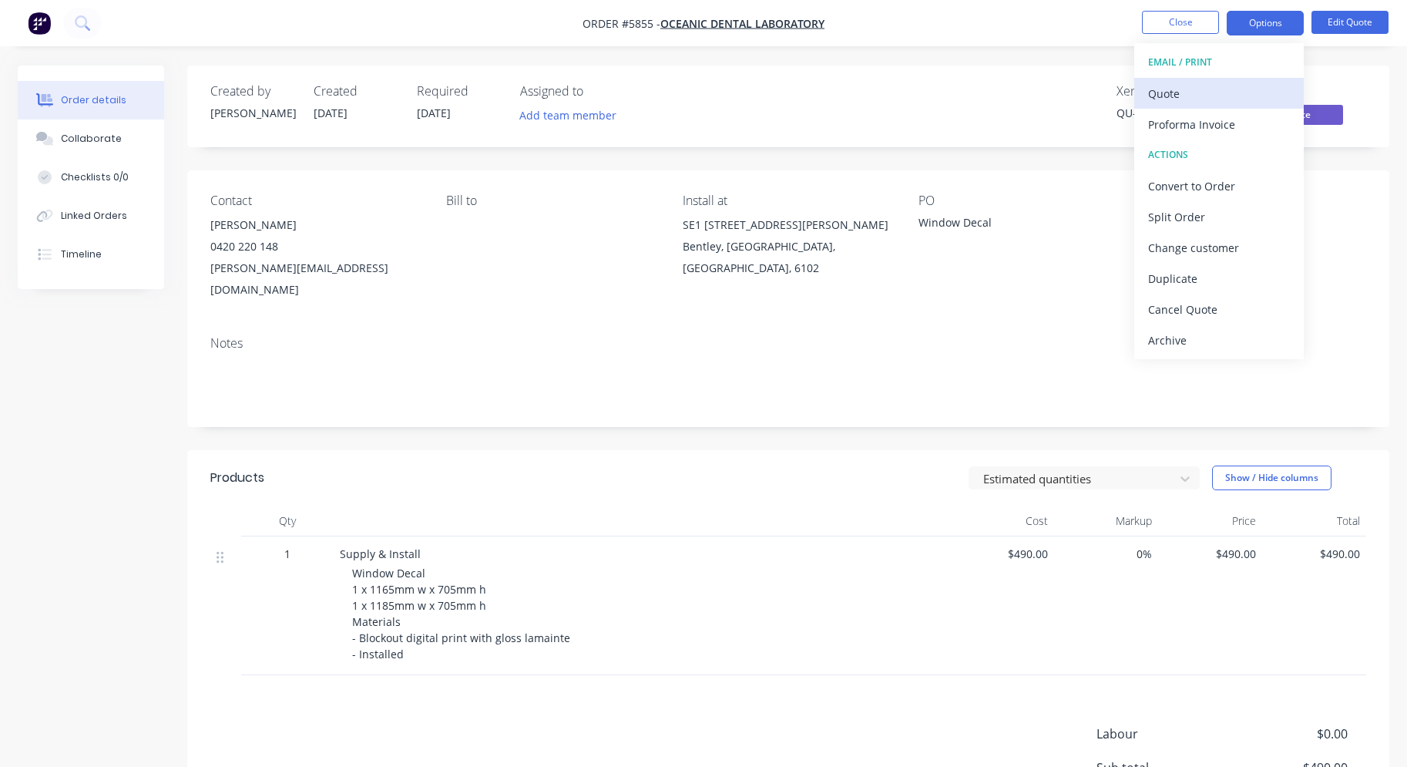
click at [1211, 94] on div "Quote" at bounding box center [1219, 93] width 142 height 22
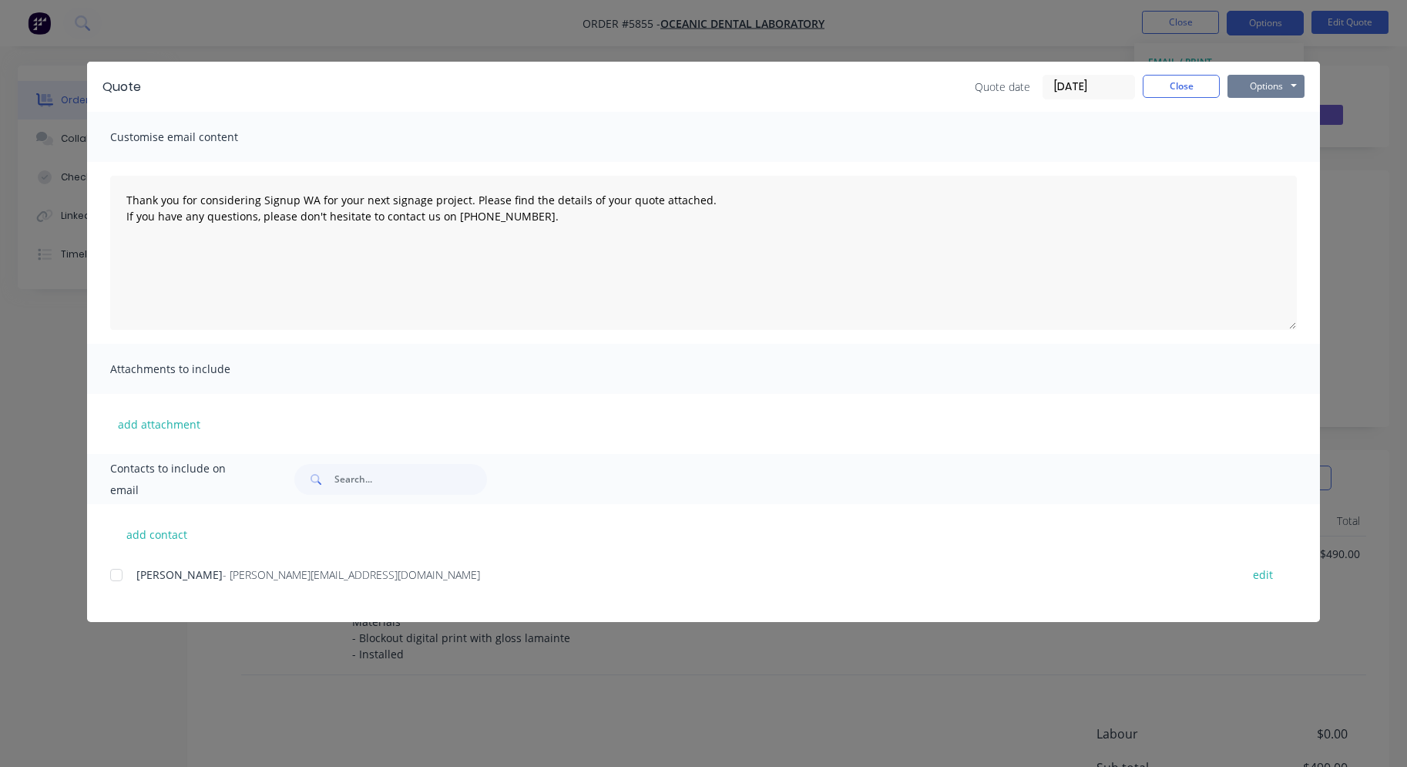
click at [1274, 96] on button "Options" at bounding box center [1266, 86] width 77 height 23
click at [1271, 137] on button "Print" at bounding box center [1277, 138] width 99 height 25
type textarea "Thank you for considering Signup WA for your next signage project. Please find …"
click at [1185, 87] on button "Close" at bounding box center [1181, 86] width 77 height 23
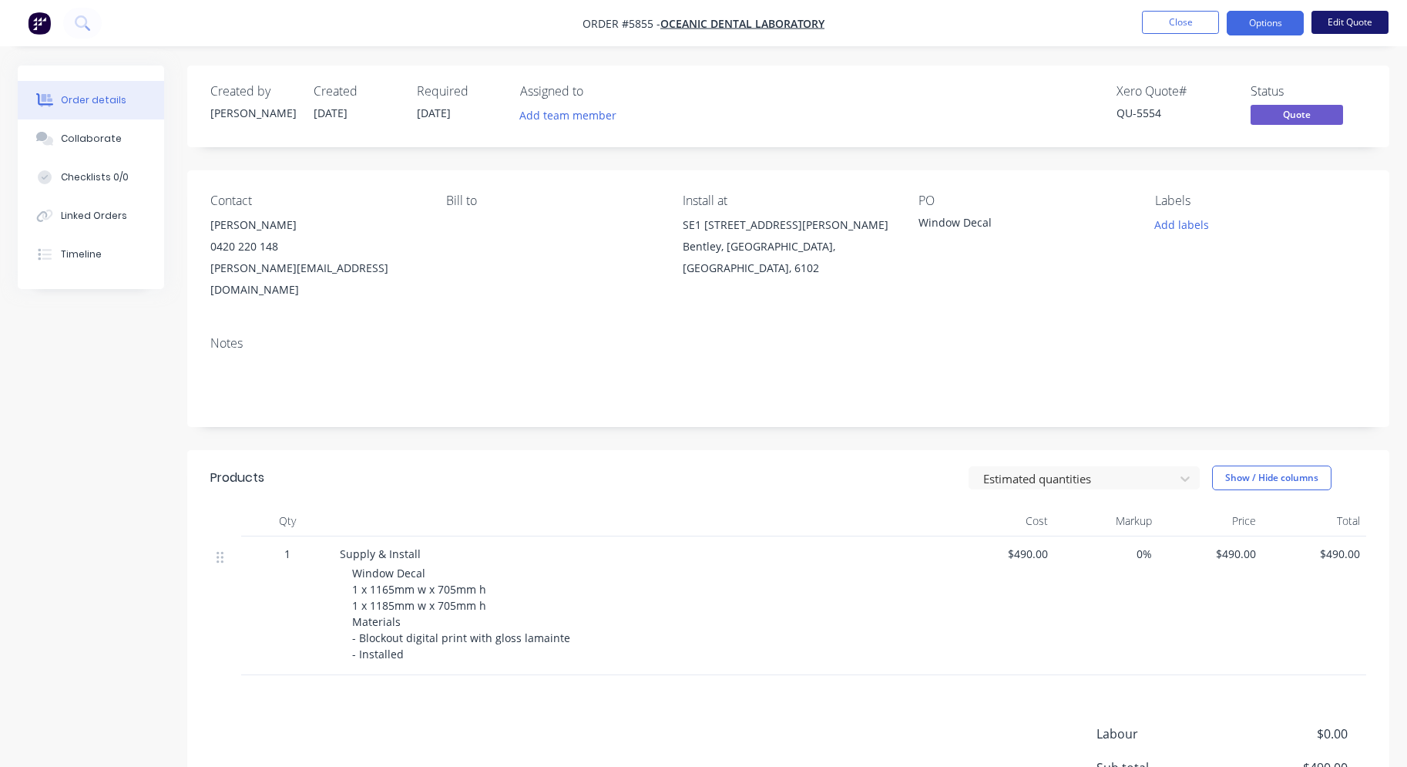
click at [1350, 27] on button "Edit Quote" at bounding box center [1350, 22] width 77 height 23
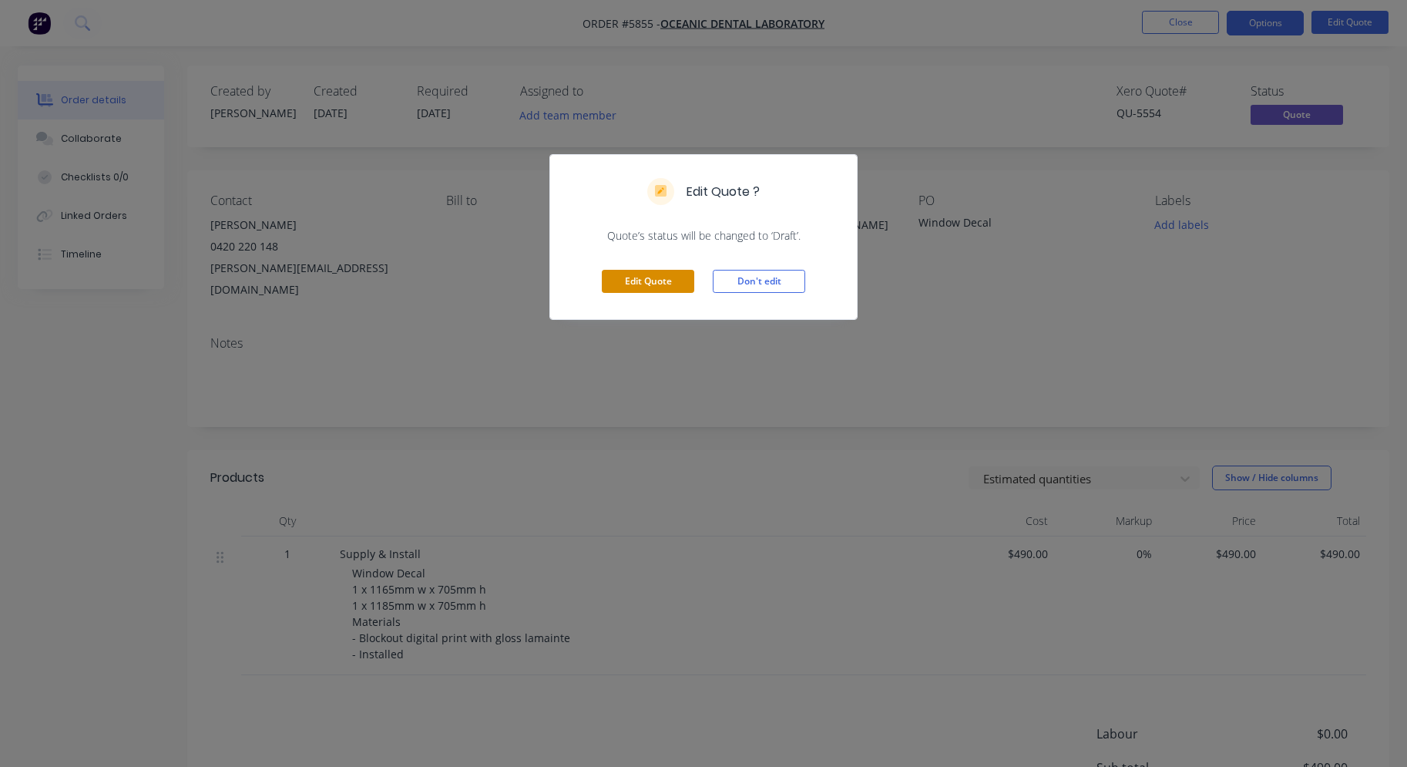
click at [657, 285] on button "Edit Quote" at bounding box center [648, 281] width 92 height 23
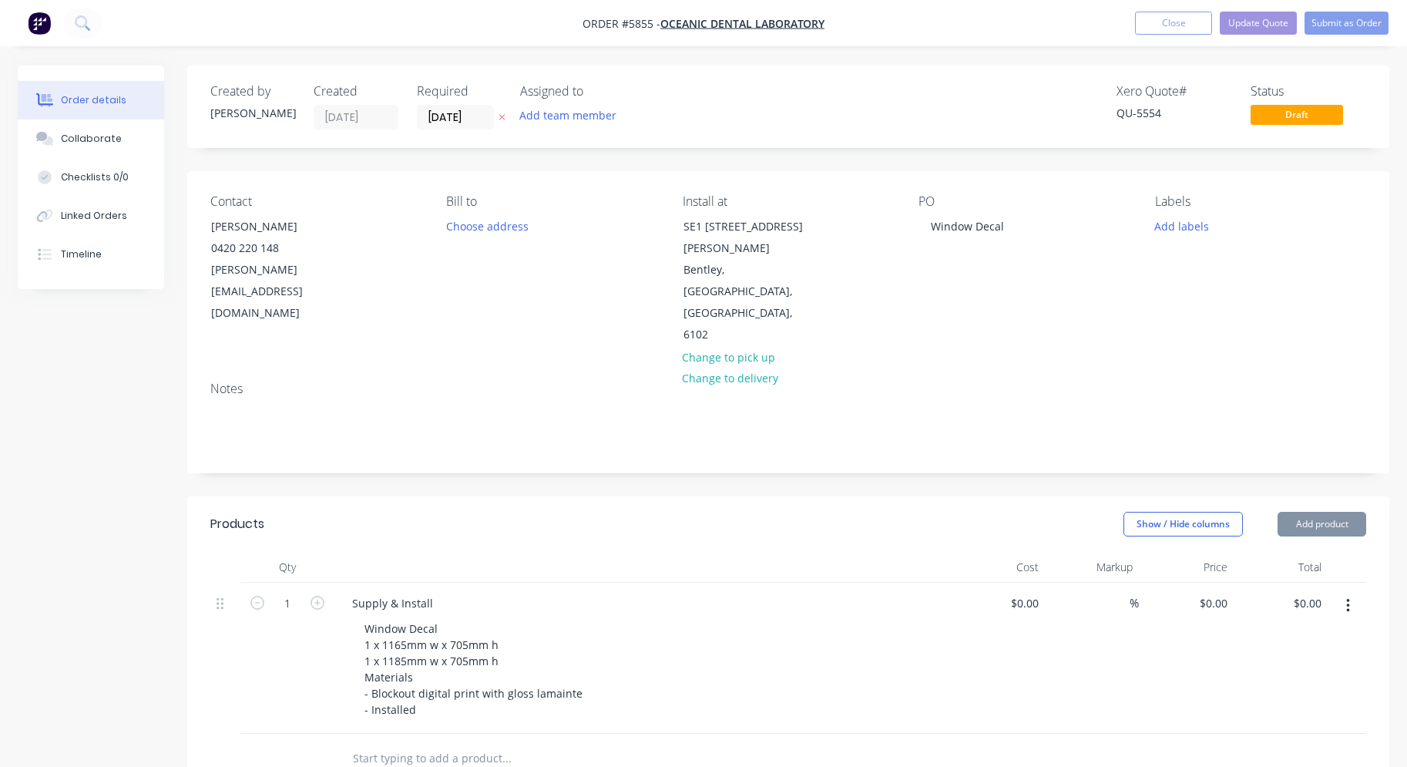
type input "$490.00"
click at [436, 110] on input "[DATE]" at bounding box center [456, 117] width 76 height 23
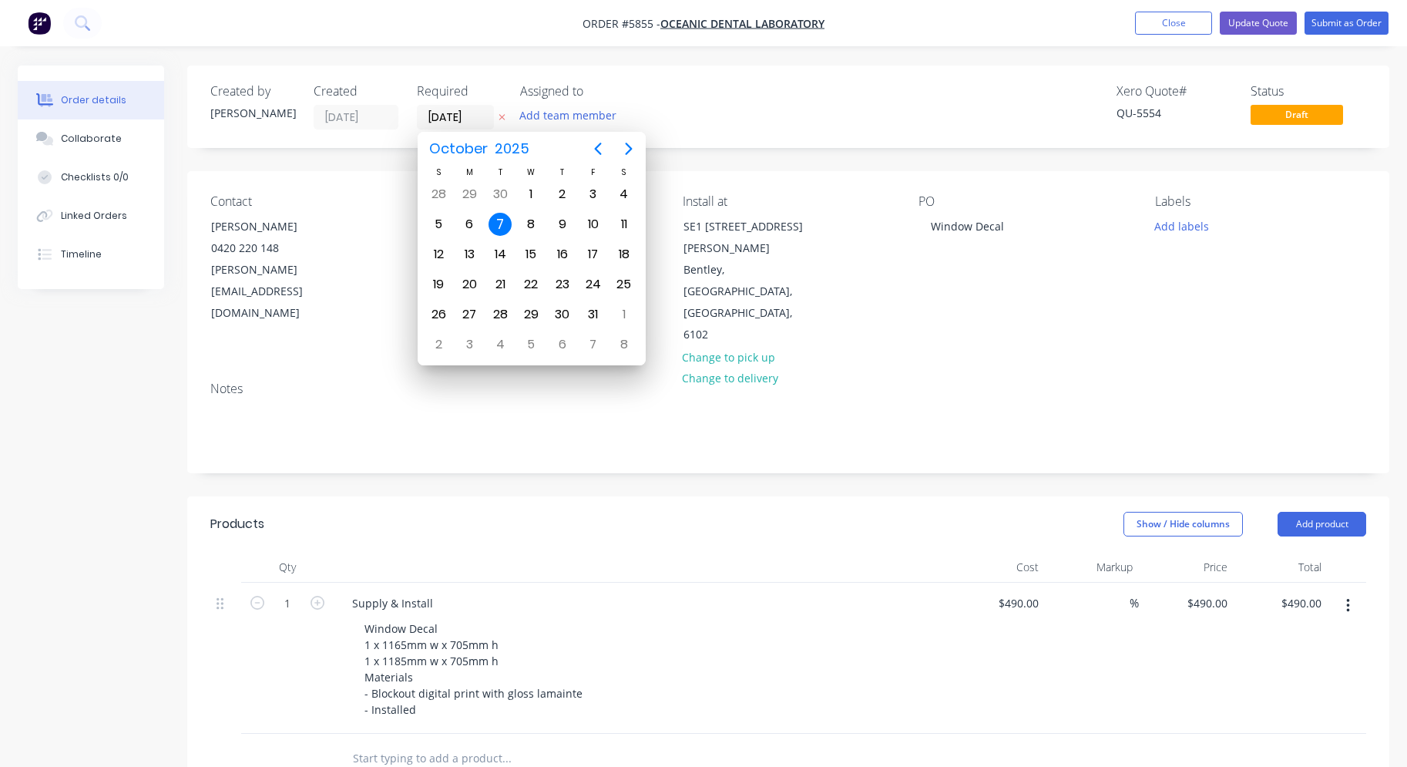
click at [338, 160] on div "Created by [PERSON_NAME] Created [DATE] Required [DATE] Assigned to Add team me…" at bounding box center [788, 610] width 1202 height 1088
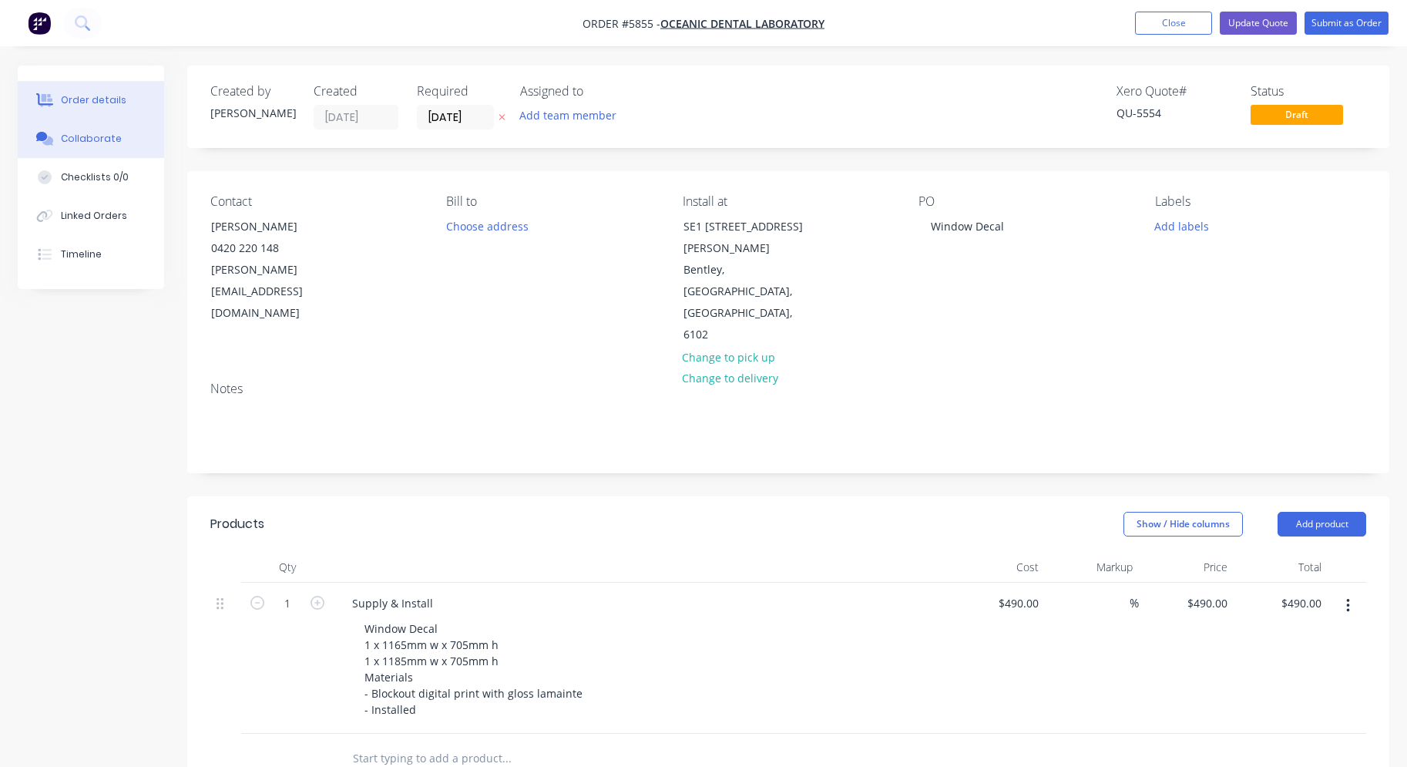
click at [96, 133] on div "Collaborate" at bounding box center [91, 139] width 61 height 14
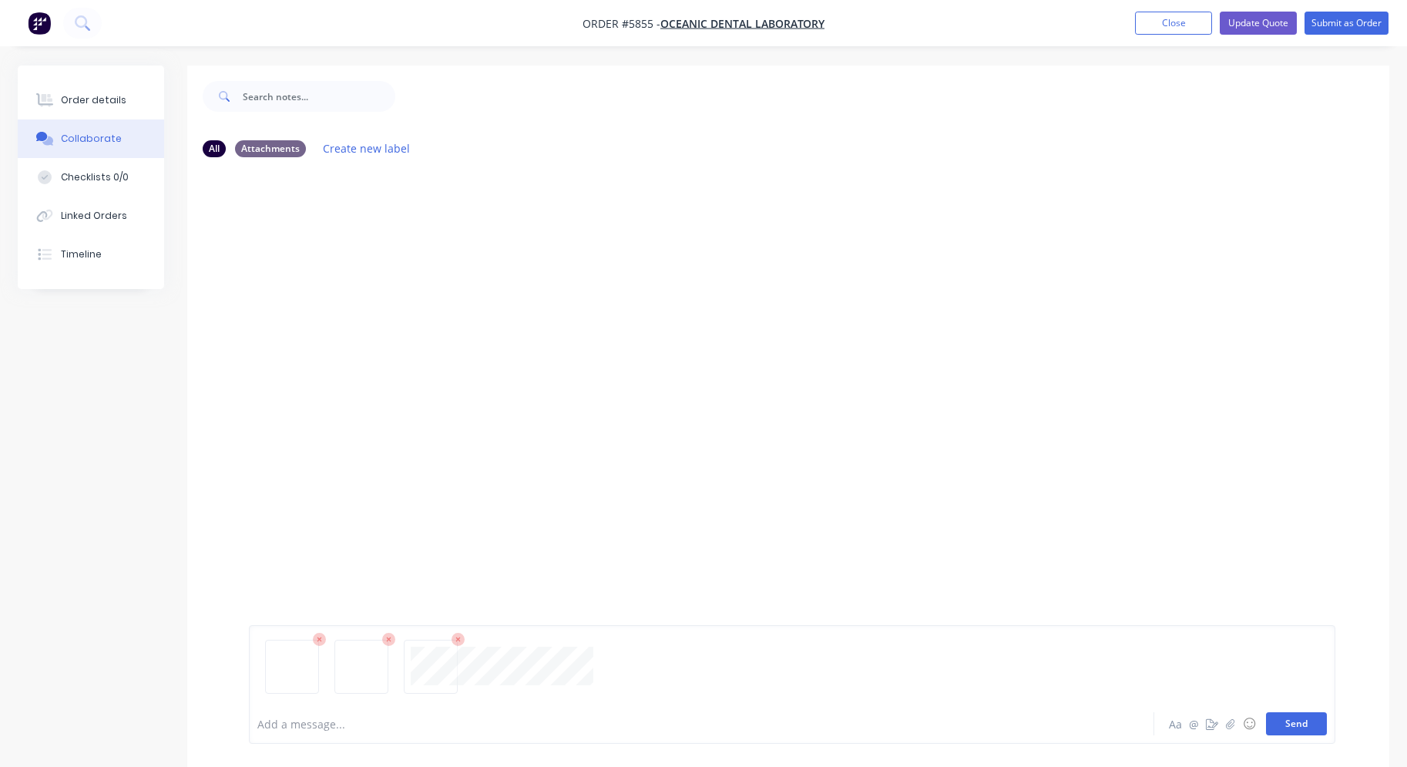
click at [1310, 727] on button "Send" at bounding box center [1296, 723] width 61 height 23
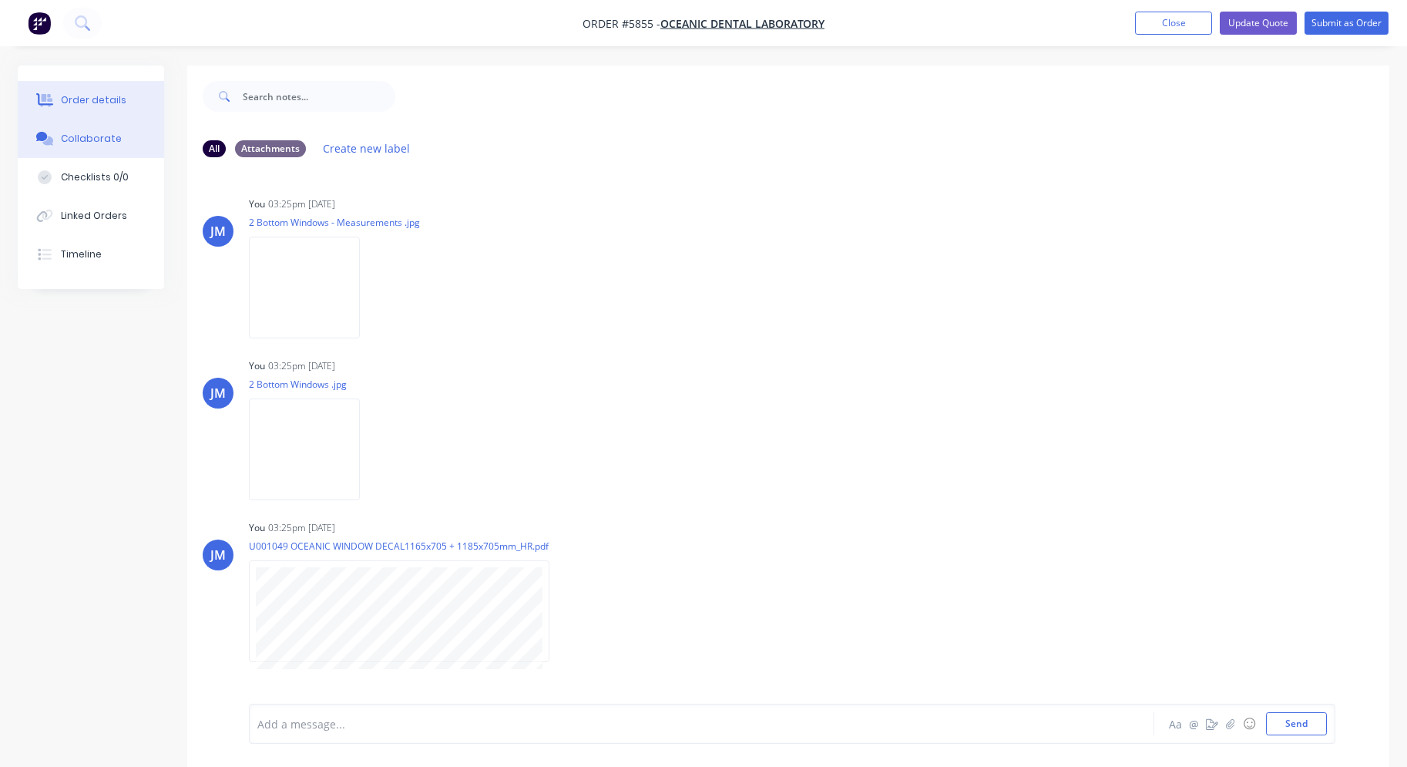
click at [97, 92] on button "Order details" at bounding box center [91, 100] width 146 height 39
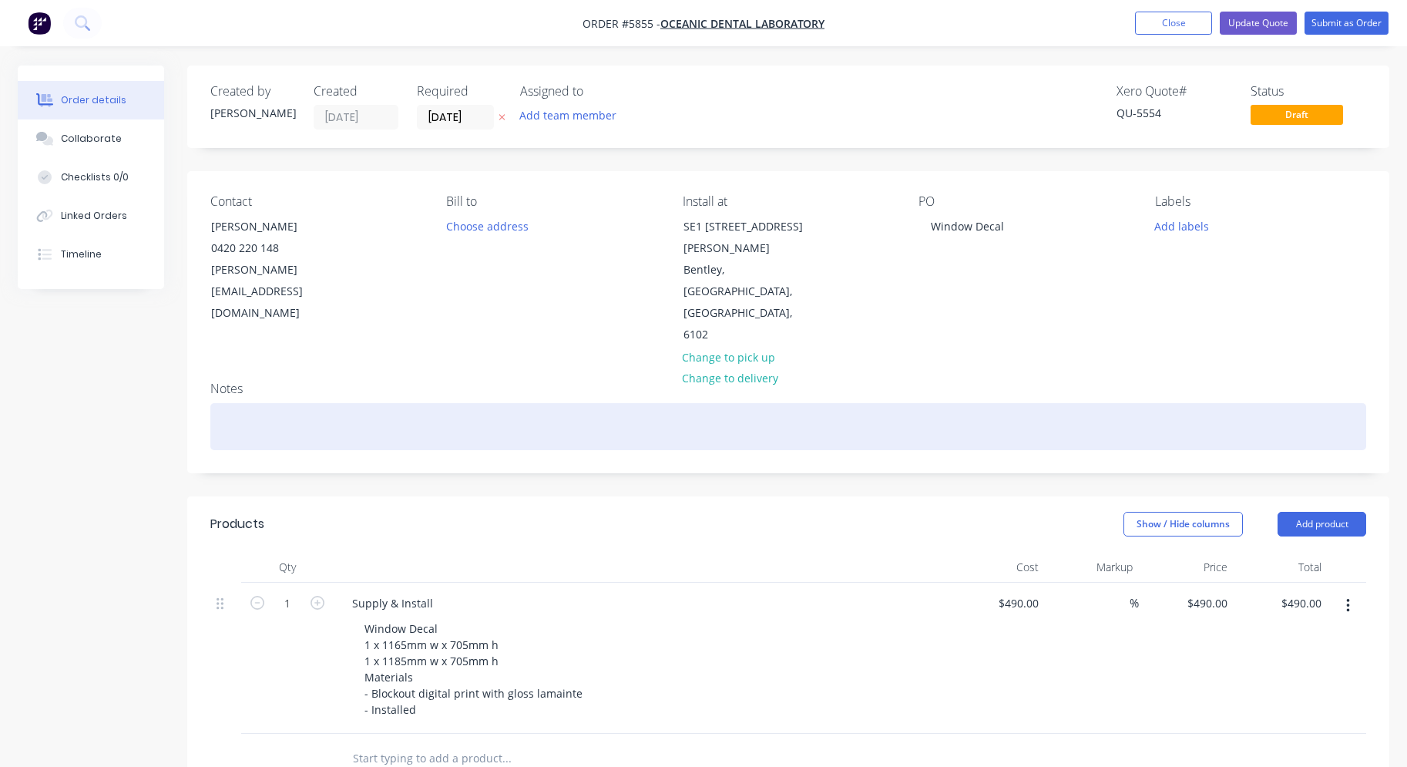
click at [281, 403] on div at bounding box center [788, 426] width 1156 height 47
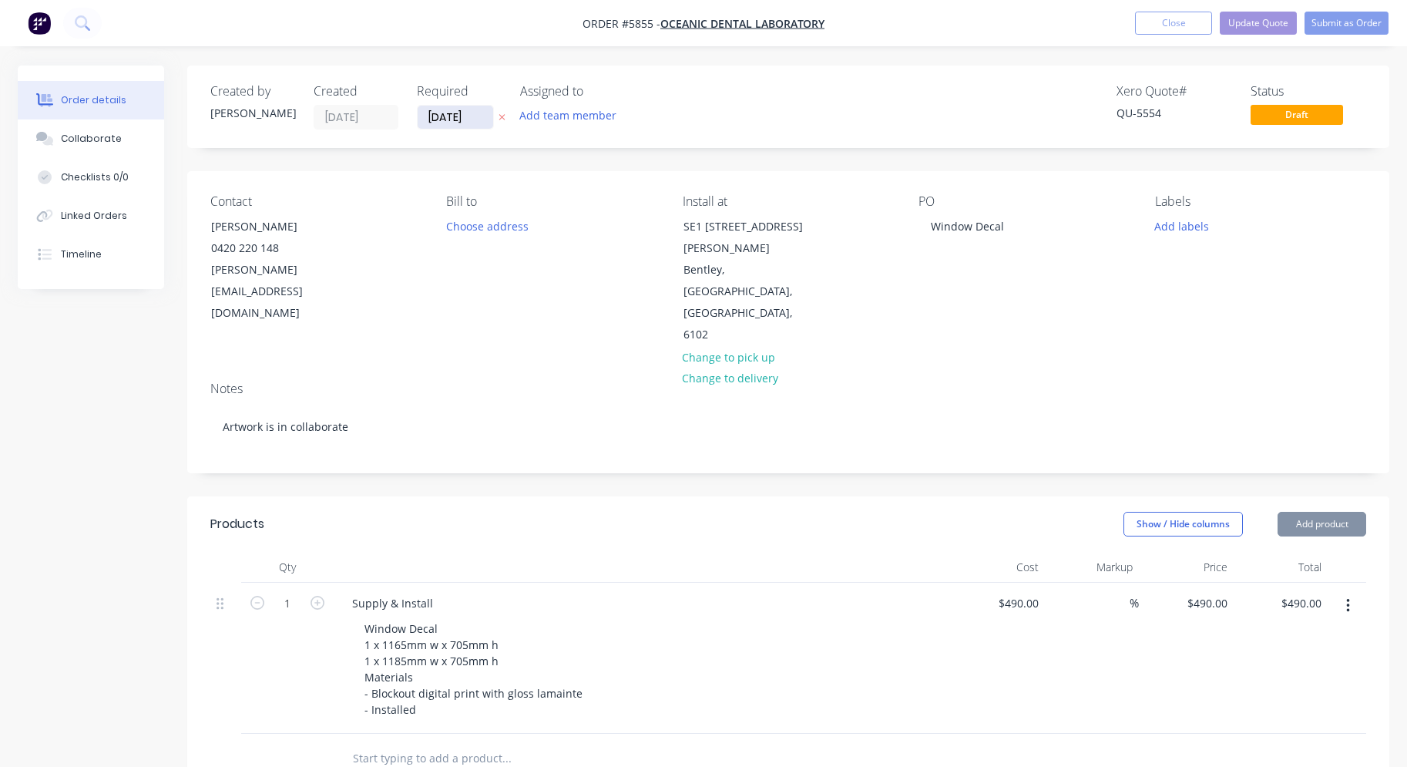
click at [469, 113] on input "[DATE]" at bounding box center [456, 117] width 76 height 23
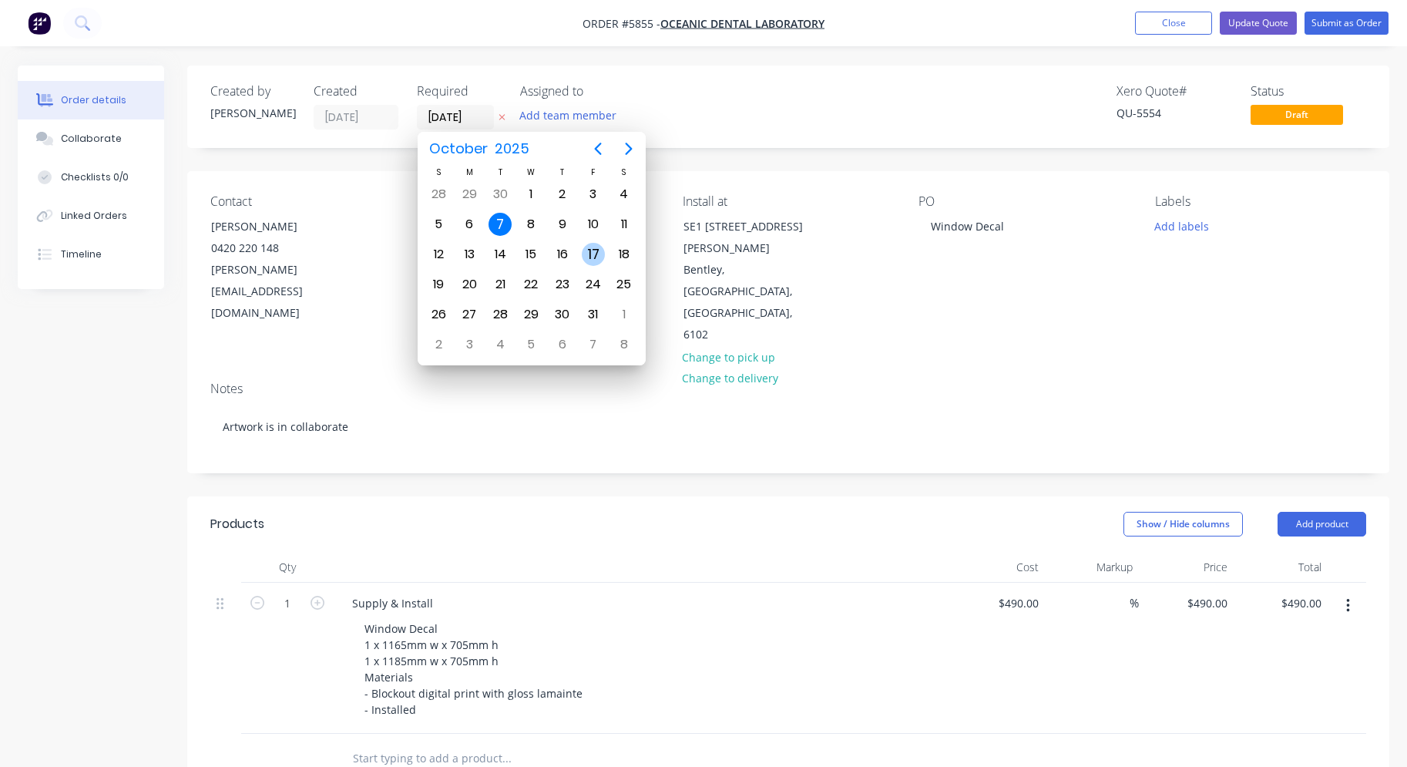
click at [593, 255] on div "17" at bounding box center [593, 254] width 23 height 23
type input "[DATE]"
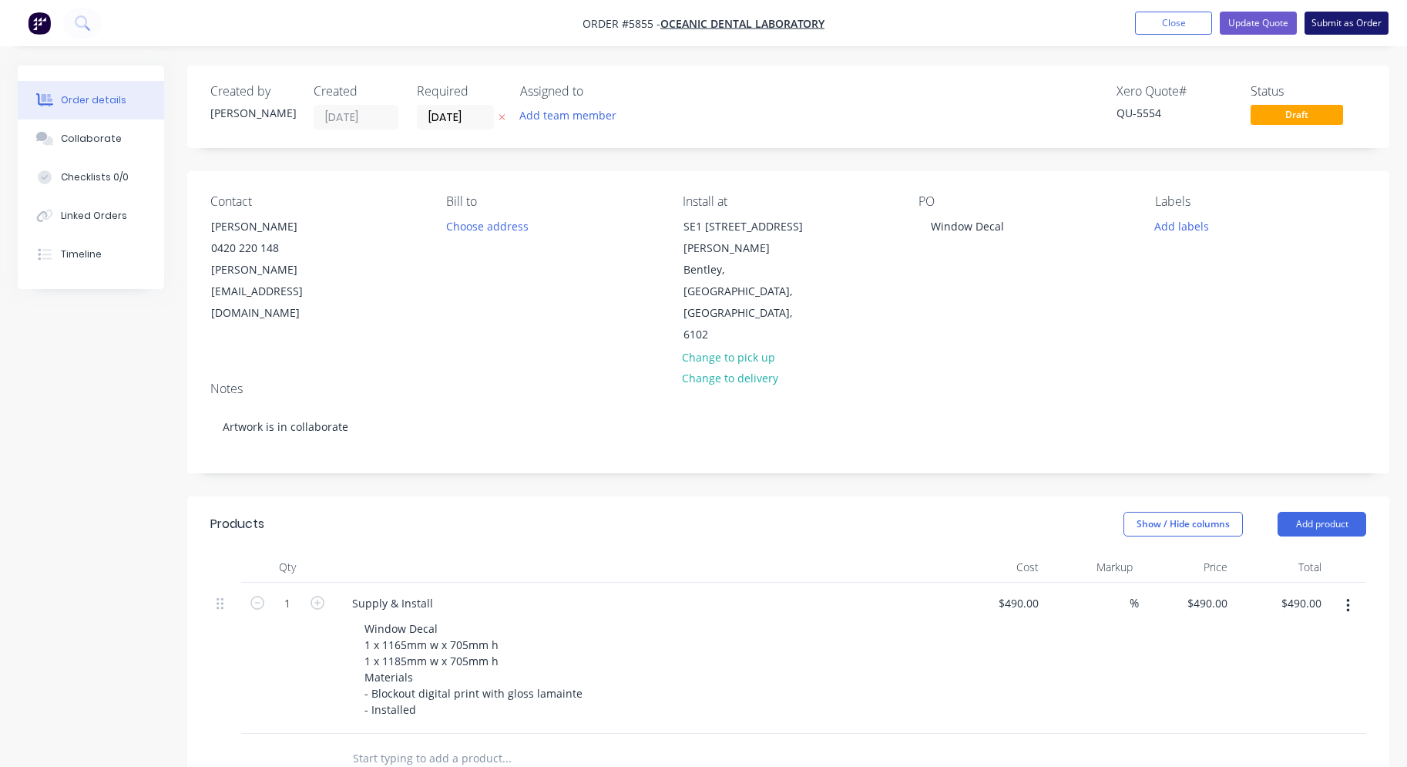
click at [1361, 32] on button "Submit as Order" at bounding box center [1347, 23] width 84 height 23
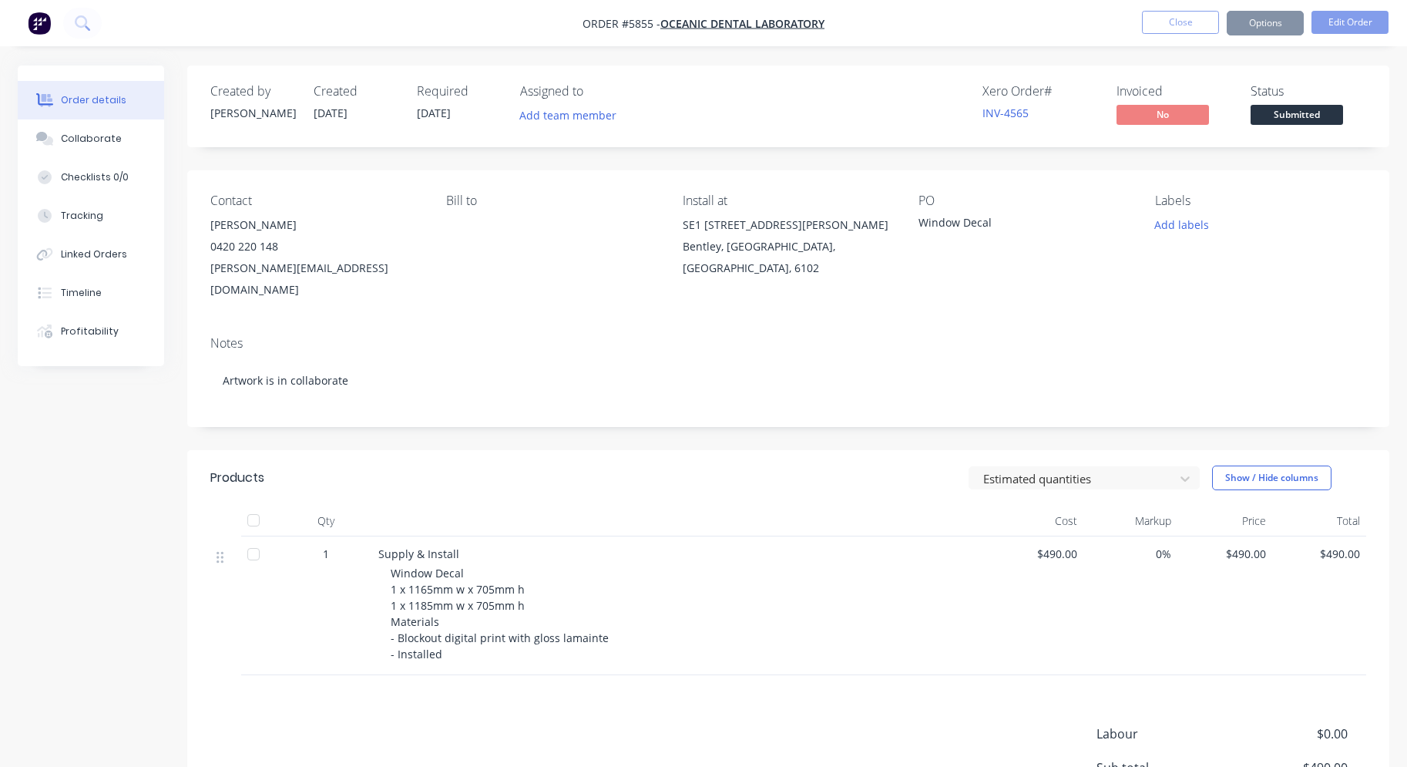
click at [1322, 113] on span "Submitted" at bounding box center [1297, 114] width 92 height 19
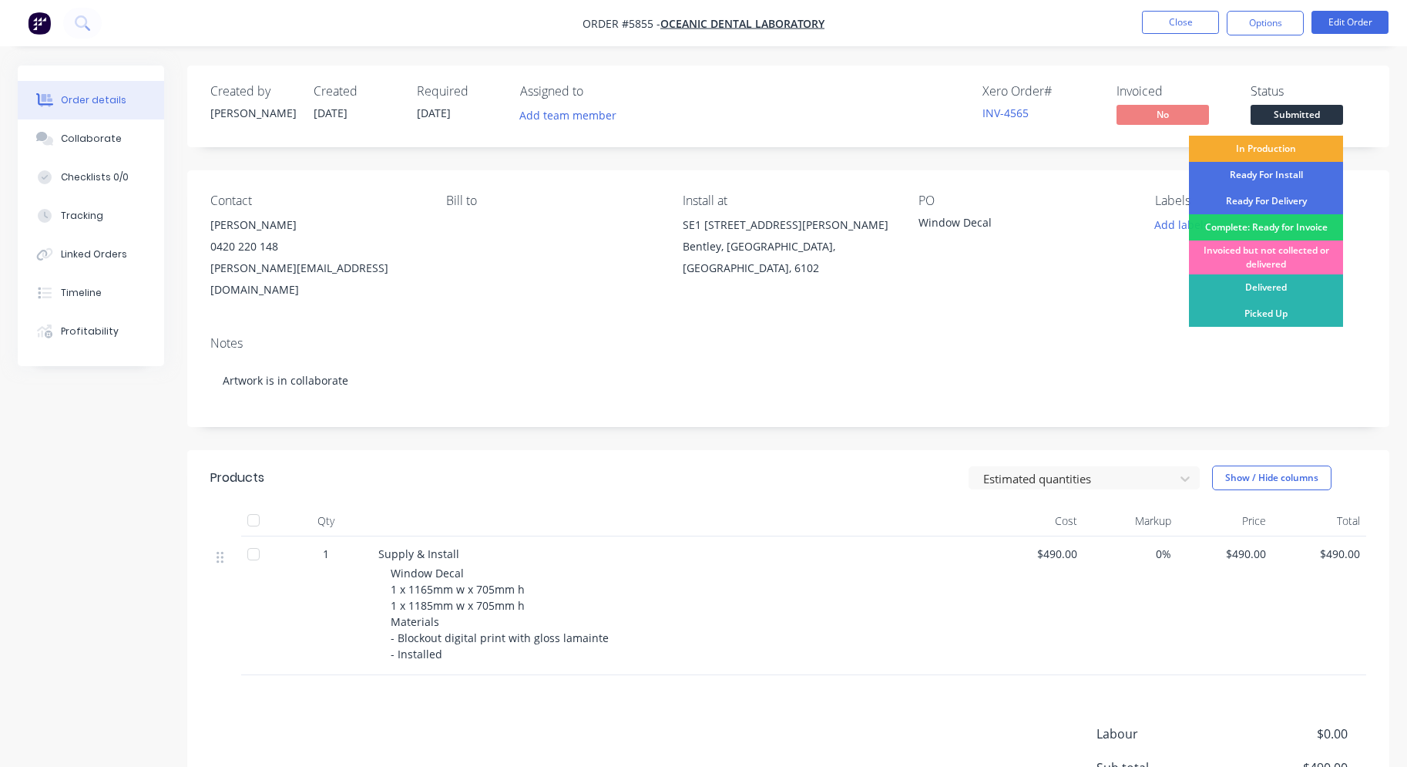
click at [1313, 140] on div "In Production" at bounding box center [1266, 149] width 154 height 26
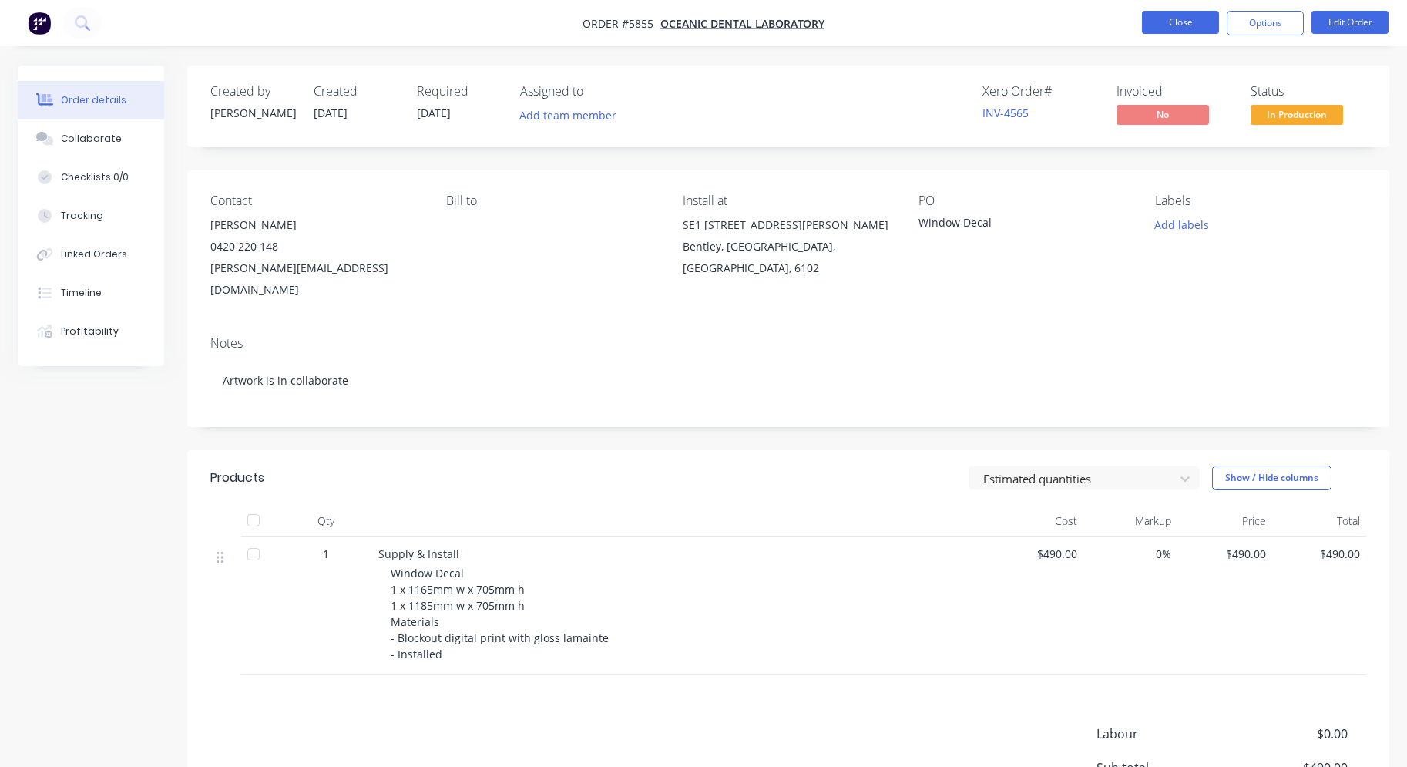
click at [1166, 15] on button "Close" at bounding box center [1180, 22] width 77 height 23
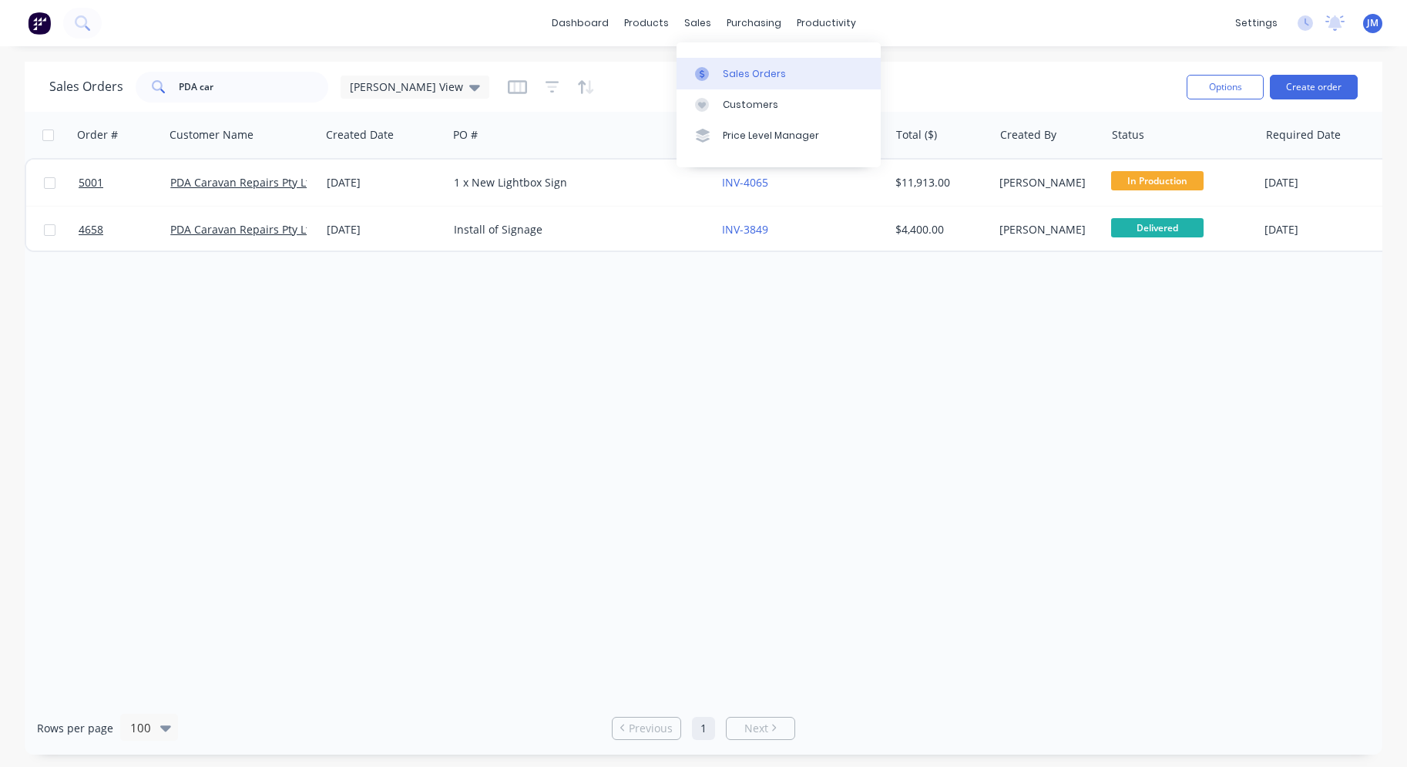
click at [726, 62] on link "Sales Orders" at bounding box center [779, 73] width 204 height 31
click at [269, 89] on input "PDA car" at bounding box center [254, 87] width 150 height 31
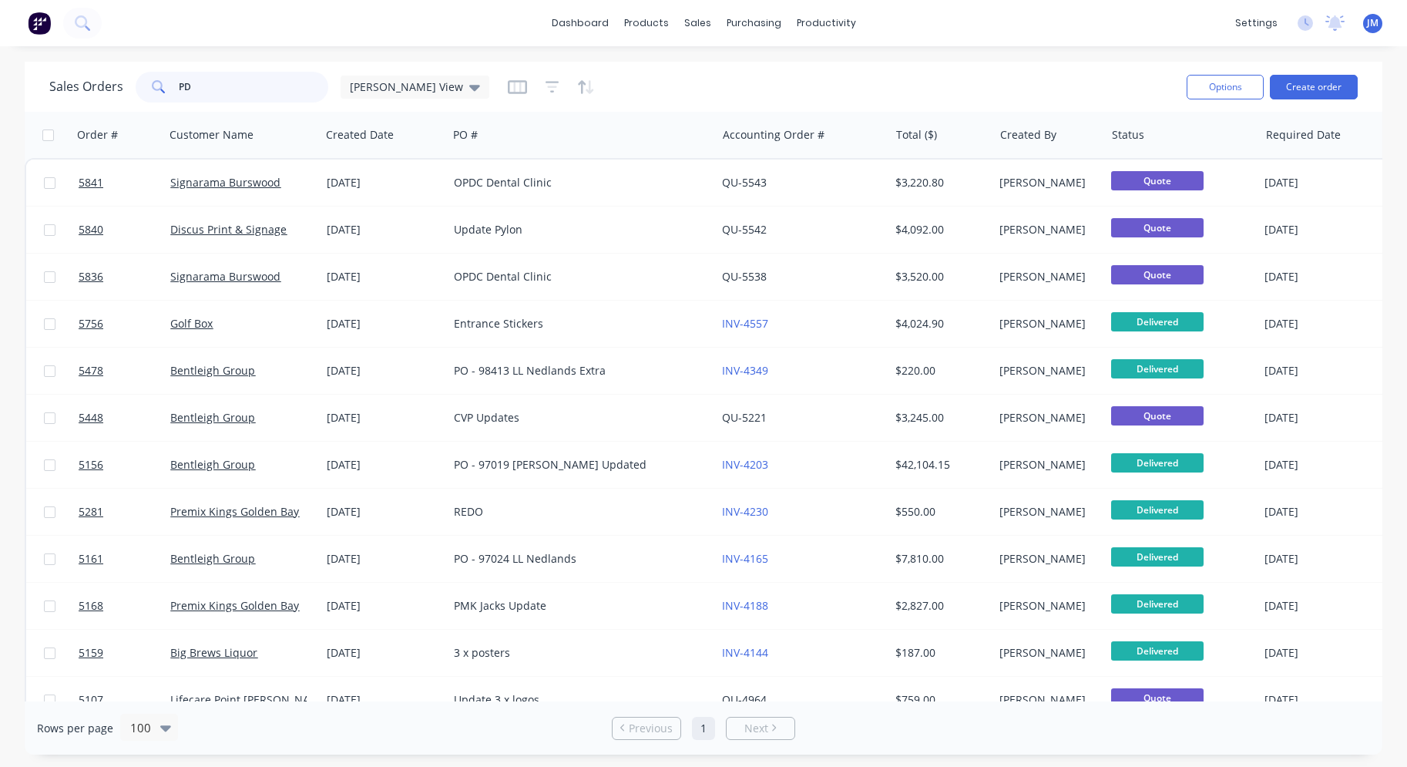
type input "P"
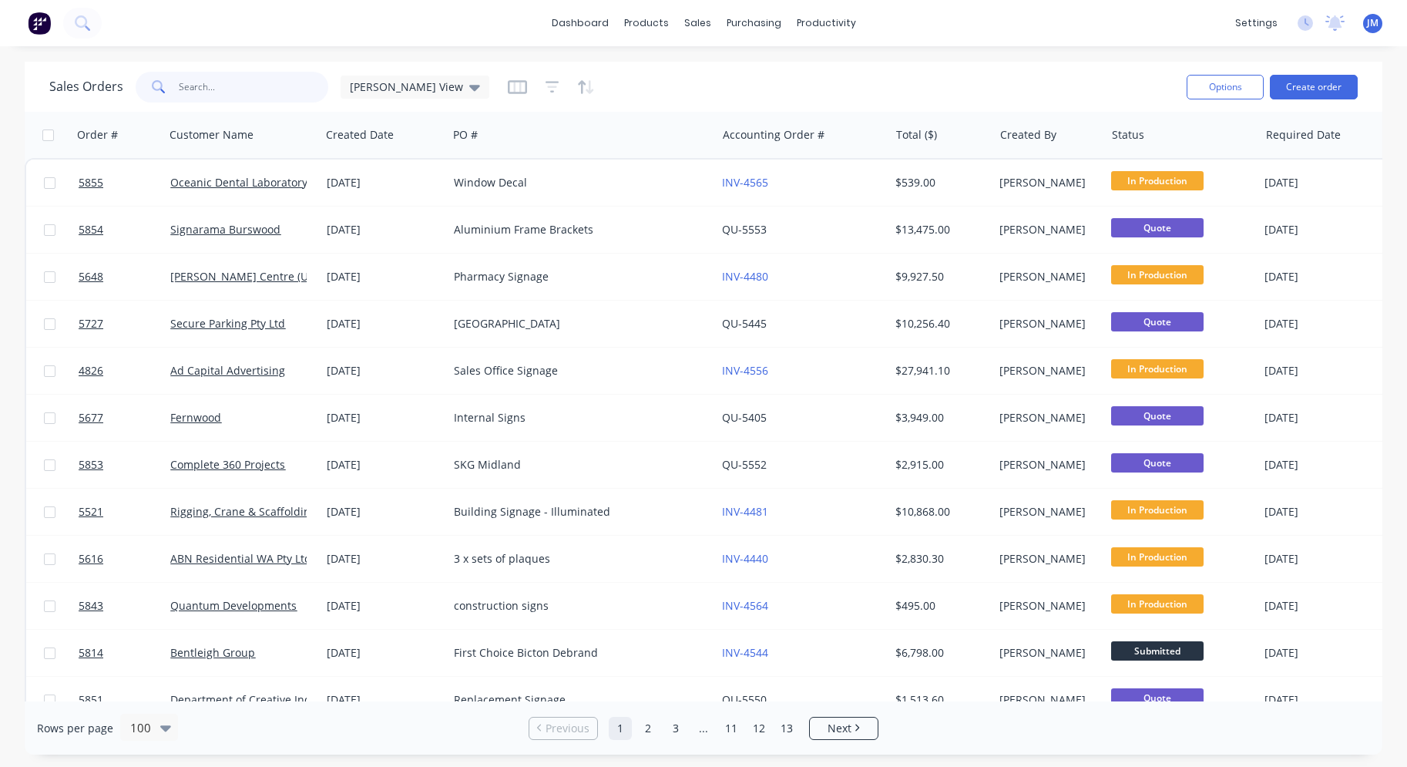
click at [288, 86] on input "text" at bounding box center [254, 87] width 150 height 31
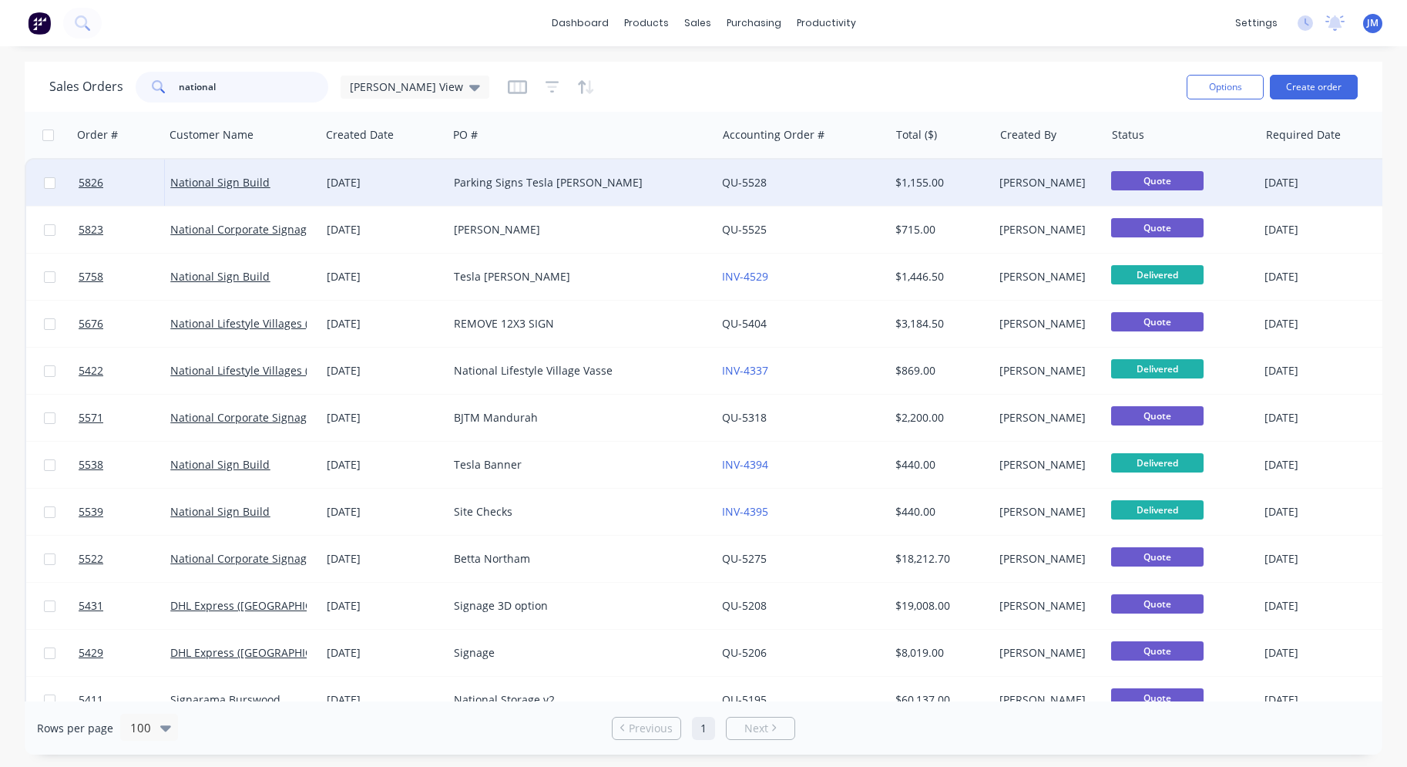
type input "national"
click at [537, 190] on div "Parking Signs Tesla [PERSON_NAME]" at bounding box center [576, 182] width 244 height 15
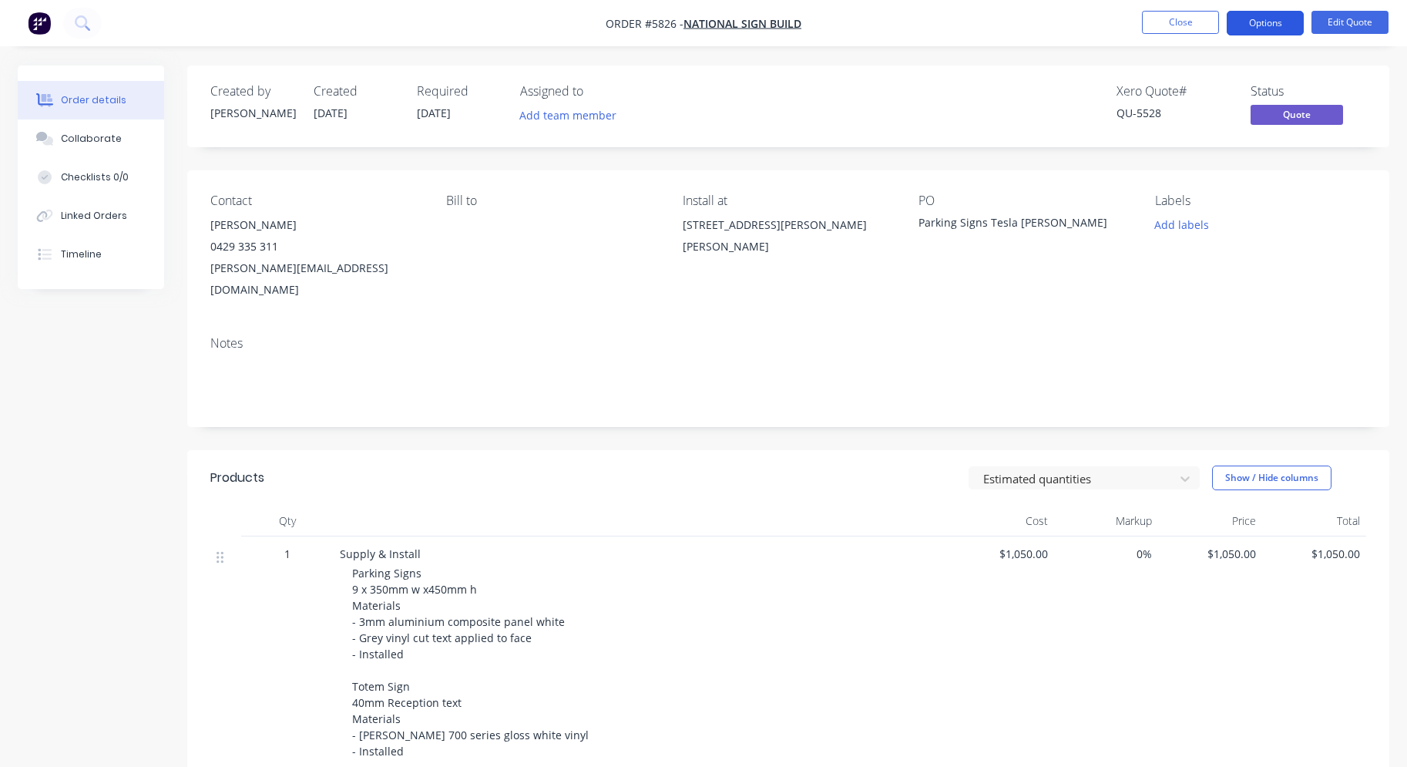
click at [1258, 29] on button "Options" at bounding box center [1265, 23] width 77 height 25
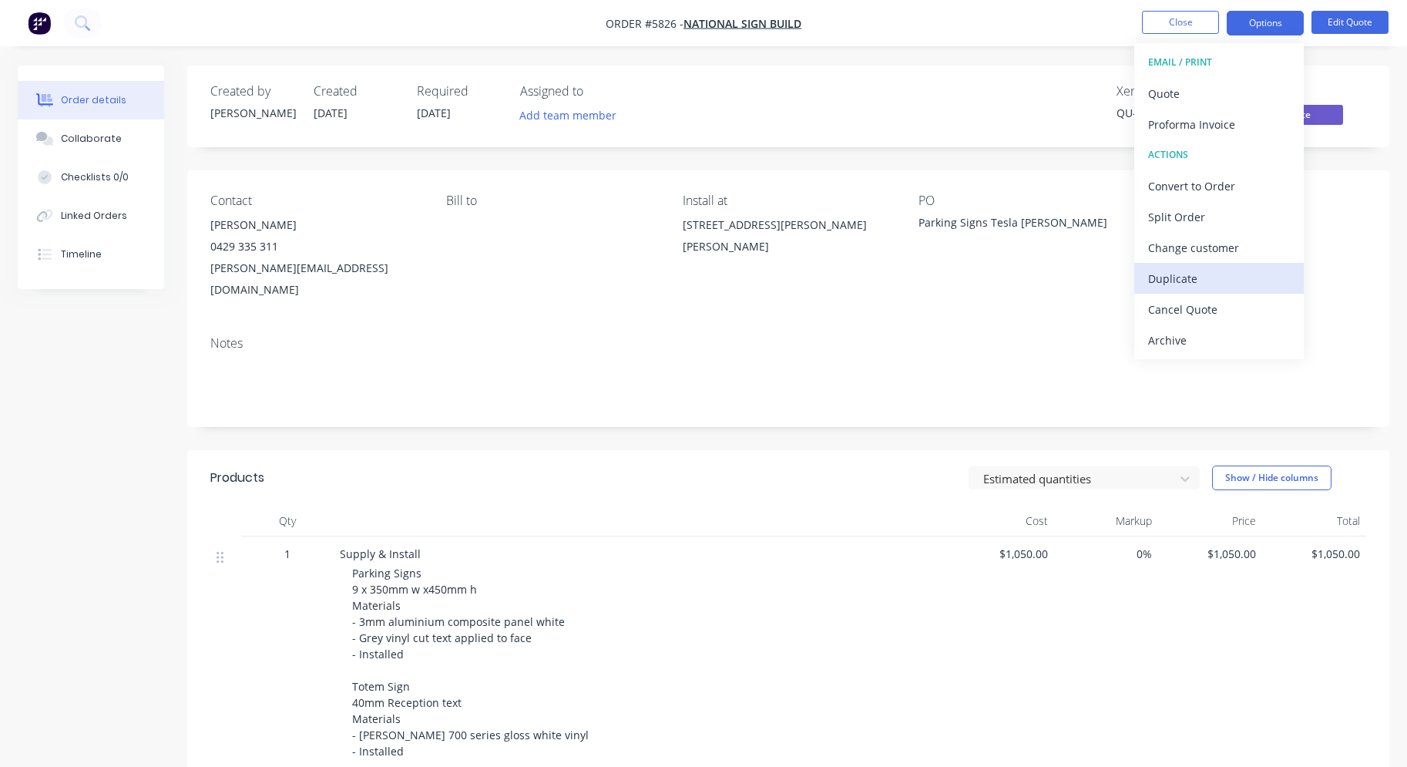
click at [1193, 287] on div "Duplicate" at bounding box center [1219, 278] width 142 height 22
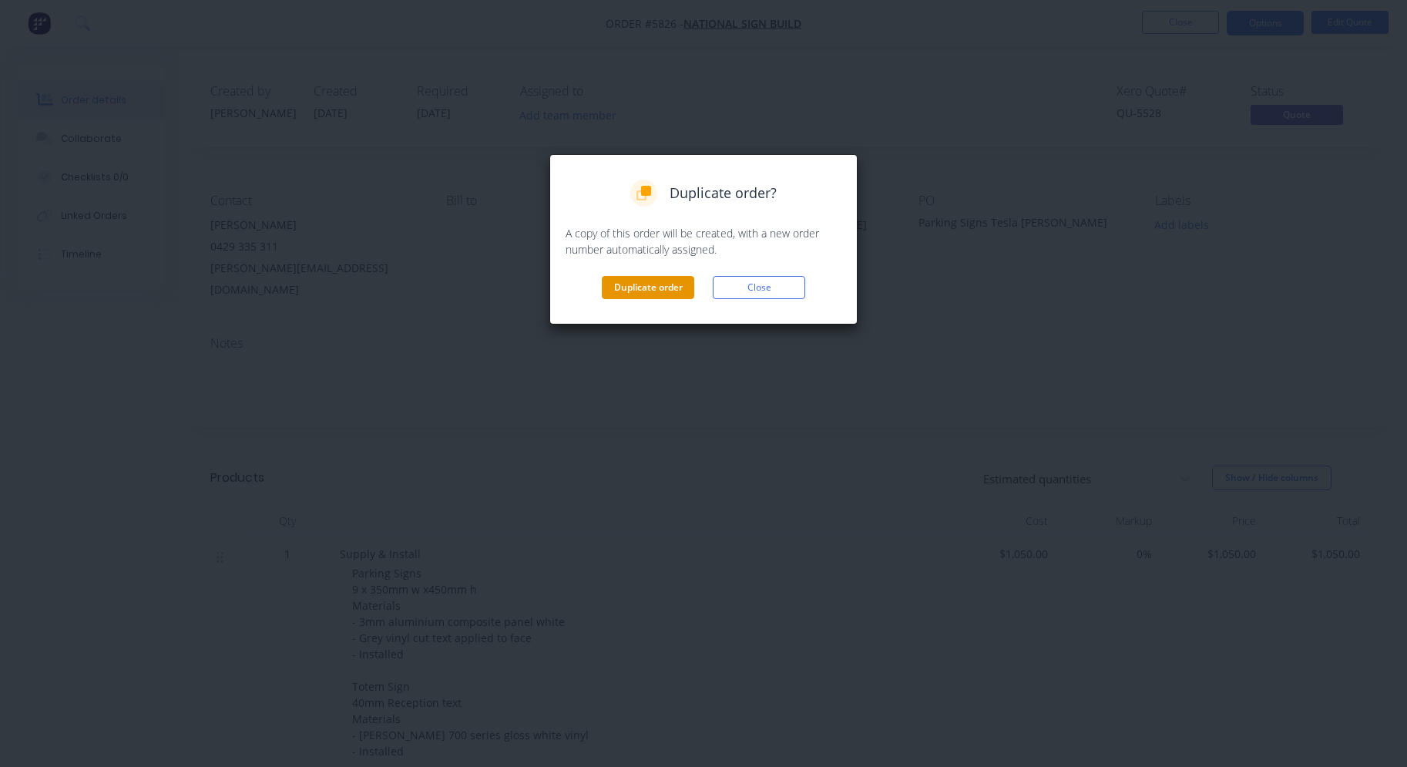
click at [657, 289] on button "Duplicate order" at bounding box center [648, 287] width 92 height 23
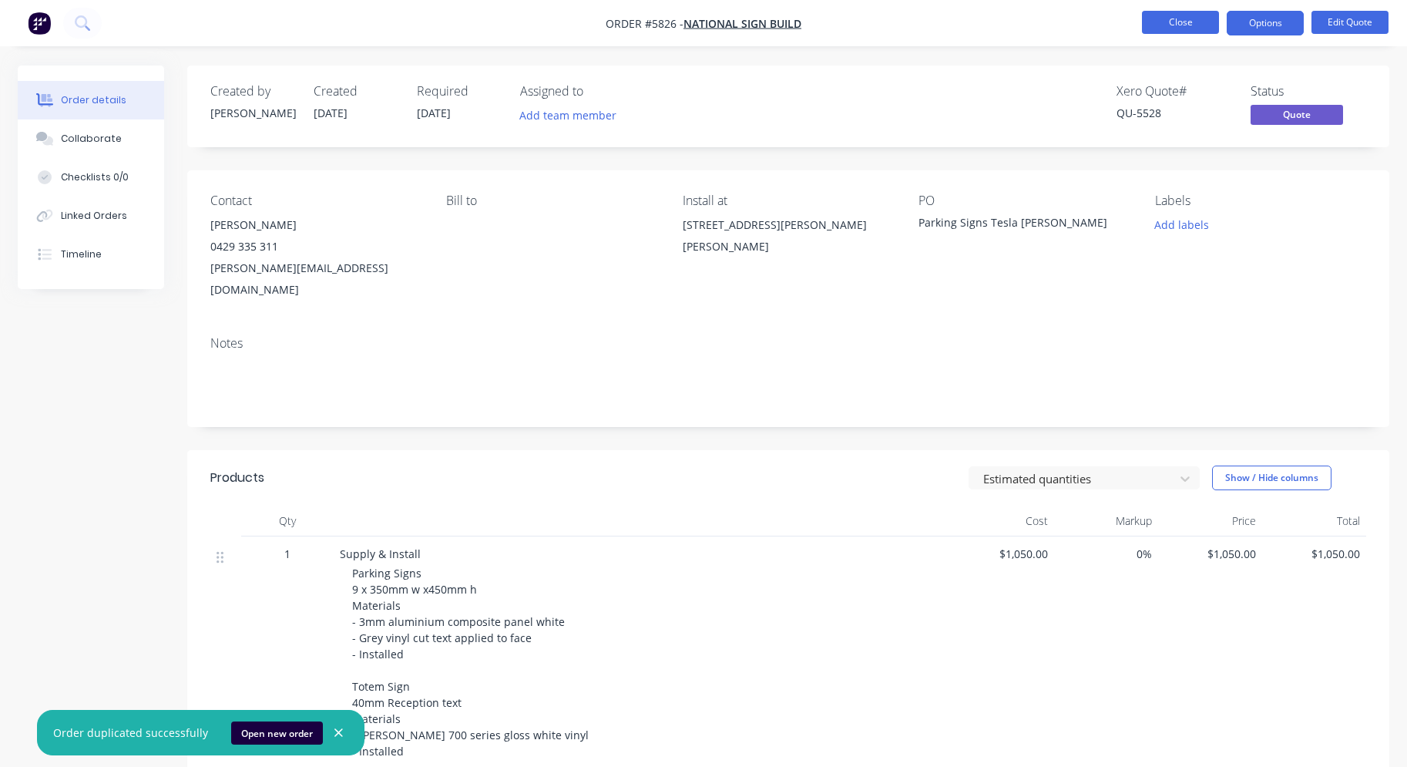
click at [1181, 33] on button "Close" at bounding box center [1180, 22] width 77 height 23
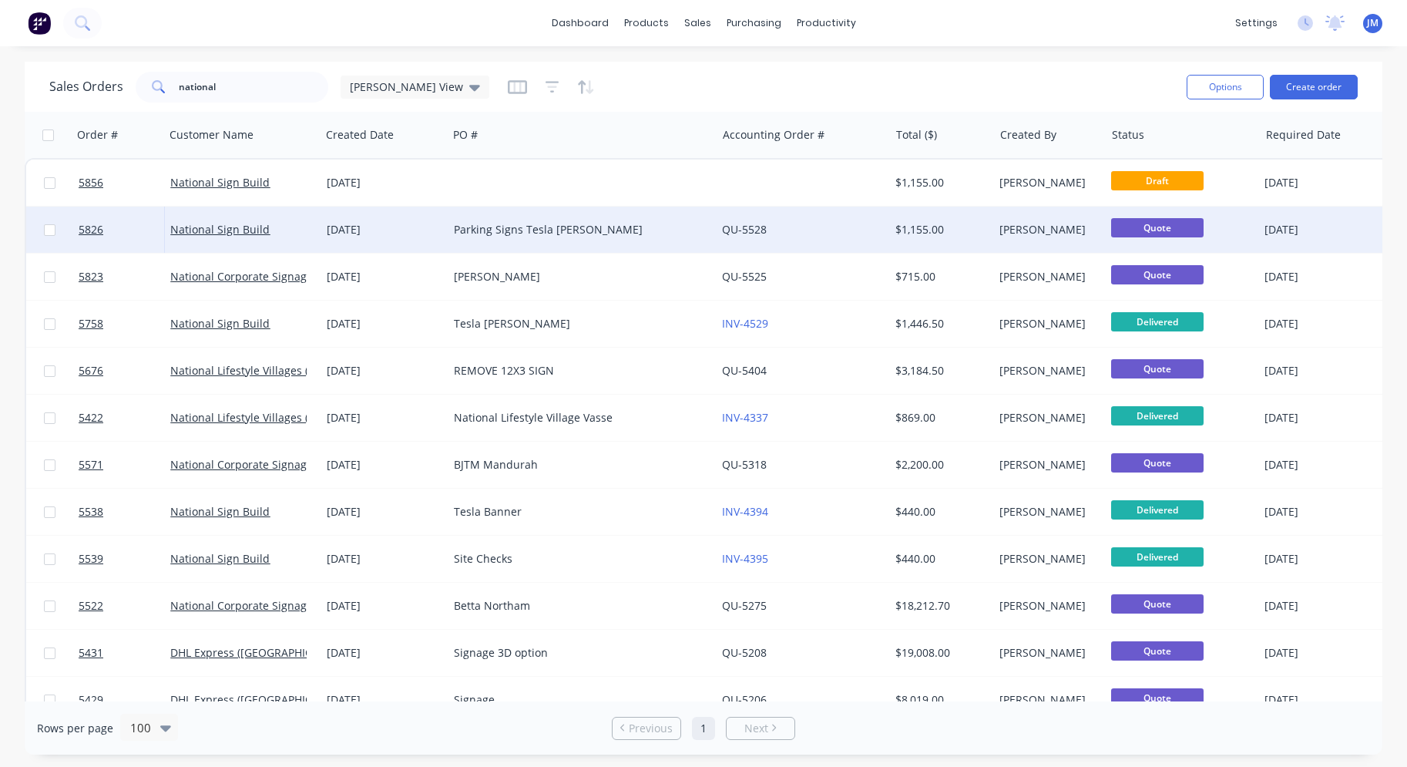
click at [537, 210] on div "Parking Signs Tesla [PERSON_NAME]" at bounding box center [582, 230] width 268 height 46
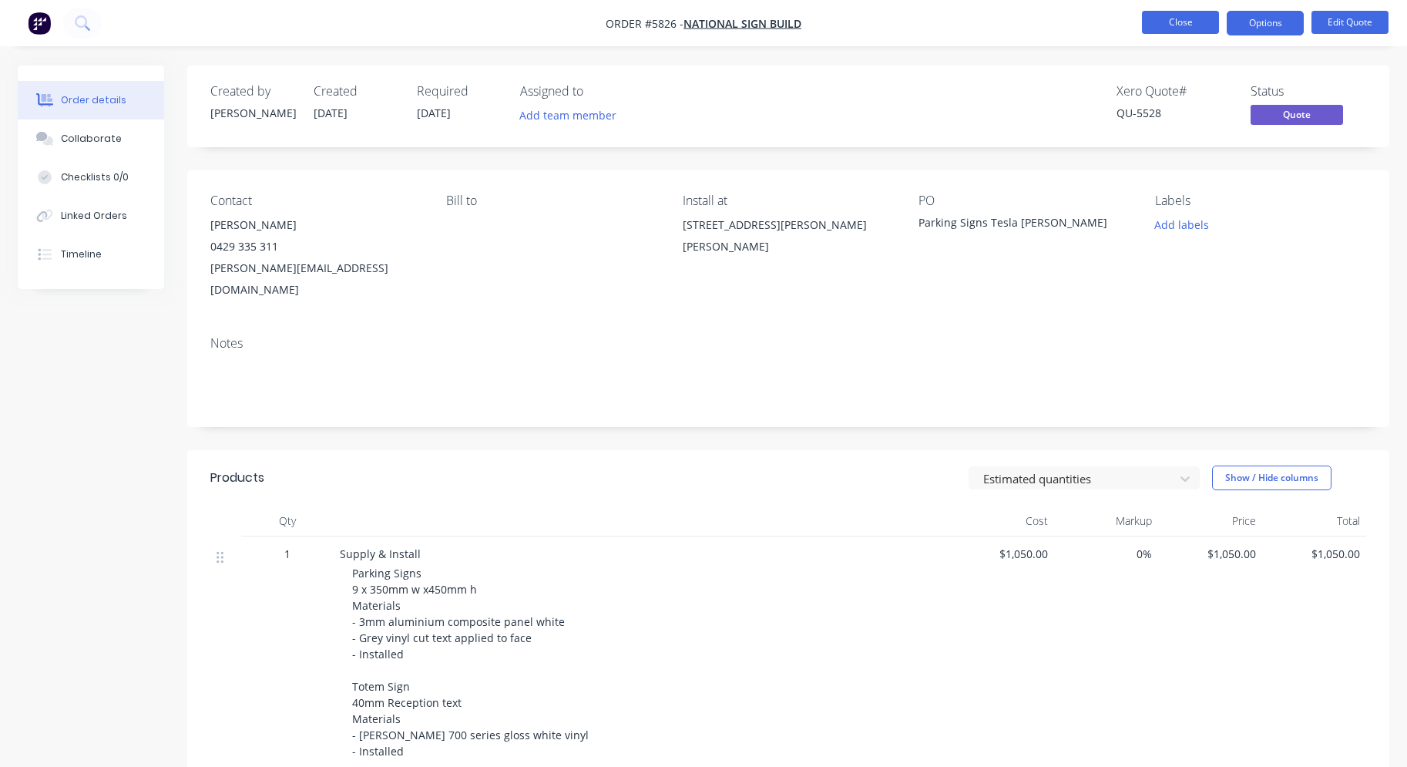
click at [1167, 15] on button "Close" at bounding box center [1180, 22] width 77 height 23
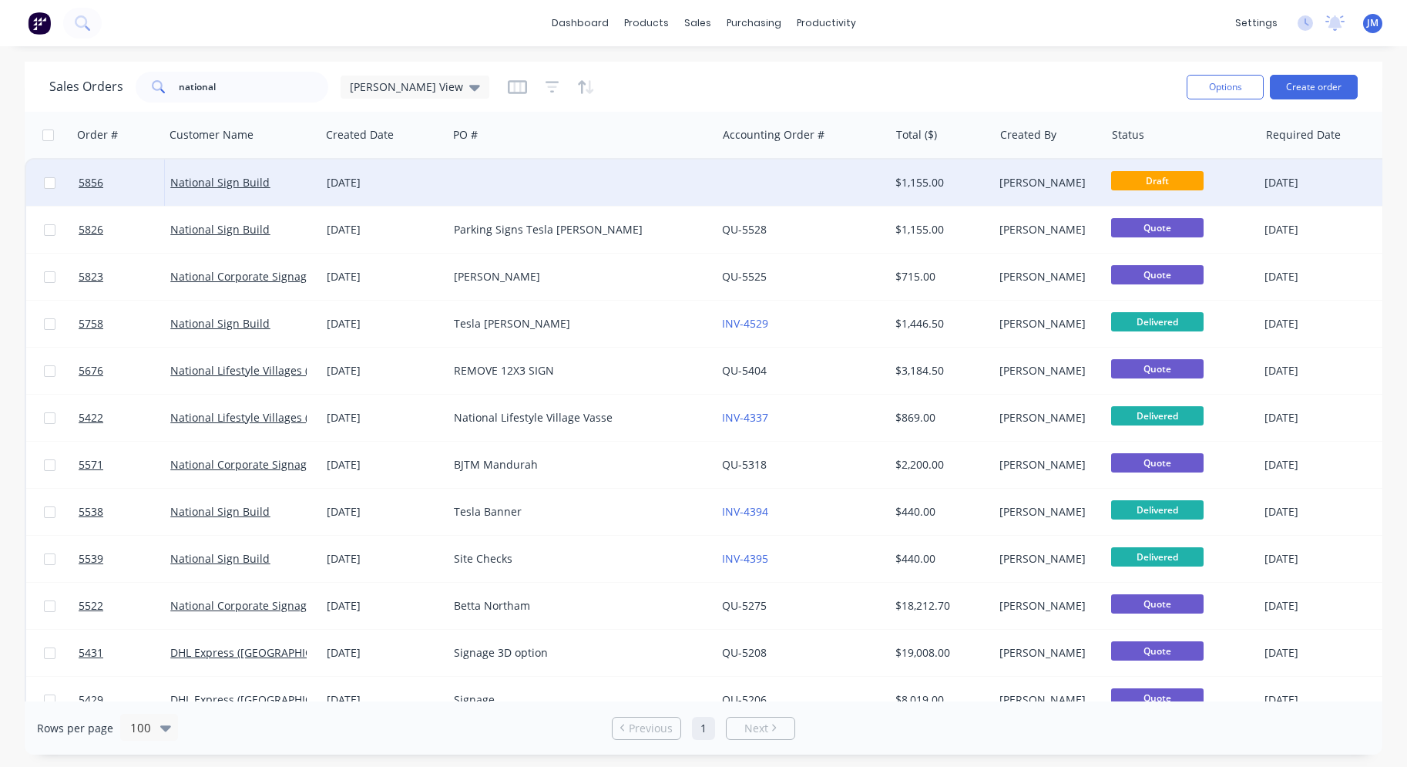
click at [683, 190] on div at bounding box center [582, 183] width 268 height 46
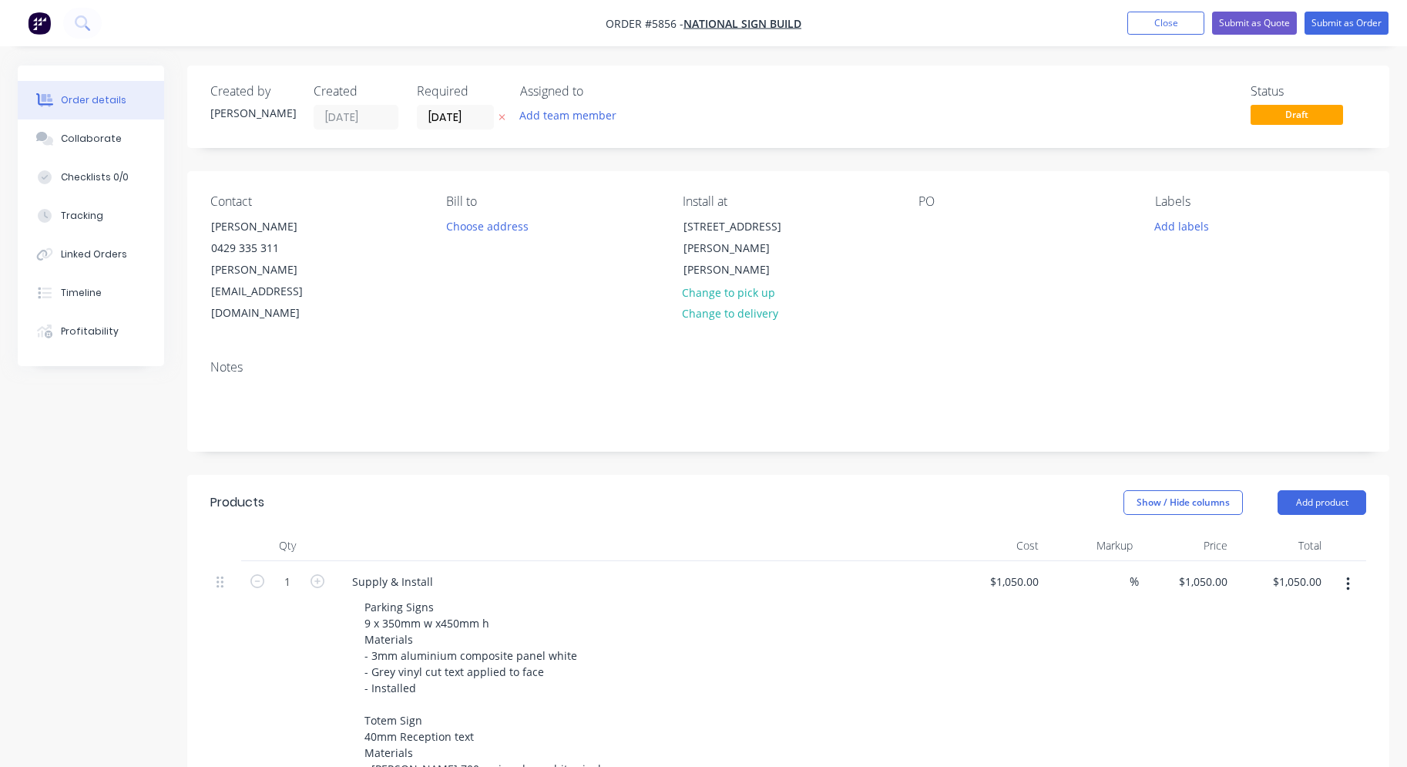
click at [936, 239] on div "PO" at bounding box center [1024, 259] width 211 height 130
click at [932, 225] on div at bounding box center [931, 226] width 25 height 22
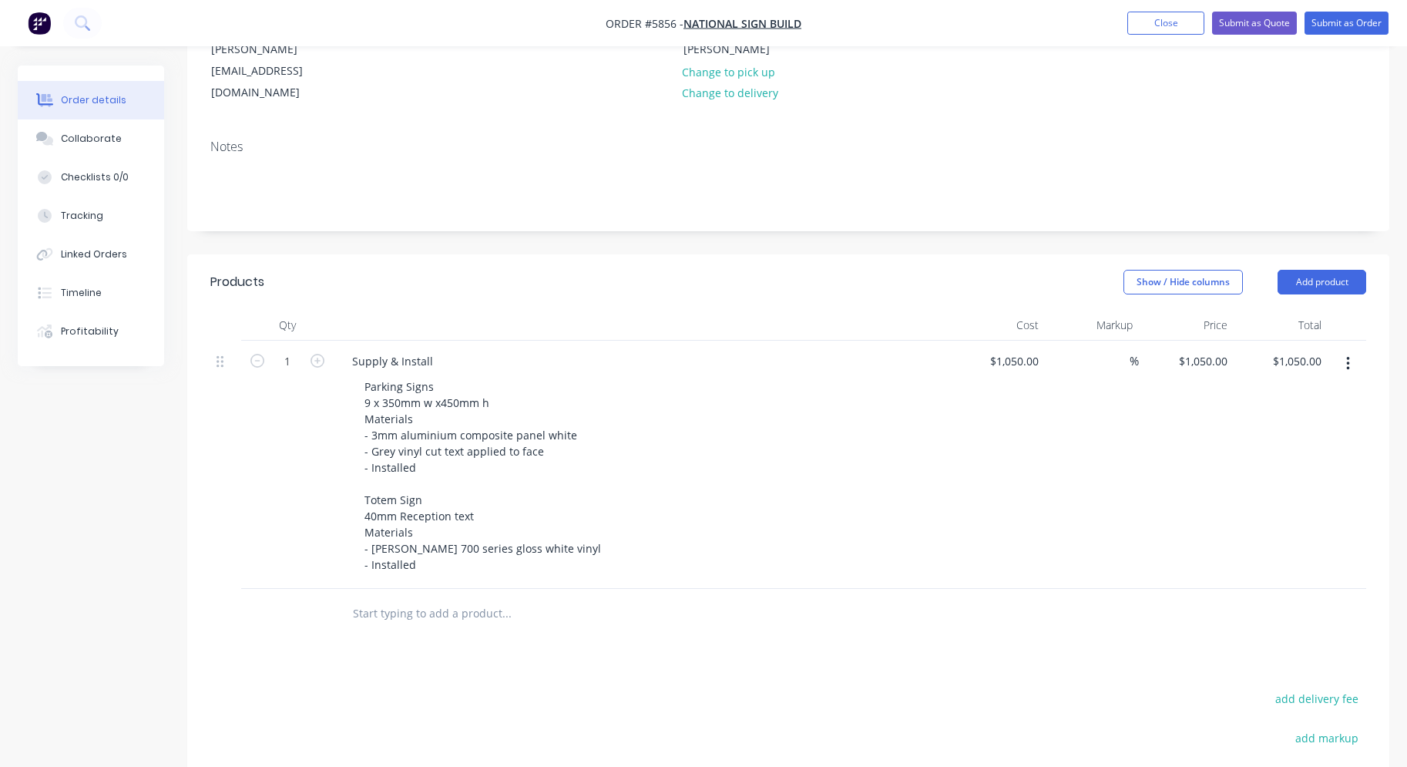
scroll to position [240, 0]
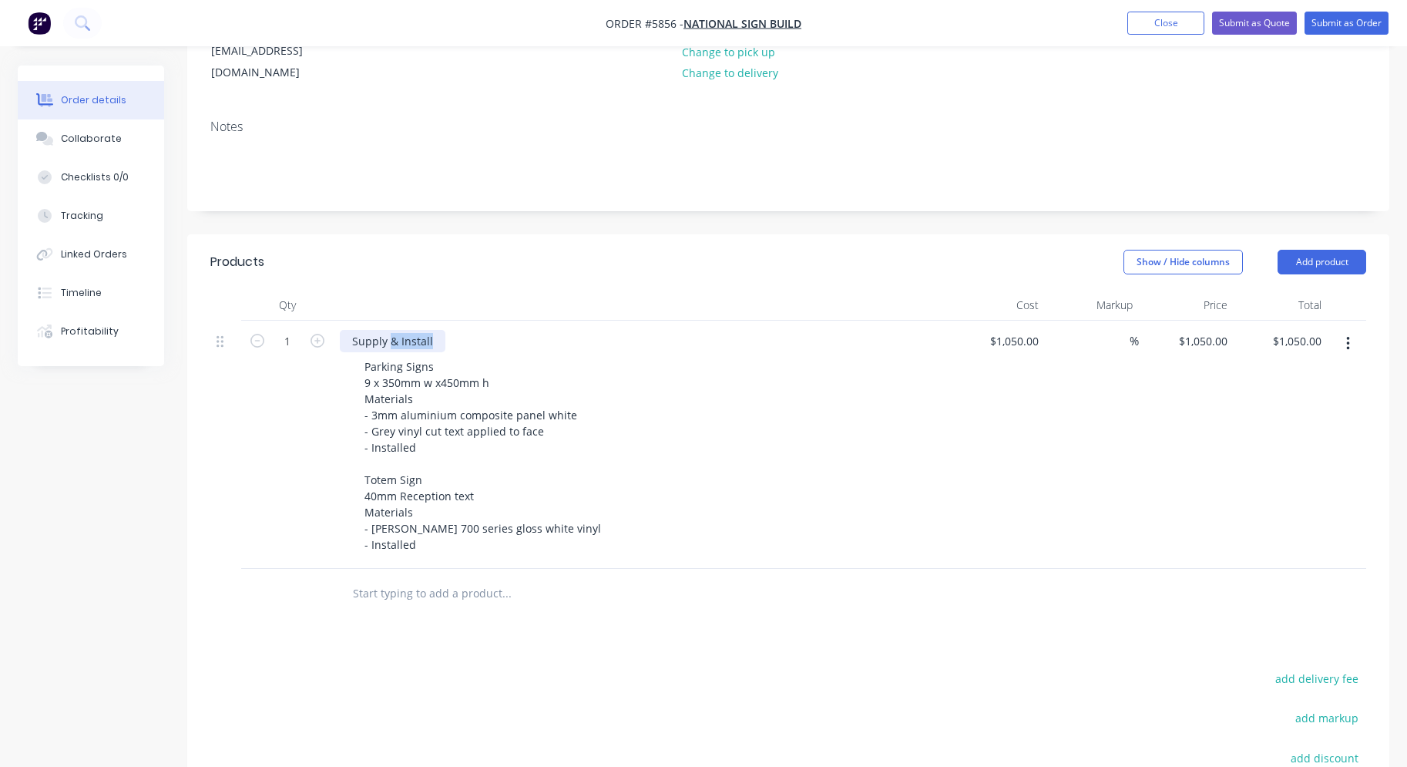
drag, startPoint x: 434, startPoint y: 297, endPoint x: 389, endPoint y: 297, distance: 44.7
click at [389, 330] on div "Supply & Install" at bounding box center [393, 341] width 106 height 22
click at [627, 371] on div "Parking Signs 9 x 350mm w x450mm h Materials - 3mm aluminium composite panel wh…" at bounding box center [648, 455] width 592 height 200
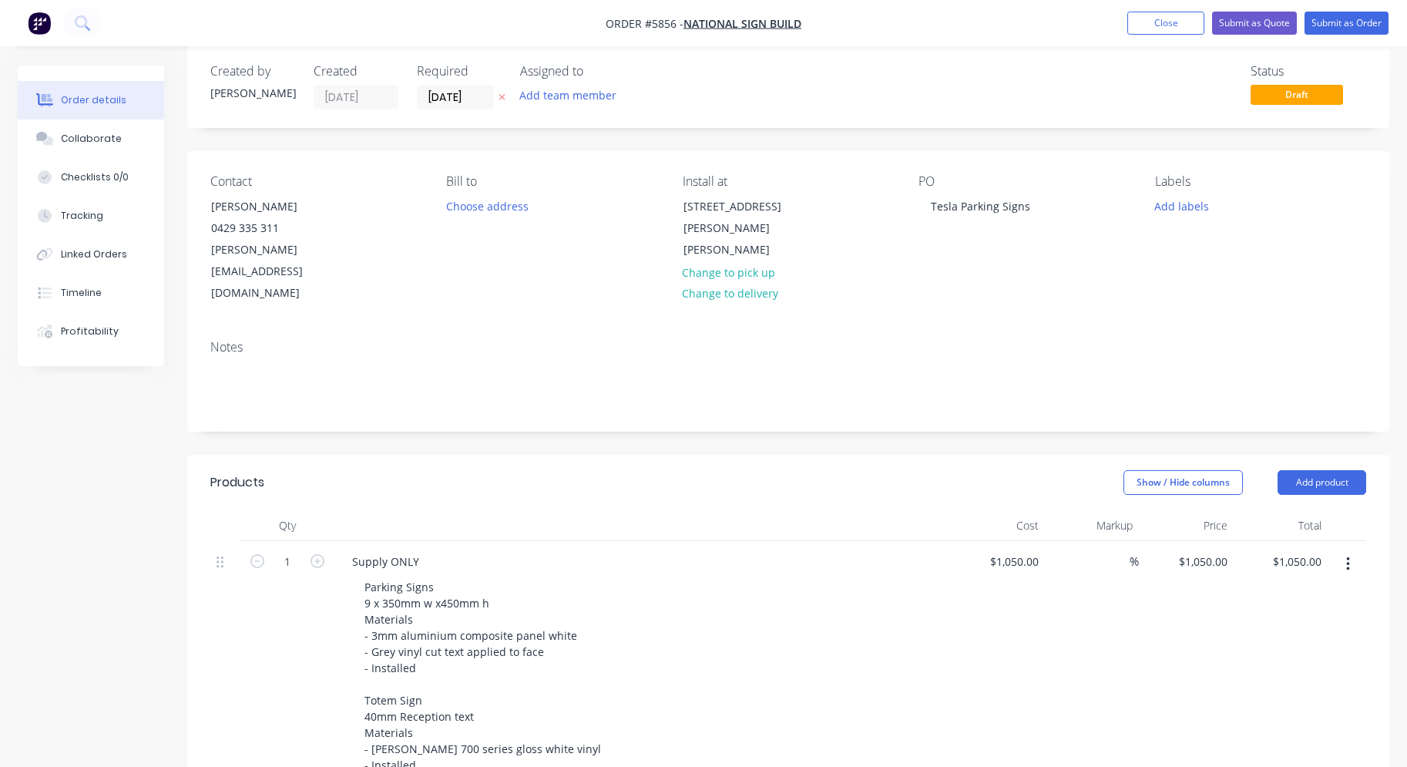
scroll to position [8, 0]
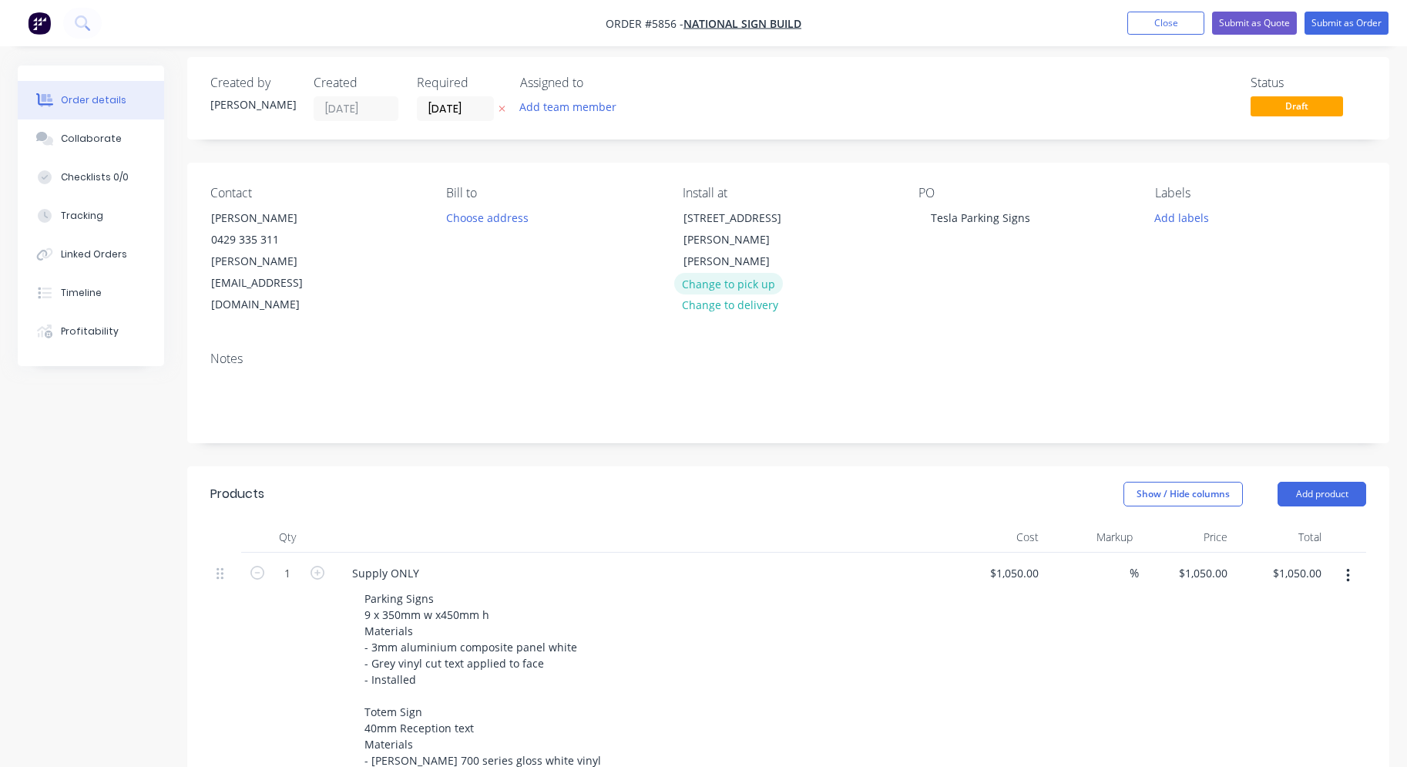
click at [753, 273] on button "Change to pick up" at bounding box center [728, 283] width 109 height 21
click at [707, 211] on div at bounding box center [695, 218] width 25 height 22
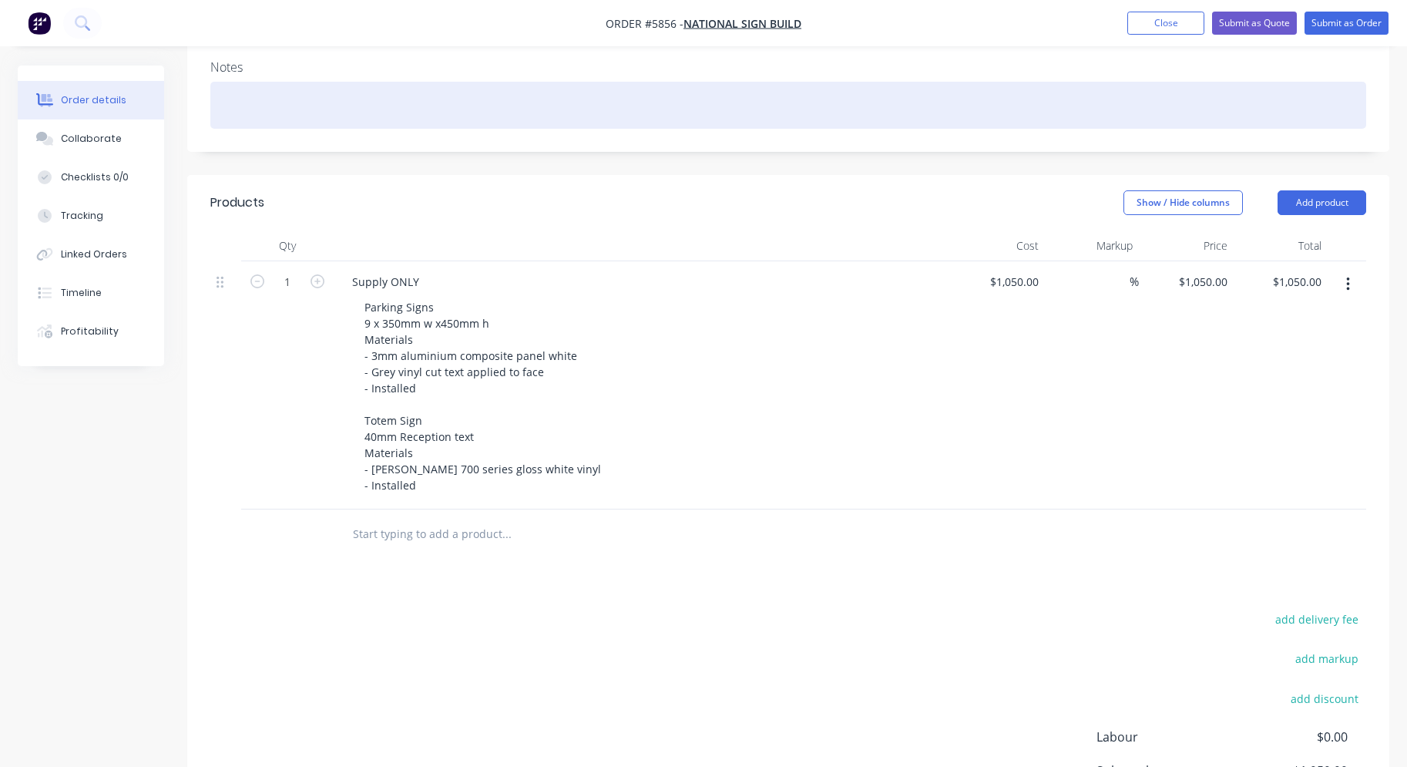
scroll to position [381, 0]
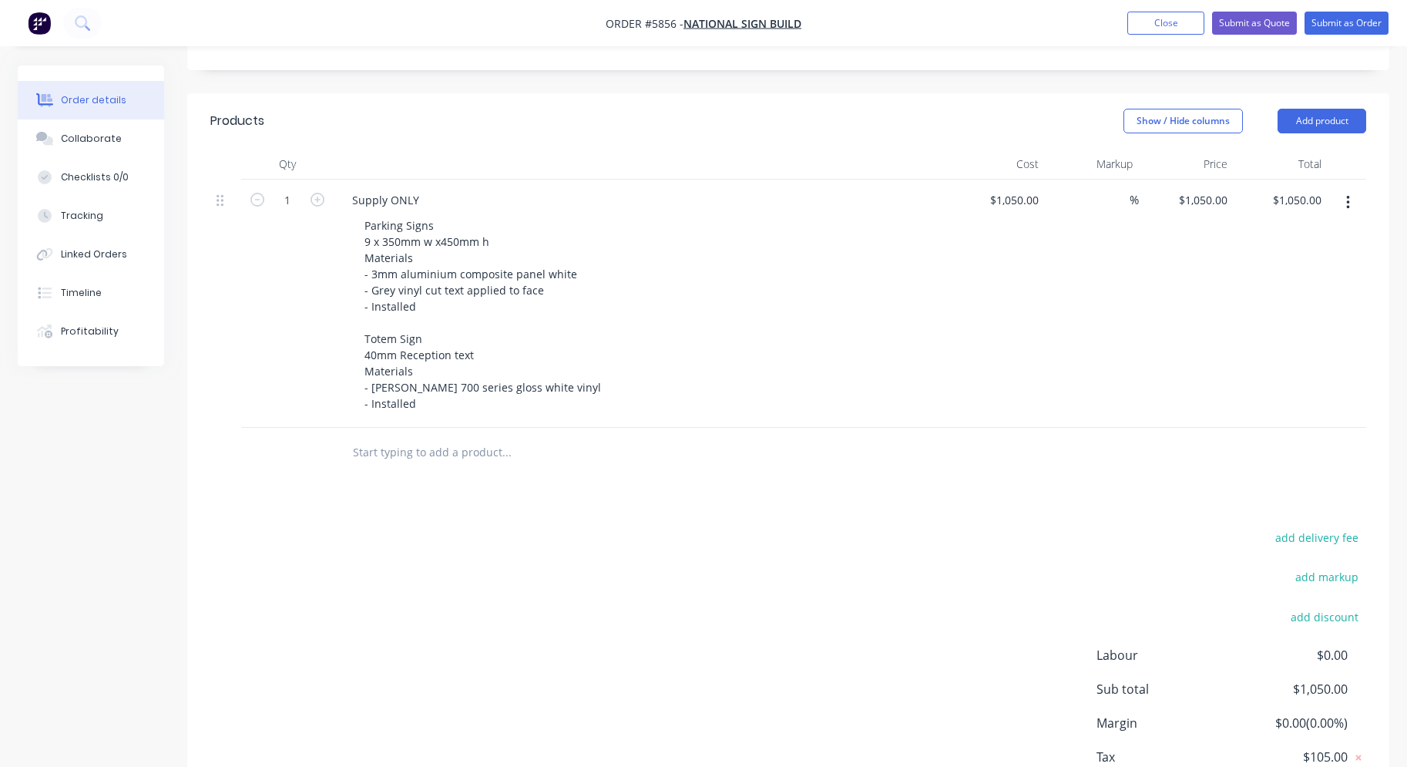
click at [435, 437] on input "text" at bounding box center [506, 452] width 308 height 31
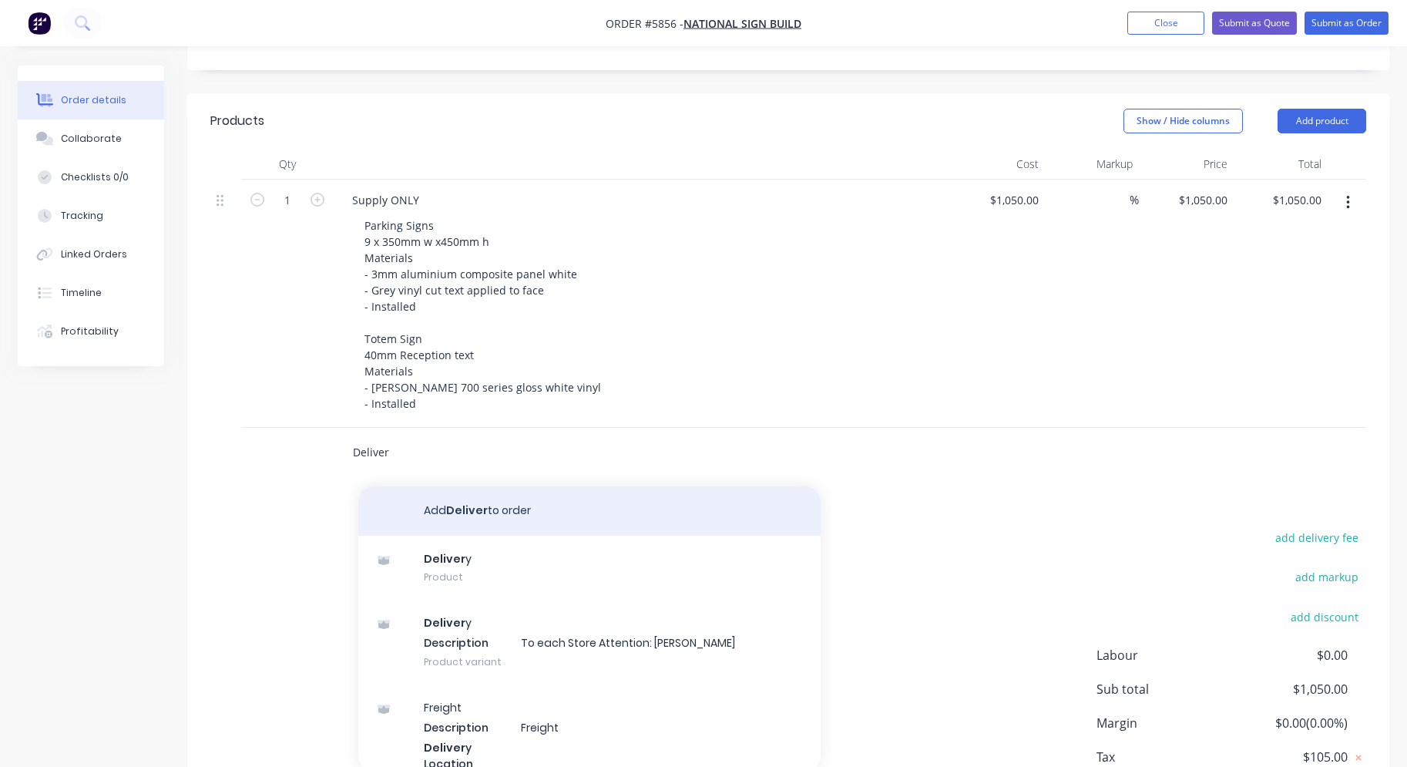
type input "Deliver"
click at [448, 486] on button "Add Deliver to order" at bounding box center [589, 510] width 462 height 49
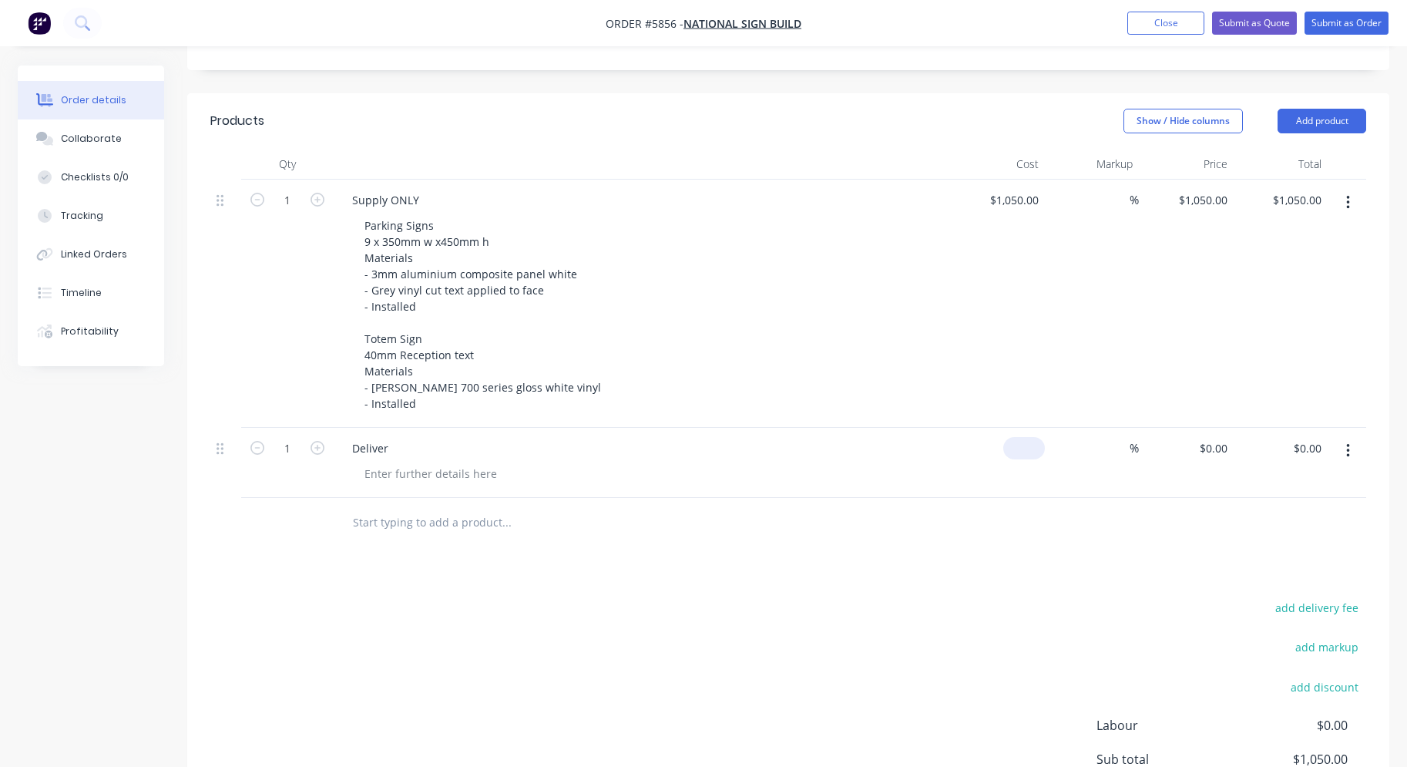
click at [1027, 437] on input at bounding box center [1026, 448] width 35 height 22
type input "$85.00"
click at [1020, 429] on div "$85.00 85" at bounding box center [997, 463] width 95 height 70
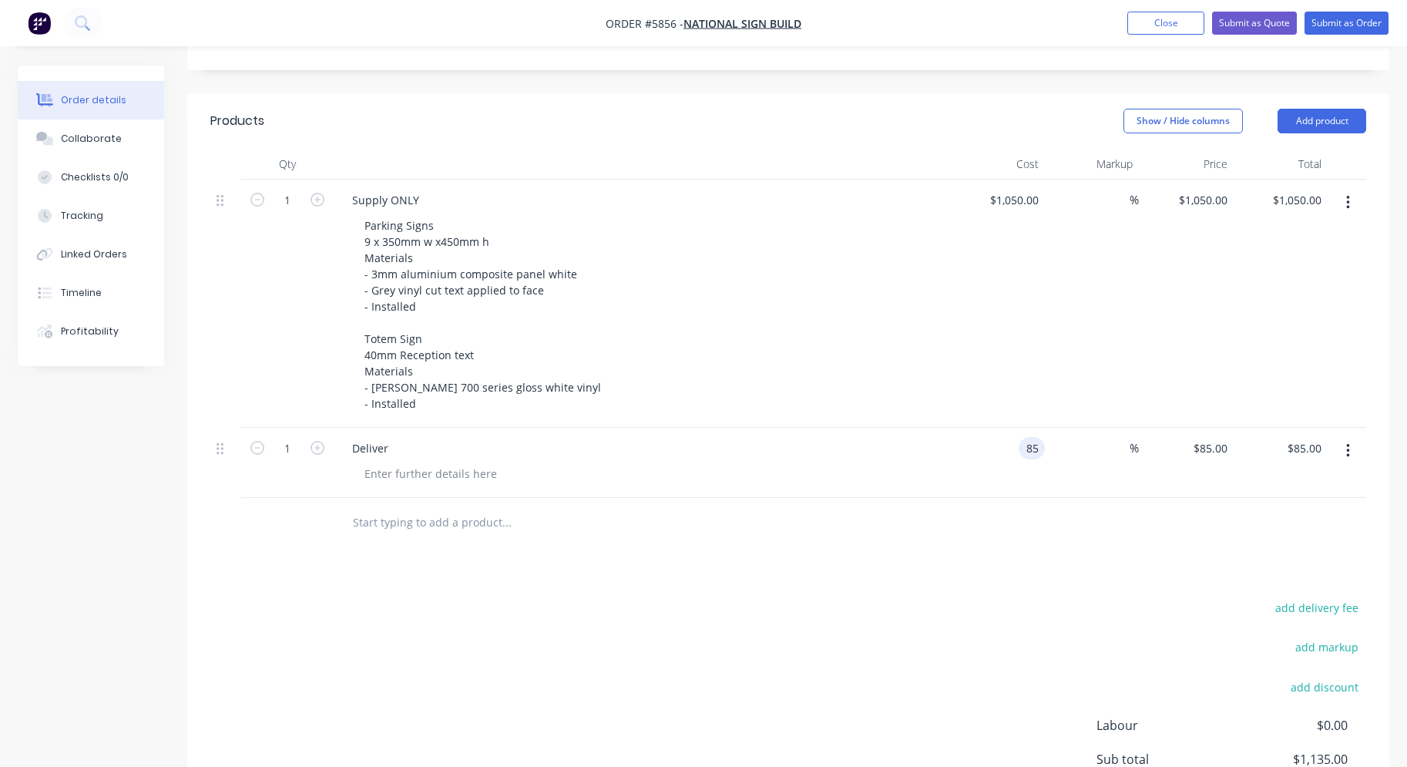
click at [1022, 437] on div "85 85" at bounding box center [1032, 448] width 26 height 22
type input "$95.00"
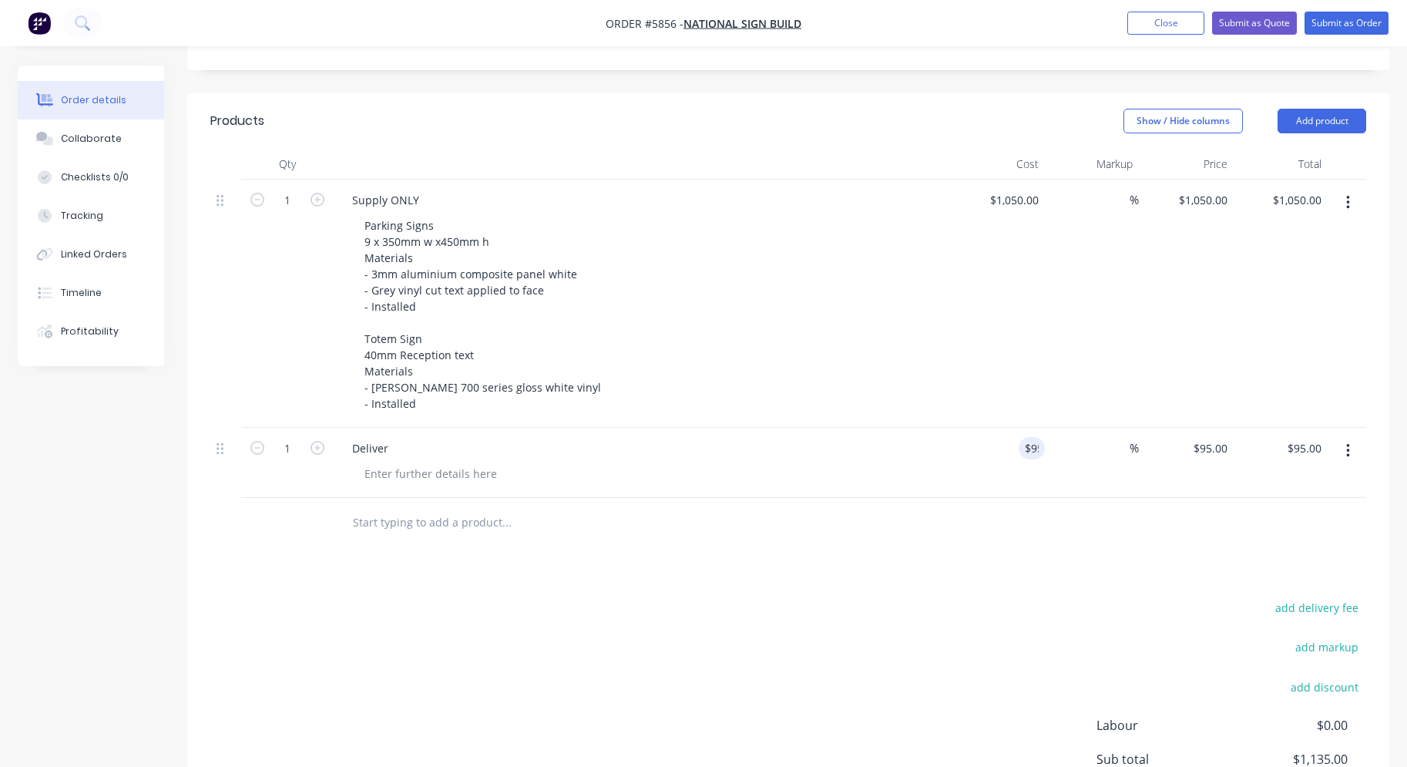
click at [970, 537] on div "Products Show / Hide columns Add product Qty Cost Markup Price Total 1 Supply O…" at bounding box center [788, 505] width 1202 height 825
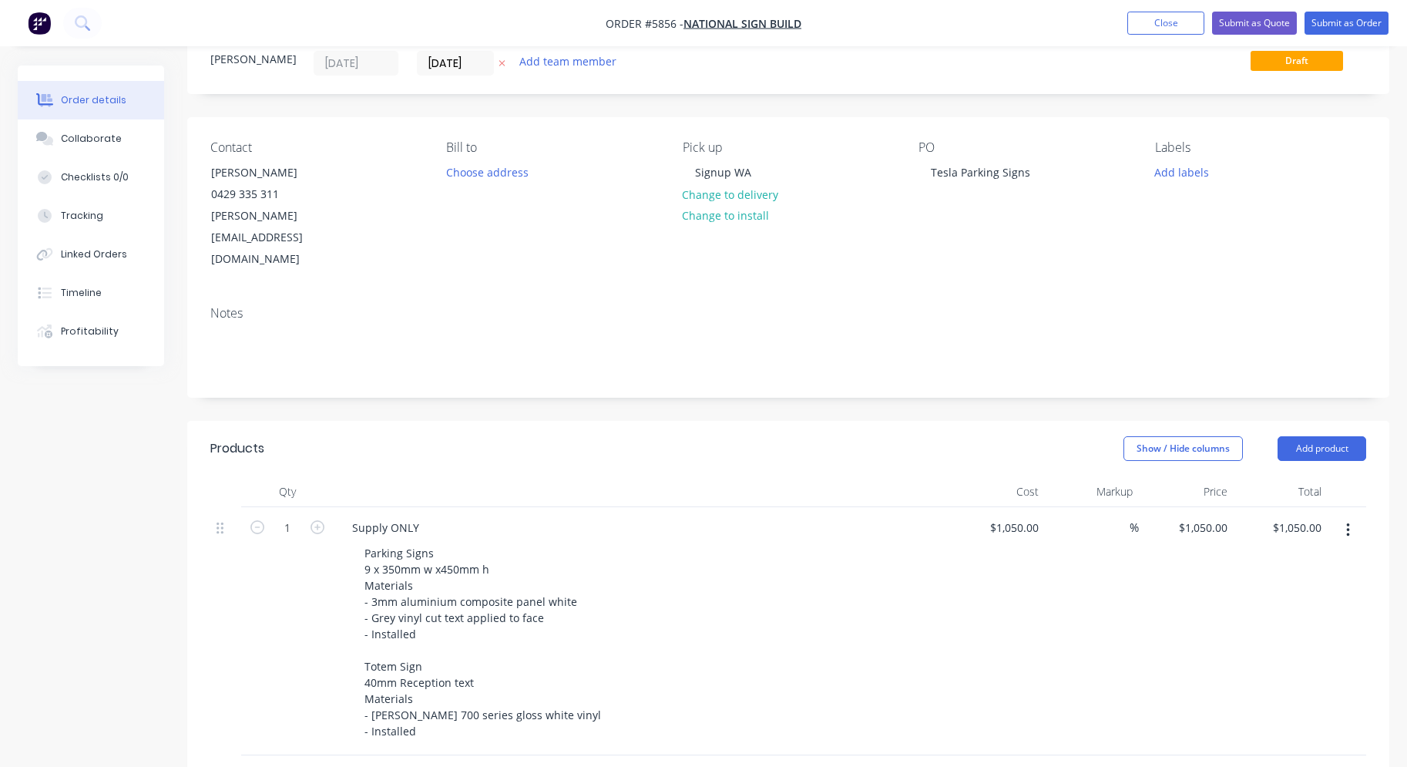
scroll to position [52, 0]
click at [741, 219] on button "Change to install" at bounding box center [725, 217] width 103 height 21
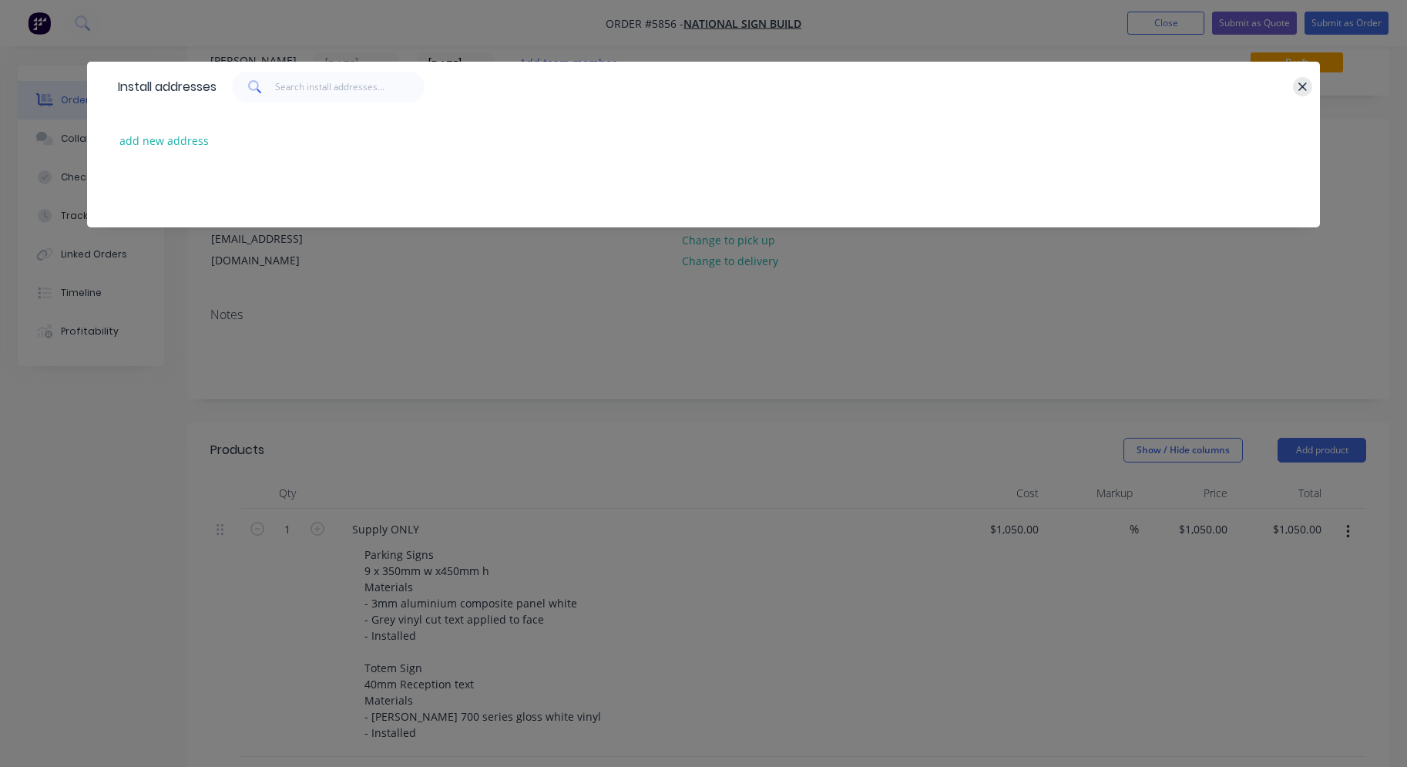
click at [1307, 88] on icon "button" at bounding box center [1303, 87] width 10 height 14
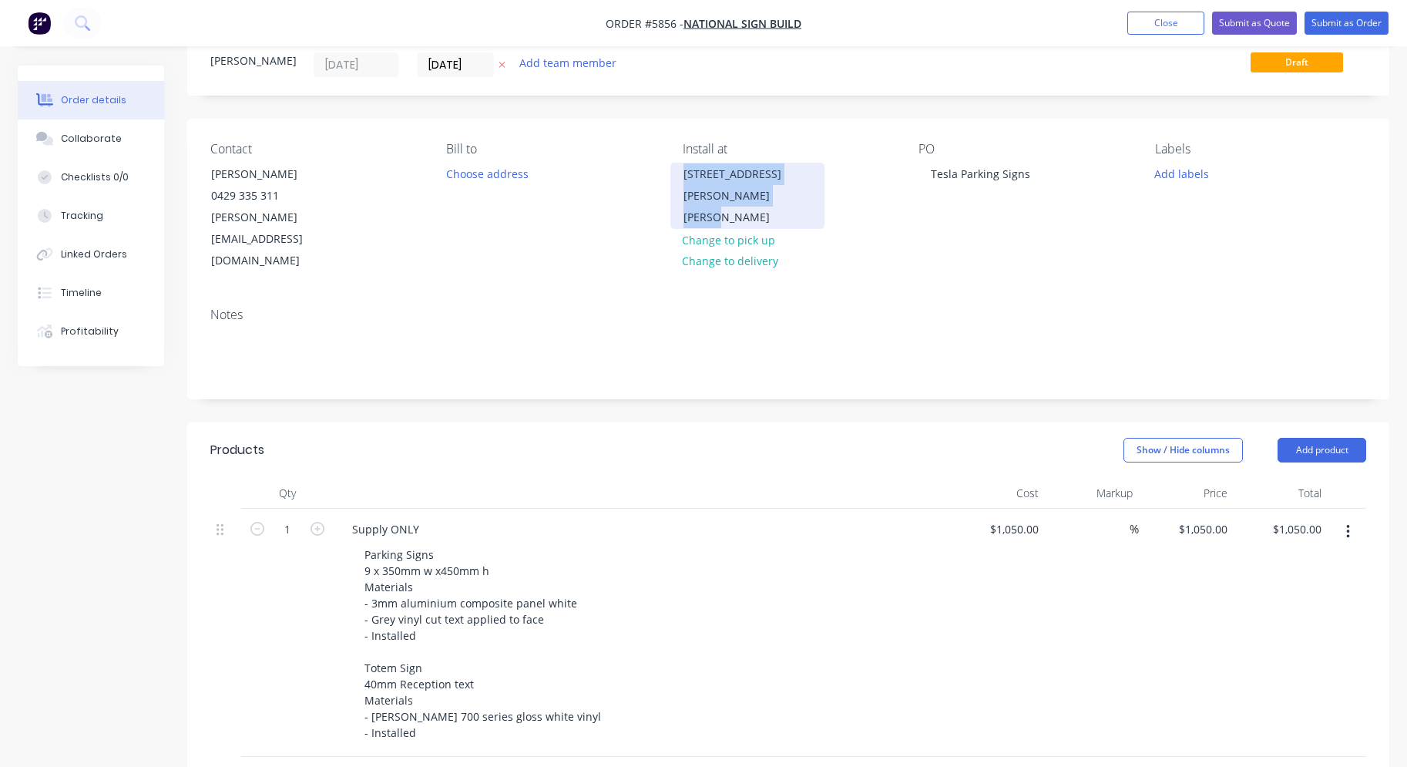
drag, startPoint x: 781, startPoint y: 199, endPoint x: 679, endPoint y: 174, distance: 105.4
click at [679, 174] on div "[STREET_ADDRESS][PERSON_NAME][PERSON_NAME]" at bounding box center [747, 196] width 154 height 66
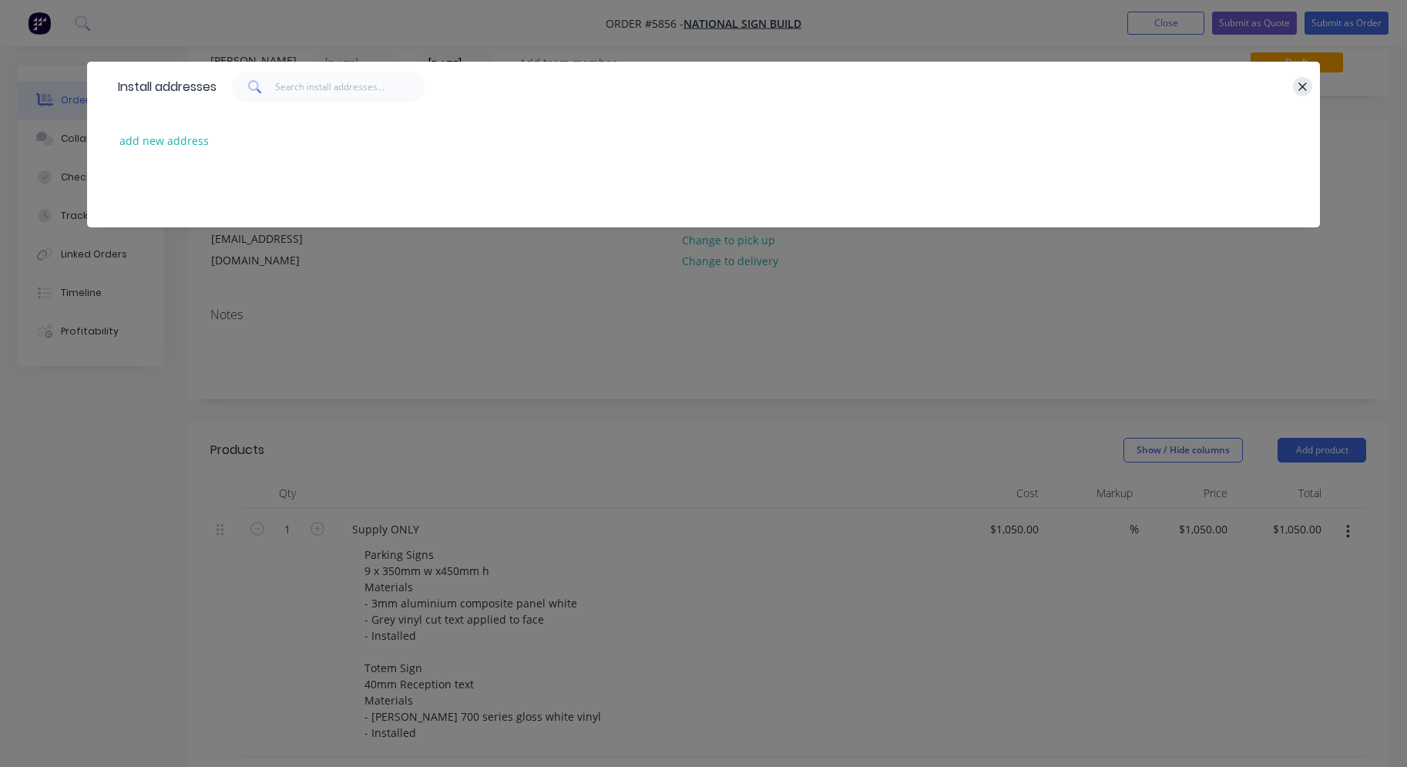
click at [1302, 87] on icon "button" at bounding box center [1302, 86] width 8 height 8
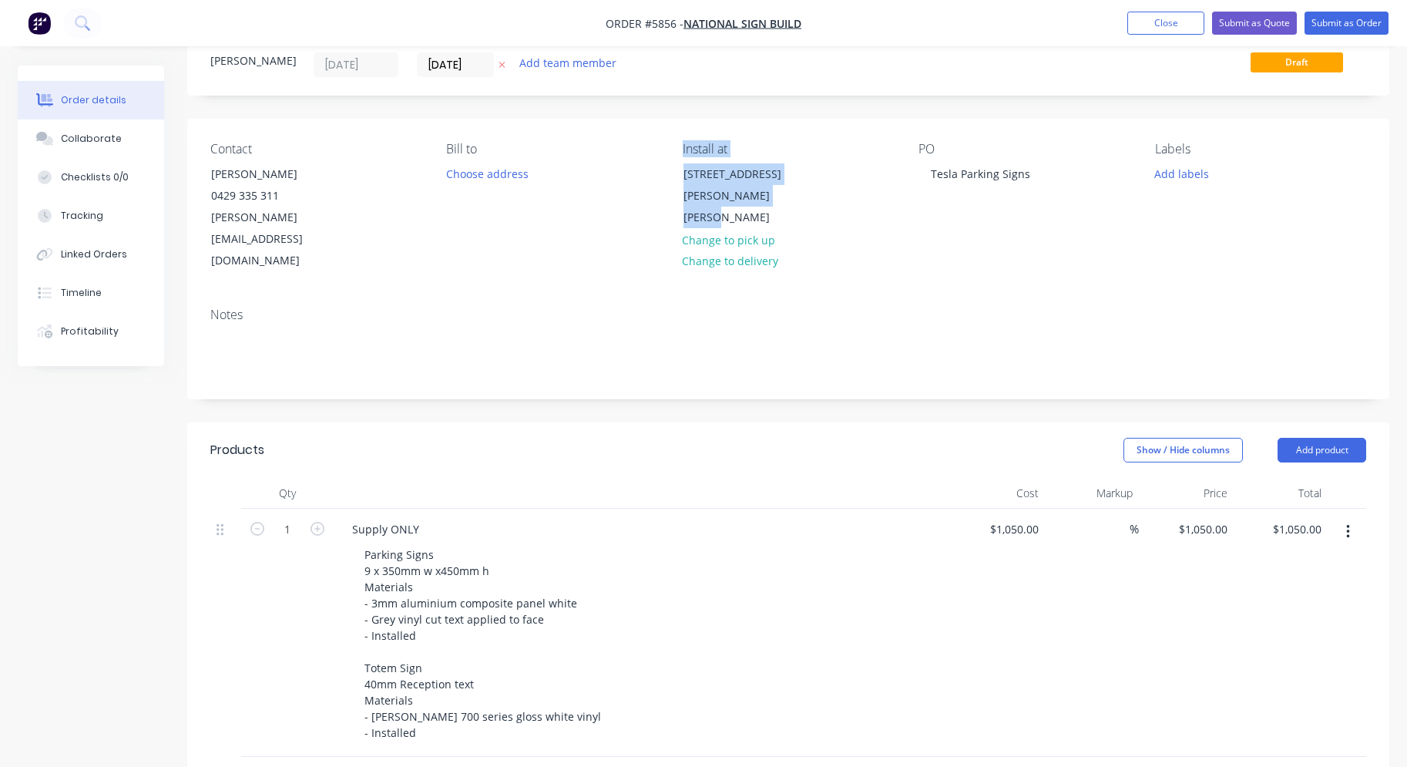
copy div "Choose address Install at [STREET_ADDRESS][PERSON_NAME][PERSON_NAME]"
drag, startPoint x: 787, startPoint y: 194, endPoint x: 634, endPoint y: 151, distance: 158.6
click at [634, 151] on div "Contact [PERSON_NAME] [PHONE_NUMBER] [PERSON_NAME][EMAIL_ADDRESS][DOMAIN_NAME] …" at bounding box center [788, 207] width 1202 height 176
copy div "[STREET_ADDRESS][PERSON_NAME][PERSON_NAME]"
drag, startPoint x: 785, startPoint y: 193, endPoint x: 684, endPoint y: 178, distance: 102.9
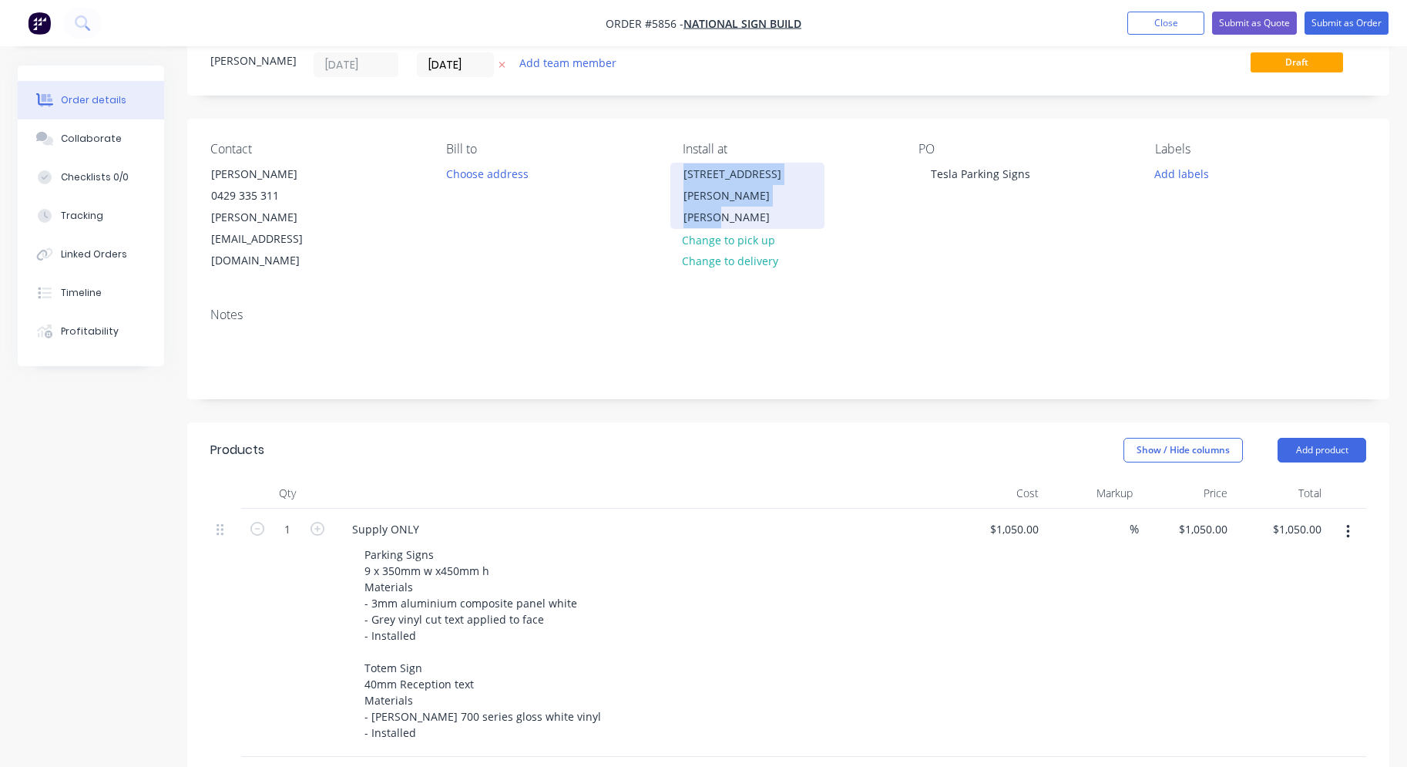
click at [684, 178] on div "[STREET_ADDRESS][PERSON_NAME][PERSON_NAME]" at bounding box center [748, 195] width 128 height 65
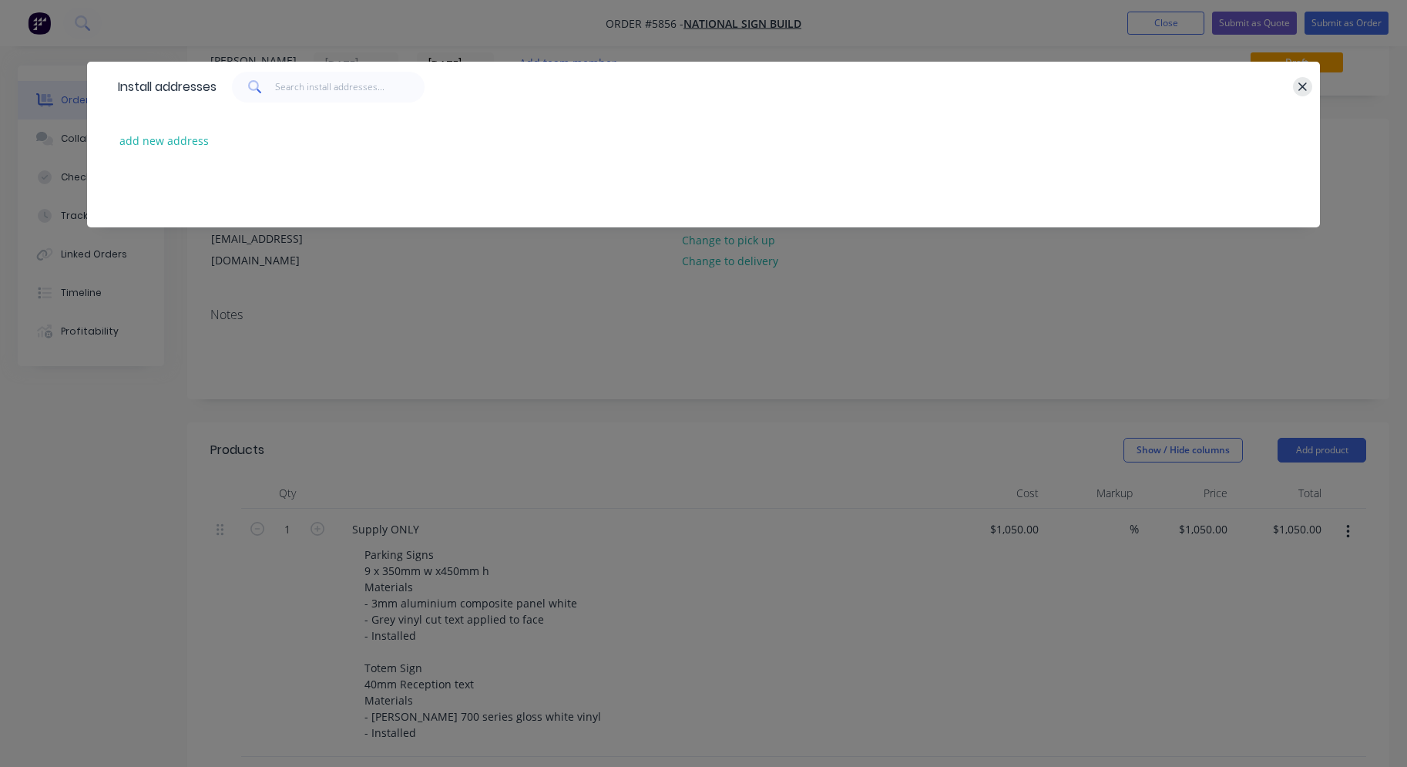
click at [1303, 86] on icon "button" at bounding box center [1302, 86] width 8 height 8
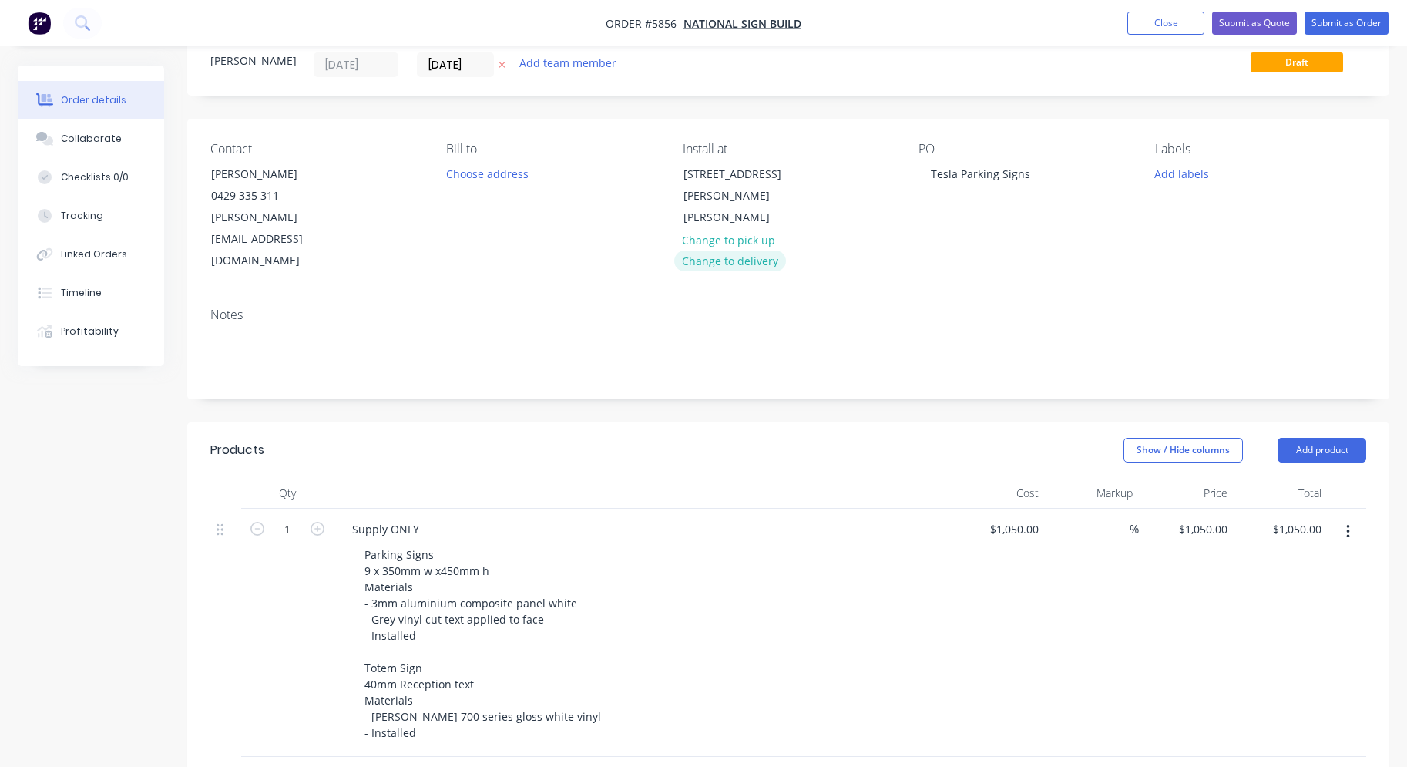
click at [754, 250] on button "Change to delivery" at bounding box center [730, 260] width 113 height 21
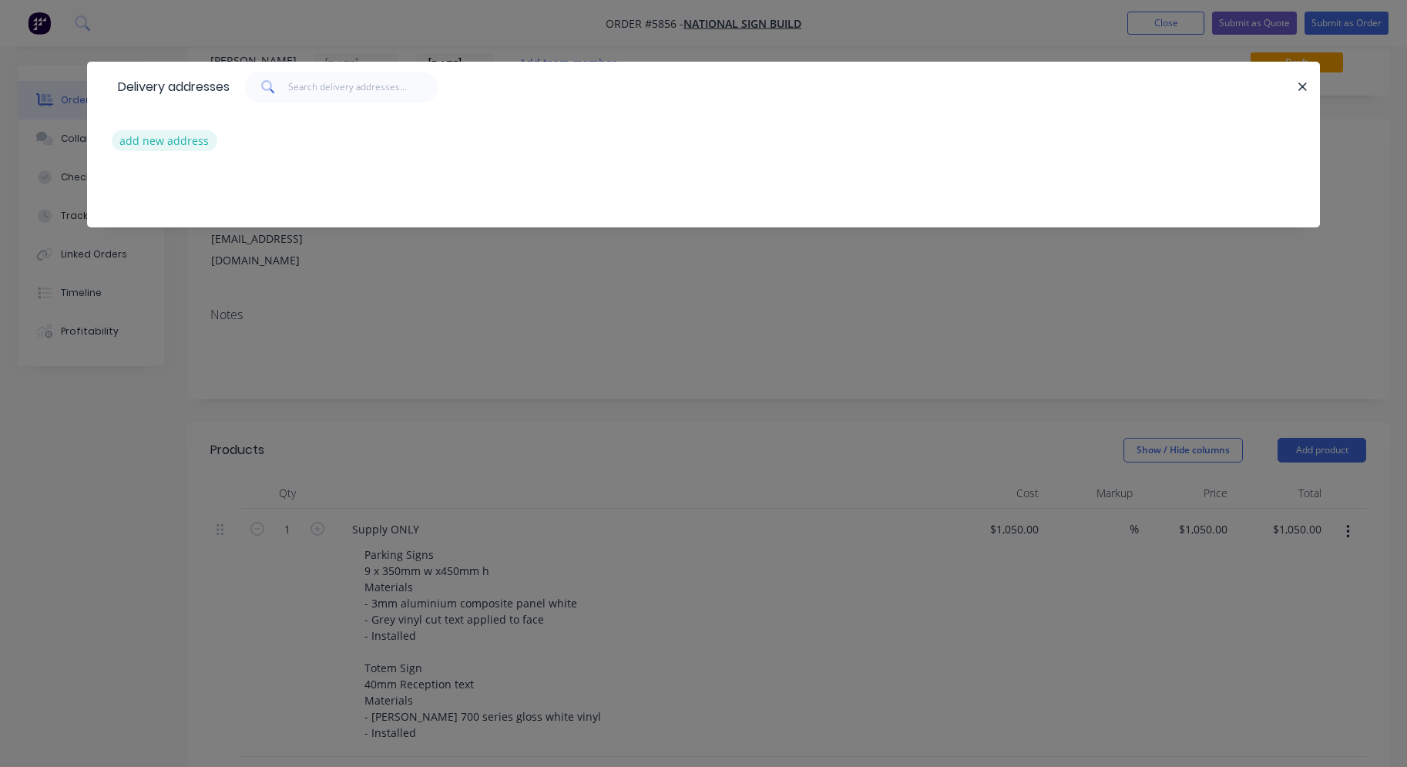
click at [166, 142] on button "add new address" at bounding box center [165, 140] width 106 height 21
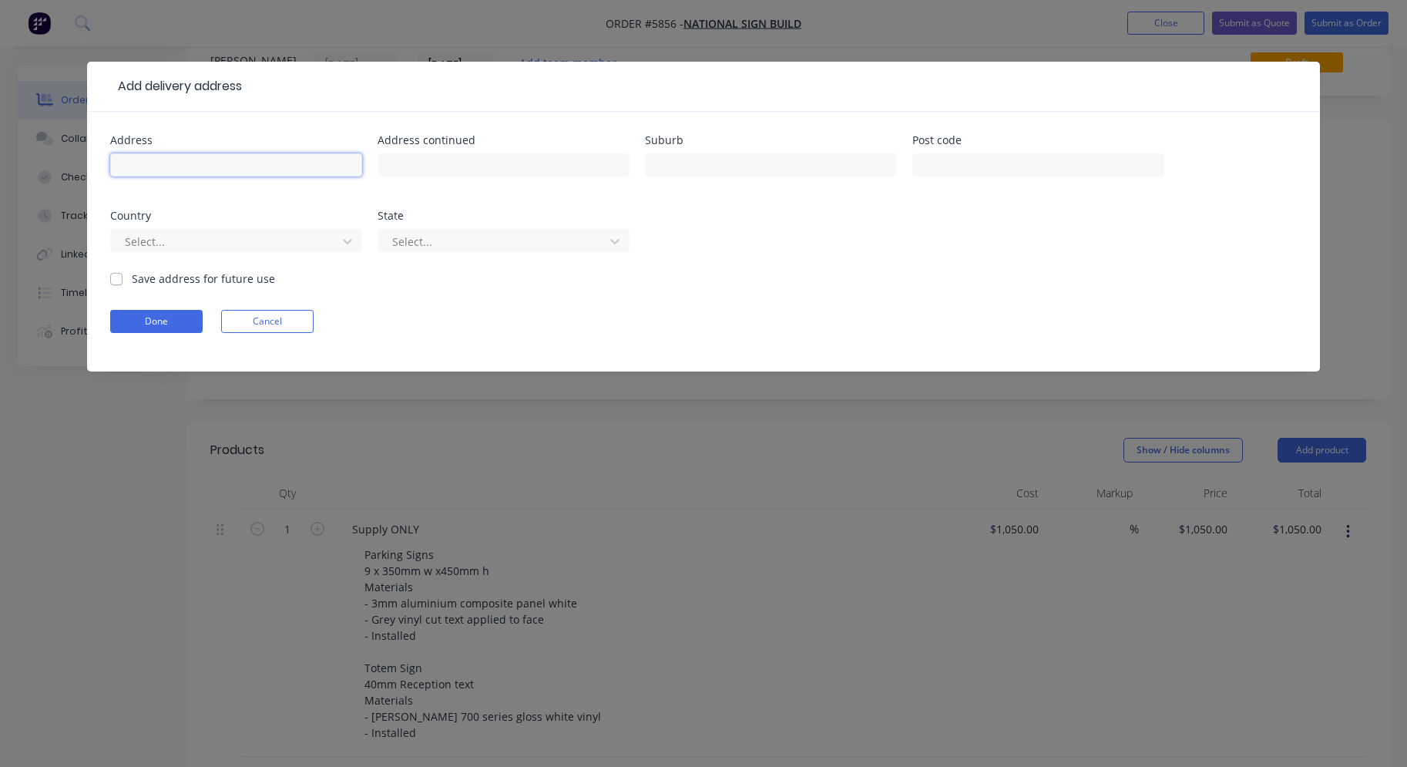
click at [197, 162] on input "text" at bounding box center [236, 164] width 252 height 23
paste input "[STREET_ADDRESS][PERSON_NAME][PERSON_NAME]"
type input "[STREET_ADDRESS][PERSON_NAME][PERSON_NAME]"
click at [168, 318] on button "Done" at bounding box center [156, 321] width 92 height 23
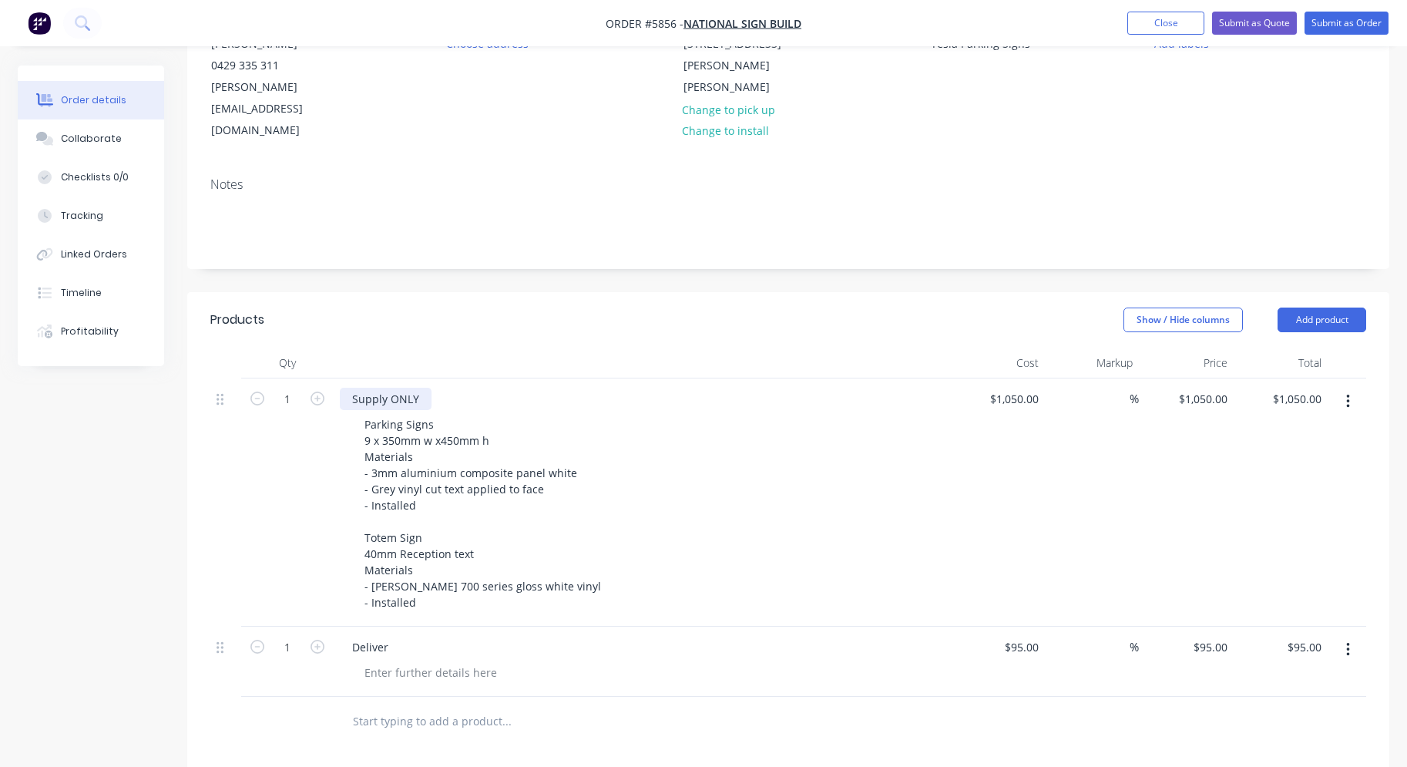
scroll to position [198, 0]
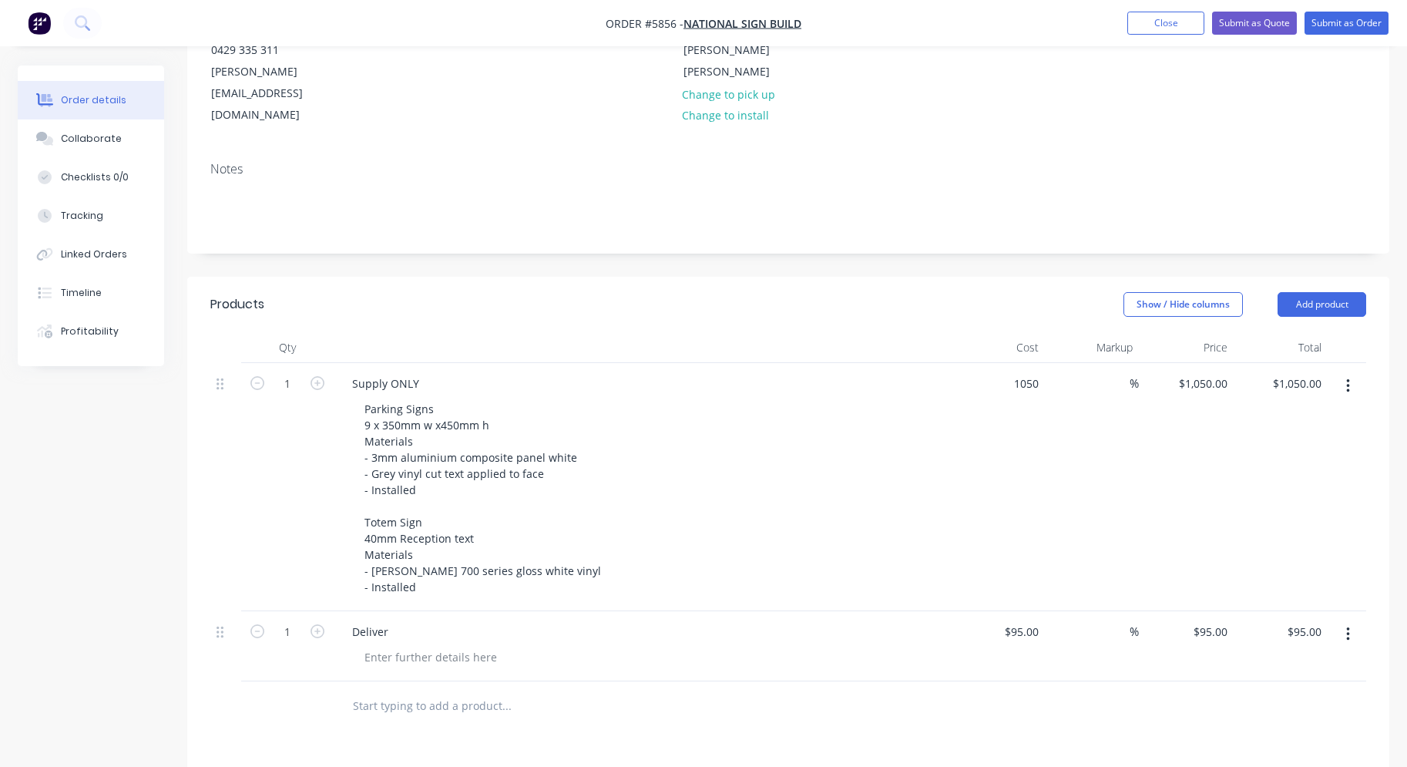
click at [1003, 363] on div "1050 $1,050.00" at bounding box center [997, 487] width 95 height 248
click at [1033, 372] on input "1050" at bounding box center [1029, 383] width 32 height 22
type input "$650.00"
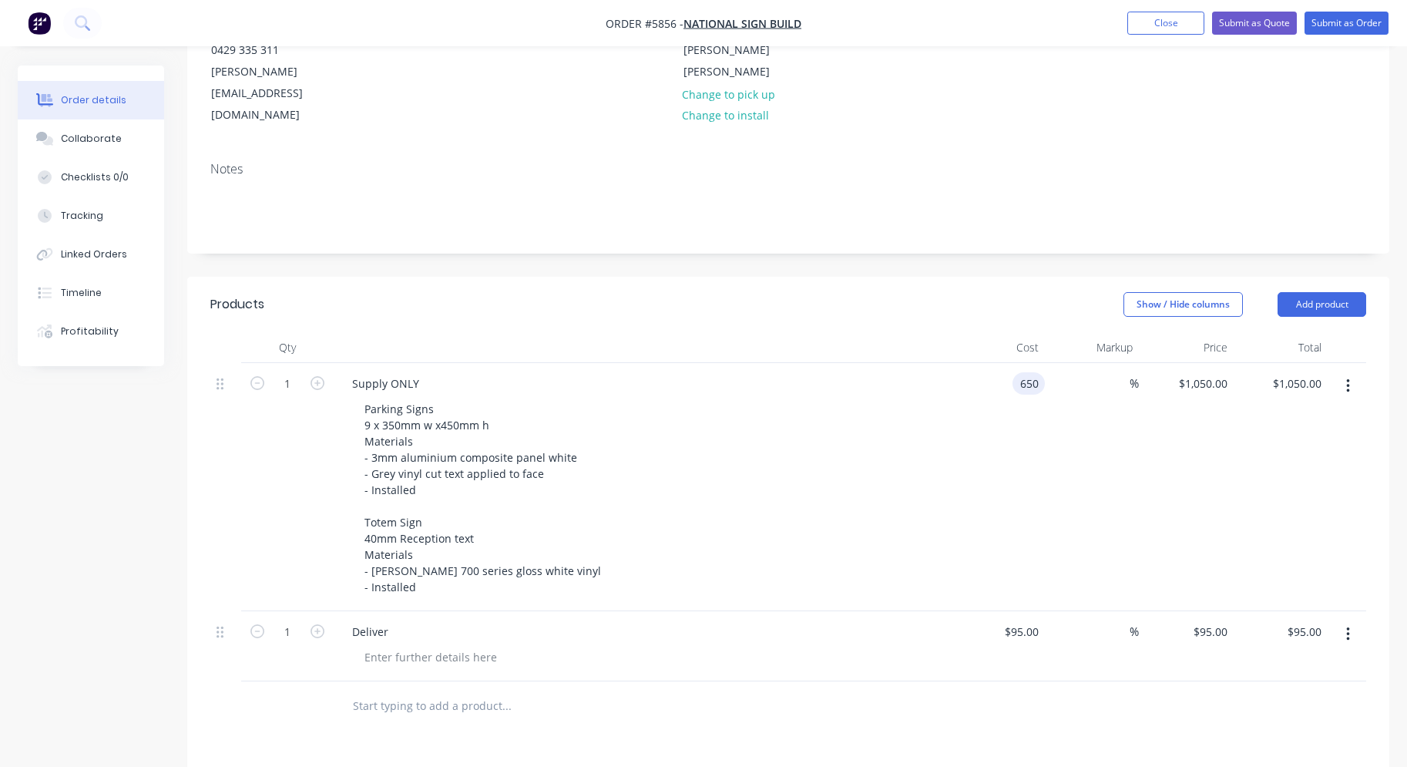
type input "$650.00"
click at [1003, 432] on div "$650.00 650" at bounding box center [997, 487] width 95 height 248
click at [1016, 372] on div "650 650" at bounding box center [1029, 383] width 32 height 22
type input "$750.00"
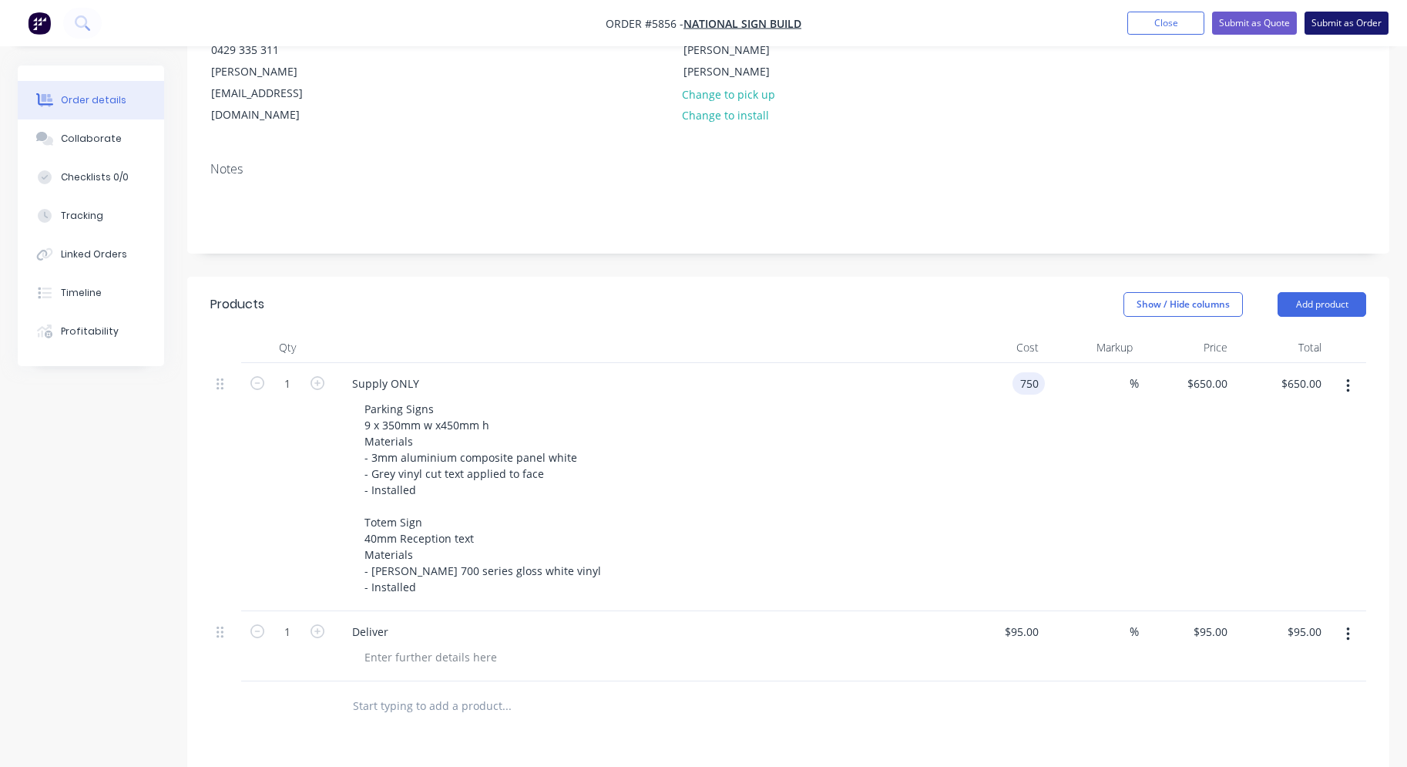
type input "$750.00"
click at [1337, 29] on button "Submit as Order" at bounding box center [1347, 23] width 84 height 23
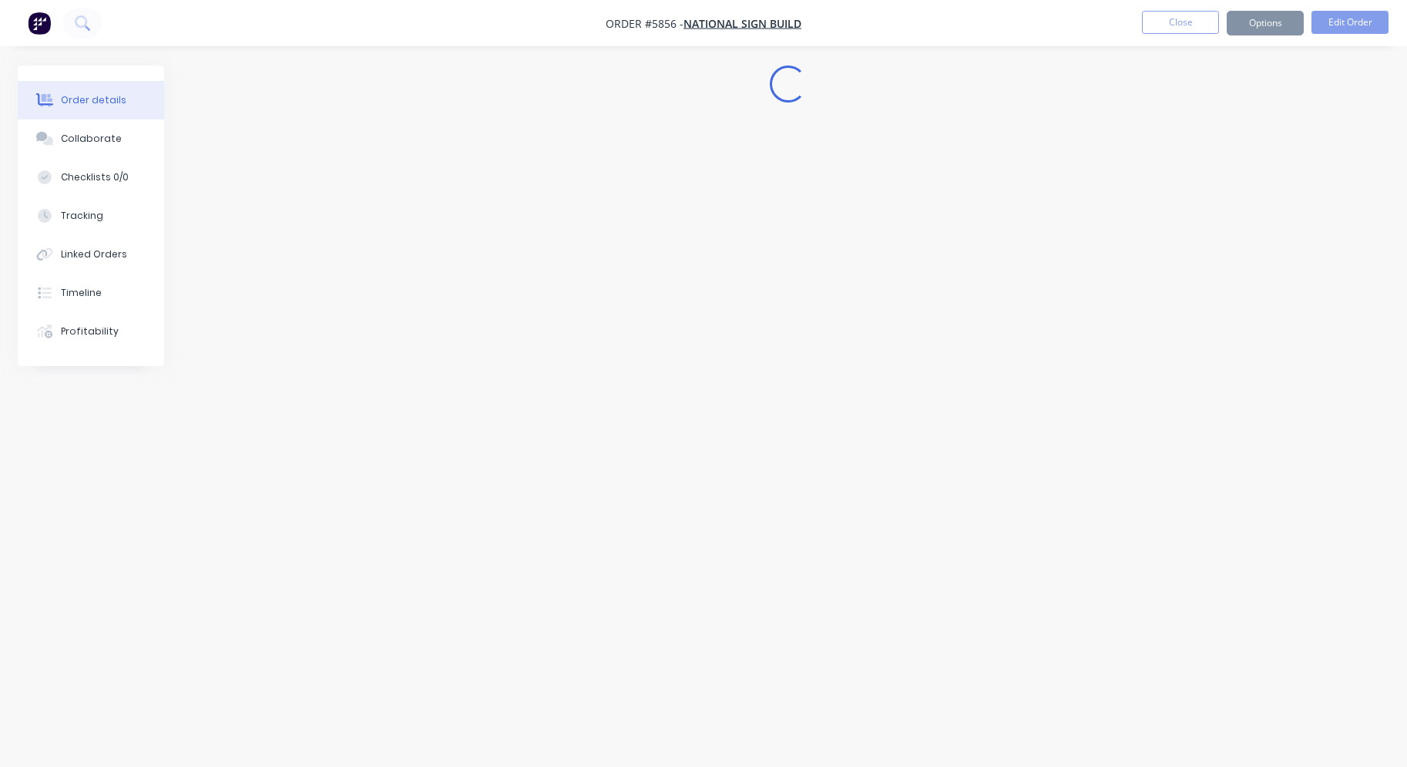
scroll to position [0, 0]
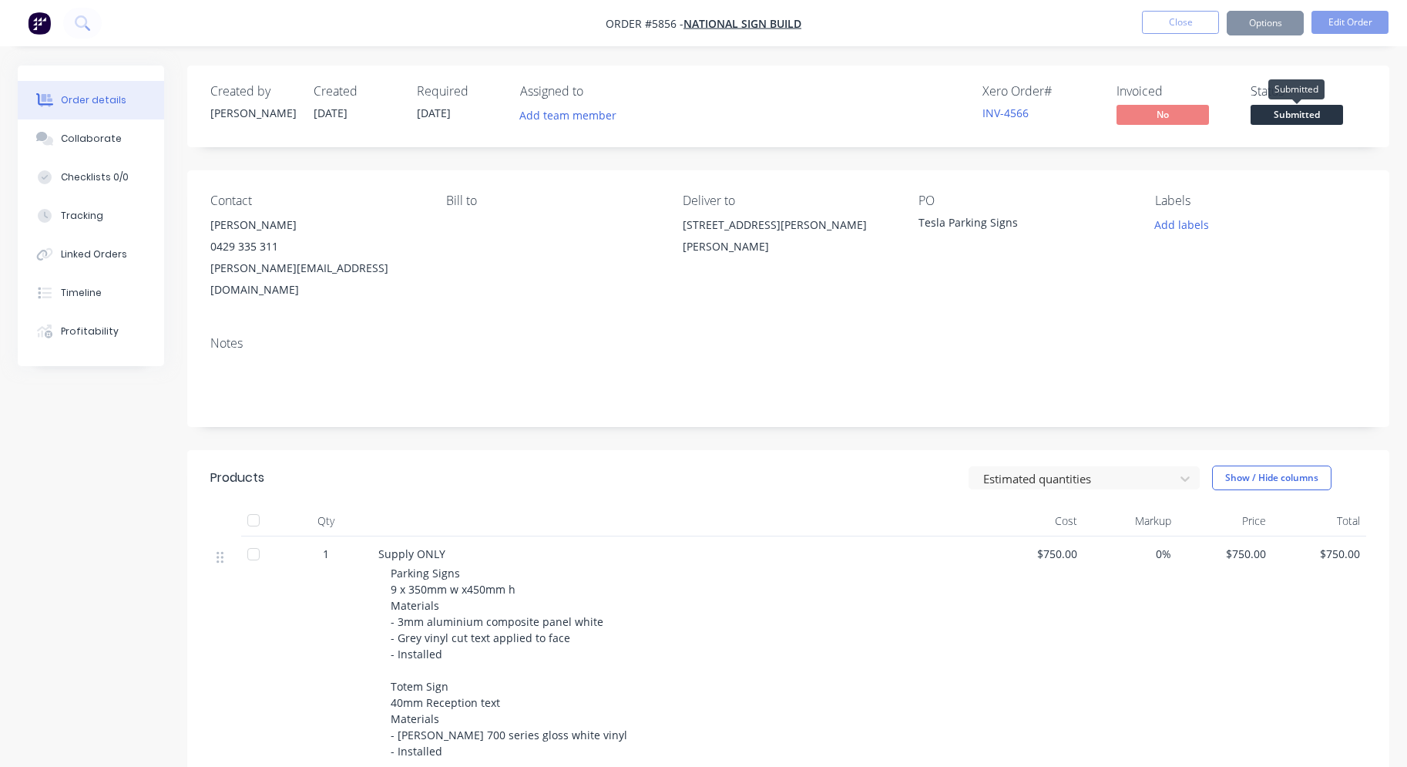
click at [1315, 115] on span "Submitted" at bounding box center [1297, 114] width 92 height 19
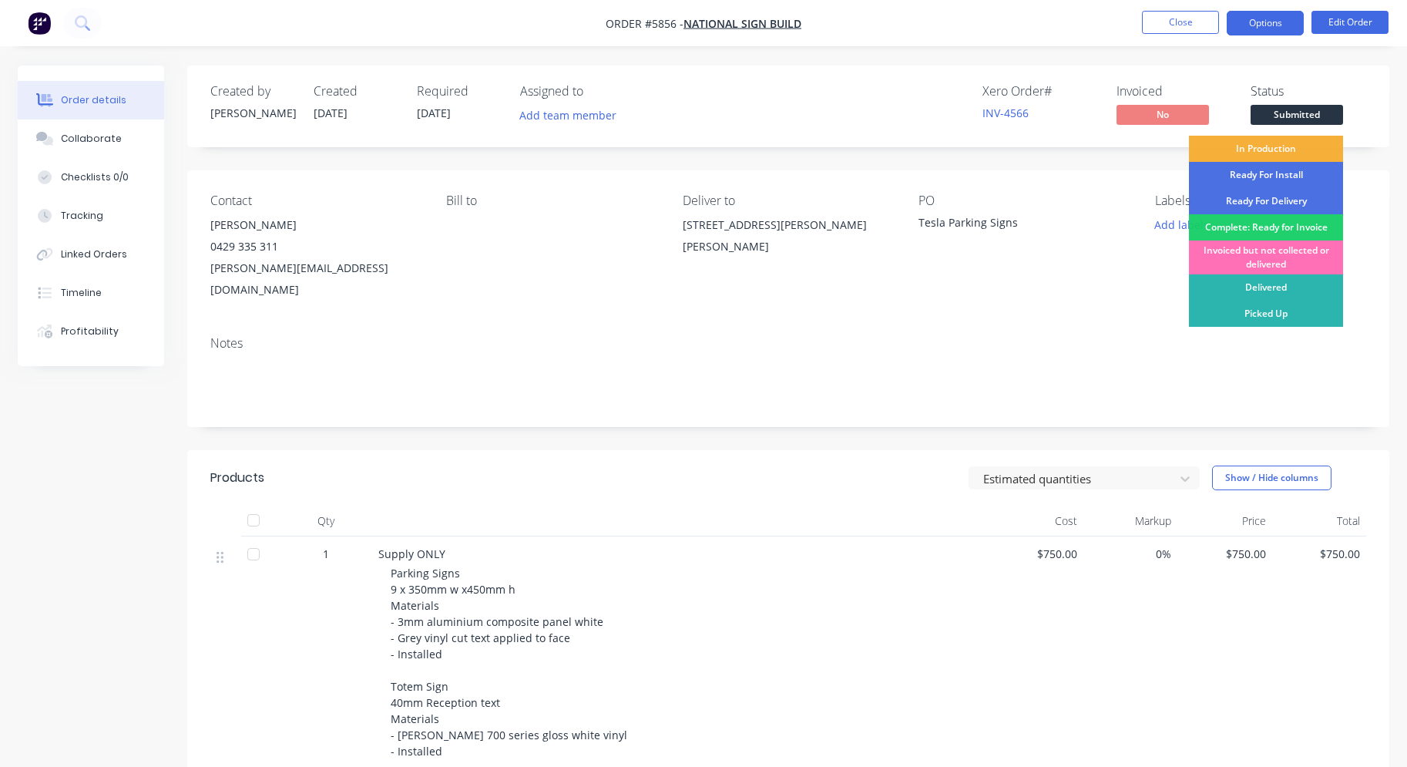
click at [1265, 28] on button "Options" at bounding box center [1265, 23] width 77 height 25
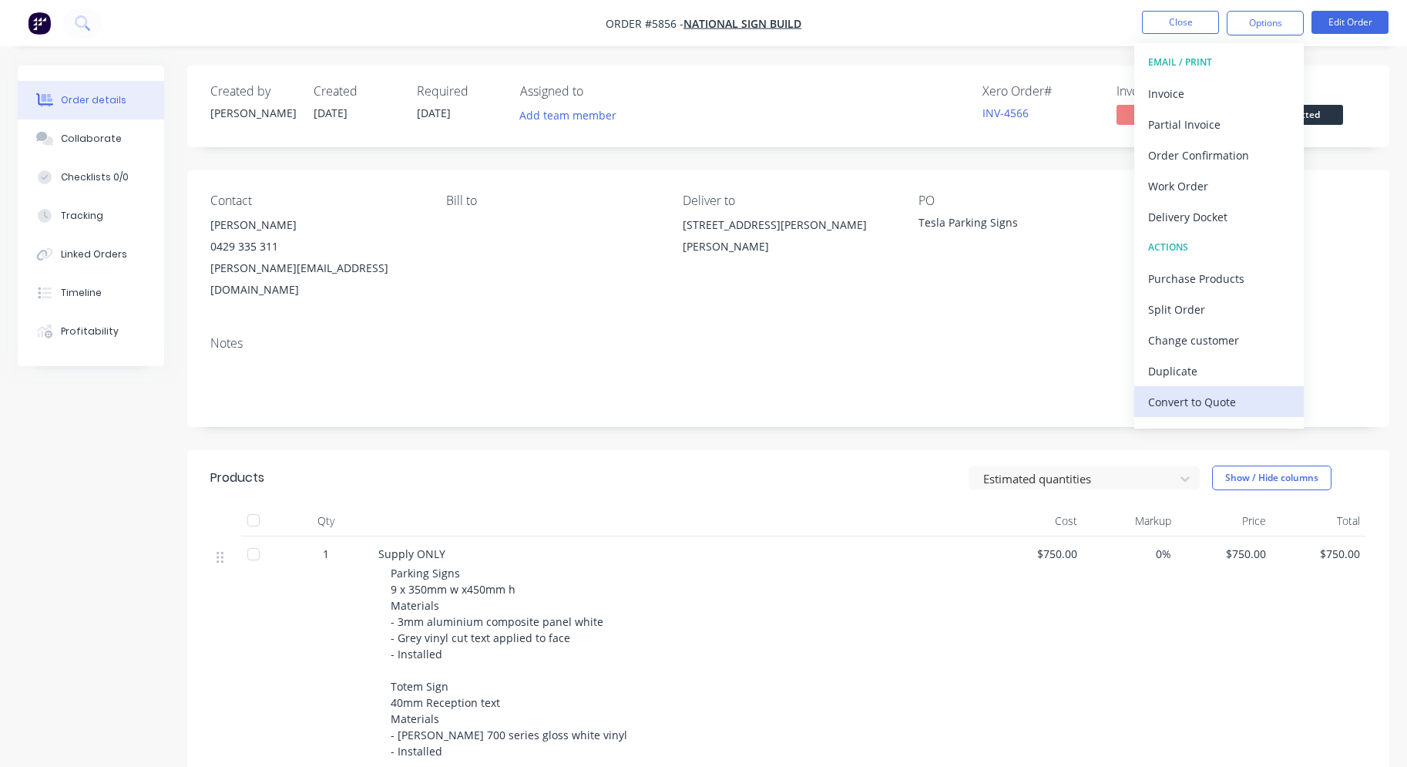
click at [1232, 394] on div "Convert to Quote" at bounding box center [1219, 402] width 142 height 22
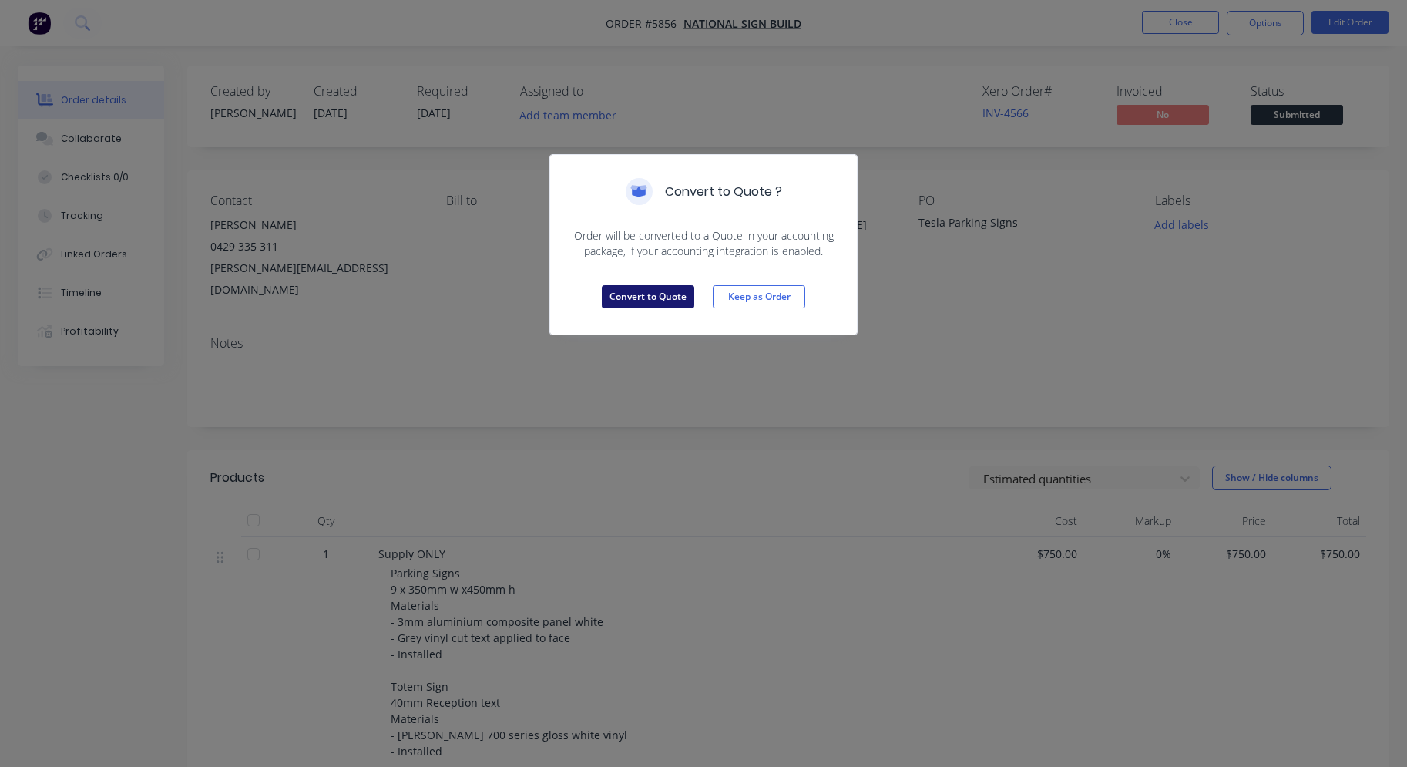
click at [643, 302] on button "Convert to Quote" at bounding box center [648, 296] width 92 height 23
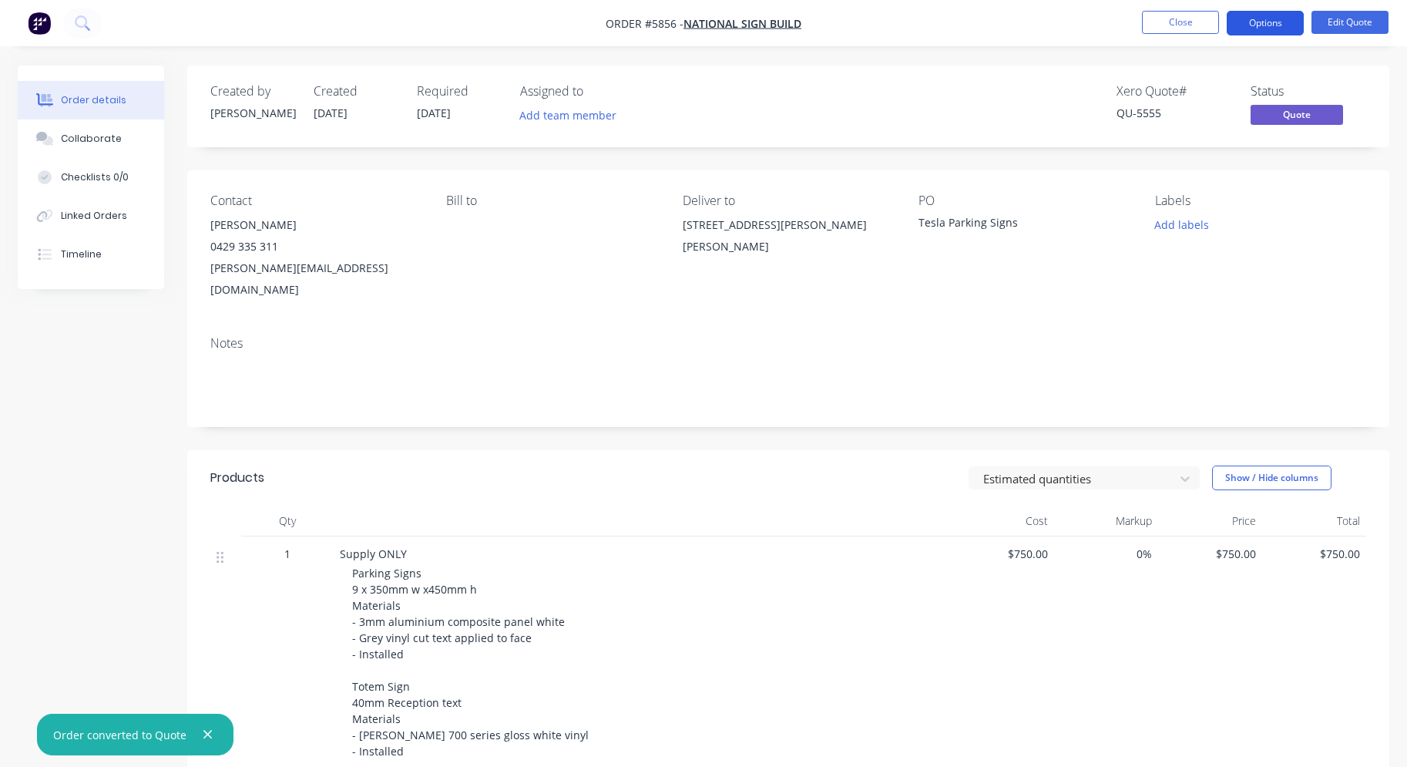
click at [1258, 26] on button "Options" at bounding box center [1265, 23] width 77 height 25
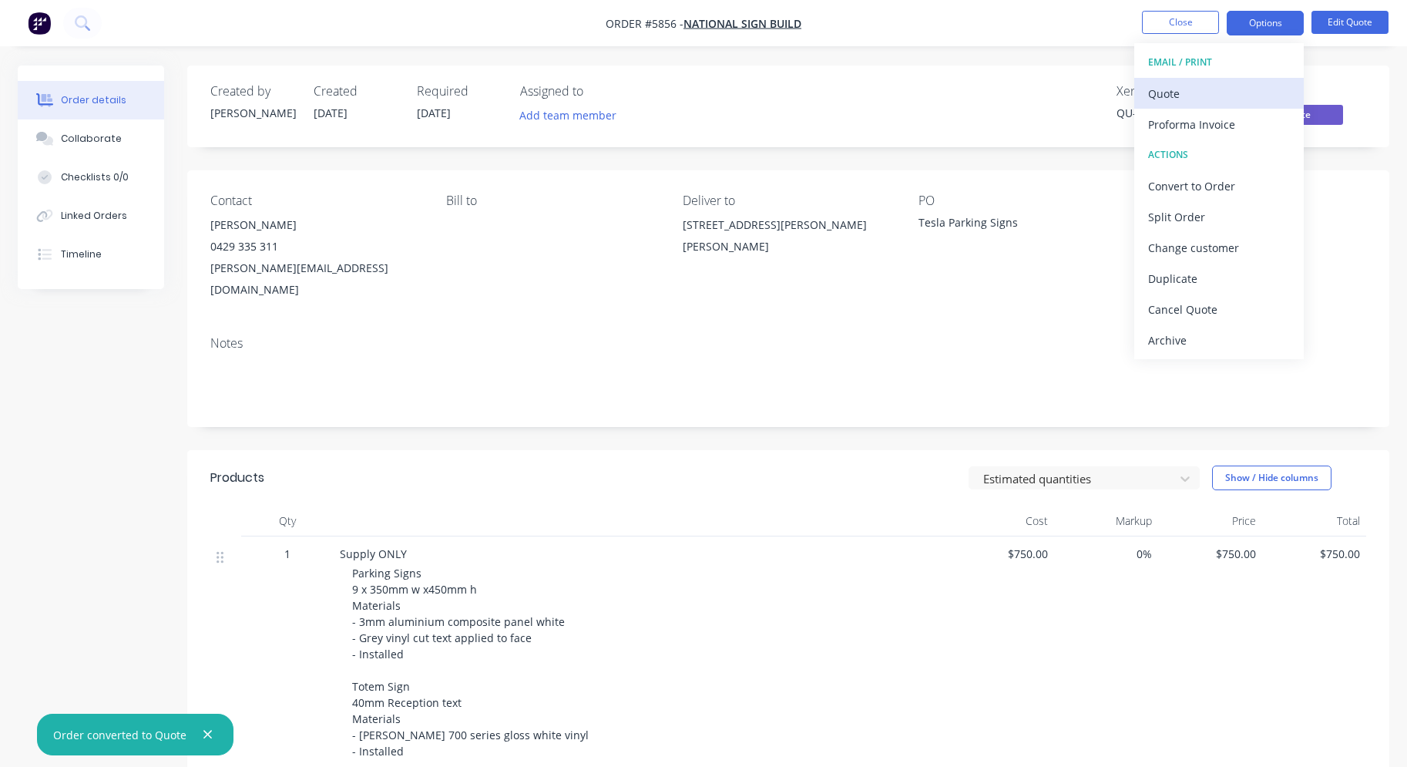
click at [1238, 87] on div "Quote" at bounding box center [1219, 93] width 142 height 22
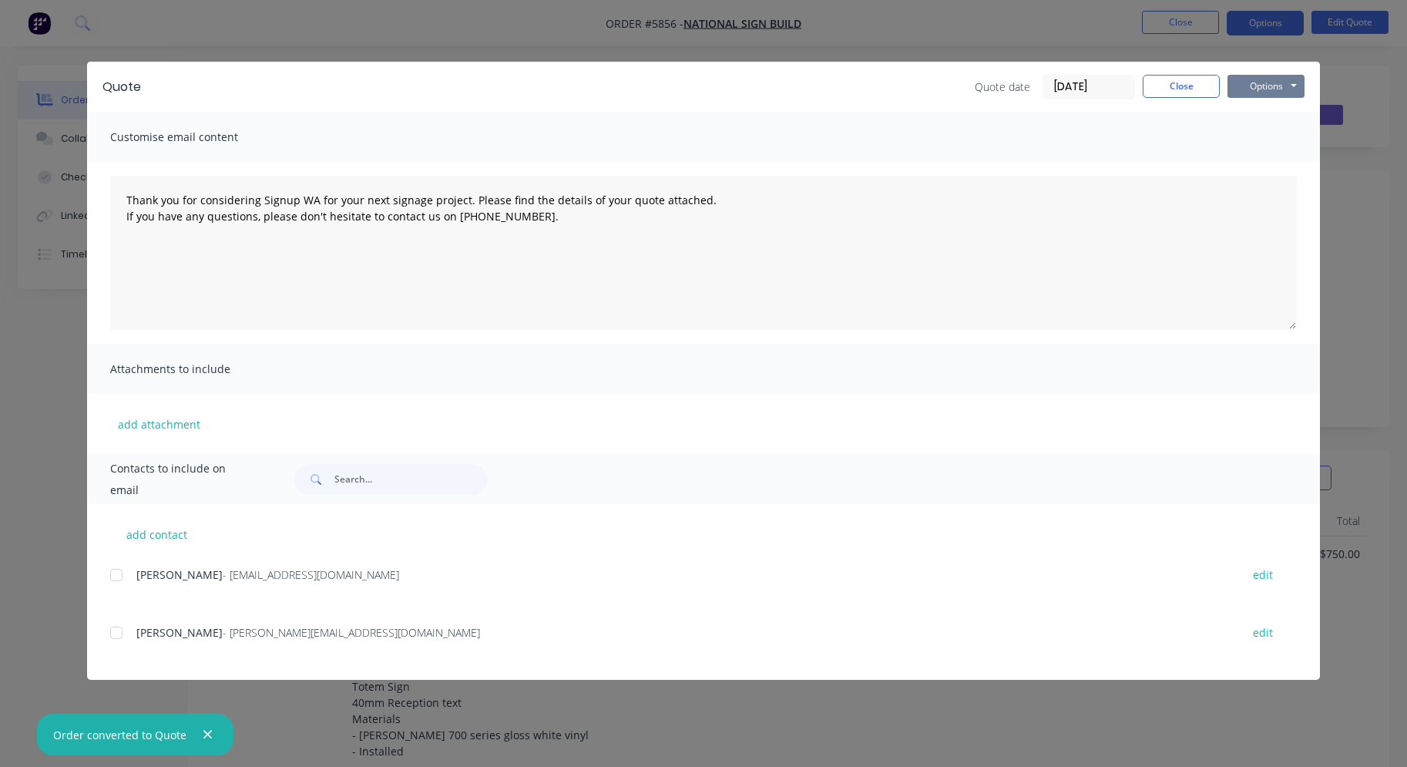
click at [1285, 88] on button "Options" at bounding box center [1266, 86] width 77 height 23
click at [1271, 148] on button "Print" at bounding box center [1277, 138] width 99 height 25
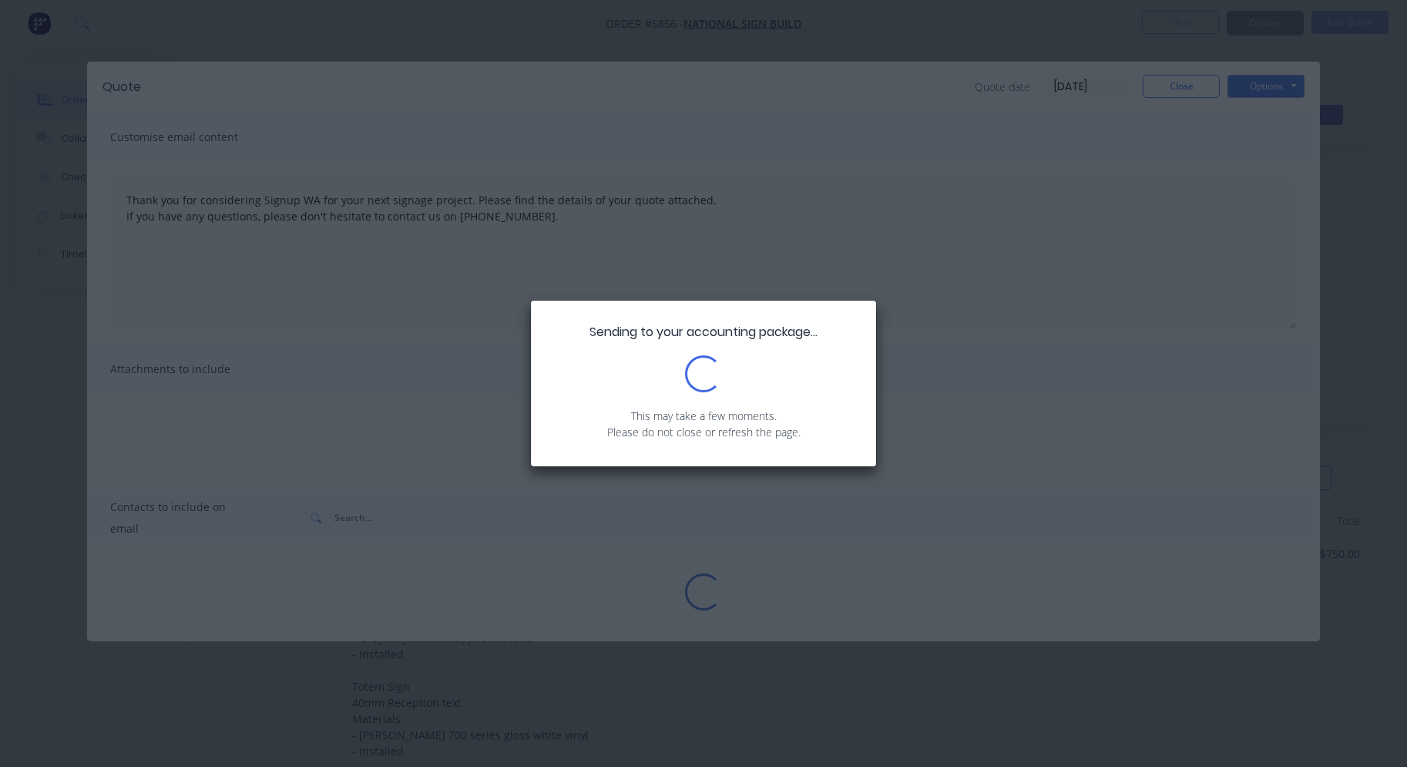
type textarea "Thank you for considering Signup WA for your next signage project. Please find …"
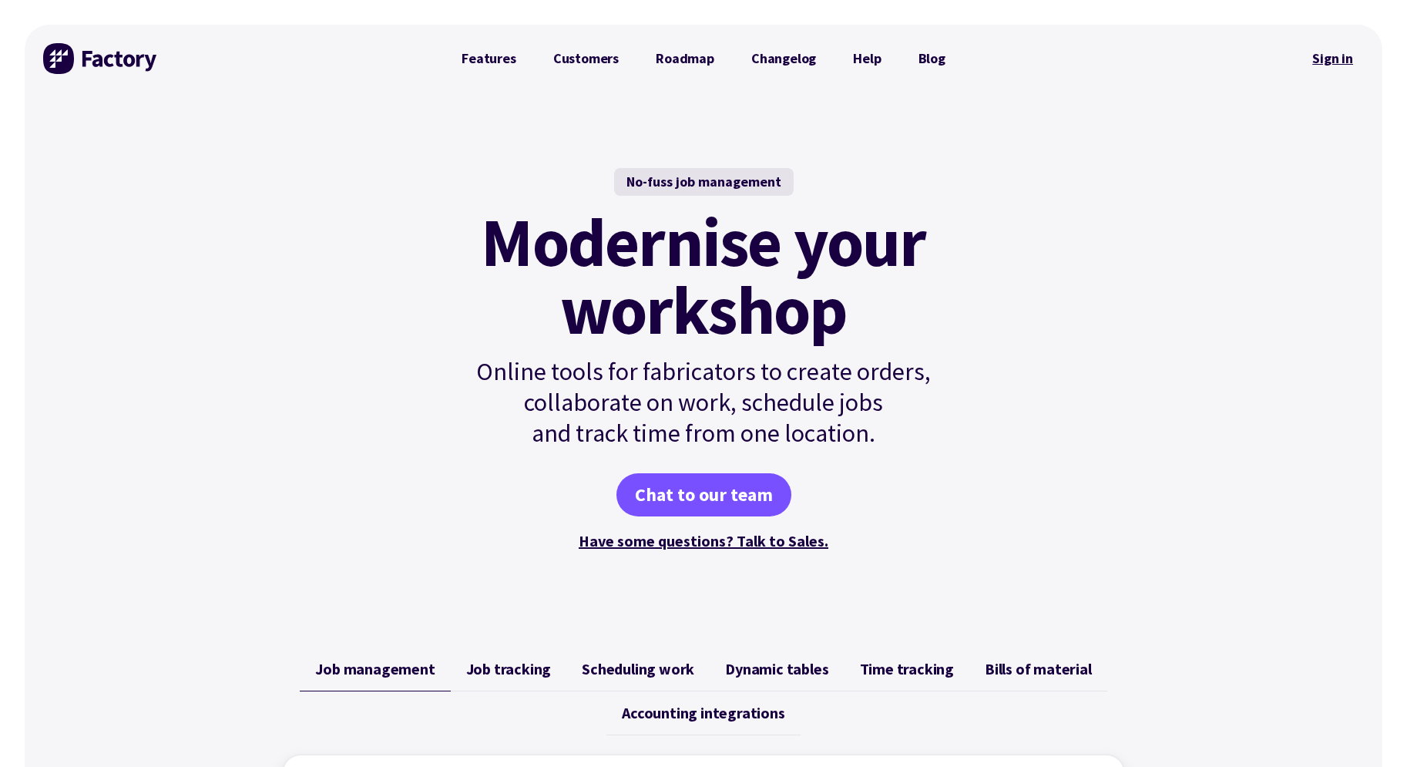
click at [1321, 62] on link "Sign in" at bounding box center [1333, 58] width 62 height 35
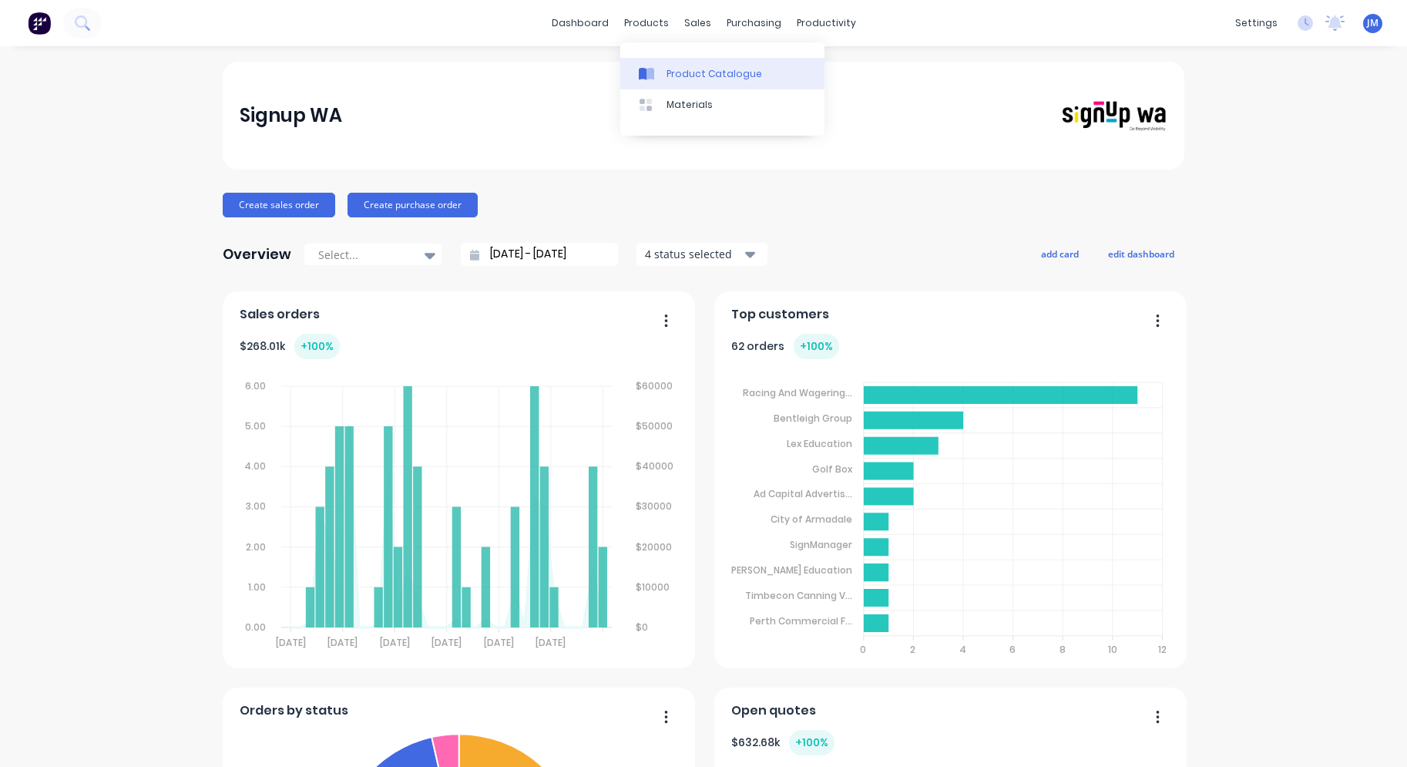
click at [682, 74] on div "Product Catalogue" at bounding box center [715, 74] width 96 height 14
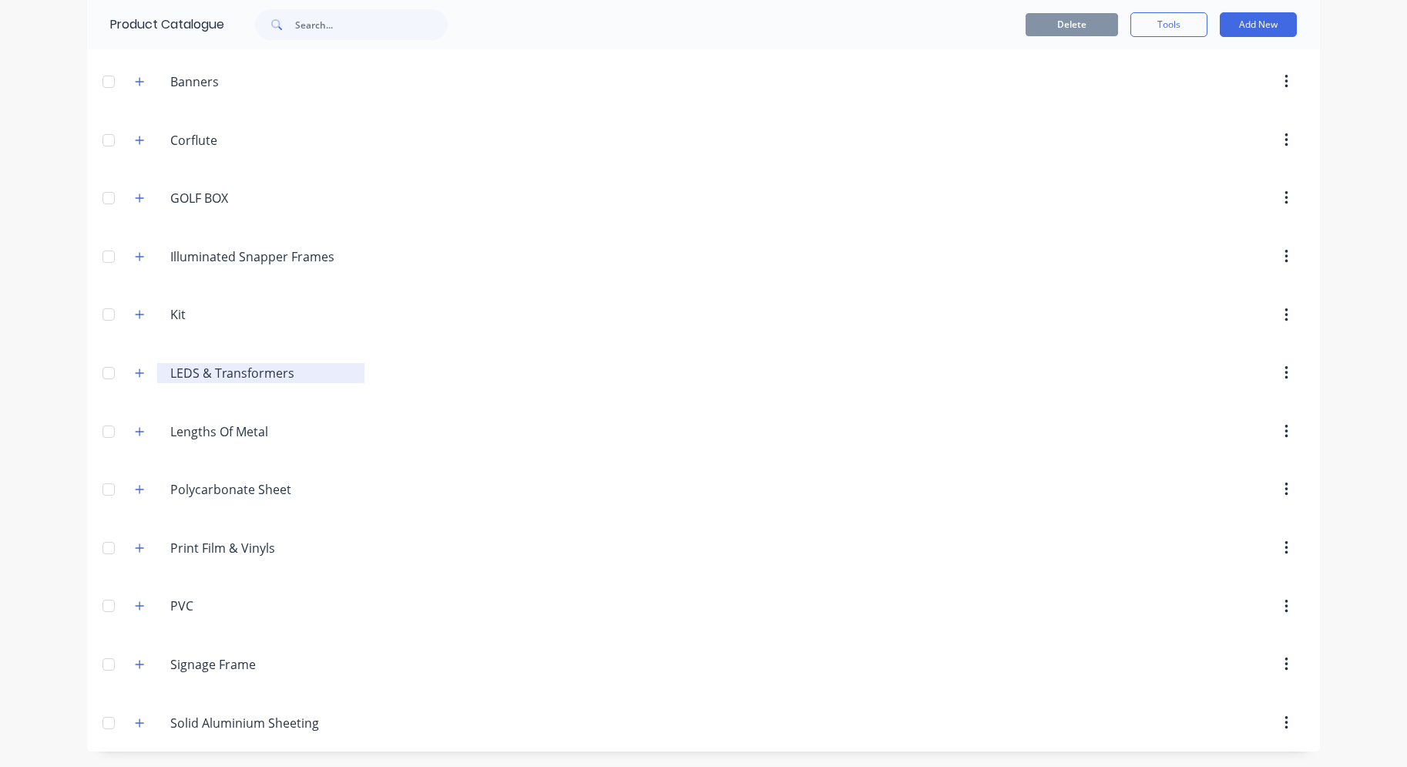
scroll to position [225, 0]
click at [144, 432] on icon "button" at bounding box center [139, 431] width 9 height 11
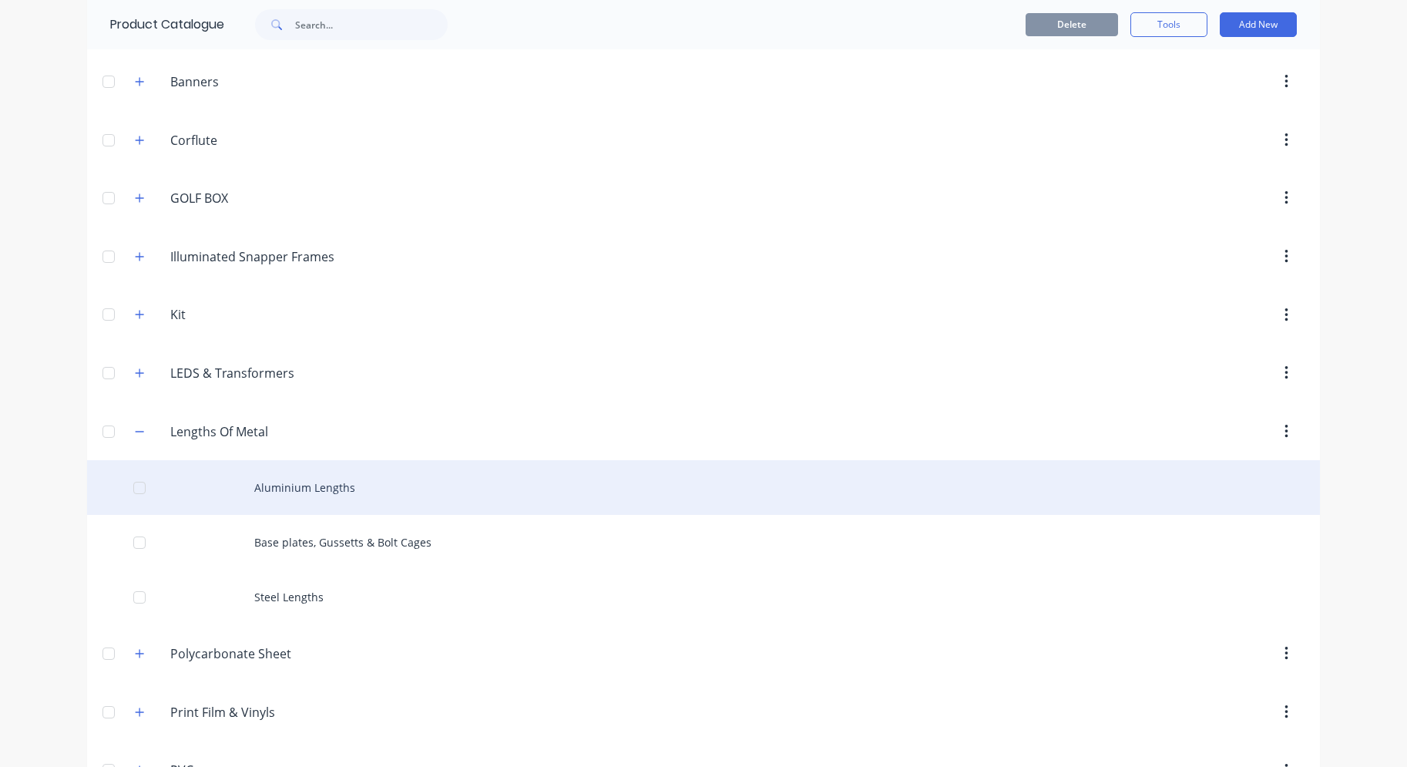
click at [334, 499] on div "Aluminium Lengths" at bounding box center [703, 487] width 1233 height 55
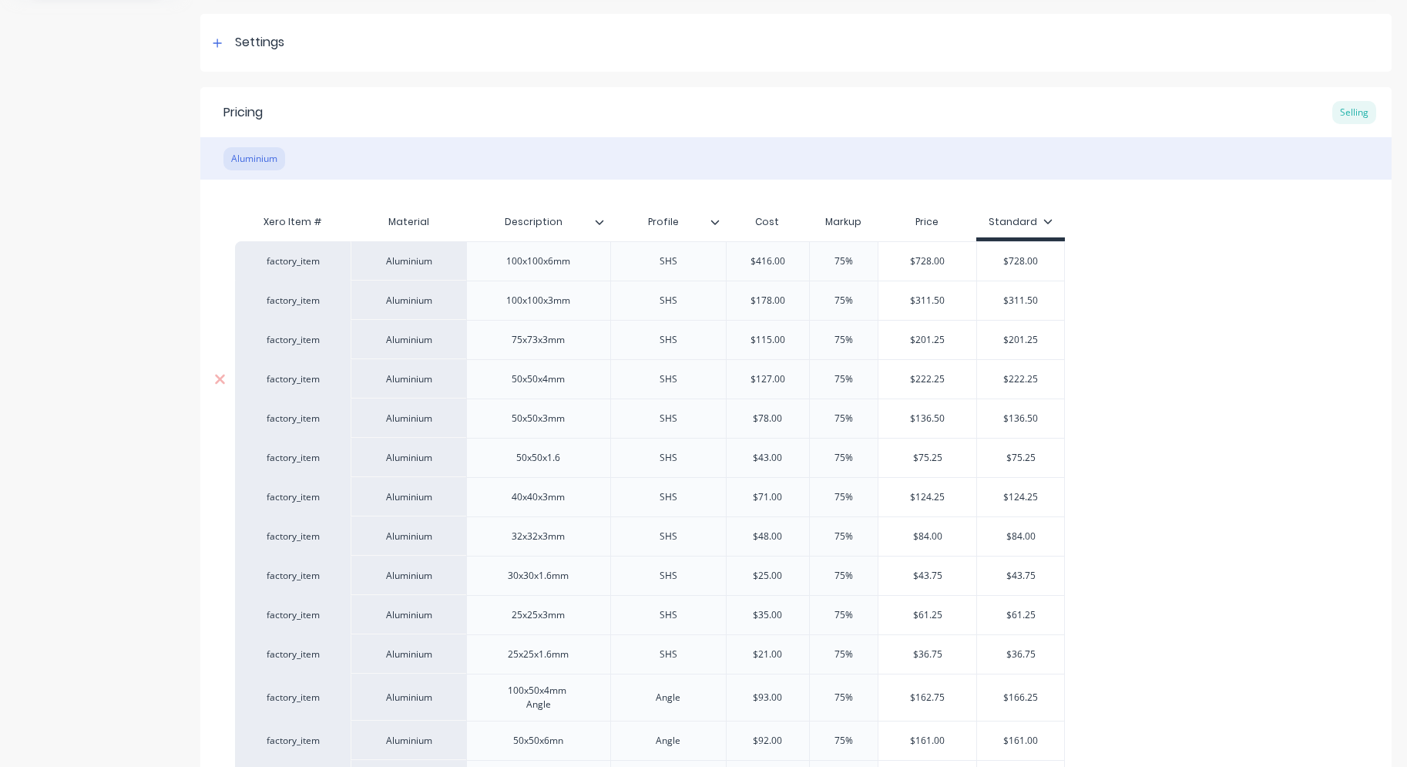
scroll to position [214, 0]
